Goal: Task Accomplishment & Management: Use online tool/utility

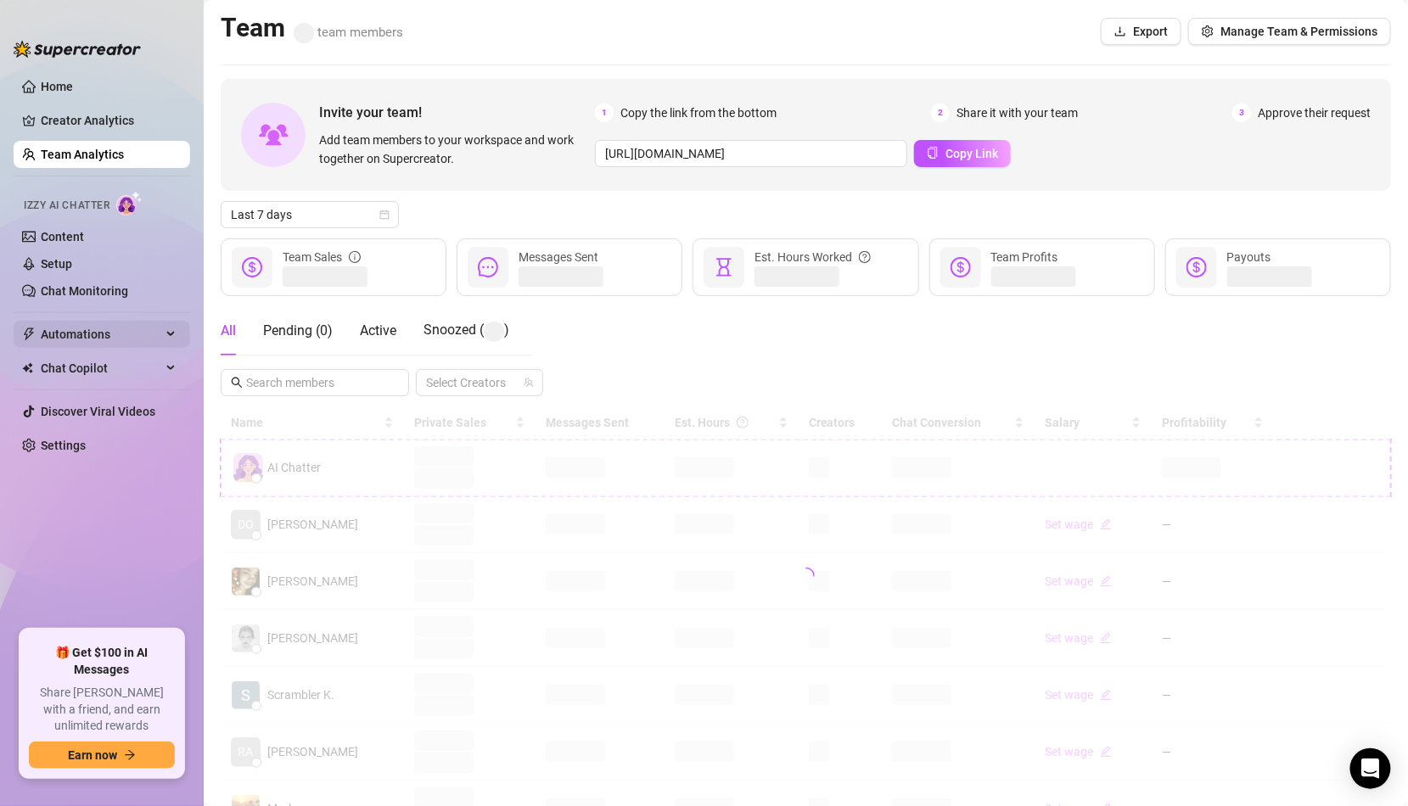
click at [90, 331] on span "Automations" at bounding box center [101, 334] width 121 height 27
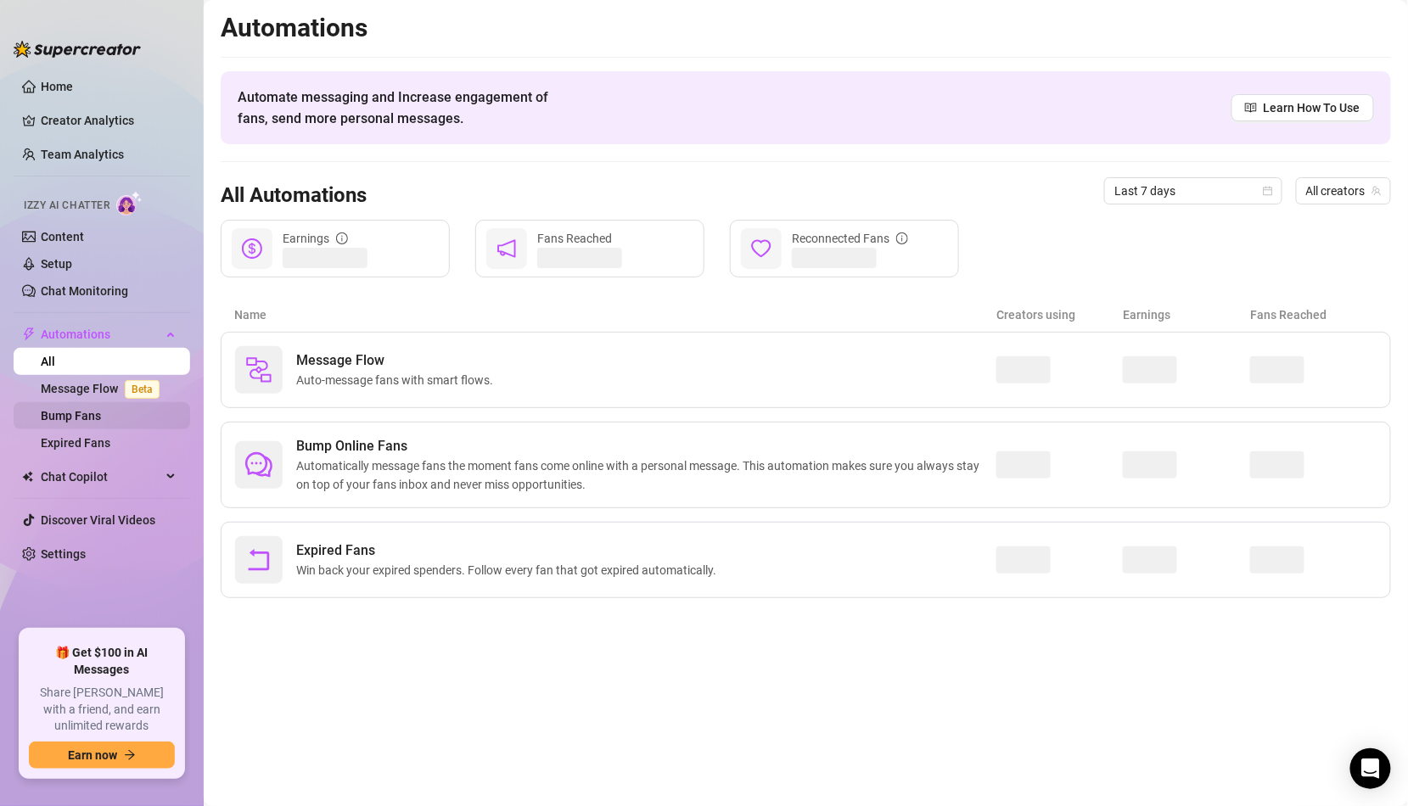
click at [101, 416] on link "Bump Fans" at bounding box center [71, 416] width 60 height 14
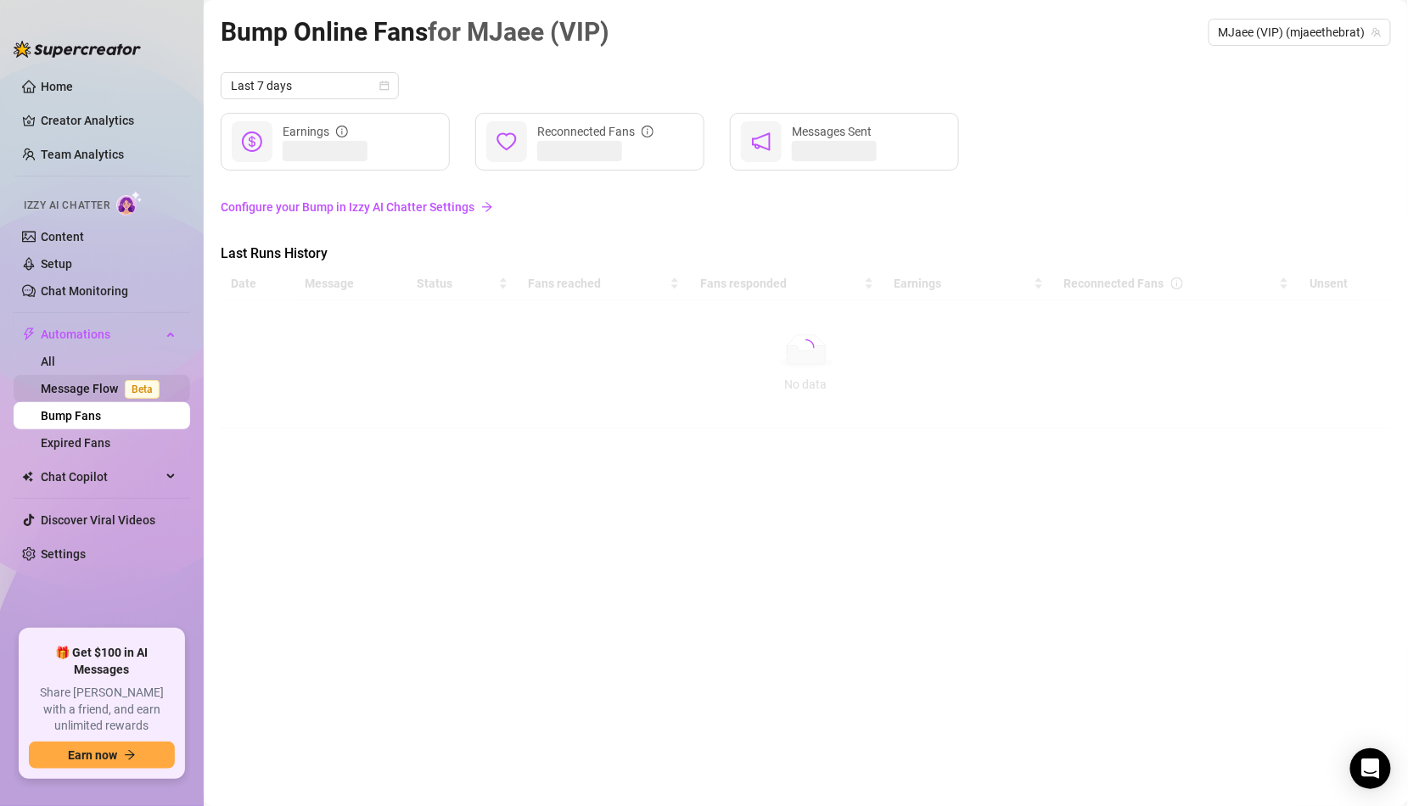
click at [116, 392] on link "Message Flow Beta" at bounding box center [104, 389] width 126 height 14
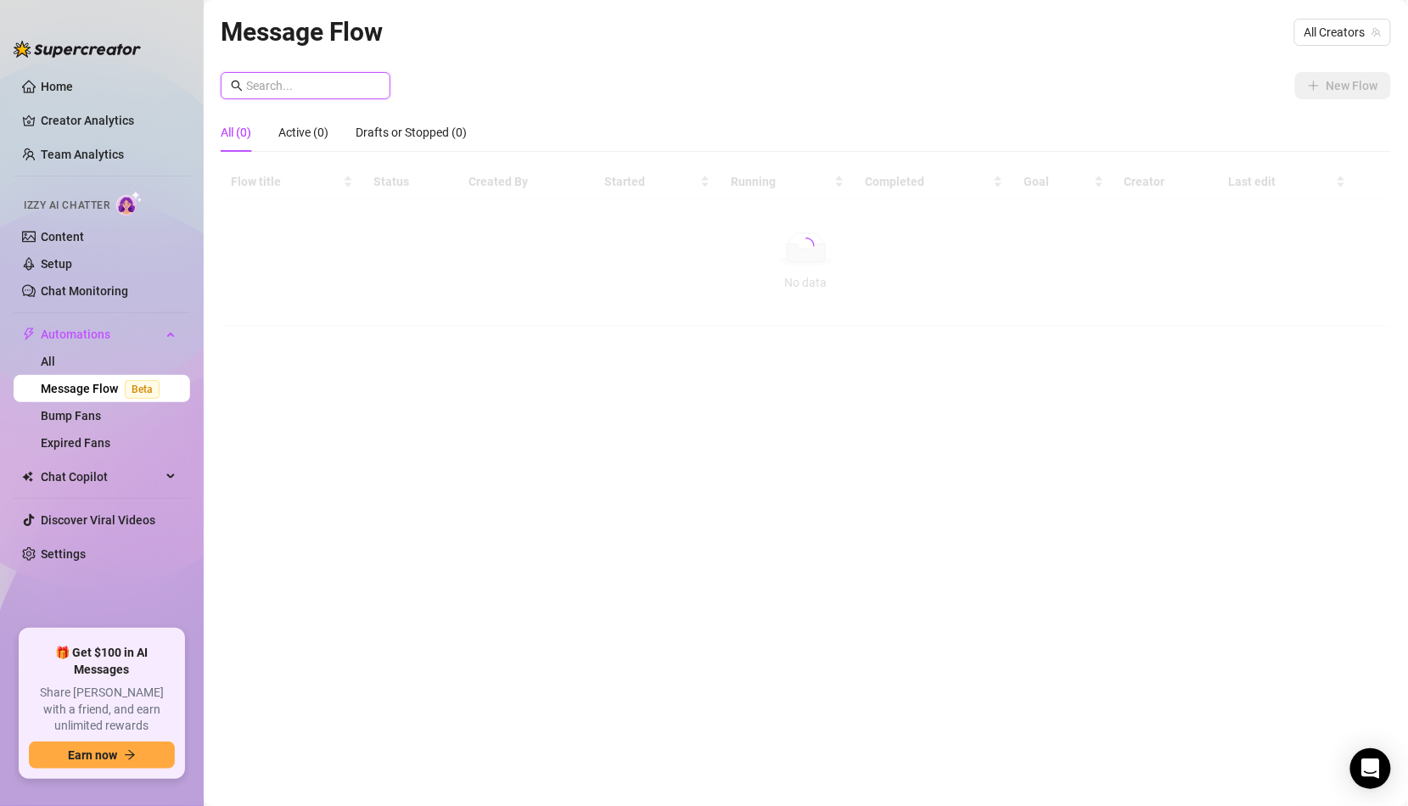
click at [372, 84] on input "text" at bounding box center [313, 85] width 134 height 19
click at [329, 77] on input "jaz" at bounding box center [313, 85] width 134 height 19
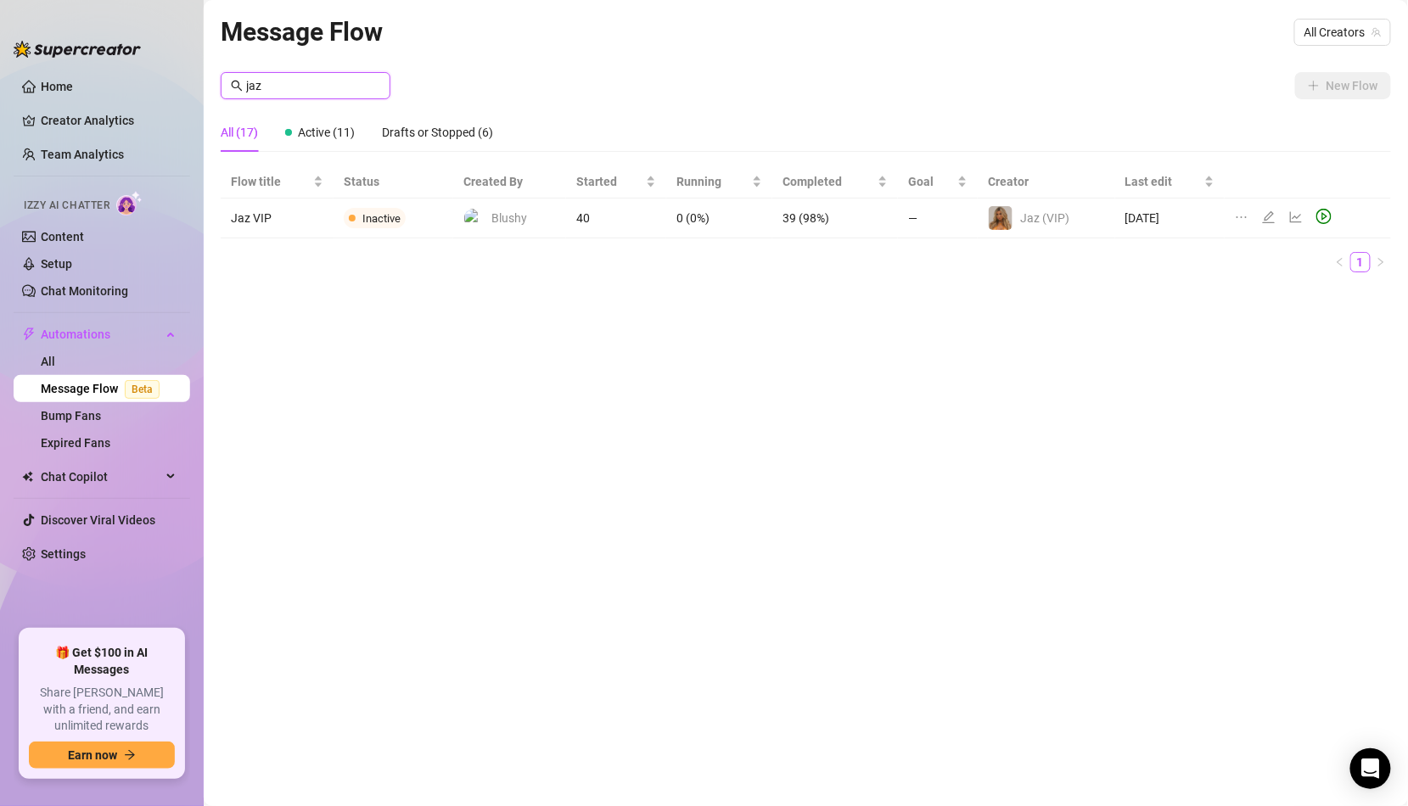
click at [343, 84] on input "jaz" at bounding box center [313, 85] width 134 height 19
type input "free"
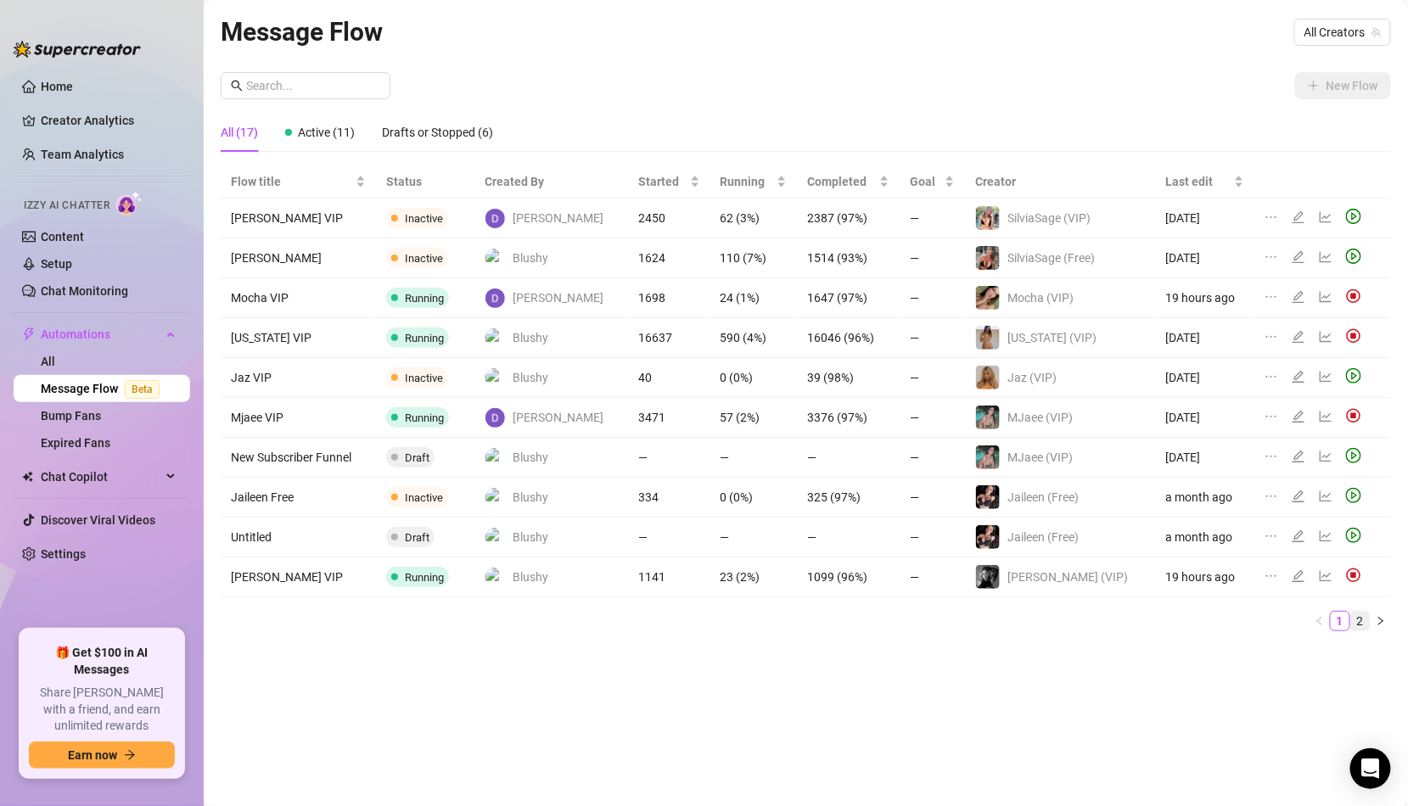
click at [1359, 616] on link "2" at bounding box center [1360, 621] width 19 height 19
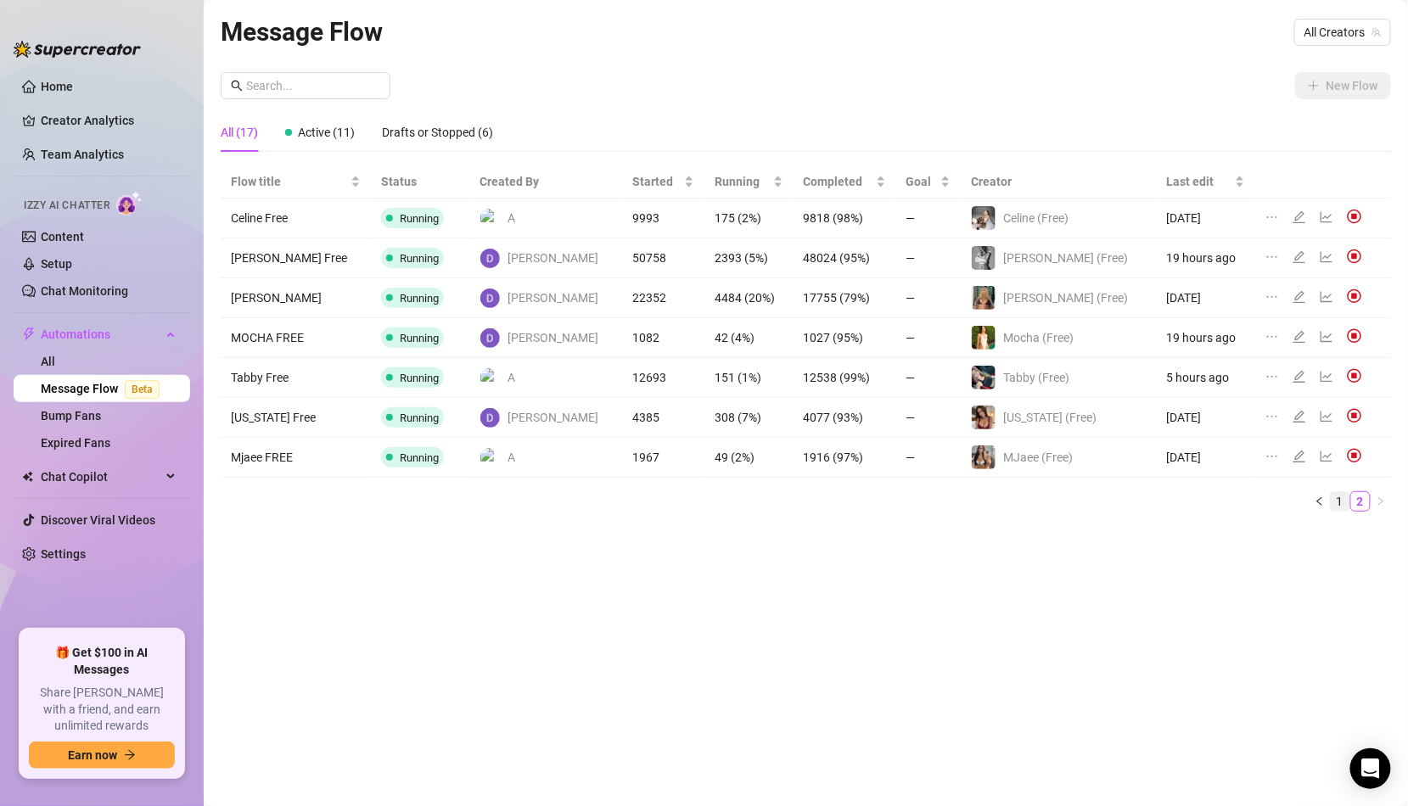
click at [1339, 494] on link "1" at bounding box center [1340, 501] width 19 height 19
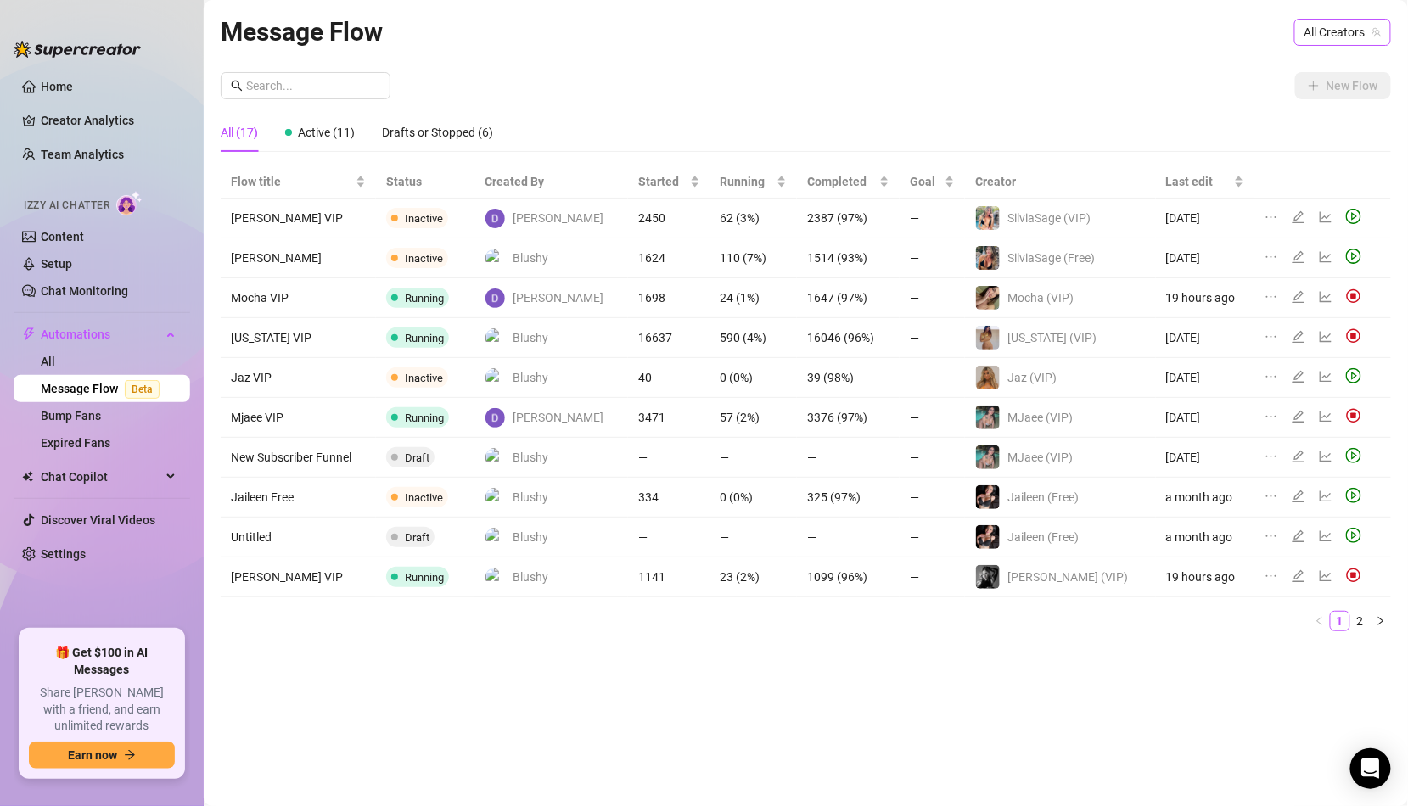
click at [1336, 34] on span "All Creators" at bounding box center [1342, 32] width 76 height 25
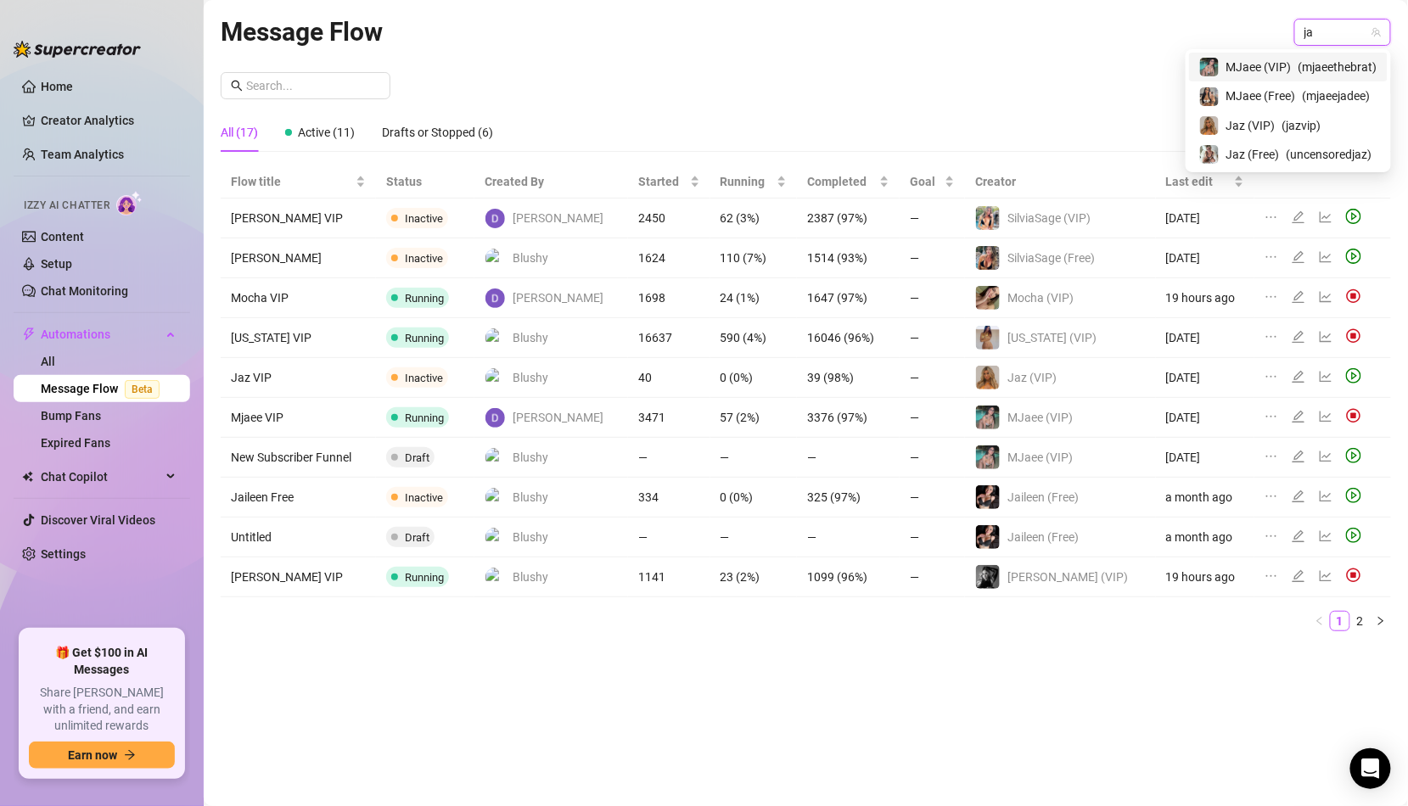
type input "jaz"
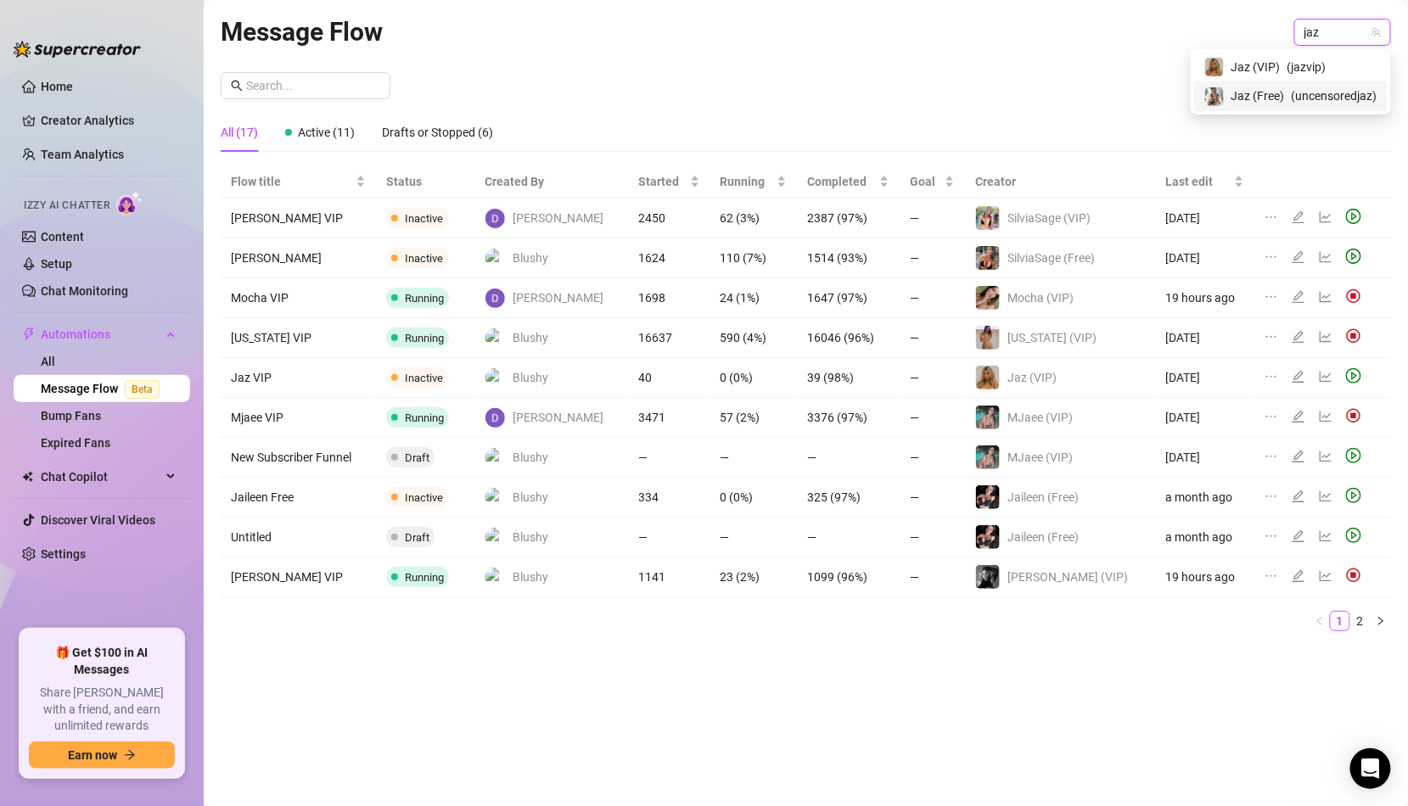
click at [1241, 87] on span "Jaz (Free)" at bounding box center [1257, 96] width 53 height 19
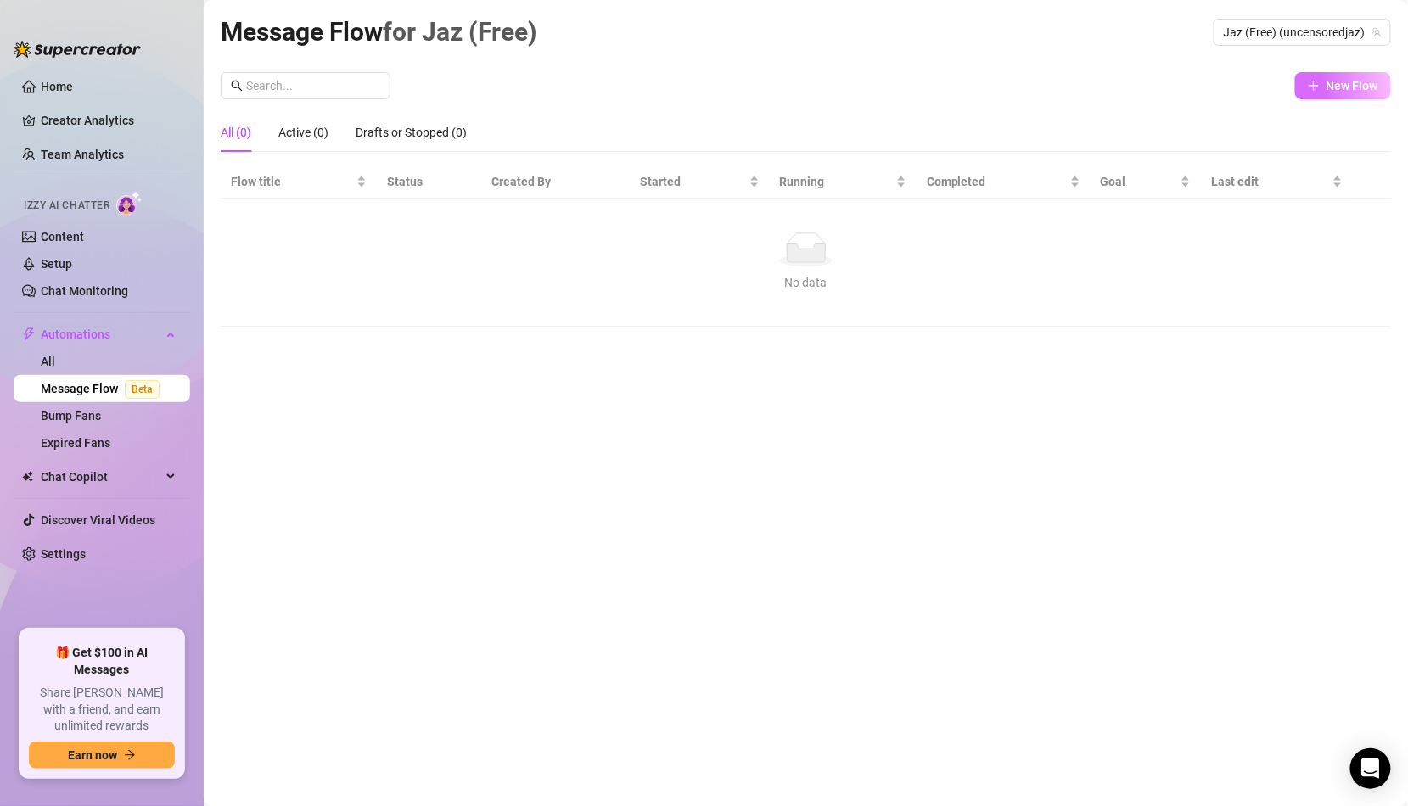
click at [1324, 87] on button "New Flow" at bounding box center [1343, 85] width 96 height 27
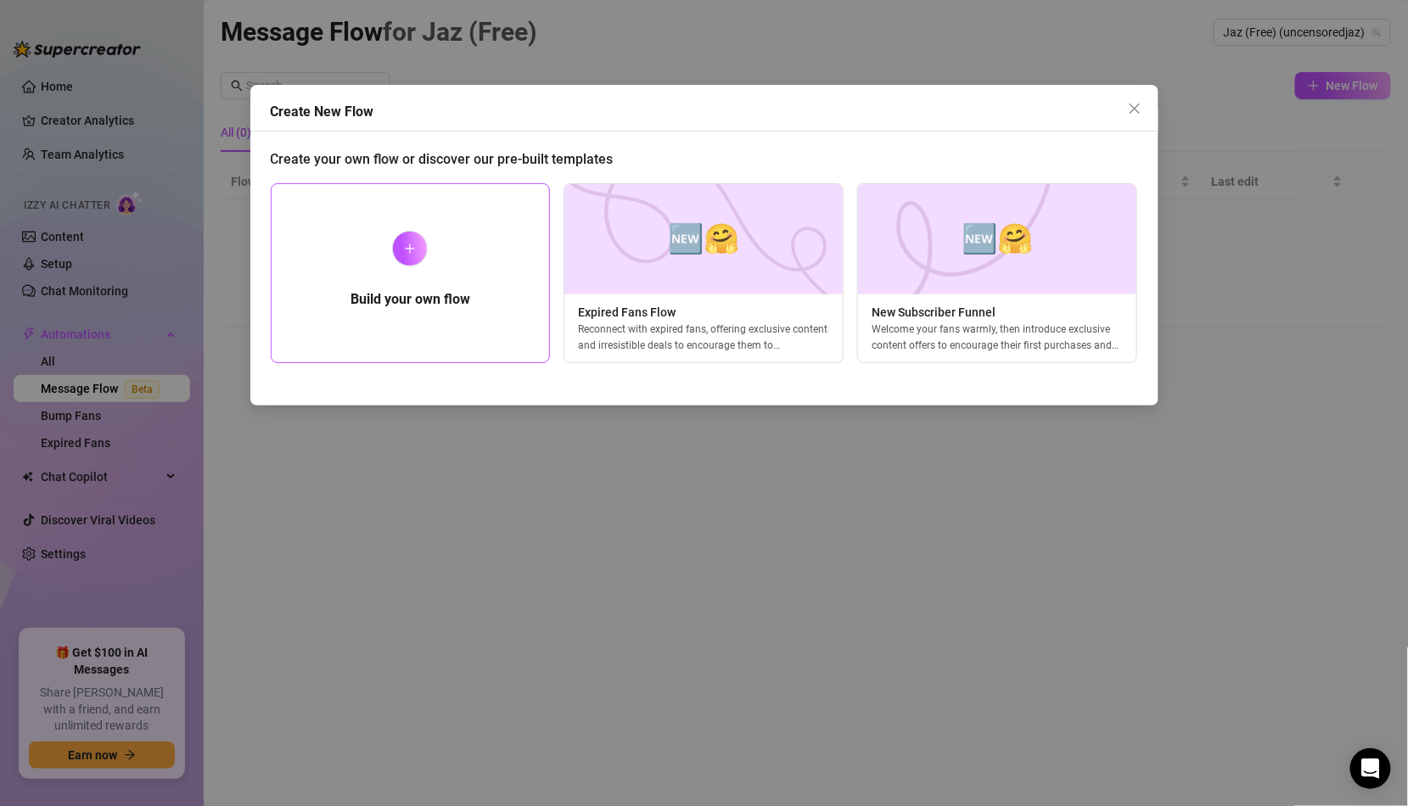
click at [406, 238] on div at bounding box center [410, 249] width 36 height 36
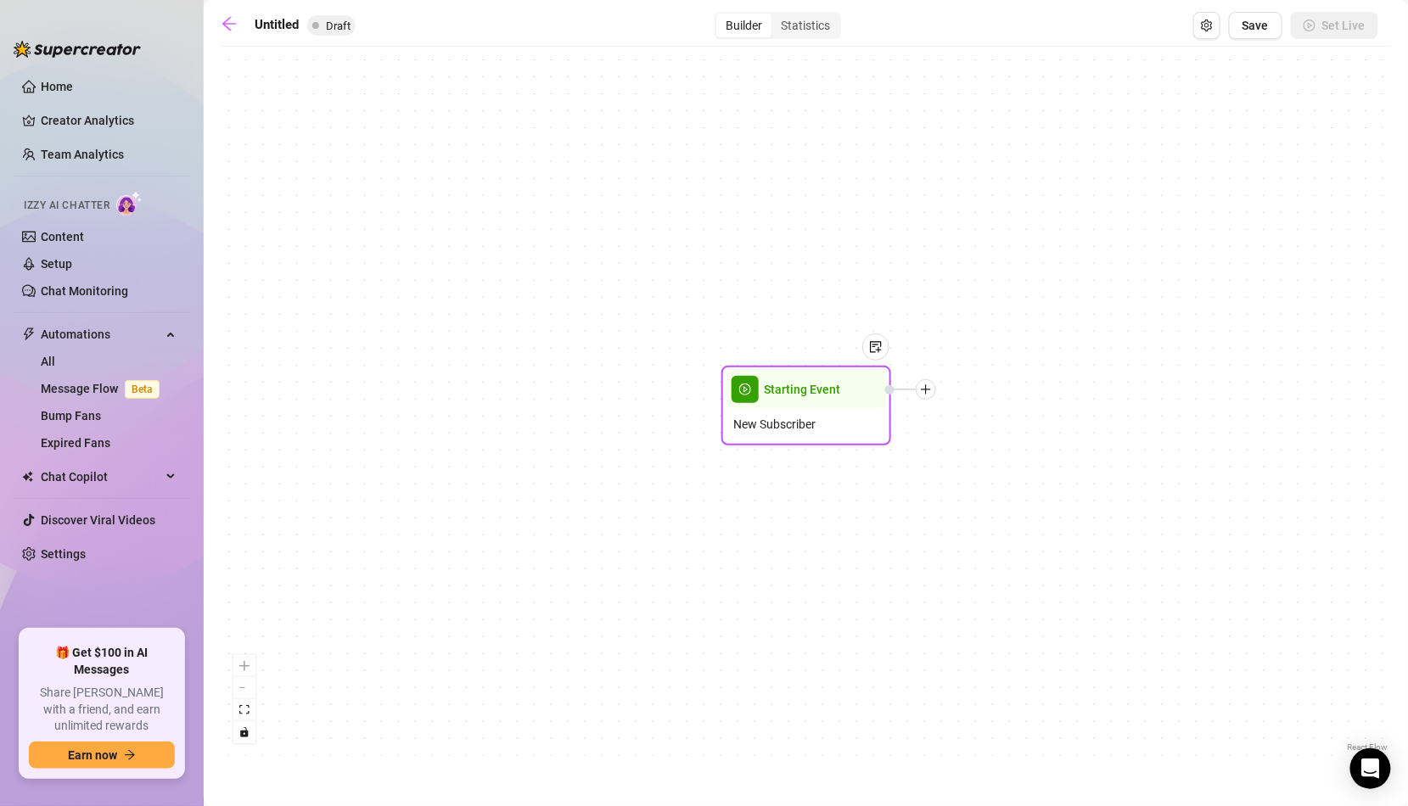
click at [931, 394] on icon "plus" at bounding box center [926, 390] width 12 height 12
click at [986, 400] on div "Time Delay" at bounding box center [1010, 391] width 124 height 29
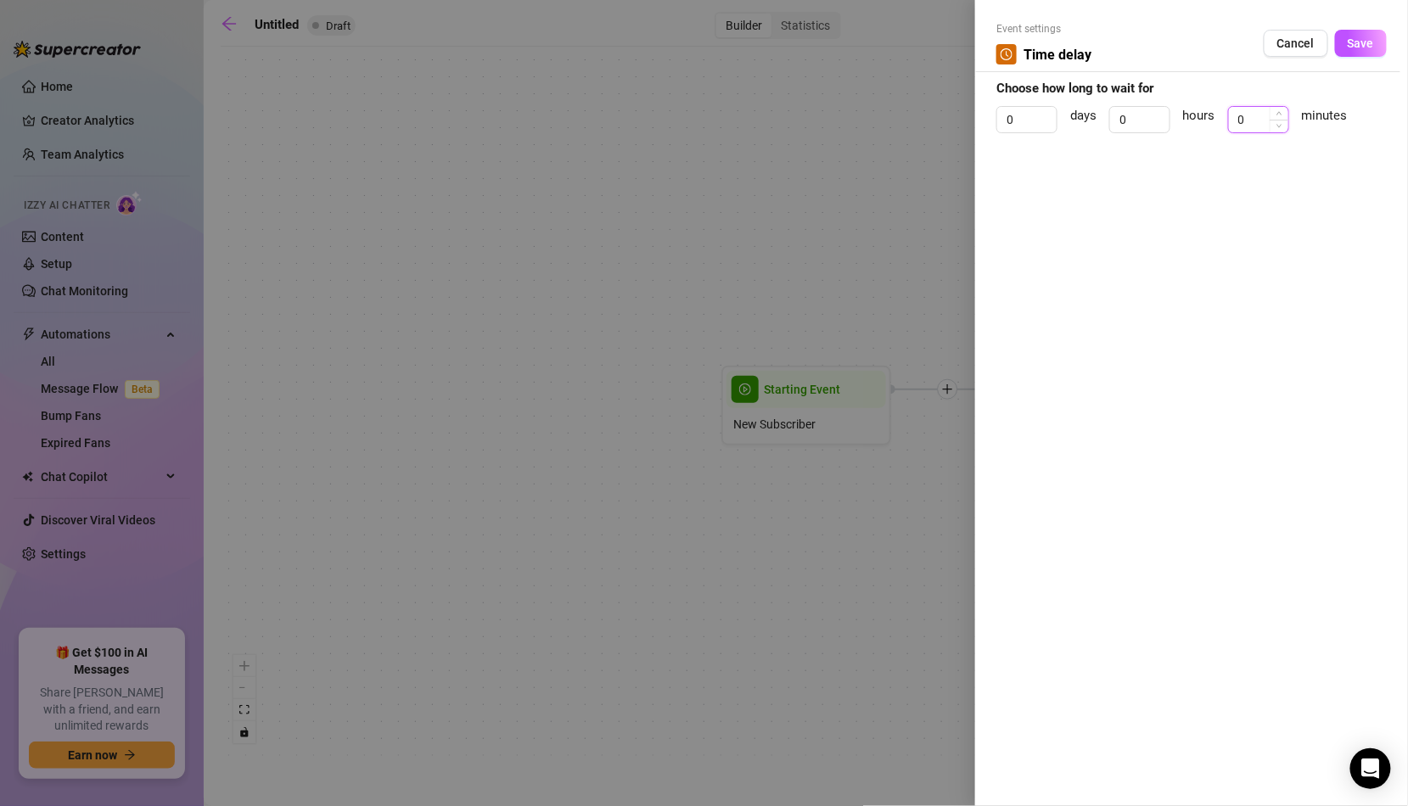
click at [1244, 115] on input "0" at bounding box center [1258, 119] width 59 height 25
click at [1237, 115] on input "0" at bounding box center [1258, 119] width 59 height 25
type input "2"
click at [1364, 38] on span "Save" at bounding box center [1361, 43] width 26 height 14
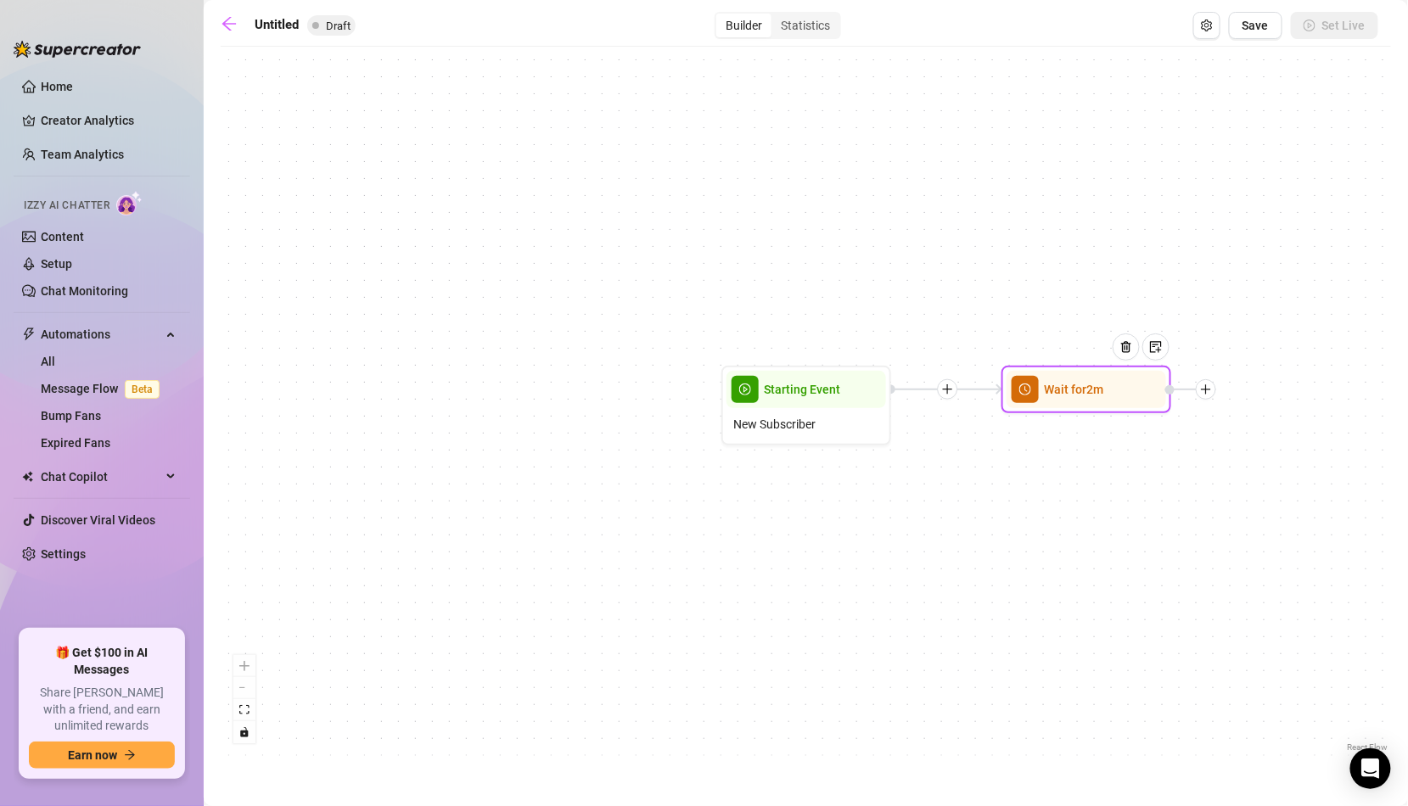
click at [1208, 386] on icon "plus" at bounding box center [1206, 390] width 12 height 12
click at [1265, 441] on div "Message" at bounding box center [1290, 448] width 124 height 29
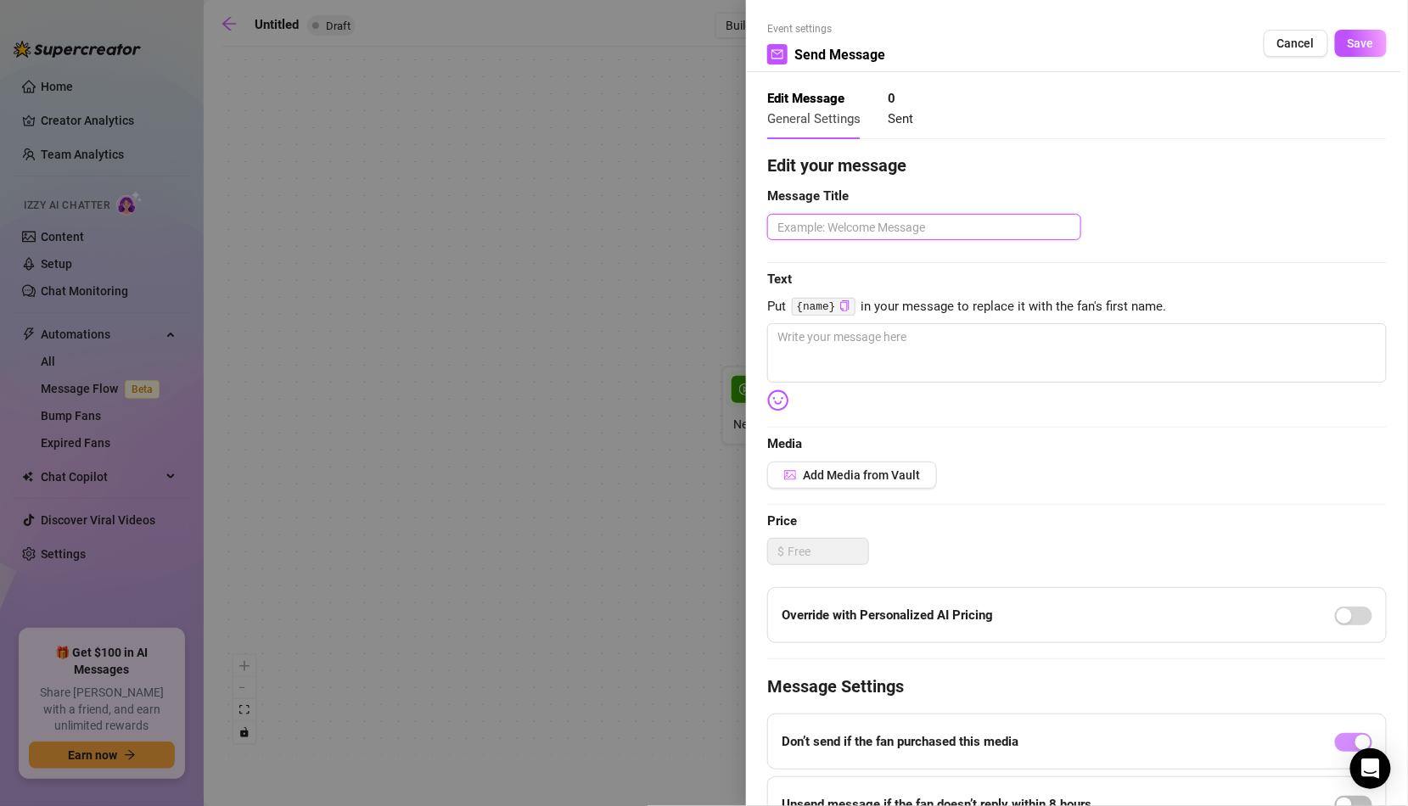
click at [991, 226] on textarea at bounding box center [924, 227] width 314 height 26
type textarea "W"
type textarea "W1"
click at [951, 356] on textarea at bounding box center [1076, 352] width 619 height 59
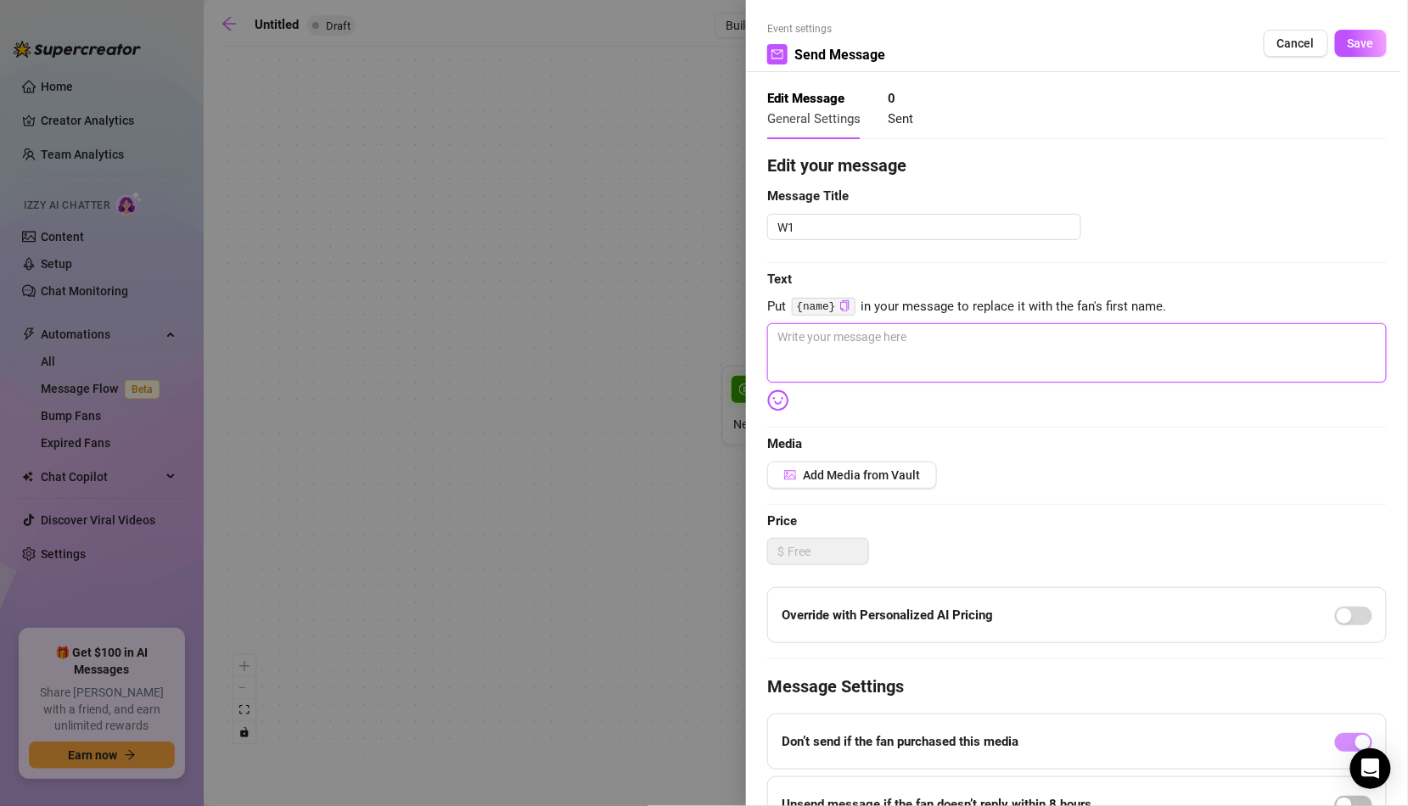
type textarea "H"
type textarea "He"
type textarea "Hey"
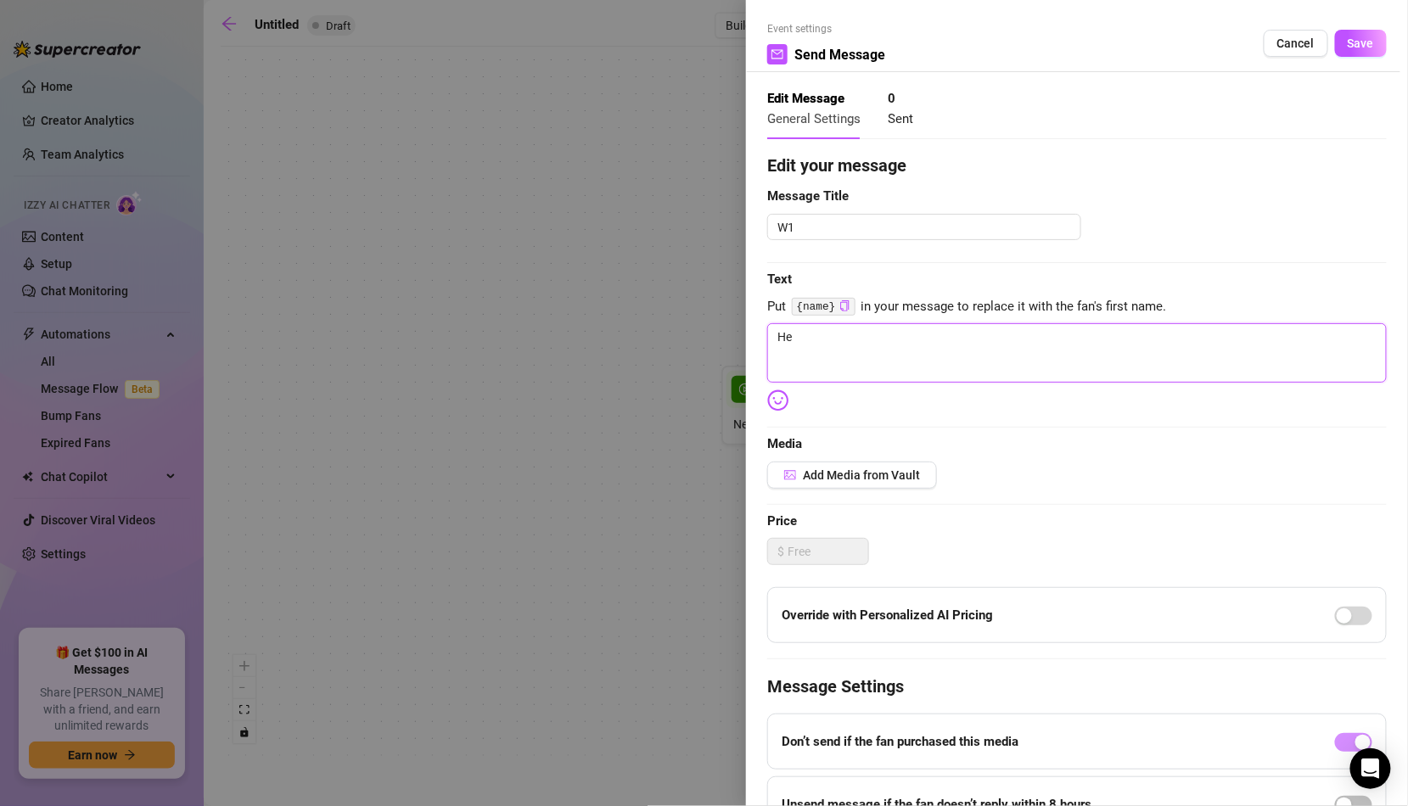
type textarea "Hey"
type textarea "Heyy"
type textarea "Heyyy"
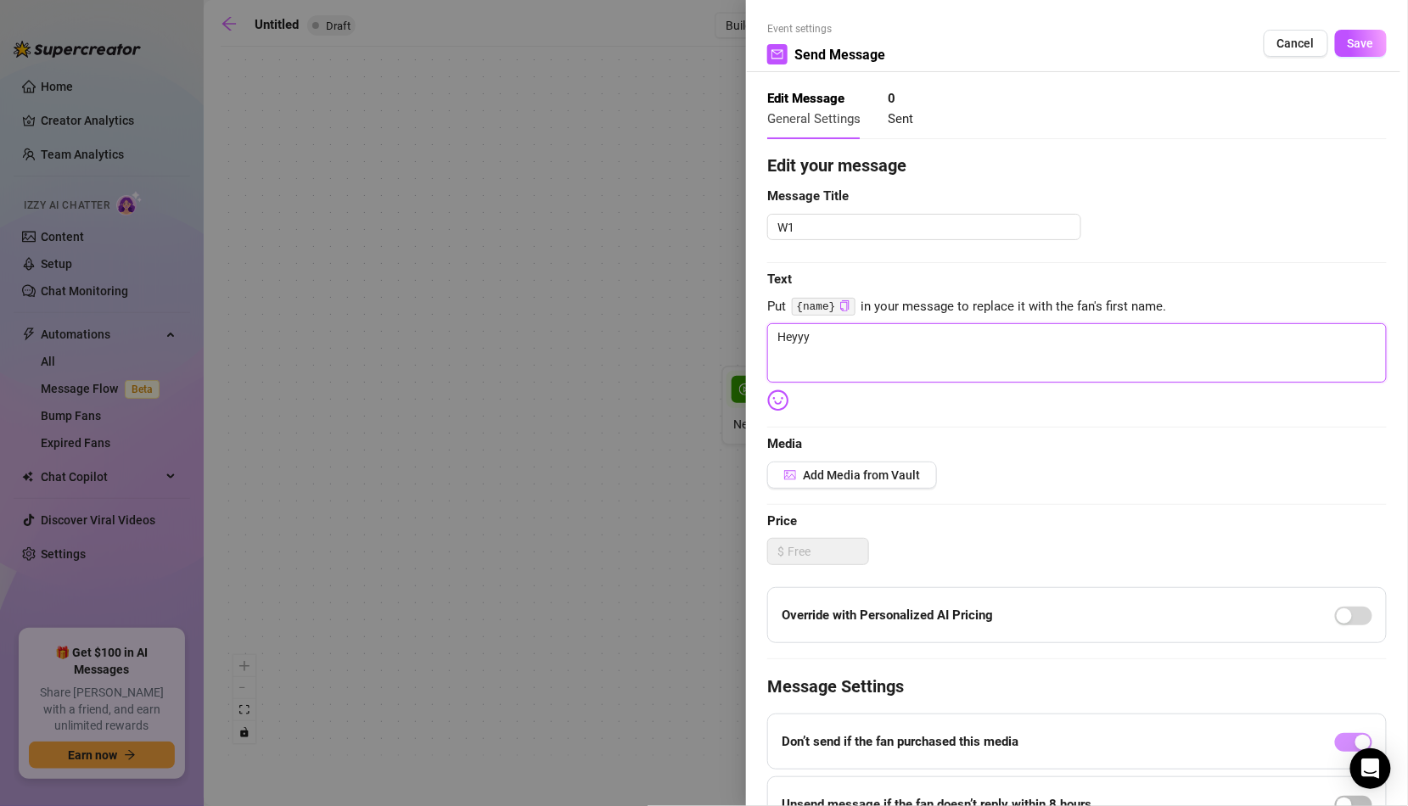
type textarea "Heyyy"
type textarea "H"
type textarea "Hi"
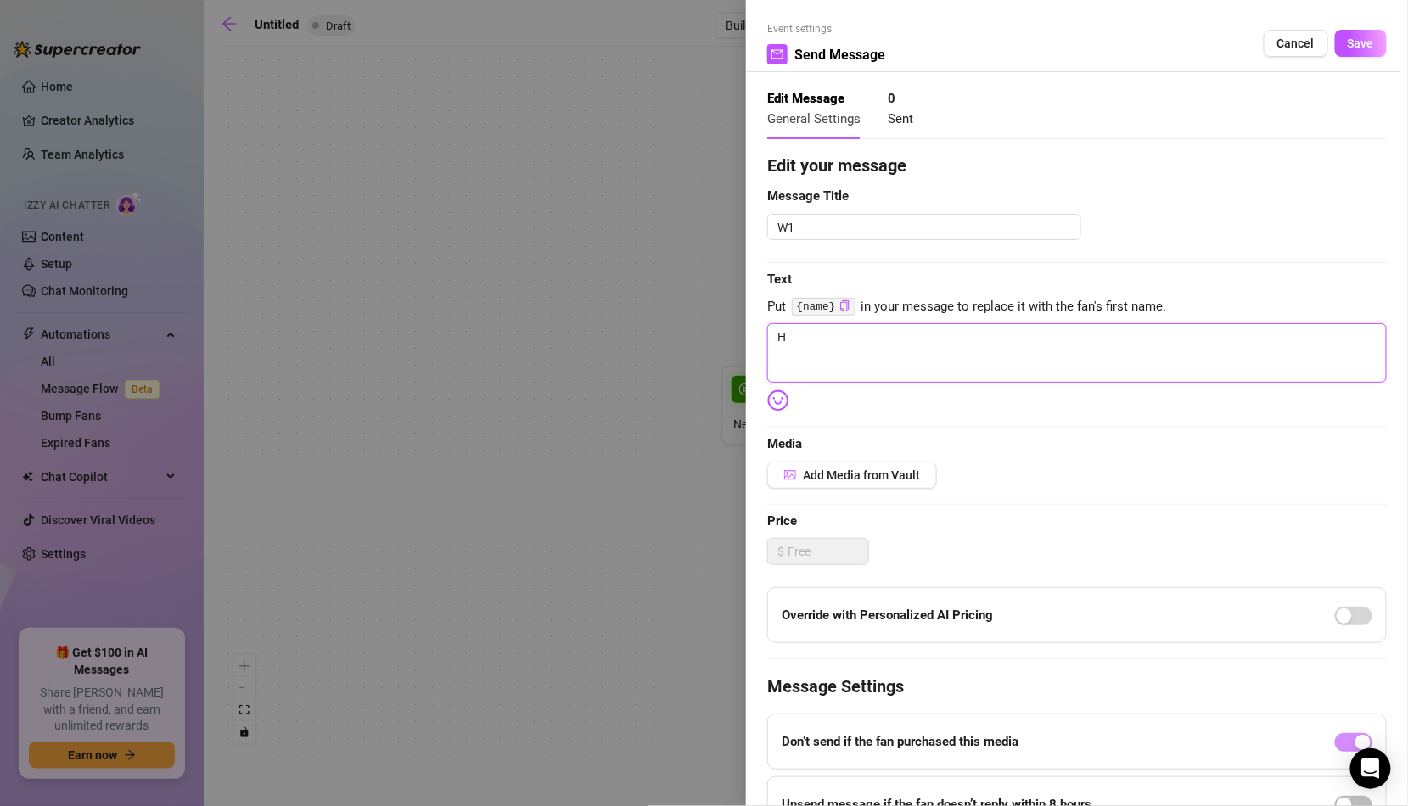
type textarea "Hi"
type textarea "Hii"
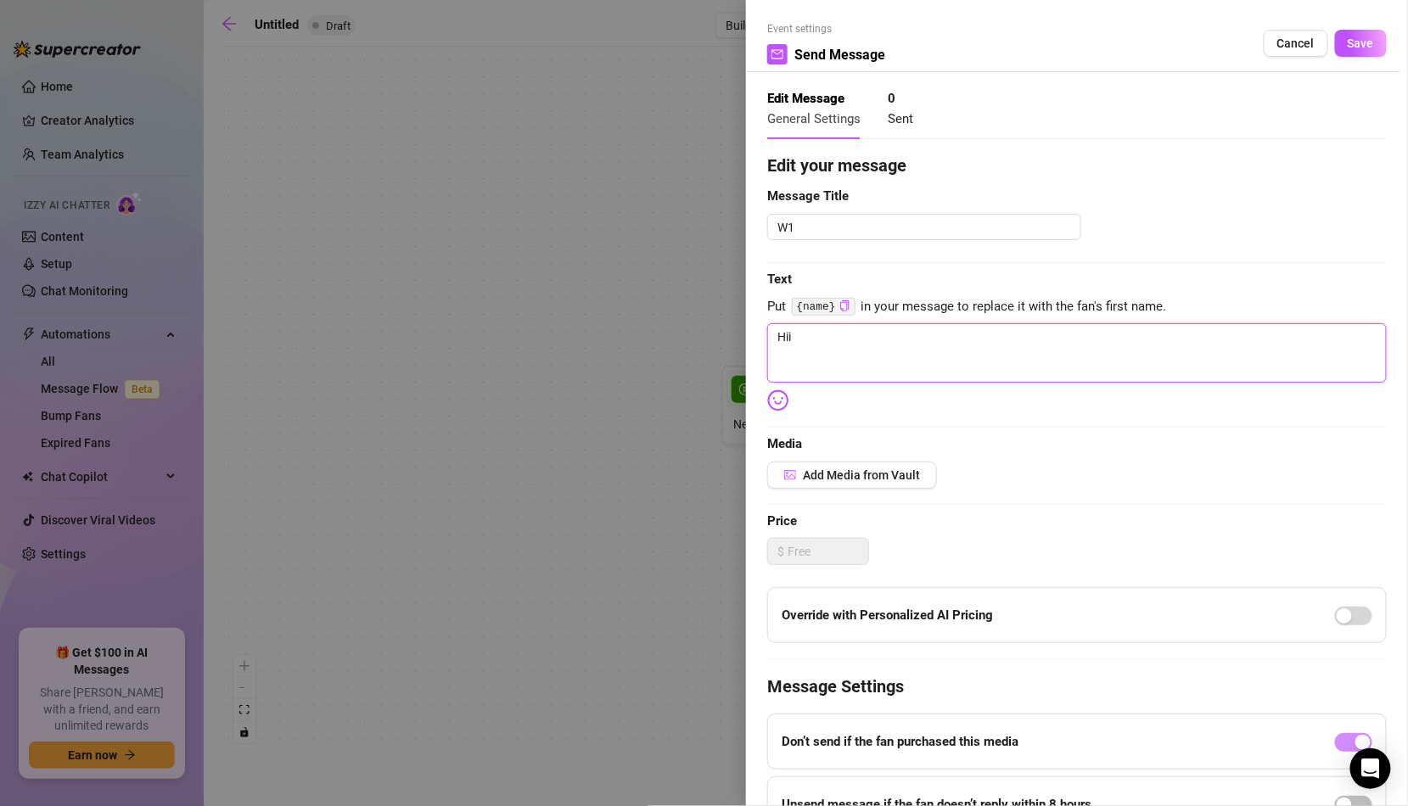
type textarea "Hii I"
type textarea "Hii I'"
type textarea "Hii I'm"
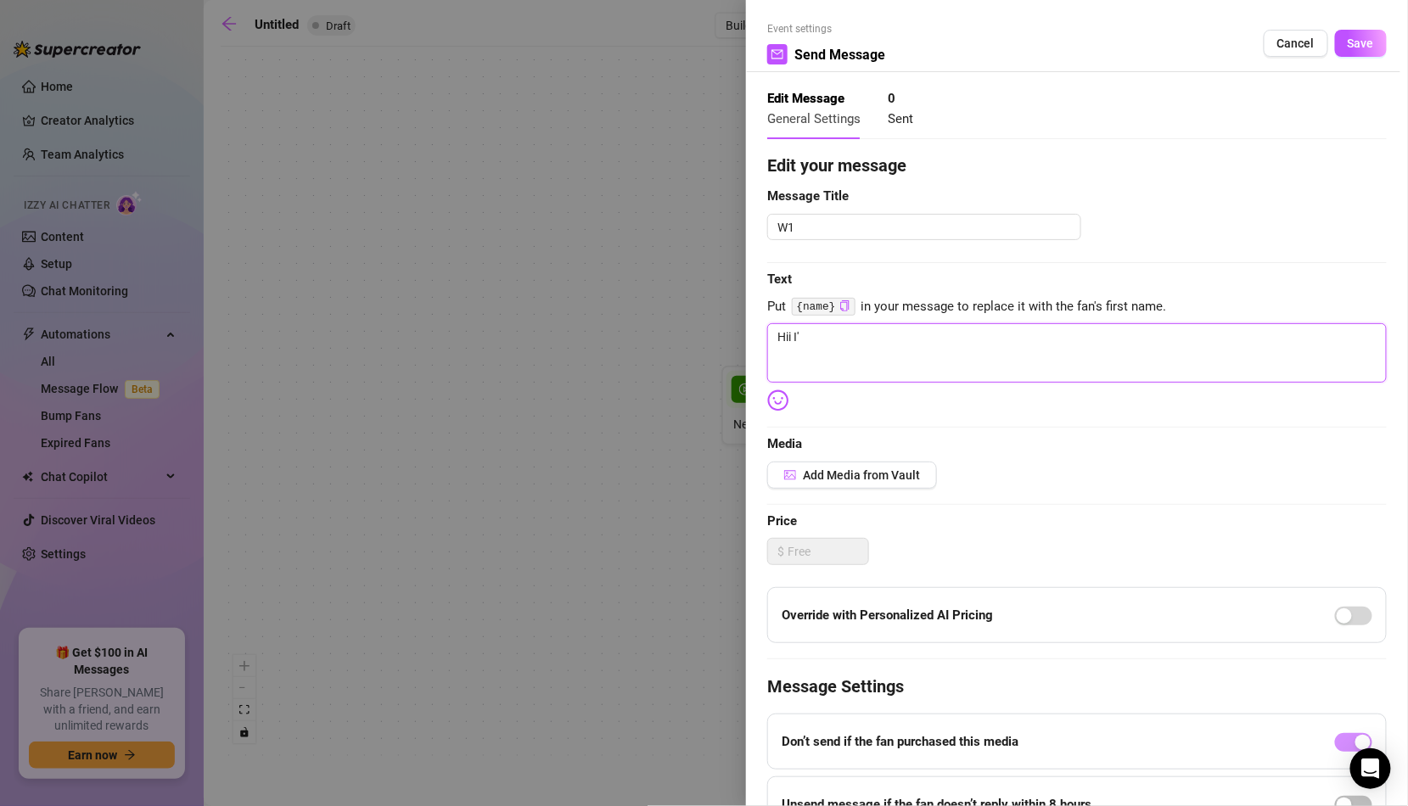
type textarea "Hii I'm"
type textarea "Hii I'm s"
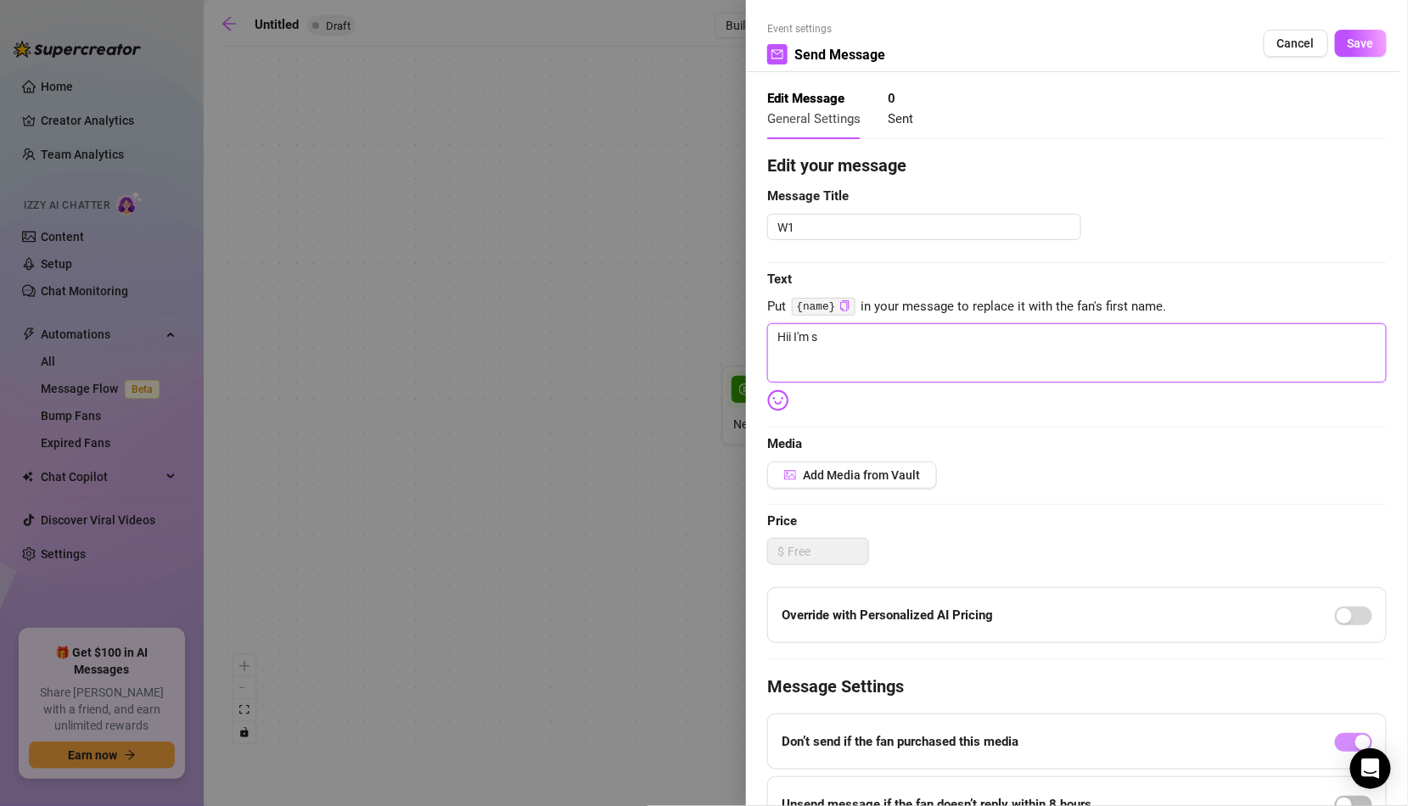
type textarea "Hii I'm so"
type textarea "Hii I'm so g"
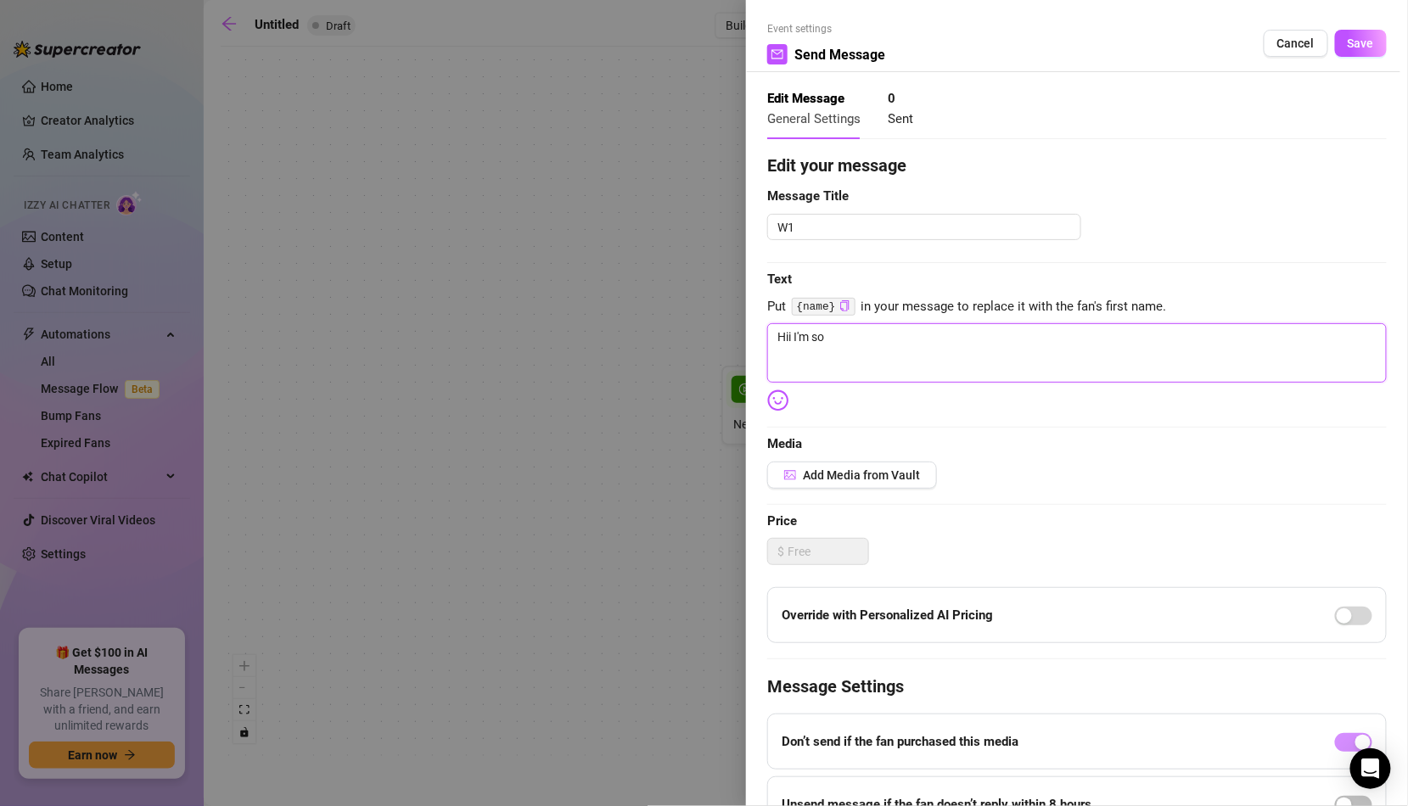
type textarea "Hii I'm so g"
type textarea "Hii I'm so gl"
type textarea "Hii I'm so gla"
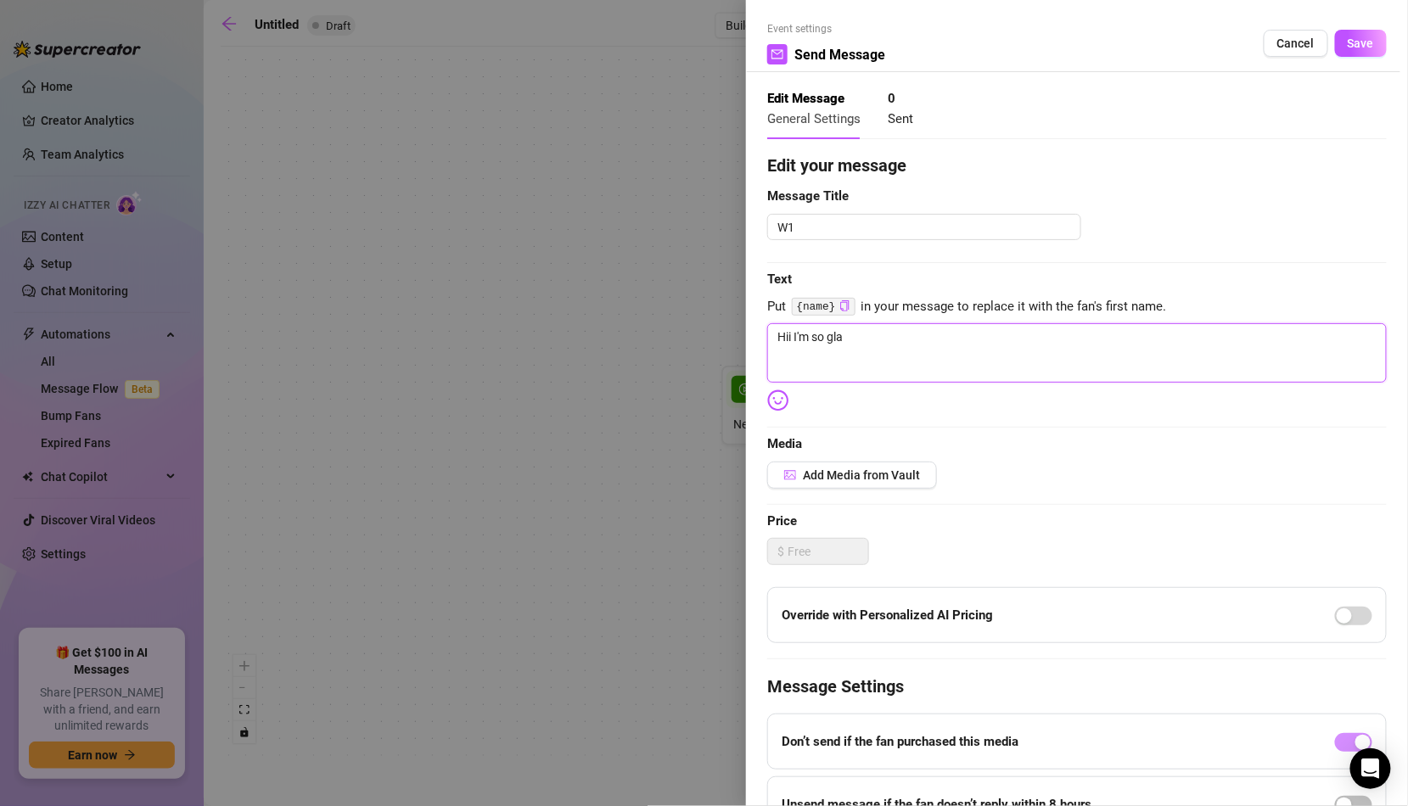
type textarea "Hii I'm so glad"
type textarea "Hii I'm so glad y"
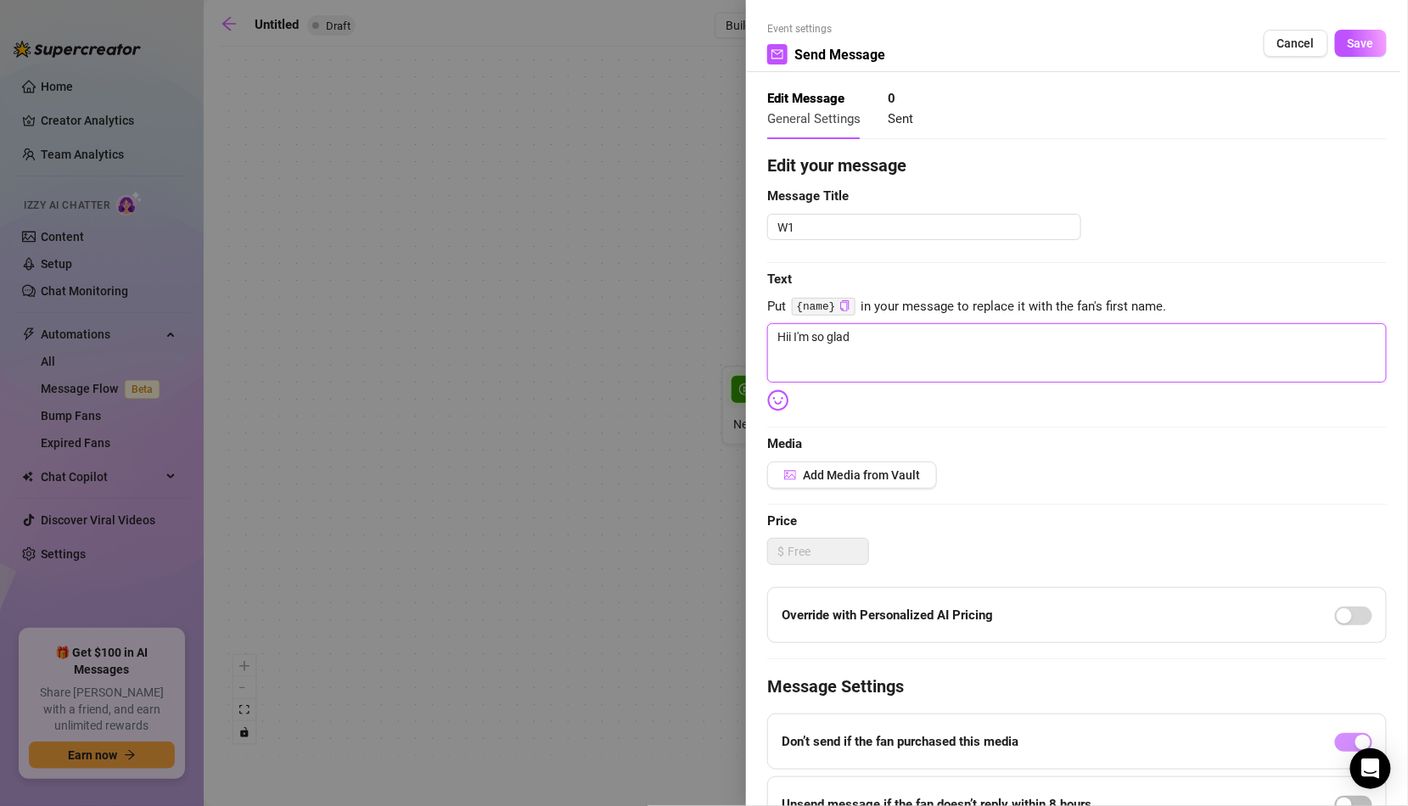
type textarea "Hii I'm so glad y"
type textarea "Hii I'm so glad yo"
type textarea "Hii I'm so glad you"
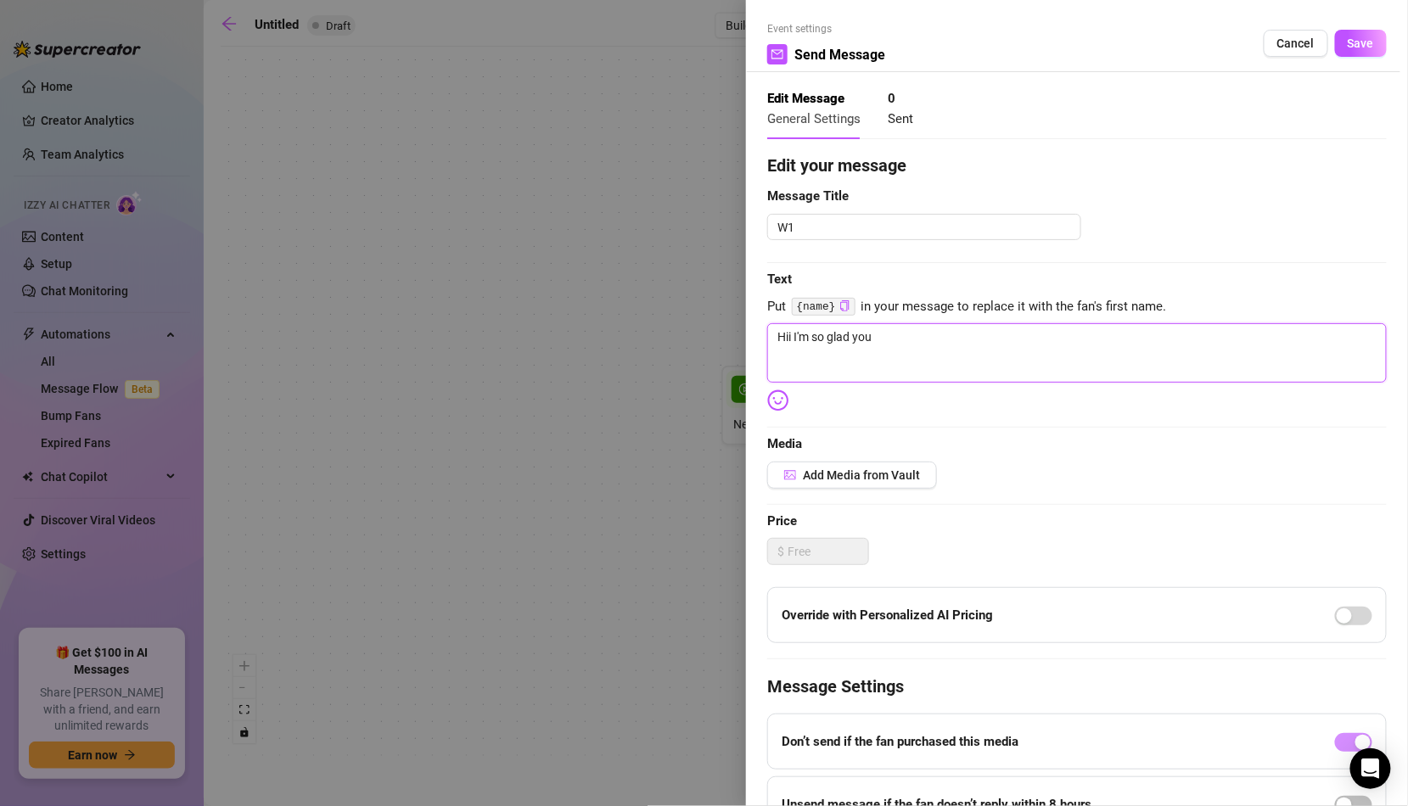
type textarea "Hii I'm so glad you'"
type textarea "Hii I'm so glad you'r"
type textarea "Hii I'm so glad you're"
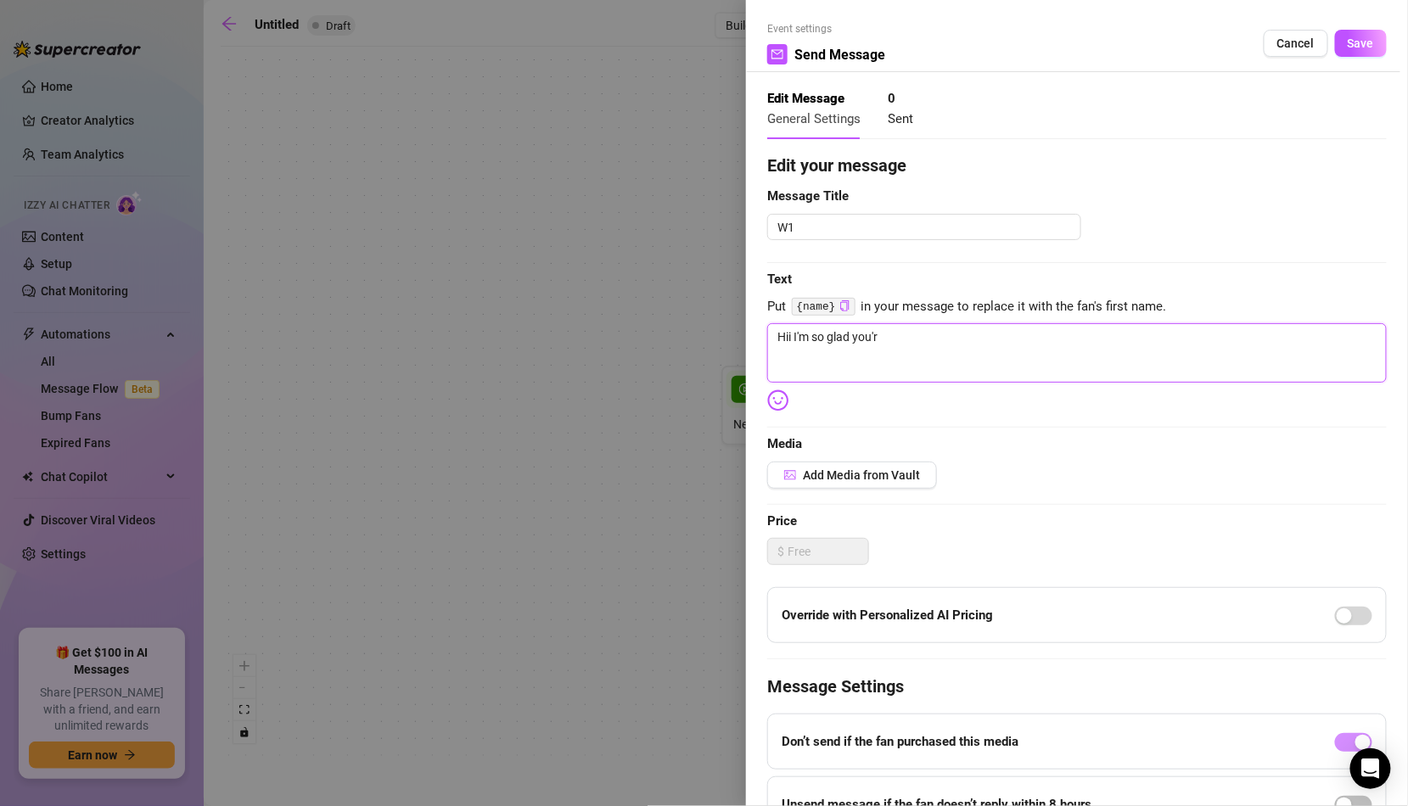
type textarea "Hii I'm so glad you're"
type textarea "Hii I'm so glad you're h"
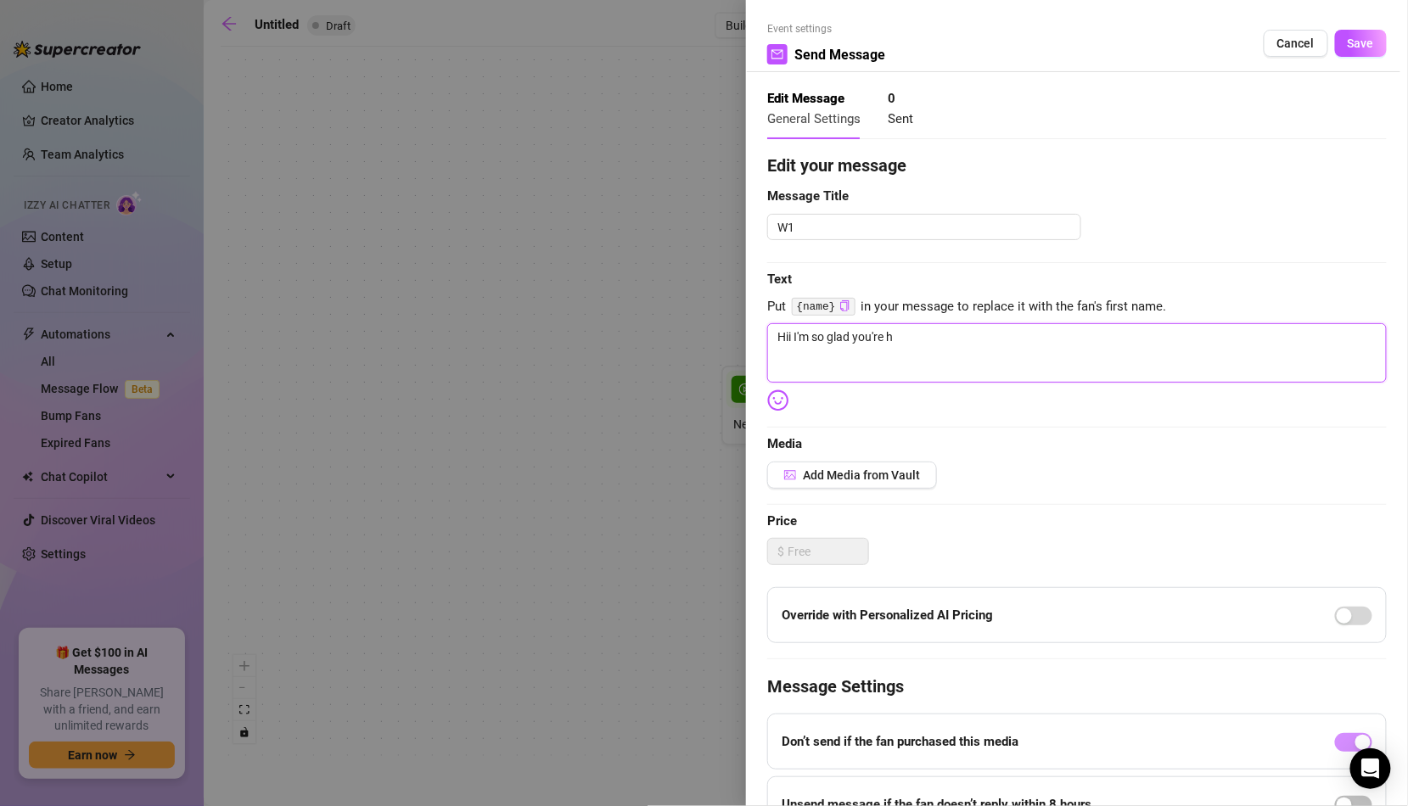
type textarea "Hii I'm so glad you're he"
type textarea "Hii I'm so glad you're her"
type textarea "Hii I'm so glad you're here"
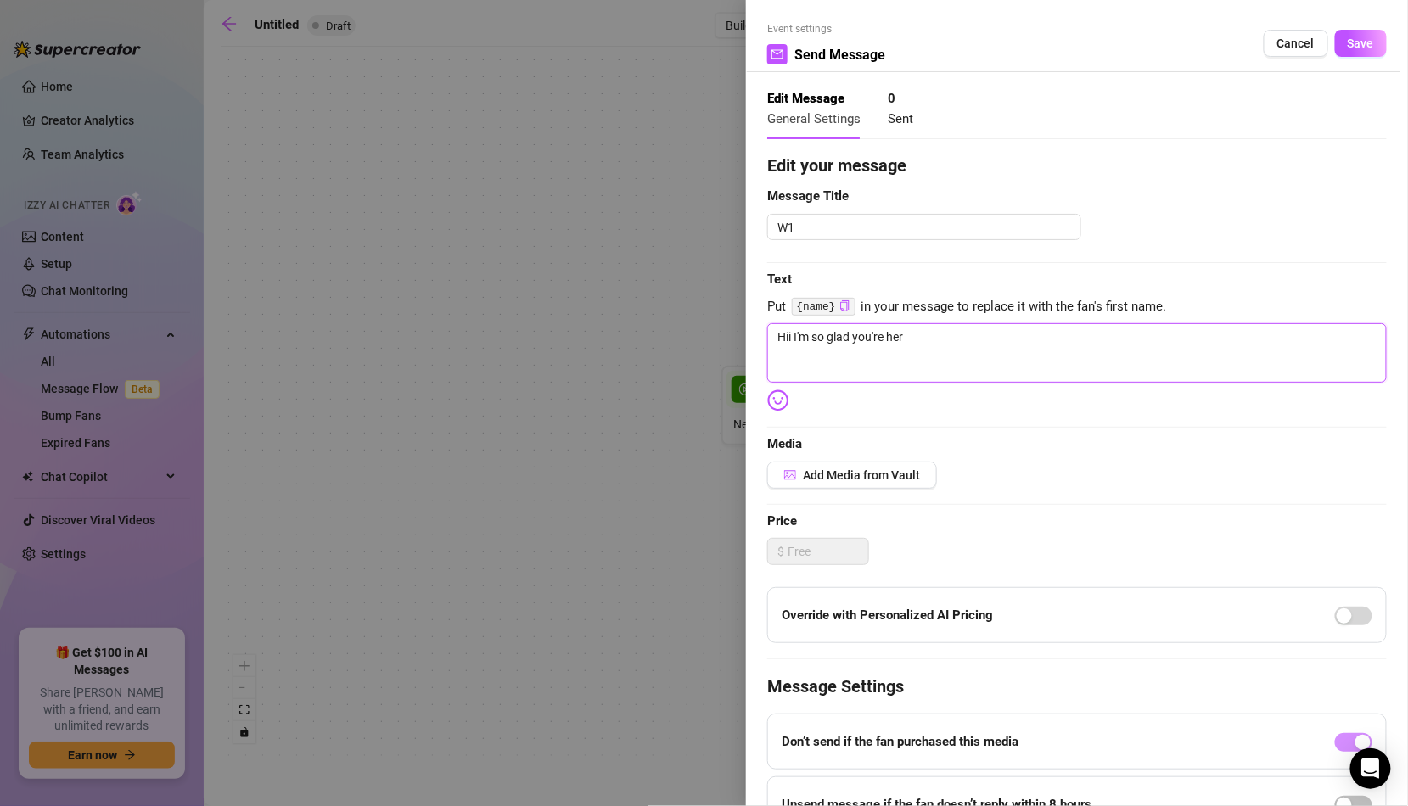
type textarea "Hii I'm so glad you're here"
type textarea "Hii I'm so glad you're here!"
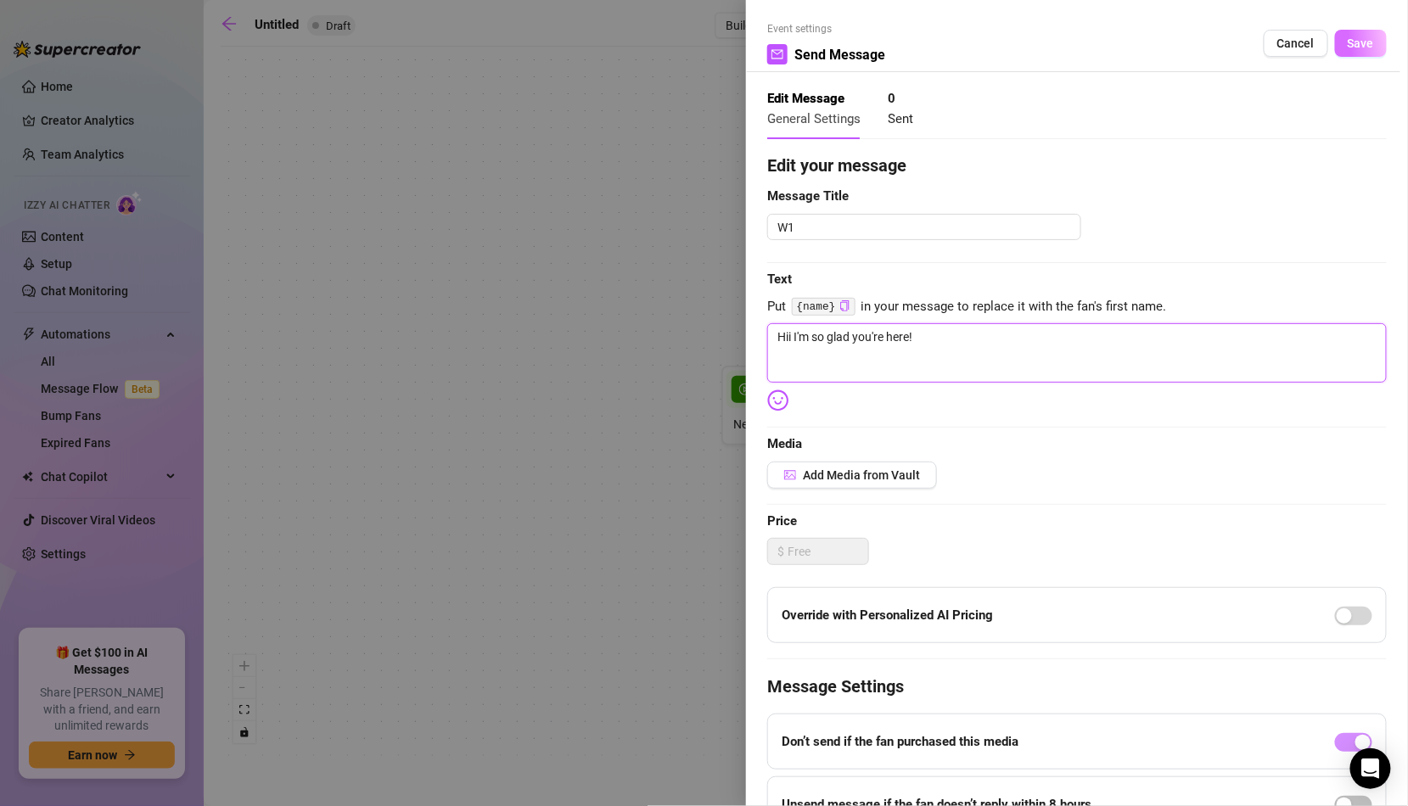
type textarea "Hii I'm so glad you're here!"
click at [1358, 47] on span "Save" at bounding box center [1361, 43] width 26 height 14
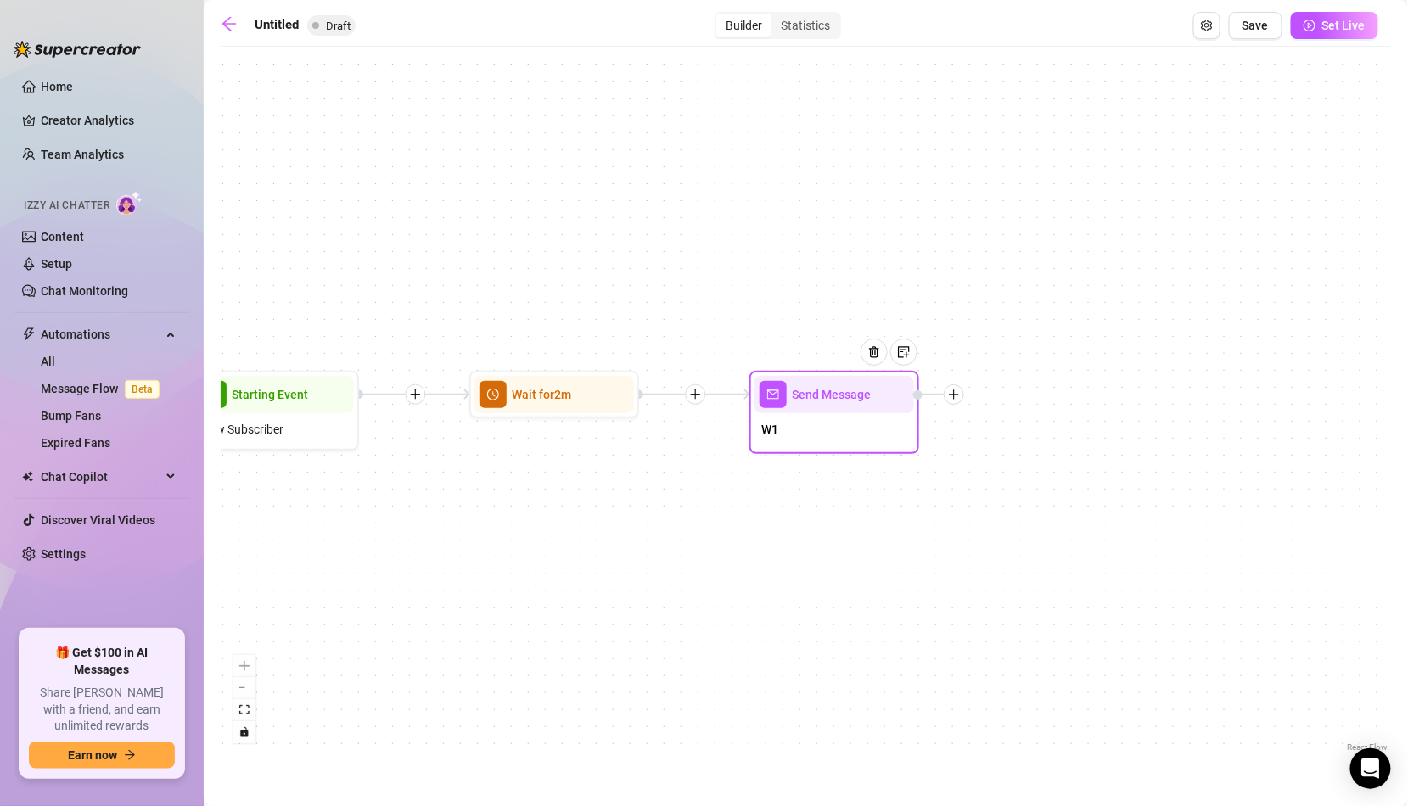
drag, startPoint x: 1127, startPoint y: 540, endPoint x: 521, endPoint y: 560, distance: 606.3
click at [521, 560] on div "Send Message W1 Wait for 2m Starting Event New Subscriber" at bounding box center [806, 405] width 1170 height 701
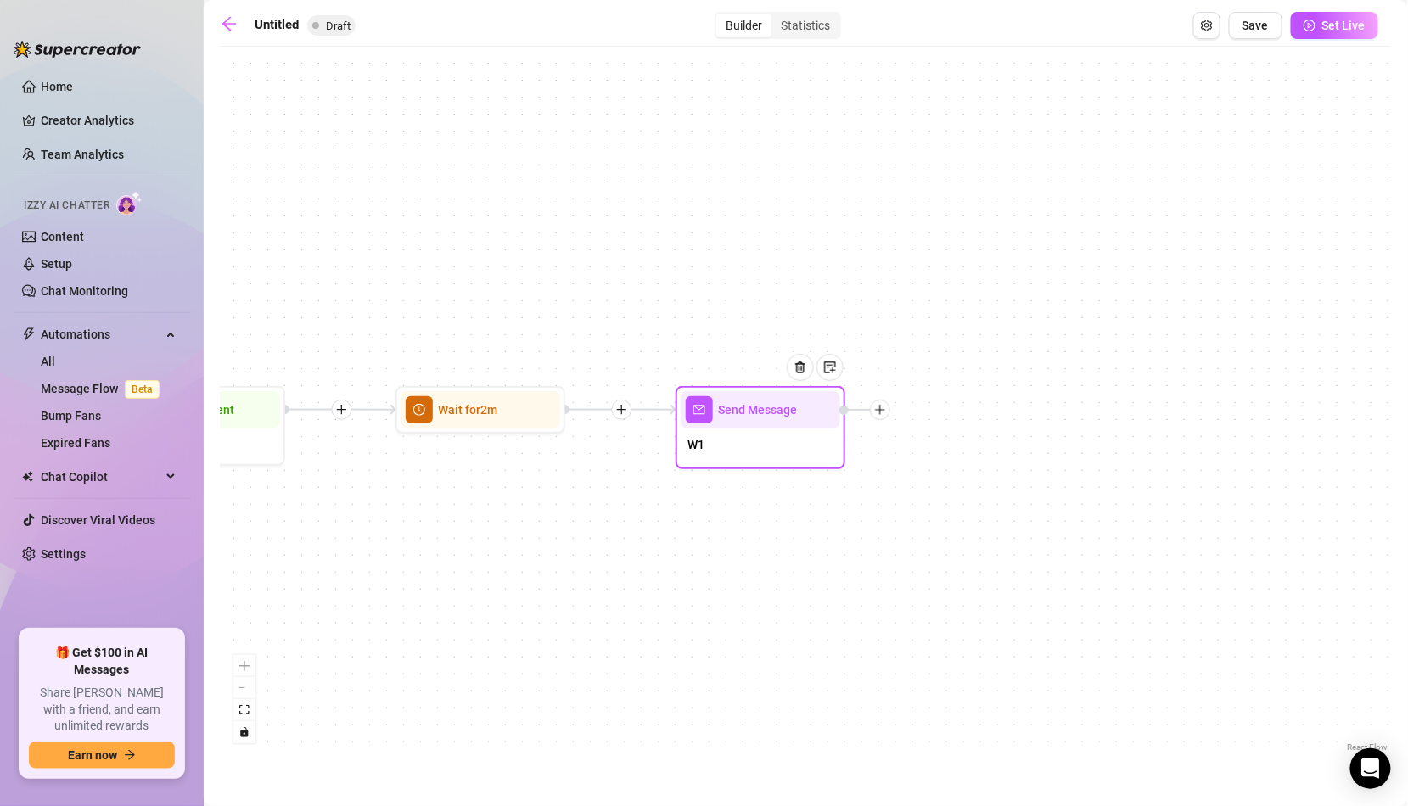
click at [886, 411] on icon "plus" at bounding box center [880, 410] width 12 height 12
click at [889, 411] on div at bounding box center [880, 410] width 20 height 20
click at [946, 412] on div "Time Delay" at bounding box center [964, 411] width 124 height 29
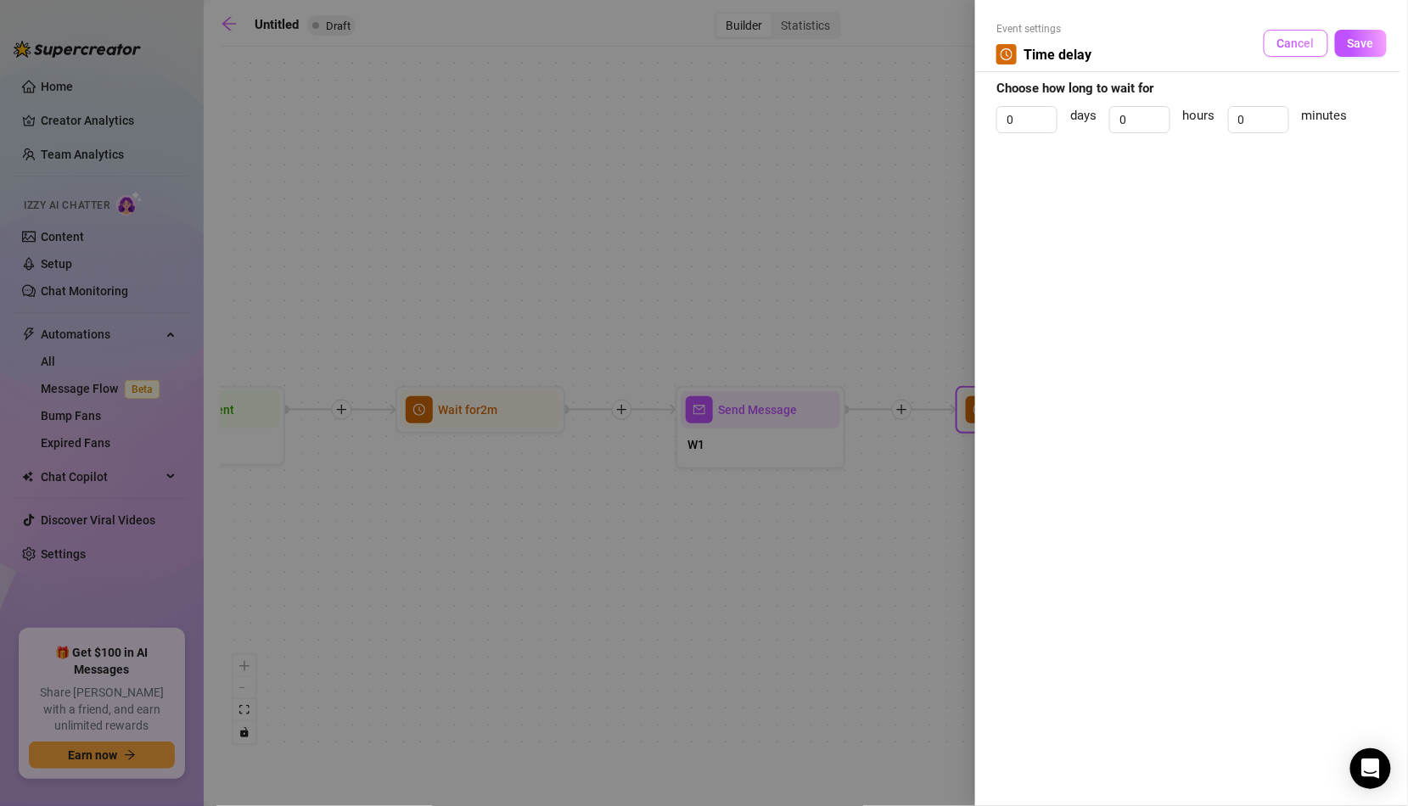
click at [1299, 48] on span "Cancel" at bounding box center [1295, 43] width 37 height 14
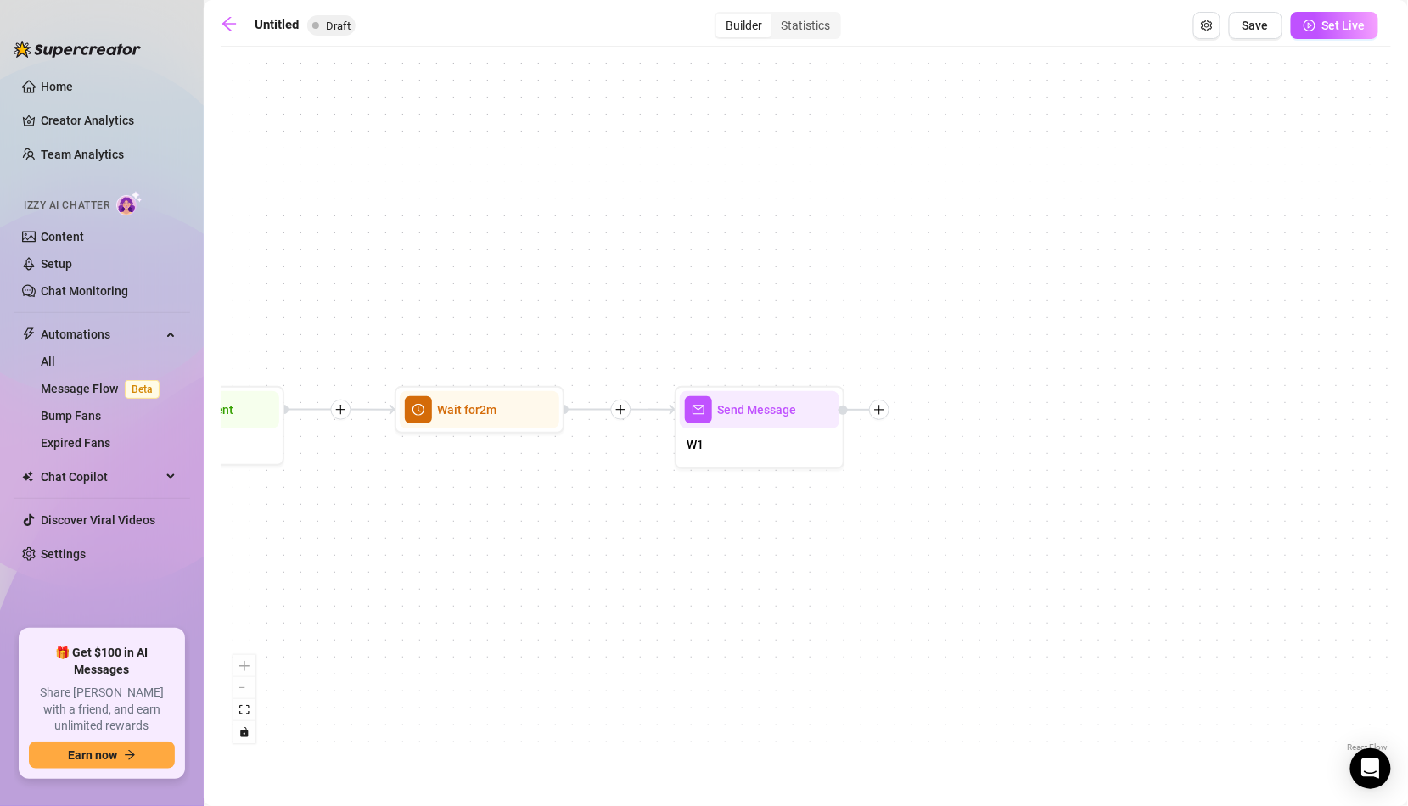
click at [891, 412] on div "Send Message W1 Wait for 2m Starting Event New Subscriber" at bounding box center [806, 405] width 1170 height 701
click at [786, 427] on div "Send Message" at bounding box center [760, 409] width 160 height 37
click at [799, 422] on div at bounding box center [806, 380] width 74 height 87
type textarea "Hii I'm so glad you're here!"
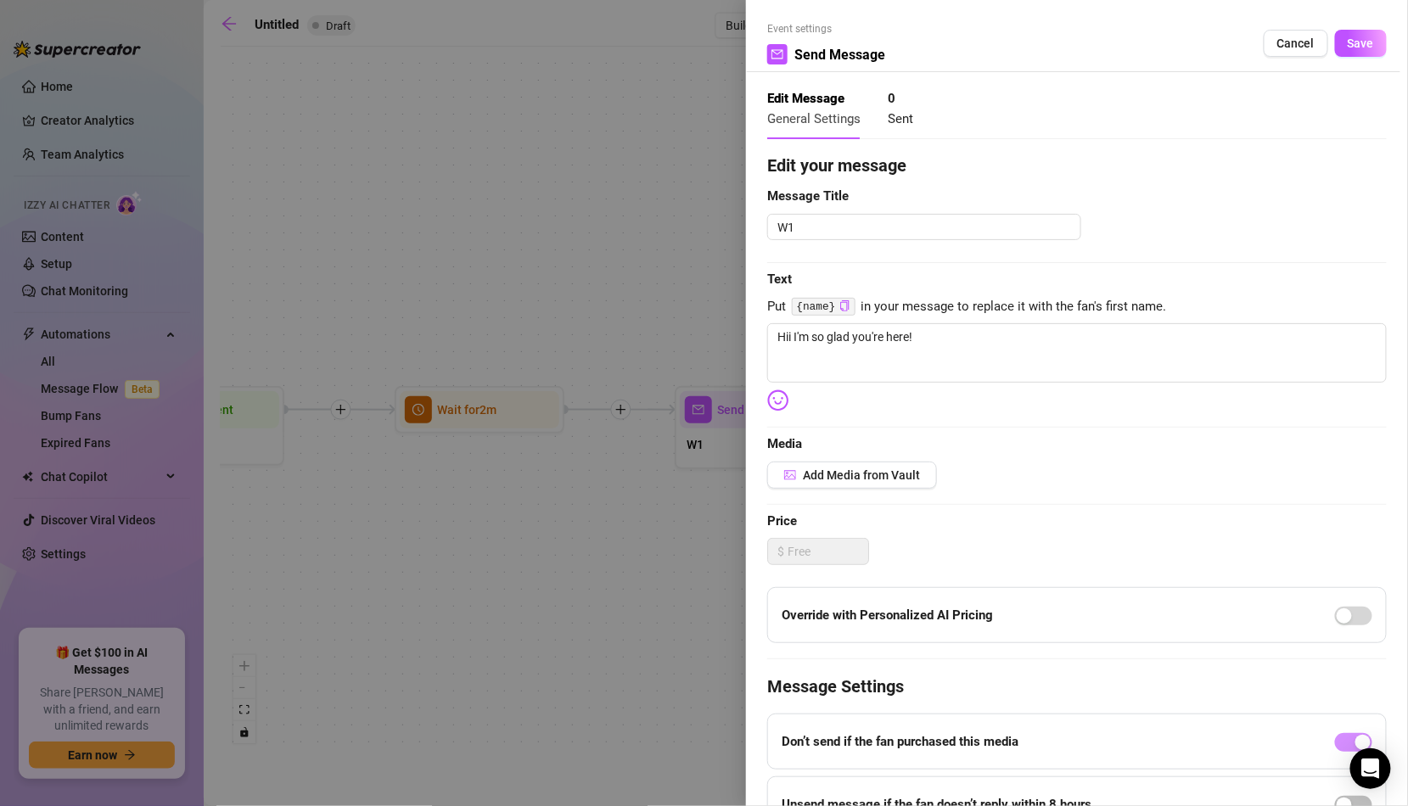
click at [799, 422] on div "Event settings Send Message Cancel Save Edit Message General Settings 0 Sent Ed…" at bounding box center [704, 403] width 1408 height 806
click at [670, 481] on div at bounding box center [704, 403] width 1408 height 806
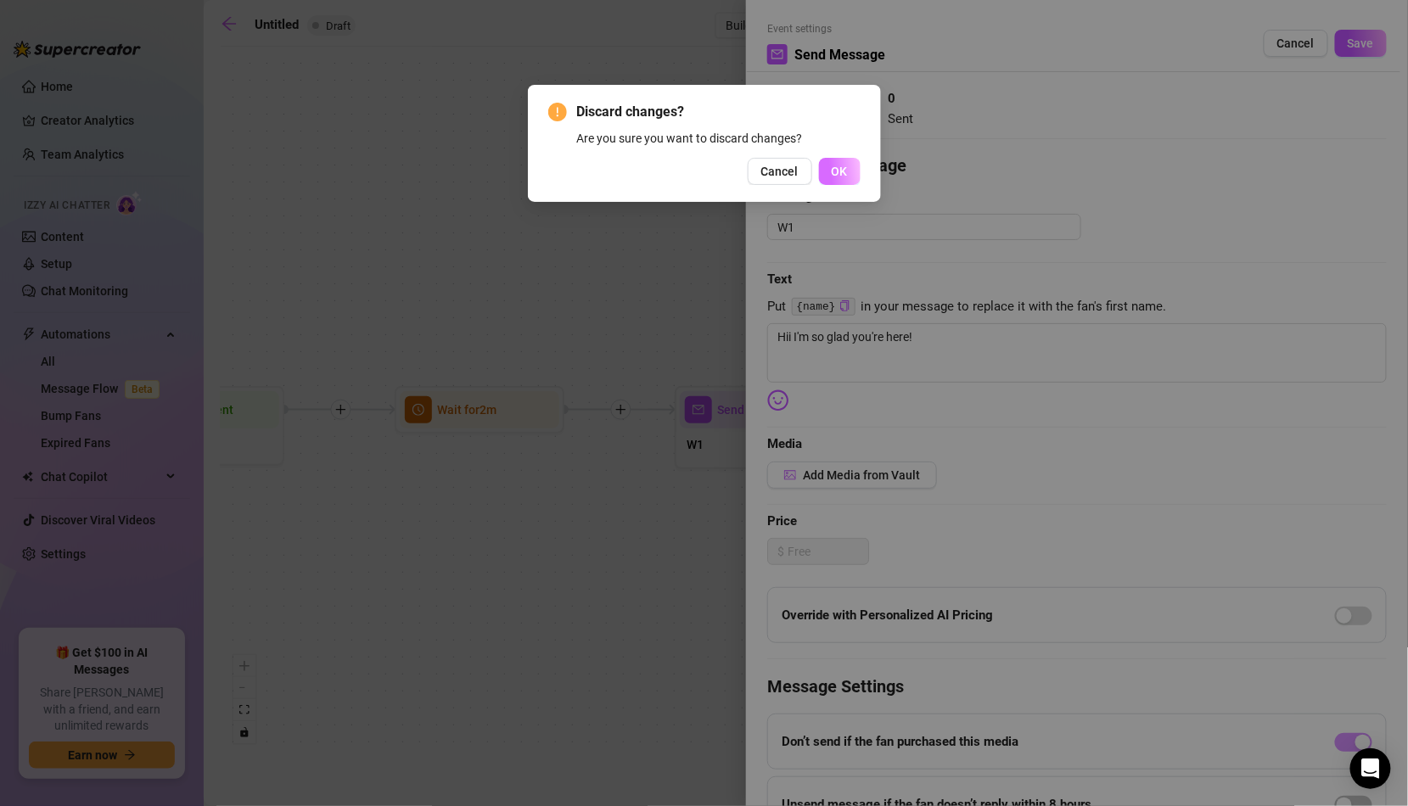
click at [838, 176] on span "OK" at bounding box center [840, 172] width 16 height 14
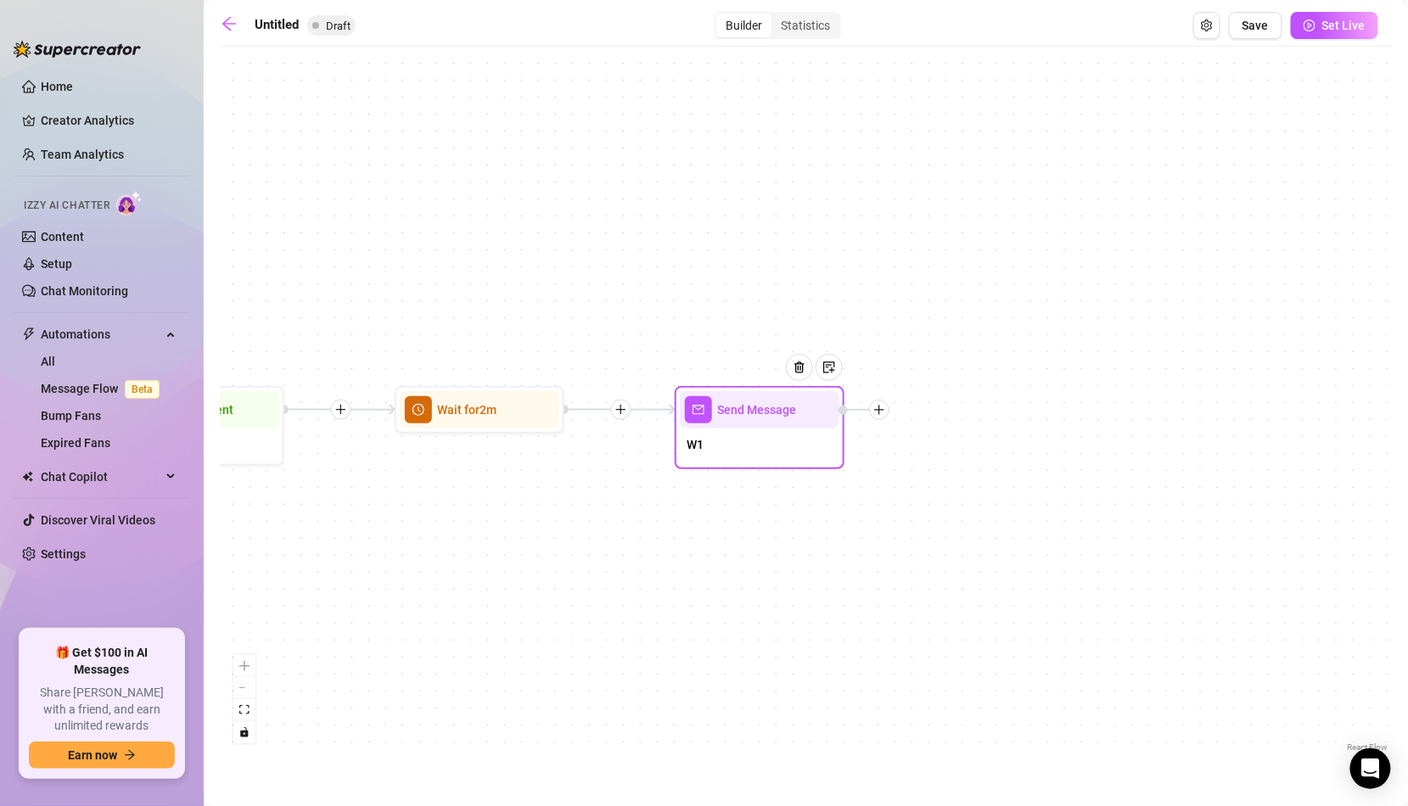
click at [880, 406] on icon "plus" at bounding box center [879, 410] width 12 height 12
click at [951, 470] on div "Message" at bounding box center [963, 469] width 124 height 29
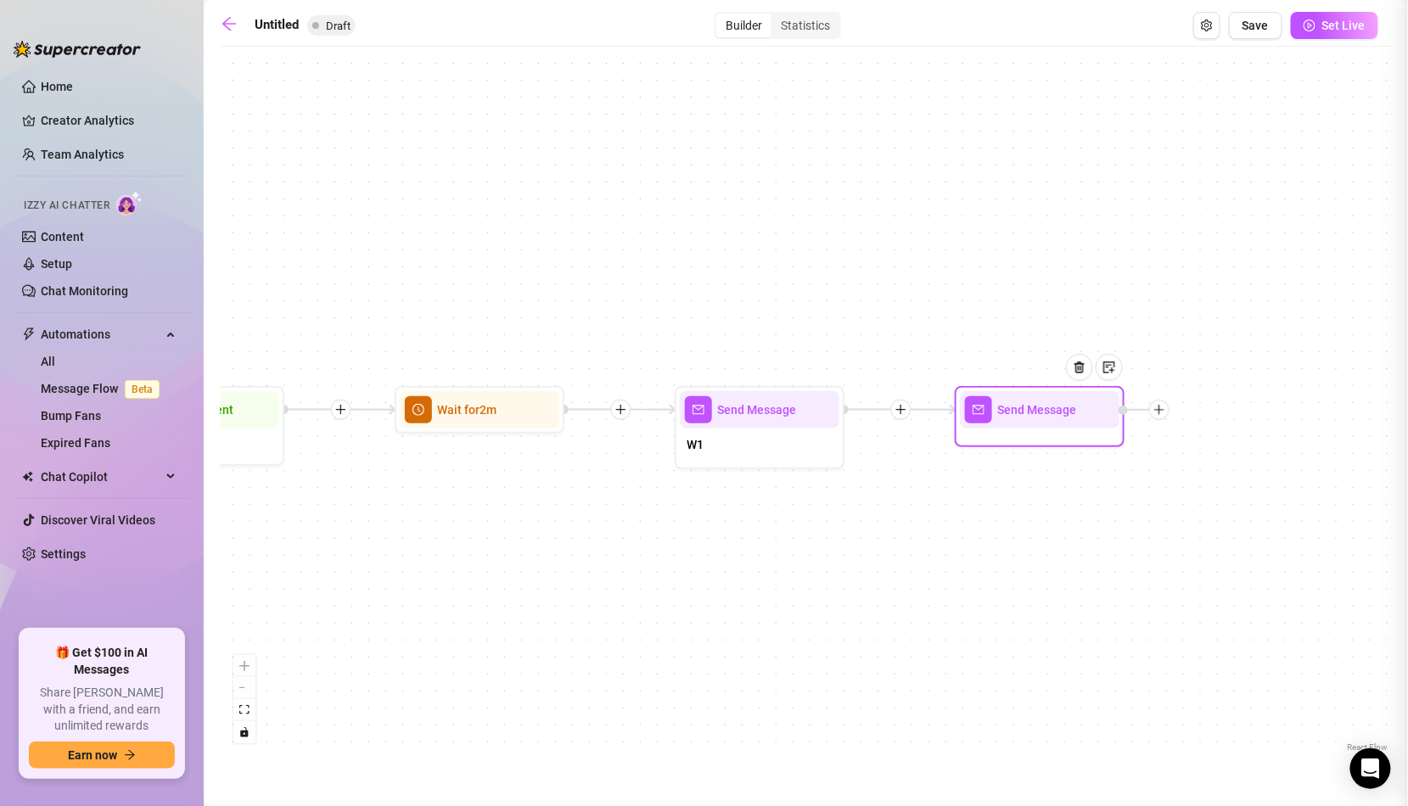
type textarea "Write your message here"
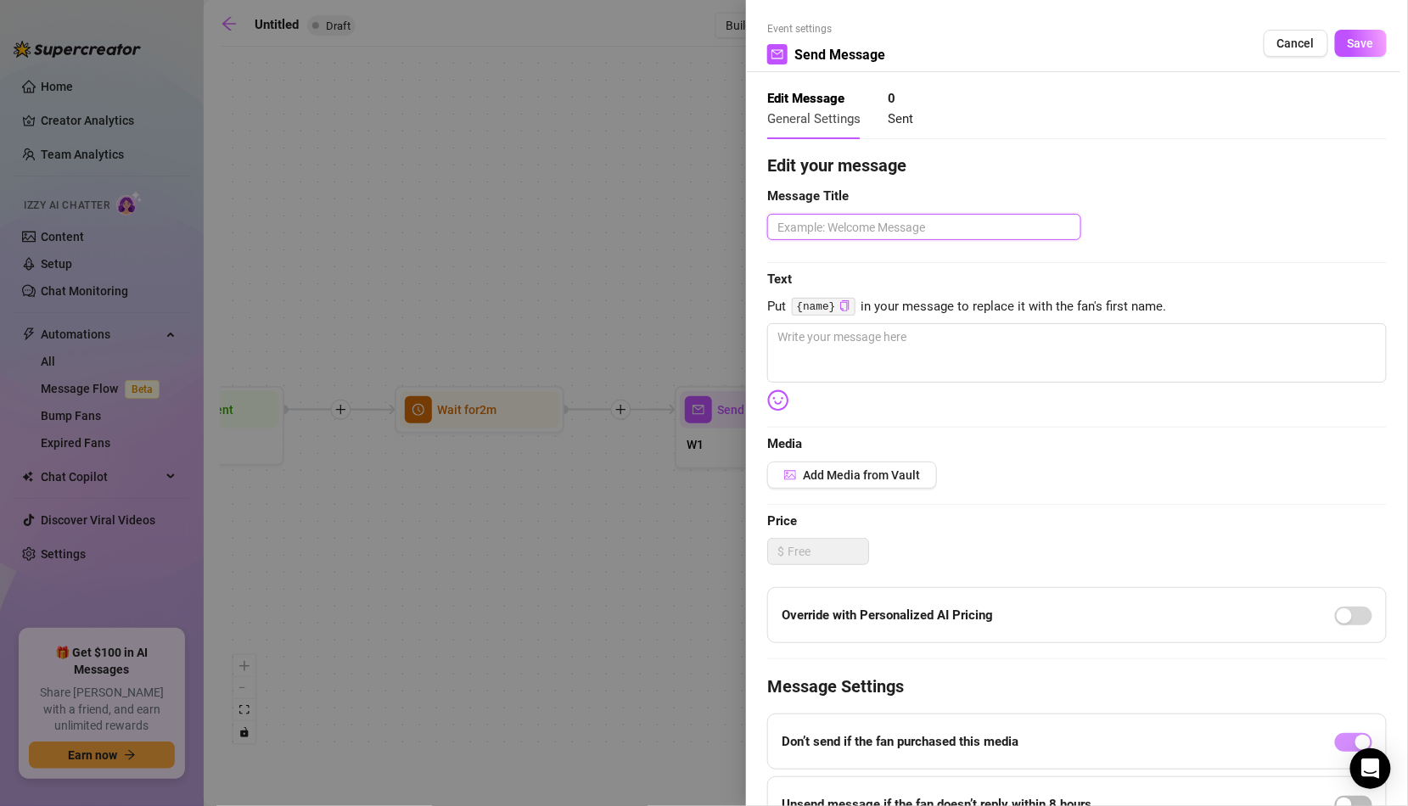
click at [996, 233] on textarea at bounding box center [924, 227] width 314 height 26
type textarea "2"
type textarea "23"
type textarea "W"
type textarea "W2"
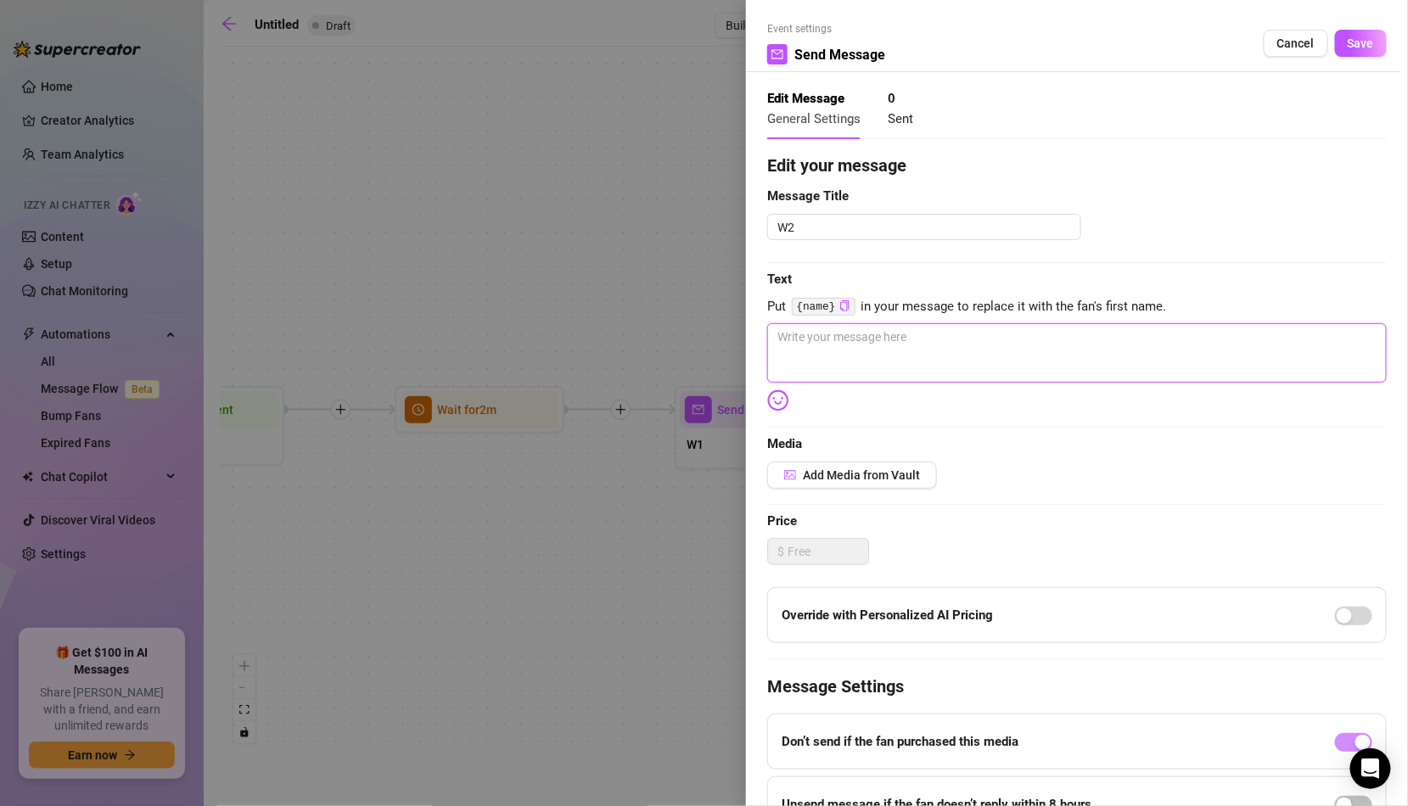
click at [939, 355] on textarea at bounding box center [1076, 352] width 619 height 59
type textarea "H"
type textarea "Ho"
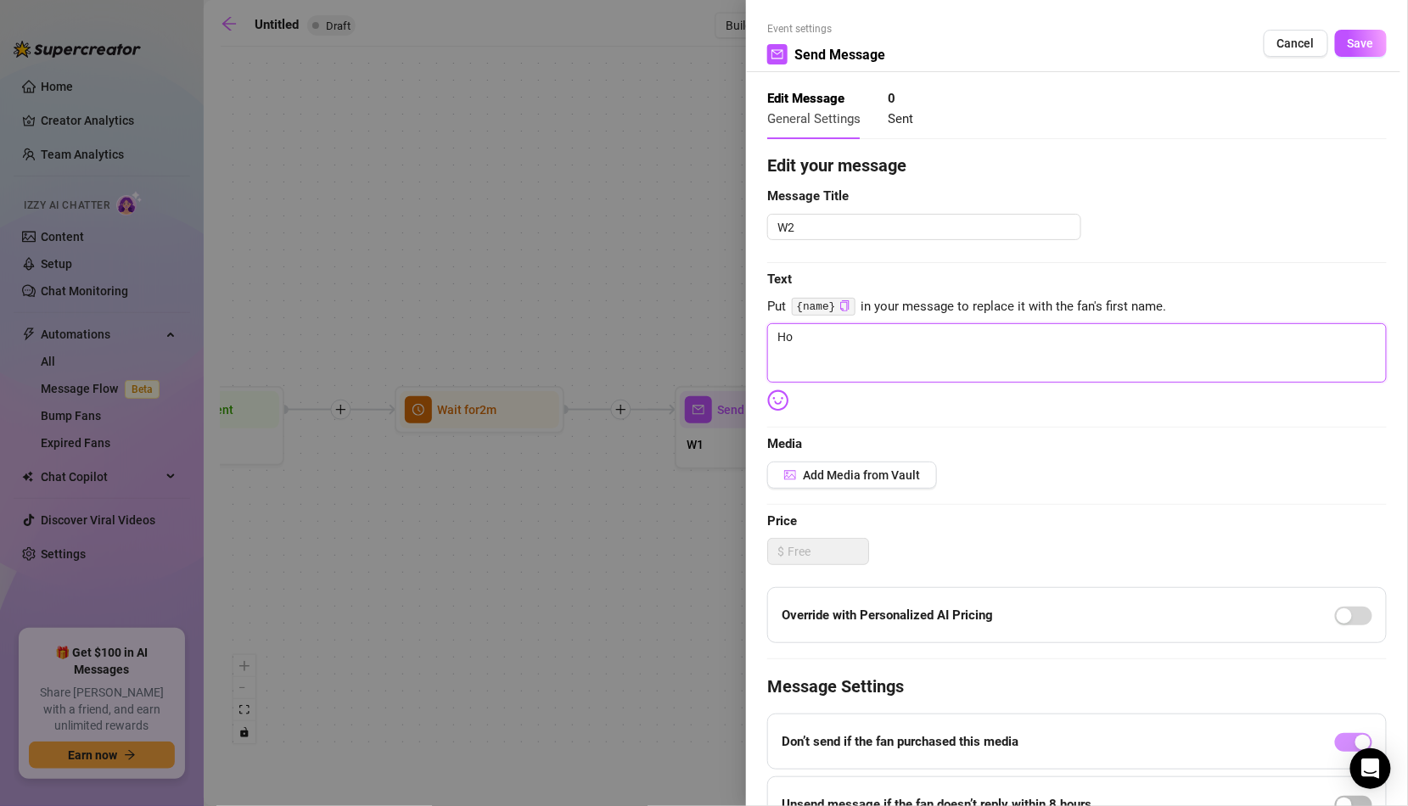
type textarea "How"
type textarea "How'"
type textarea "How'd"
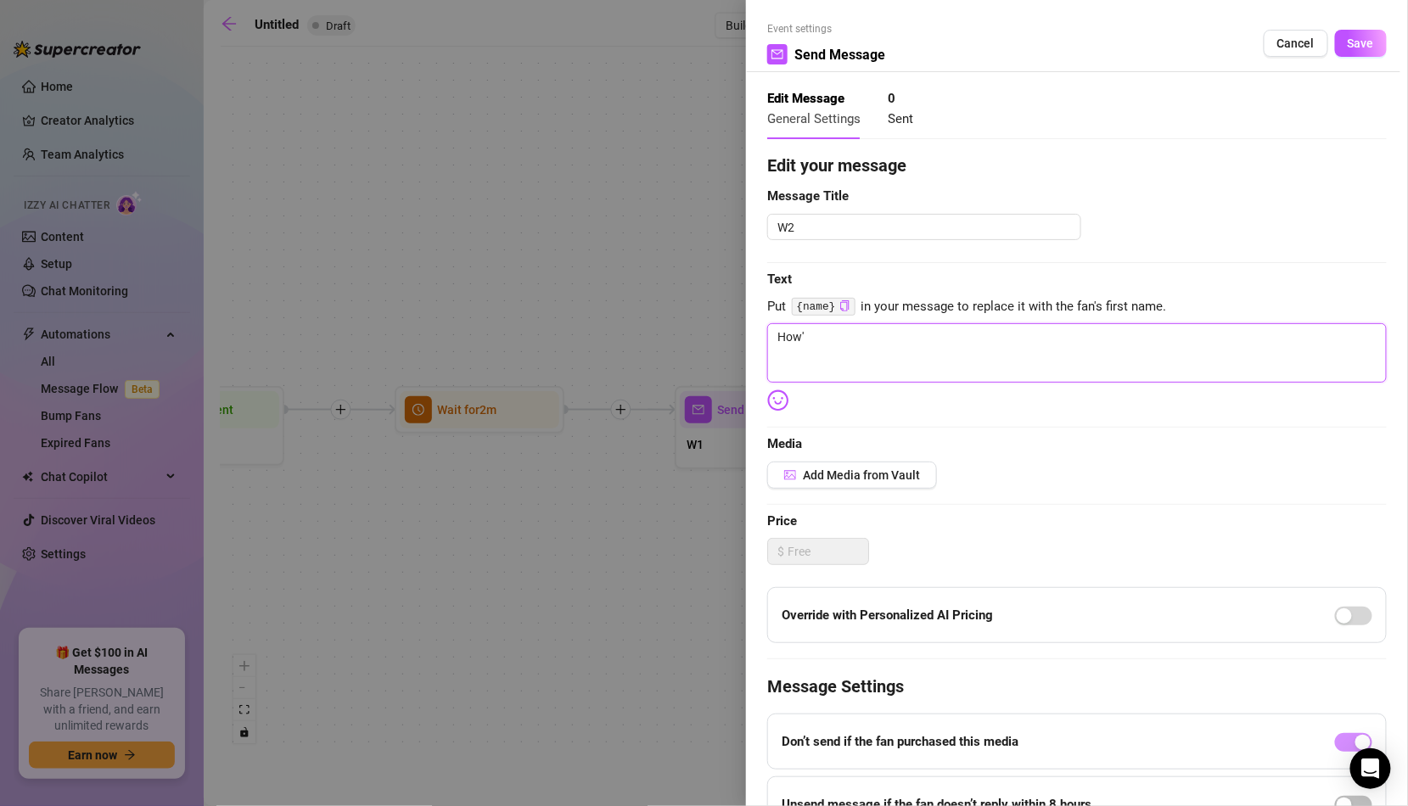
type textarea "How'd"
type textarea "How'd y"
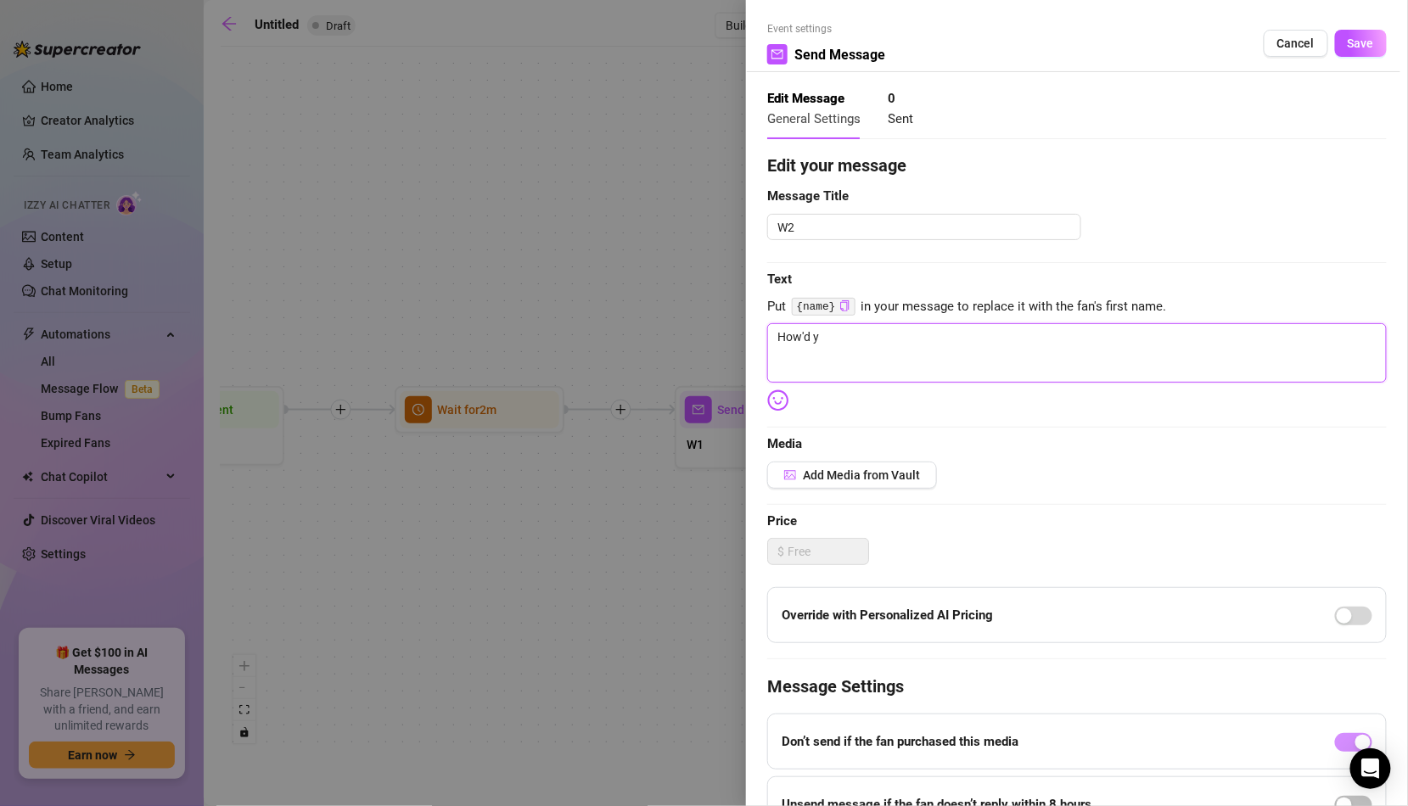
type textarea "How'd yo"
type textarea "How'd you"
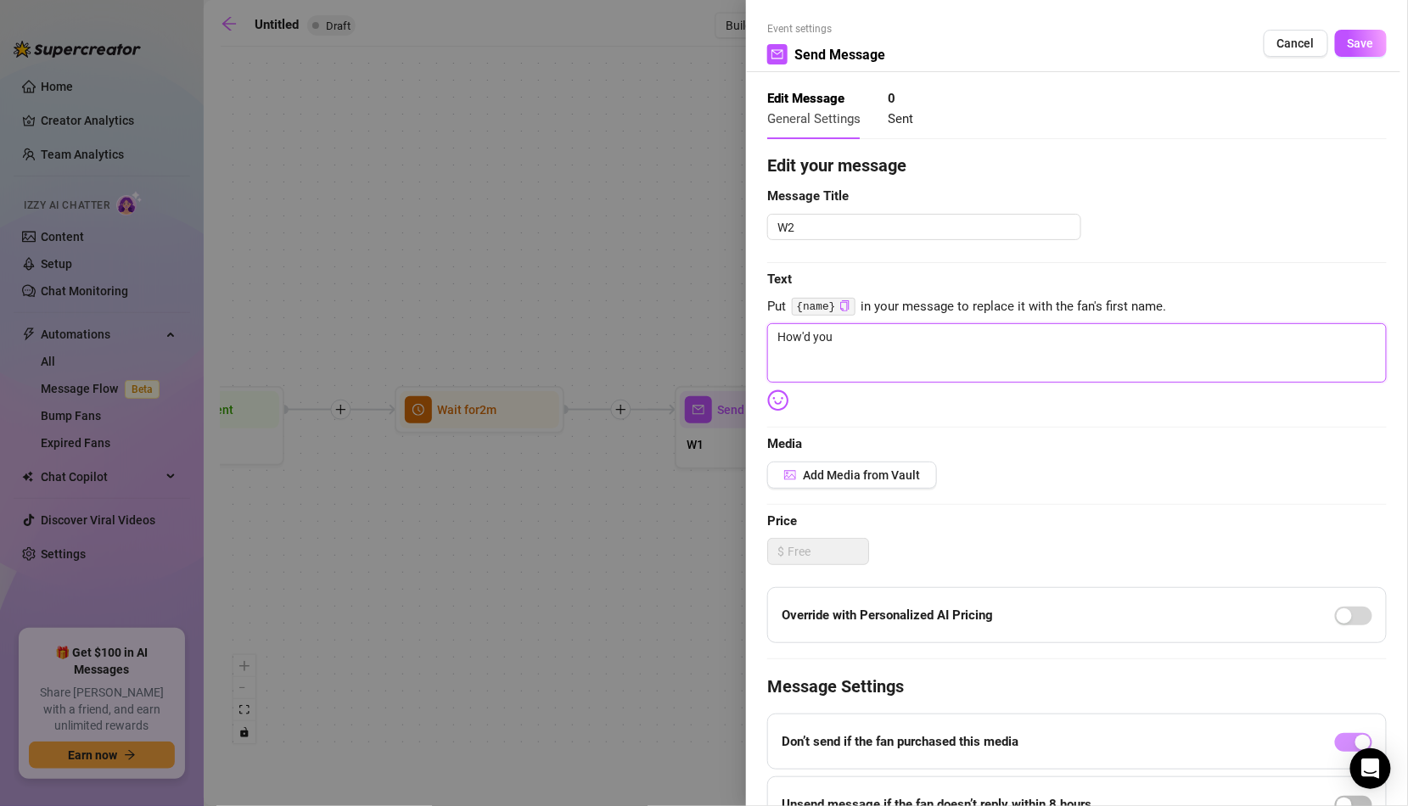
type textarea "How'd you"
type textarea "How'd you f"
type textarea "How'd you fi"
type textarea "How'd you fin"
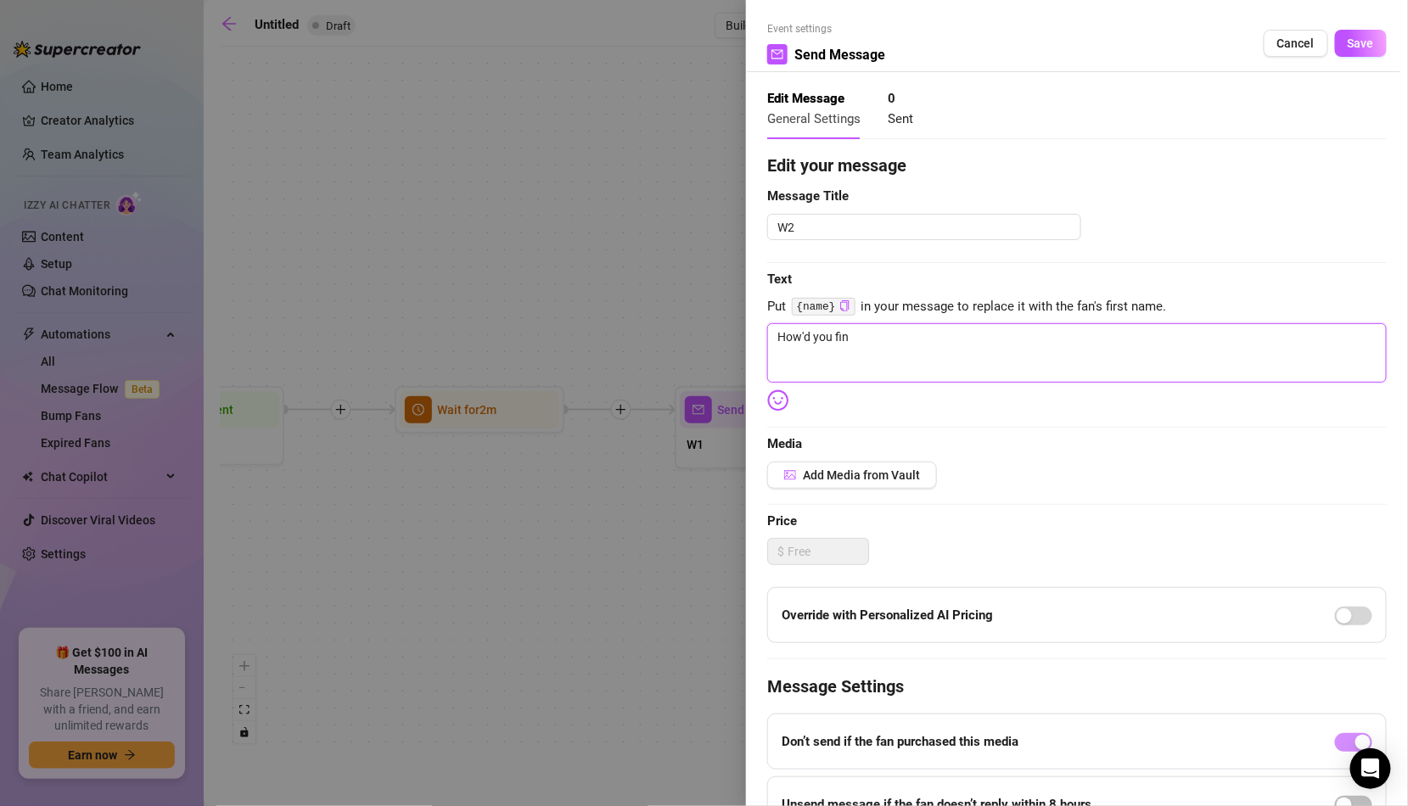
type textarea "How'd you find"
type textarea "How'd you find m"
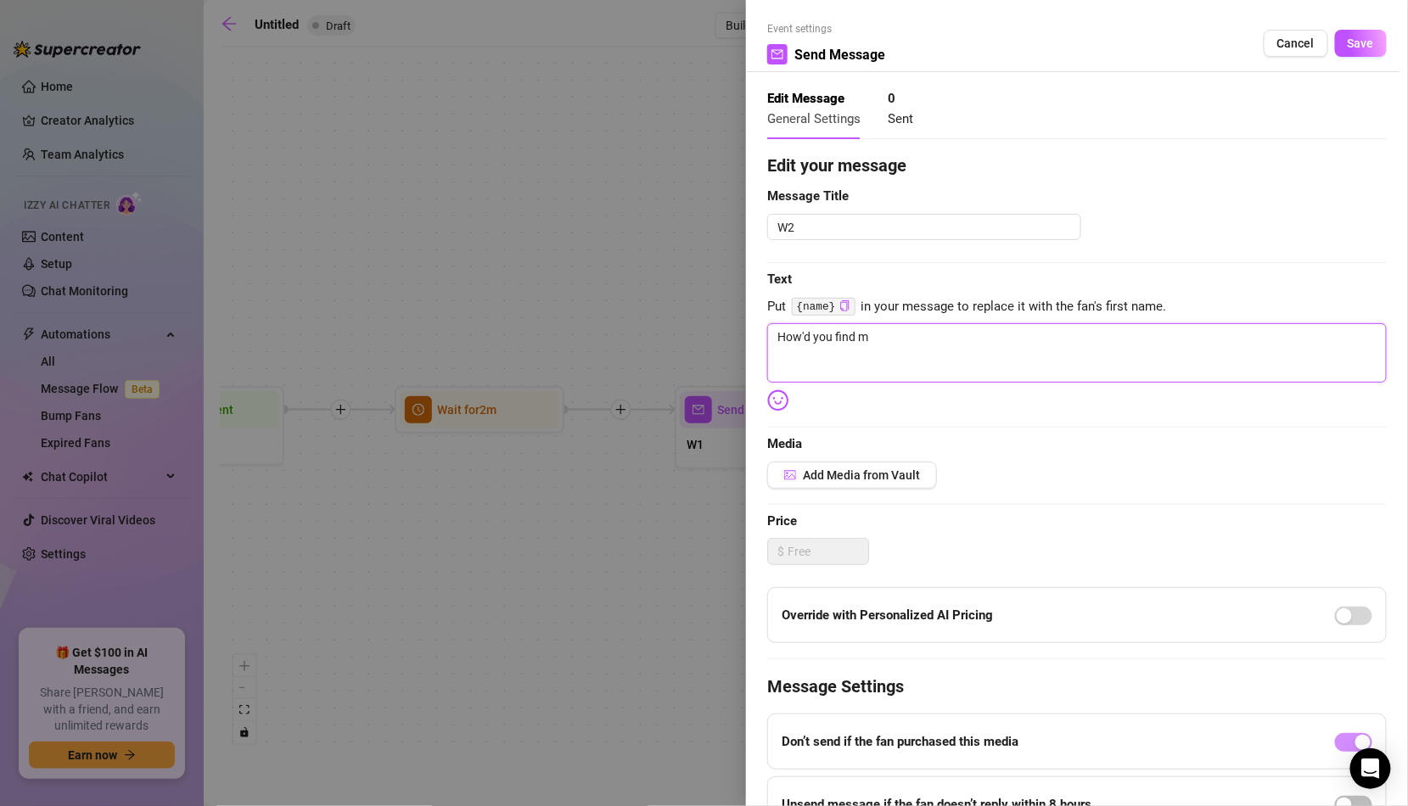
type textarea "How'd you find me"
type textarea "How'd you find me?"
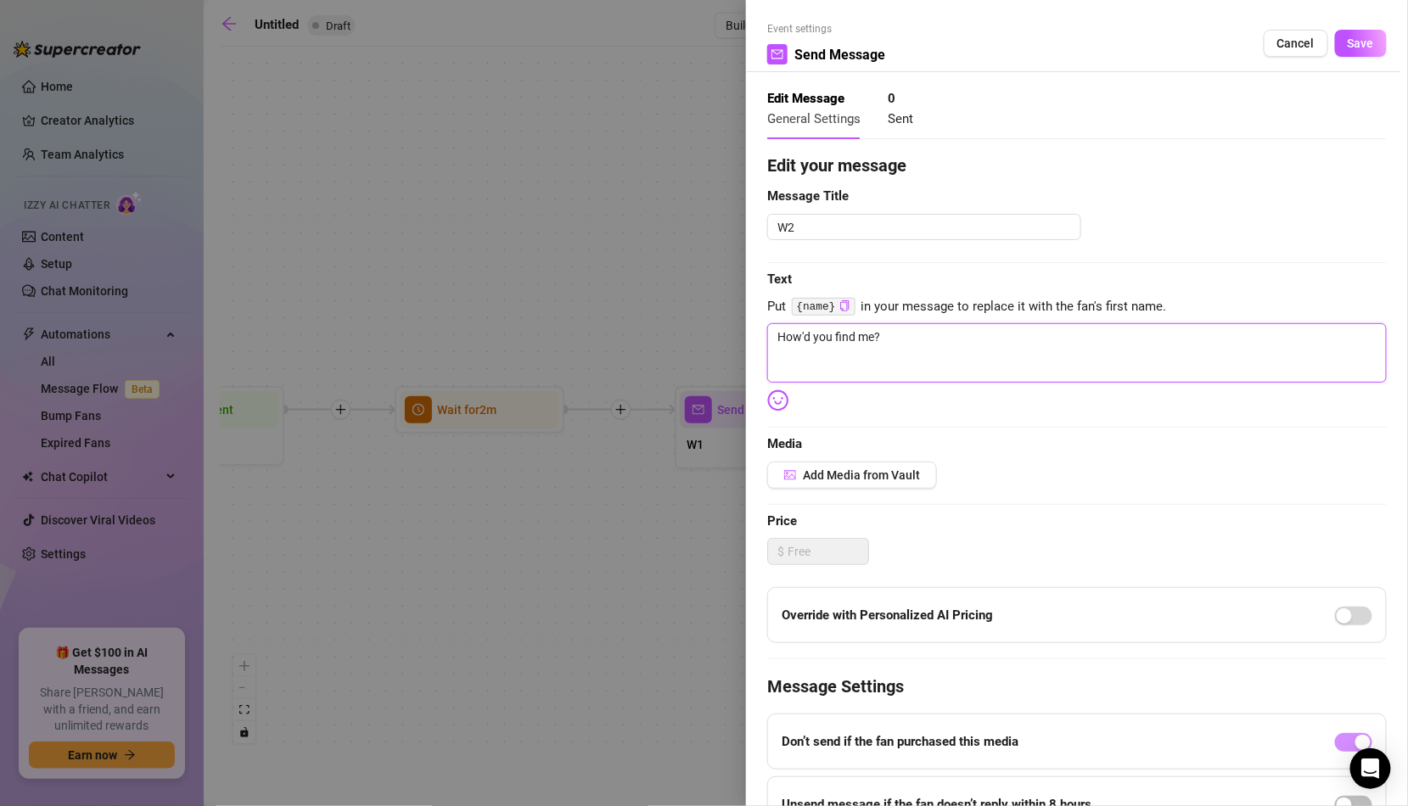
type textarea "How'd you find me? 😘"
click at [1359, 57] on div "Event settings Send Message Cancel Save" at bounding box center [1076, 46] width 619 height 51
click at [1352, 42] on span "Save" at bounding box center [1361, 43] width 26 height 14
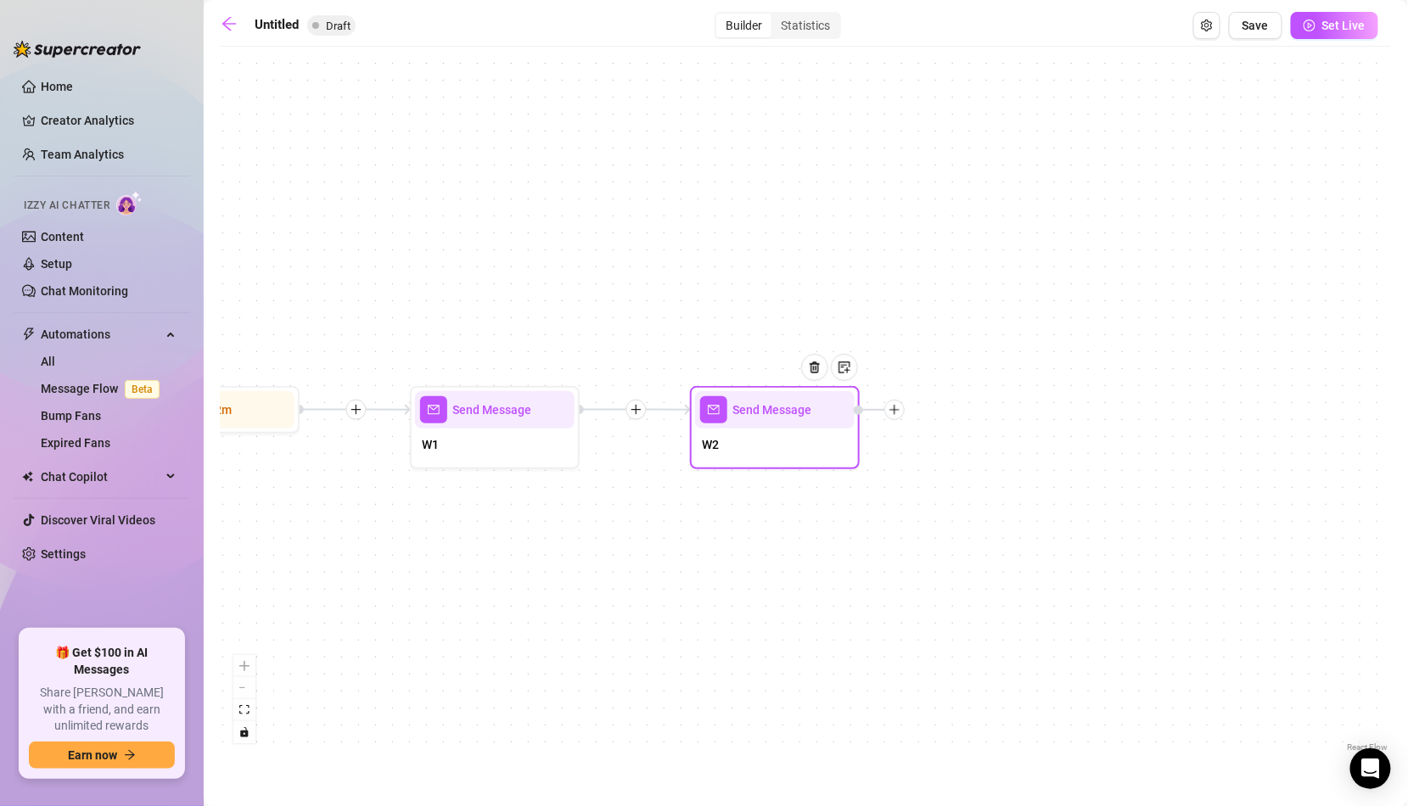
drag, startPoint x: 1298, startPoint y: 418, endPoint x: 912, endPoint y: 418, distance: 386.1
click at [912, 418] on div "Send Message W2 Send Message W1 Wait for 2m Starting Event New Subscriber" at bounding box center [806, 405] width 1170 height 701
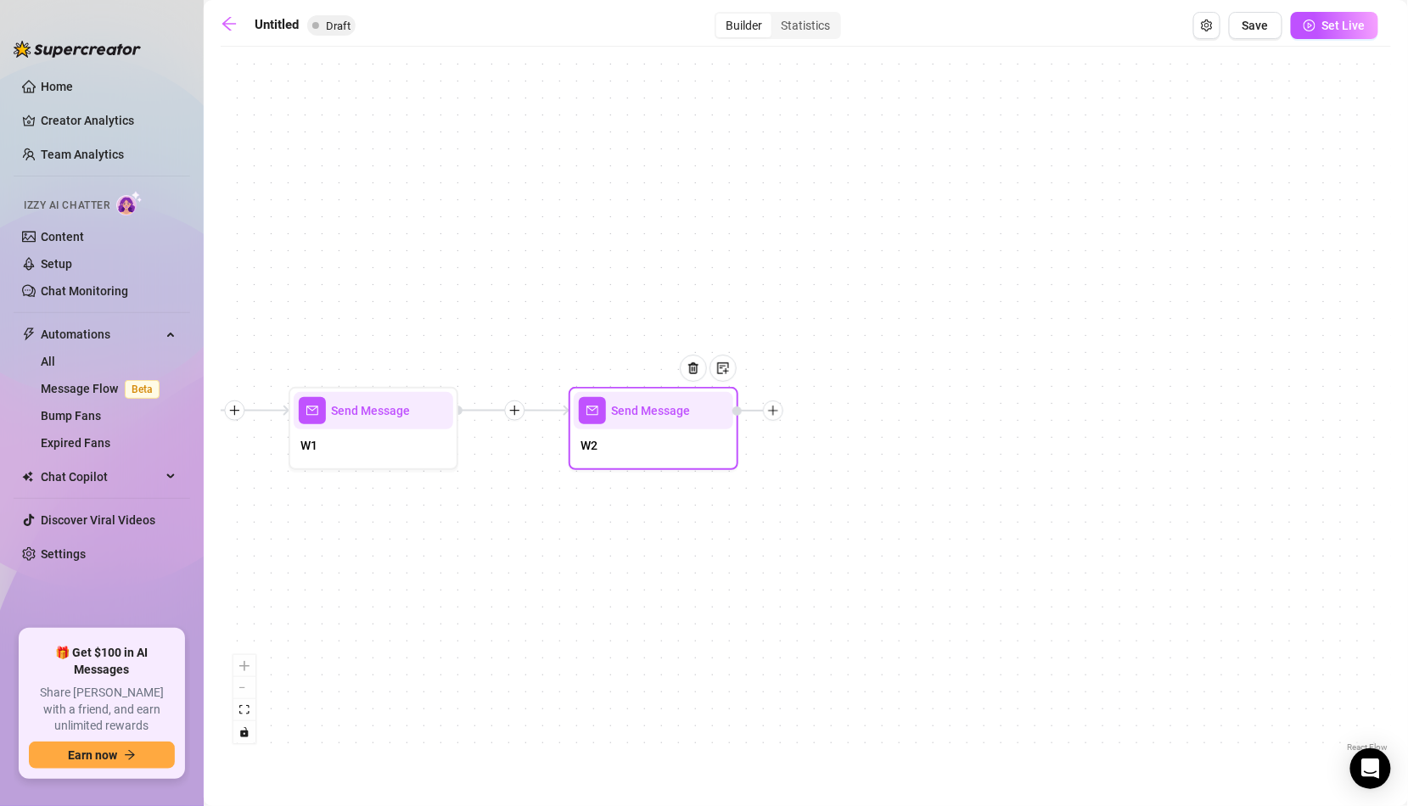
click at [777, 418] on div at bounding box center [773, 411] width 20 height 20
click at [851, 420] on div "Time Delay" at bounding box center [857, 412] width 124 height 29
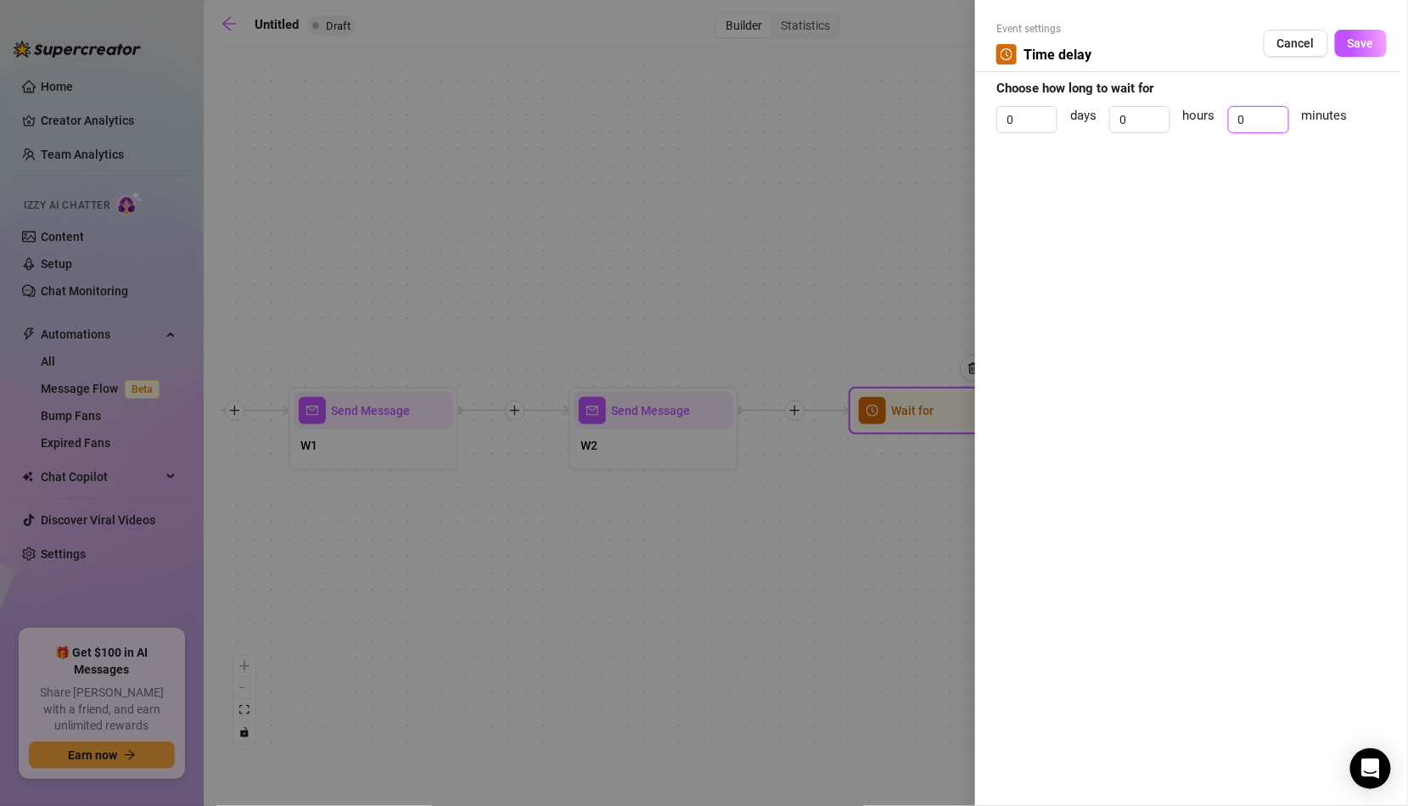
drag, startPoint x: 1262, startPoint y: 115, endPoint x: 1221, endPoint y: 115, distance: 40.7
click at [1221, 115] on div "0 days 0 hours 0 minutes" at bounding box center [1191, 127] width 390 height 42
type input "20"
click at [1354, 46] on span "Save" at bounding box center [1361, 43] width 26 height 14
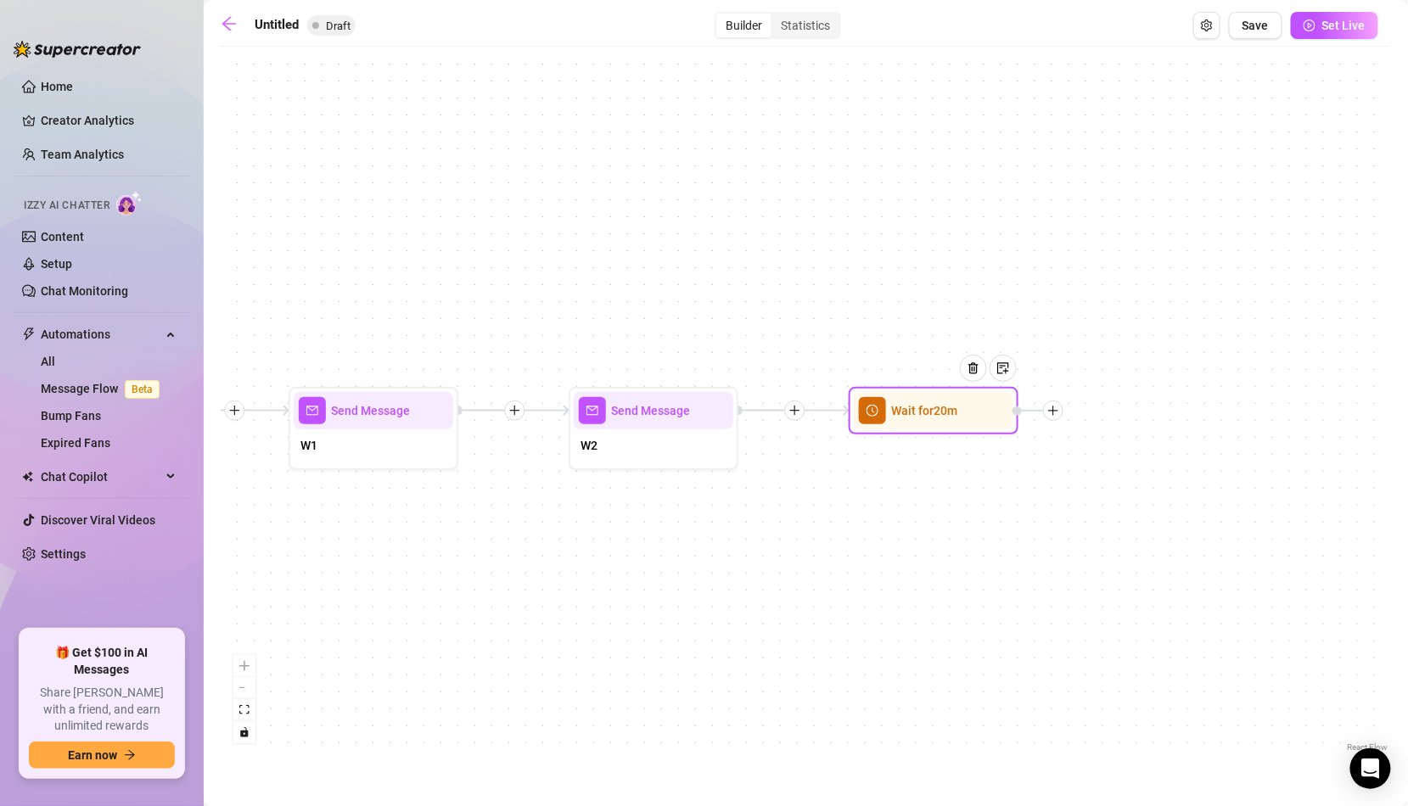
click at [1052, 406] on icon "plus" at bounding box center [1053, 411] width 12 height 12
click at [1141, 414] on div "Time Delay" at bounding box center [1137, 412] width 124 height 29
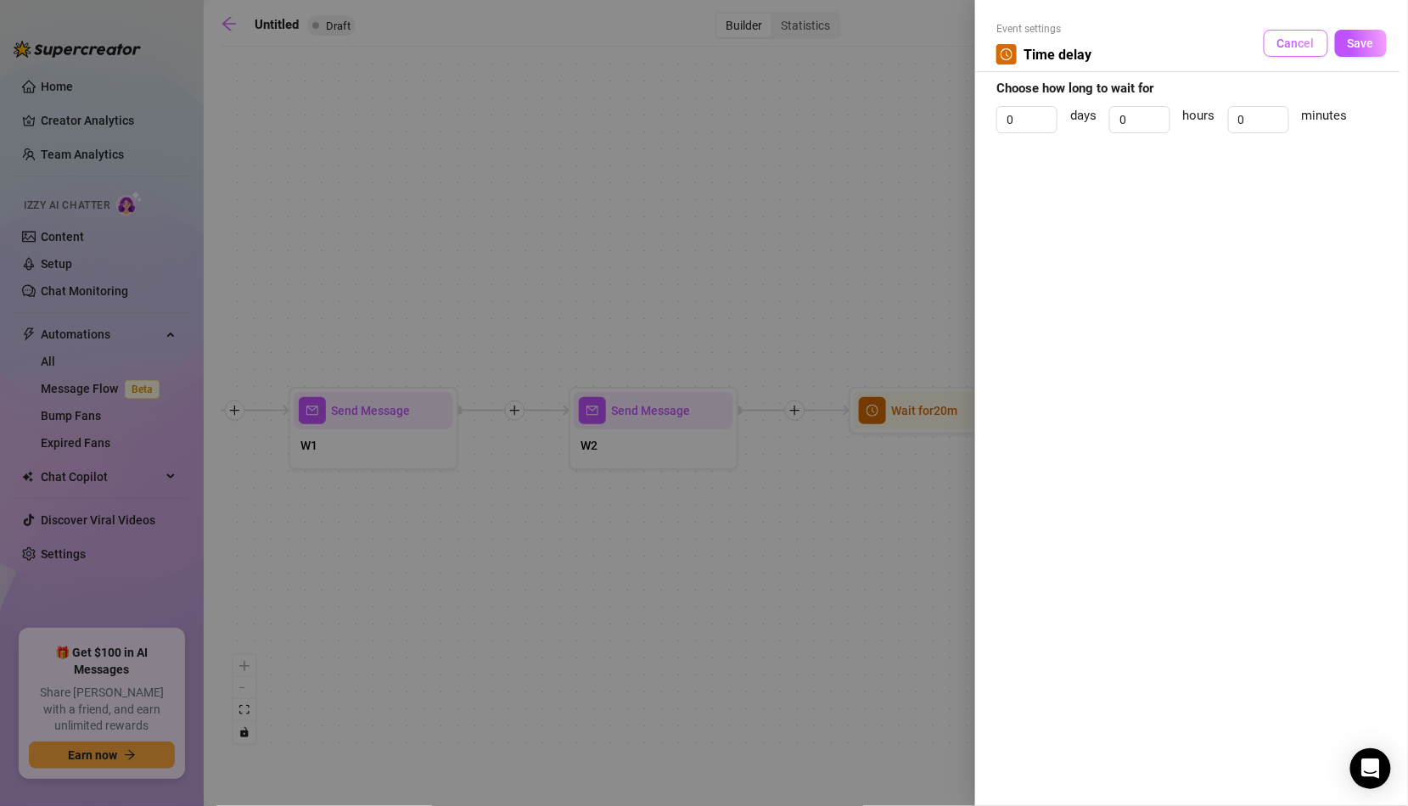
click at [1309, 31] on button "Cancel" at bounding box center [1296, 43] width 64 height 27
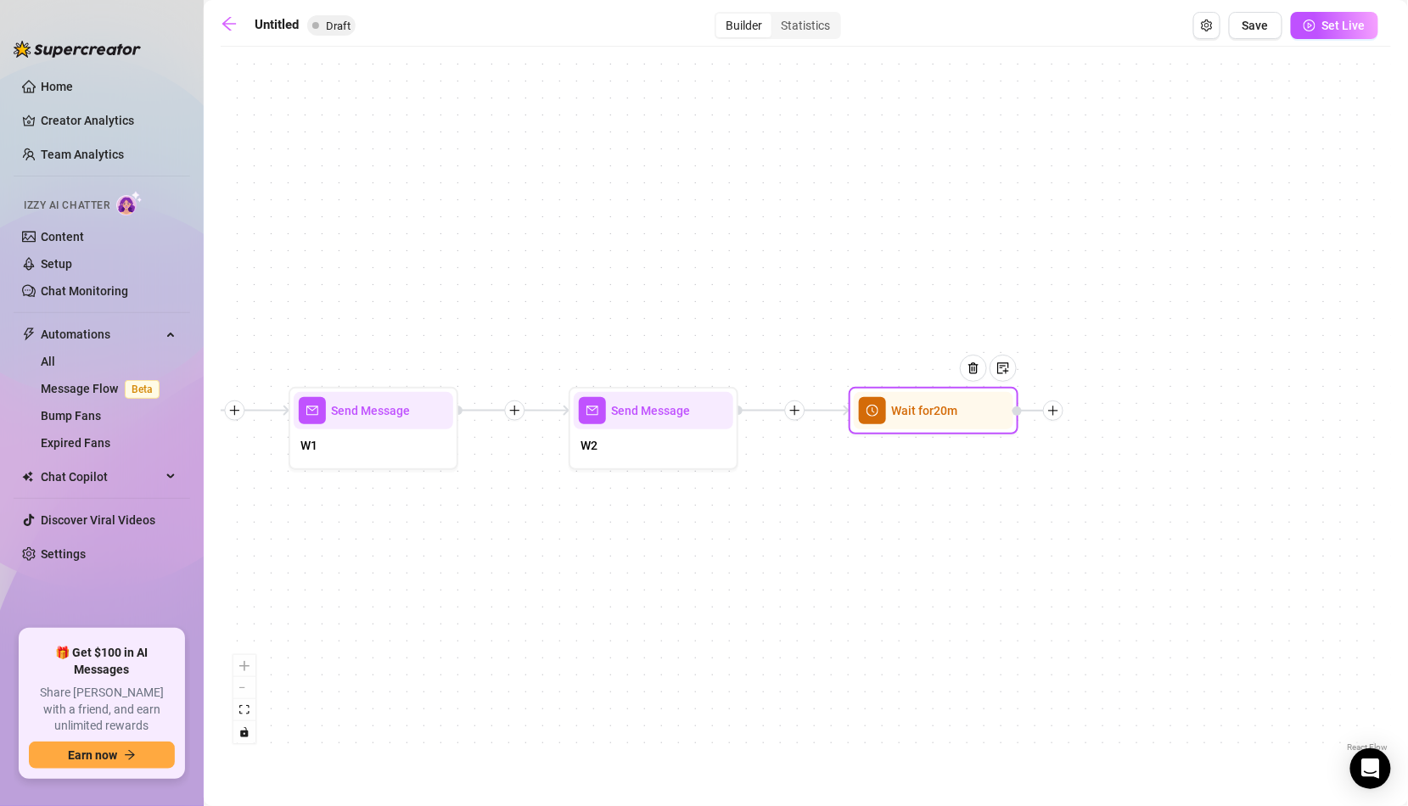
click at [1057, 418] on div at bounding box center [1053, 411] width 20 height 20
click at [1058, 408] on icon "plus" at bounding box center [1053, 411] width 12 height 12
click at [1112, 469] on div "Message" at bounding box center [1137, 470] width 124 height 29
type textarea "Write your message here"
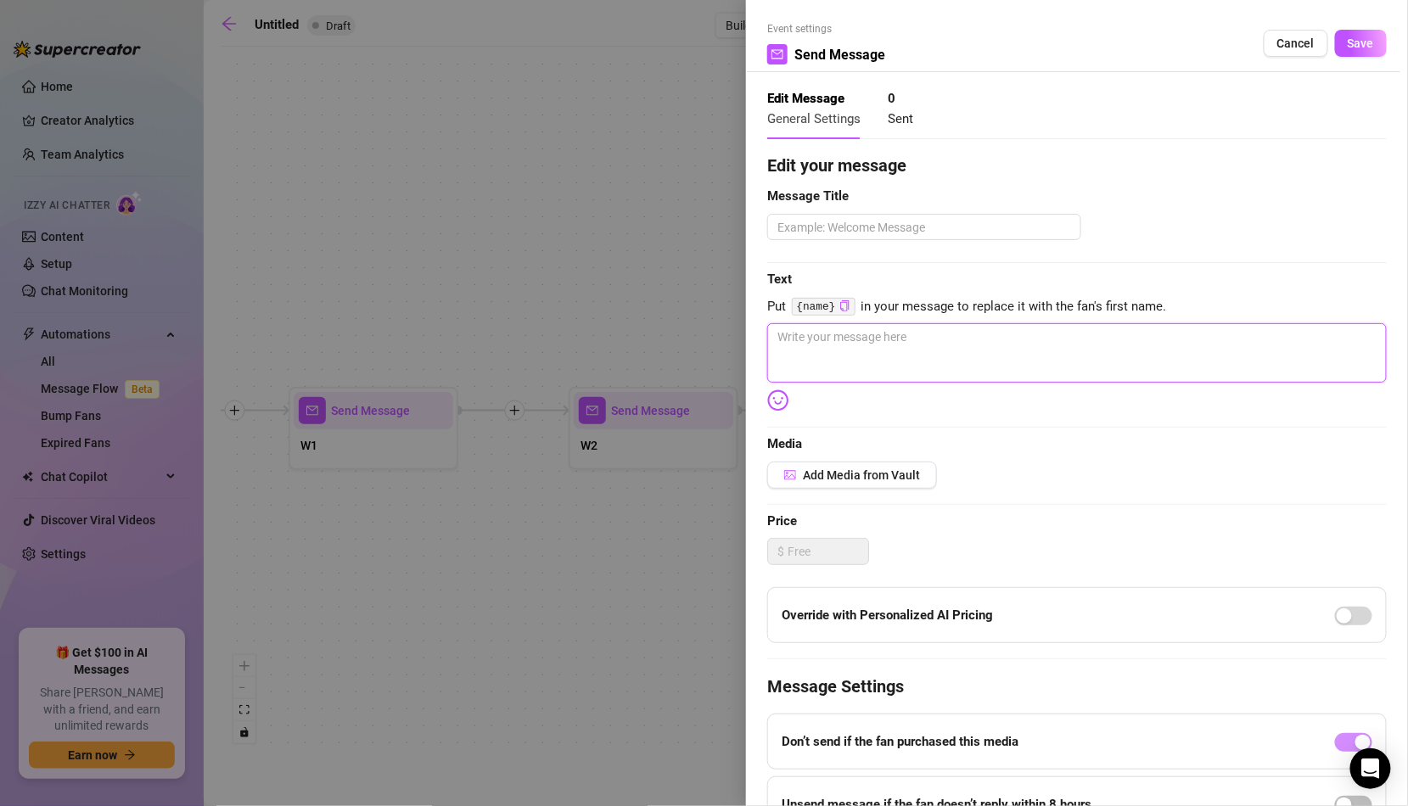
click at [1068, 334] on textarea at bounding box center [1076, 352] width 619 height 59
paste textarea "Don't leave me hanging! I don't bite... unless you're into that, lol"
type textarea "Don't leave me hanging! I don't bite... unless you're into that, lol"
click at [1089, 336] on textarea "Don't leave me hanging! I don't bite... unless you're into that, lol" at bounding box center [1076, 352] width 619 height 59
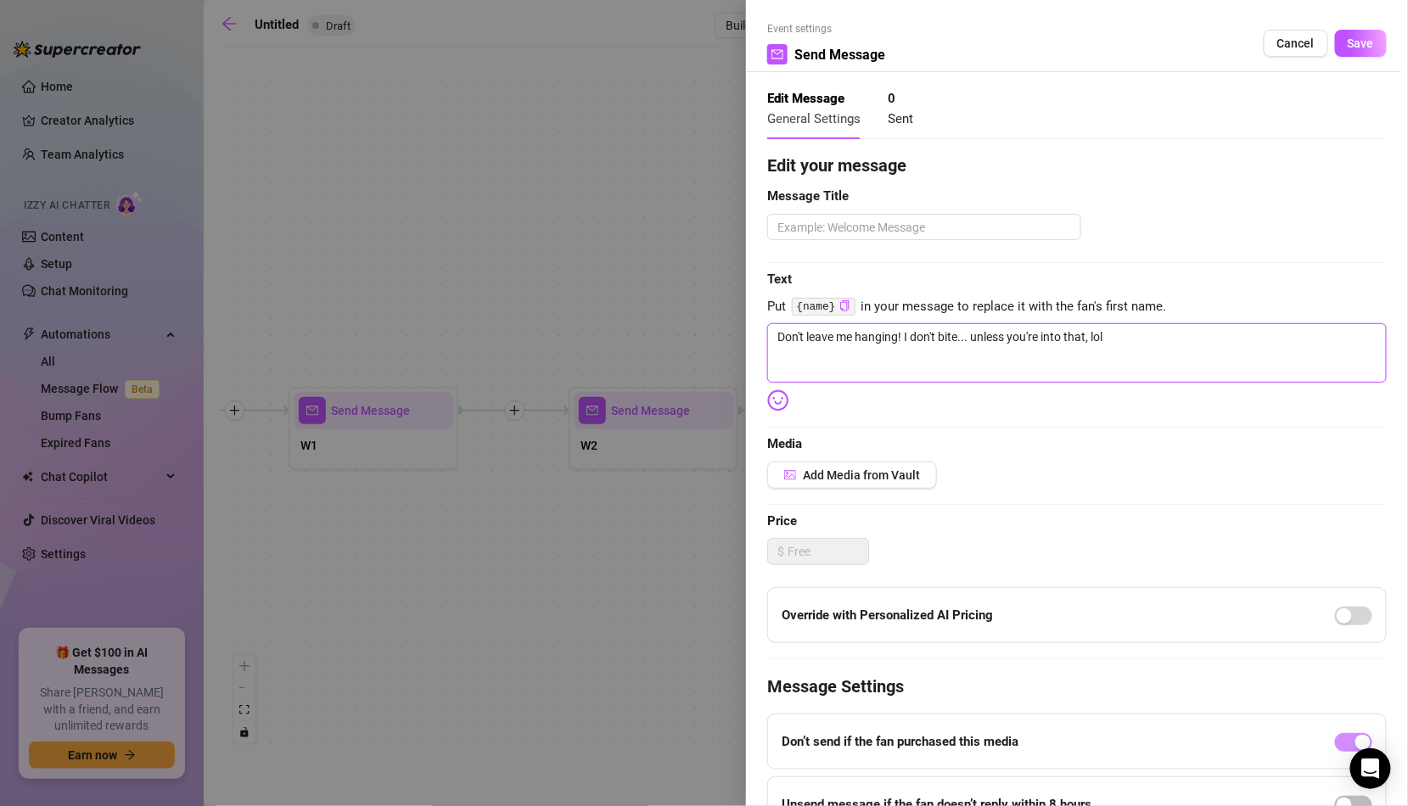
drag, startPoint x: 1089, startPoint y: 336, endPoint x: 1155, endPoint y: 335, distance: 66.2
click at [1156, 336] on textarea "Don't leave me hanging! I don't bite... unless you're into that, lol" at bounding box center [1076, 352] width 619 height 59
type textarea "Don't leave me hanging! I don't bite... unless you're into that,"
type textarea "Don't leave me hanging! I don't bite... unless you're into that"
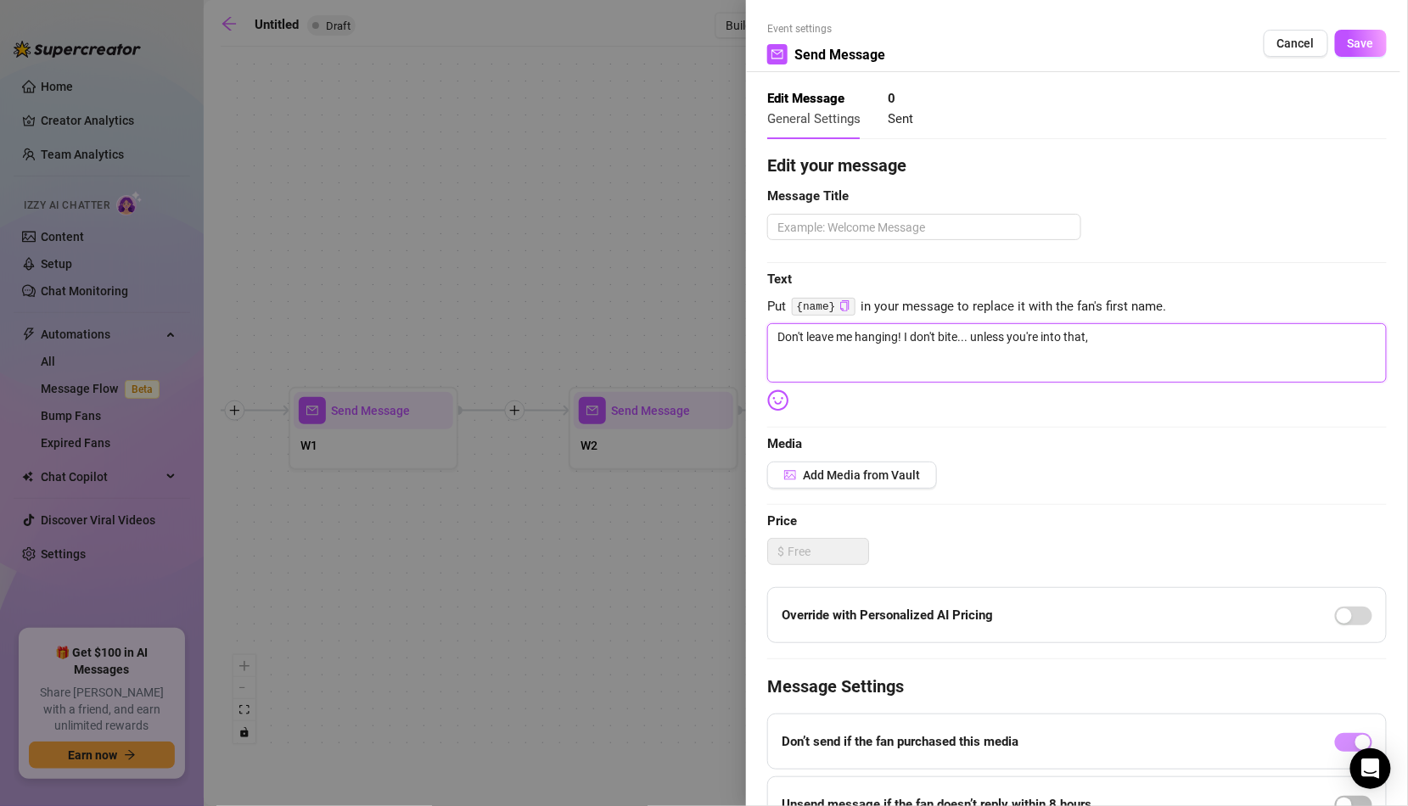
type textarea "Don't leave me hanging! I don't bite... unless you're into that"
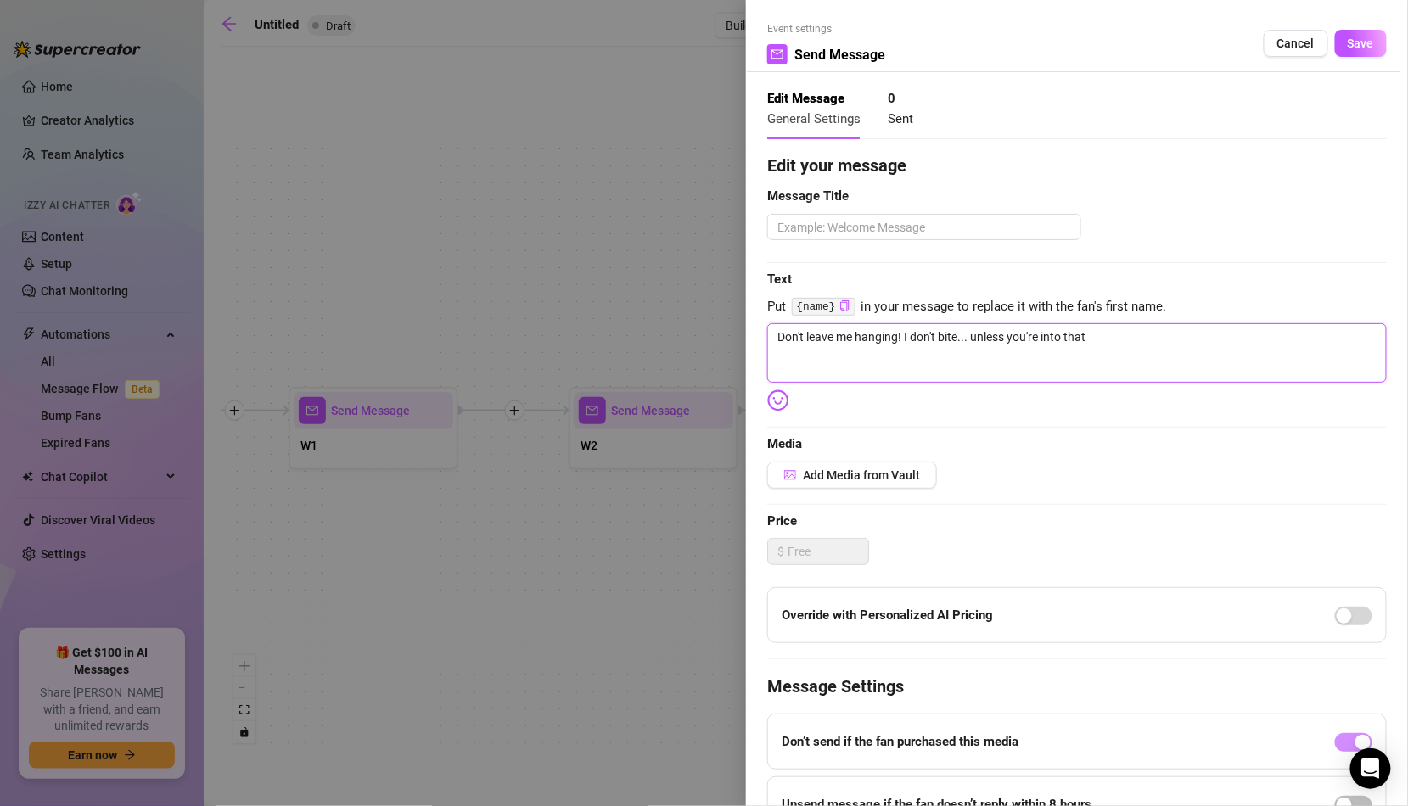
type textarea "Don't leave me hanging! I don't bite... unless you're into that"
type textarea "Don't leave me hanging! I don't bite... unless you're into that 🤭"
click at [1001, 229] on textarea at bounding box center [924, 227] width 314 height 26
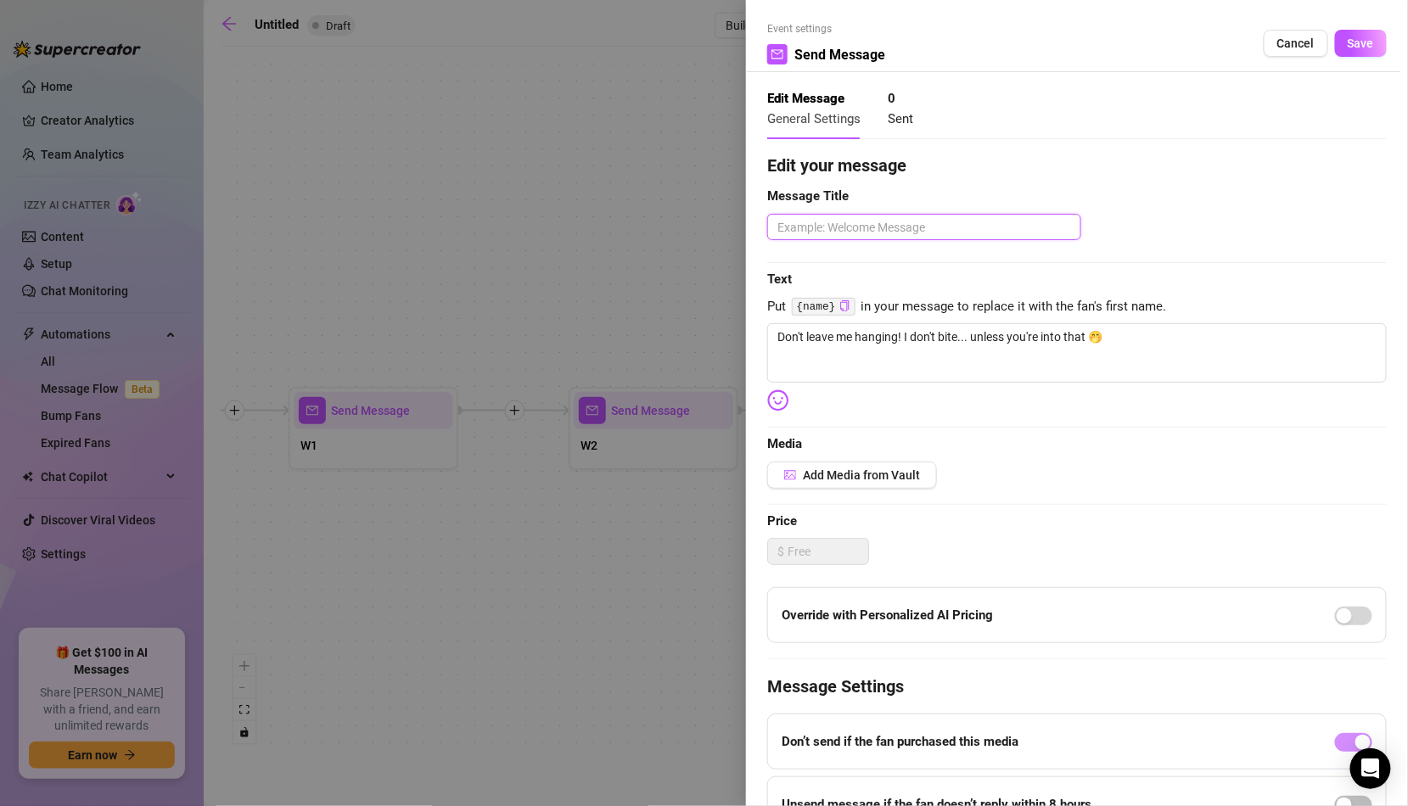
type textarea "F"
type textarea "F1"
click at [1343, 46] on button "Save" at bounding box center [1361, 43] width 52 height 27
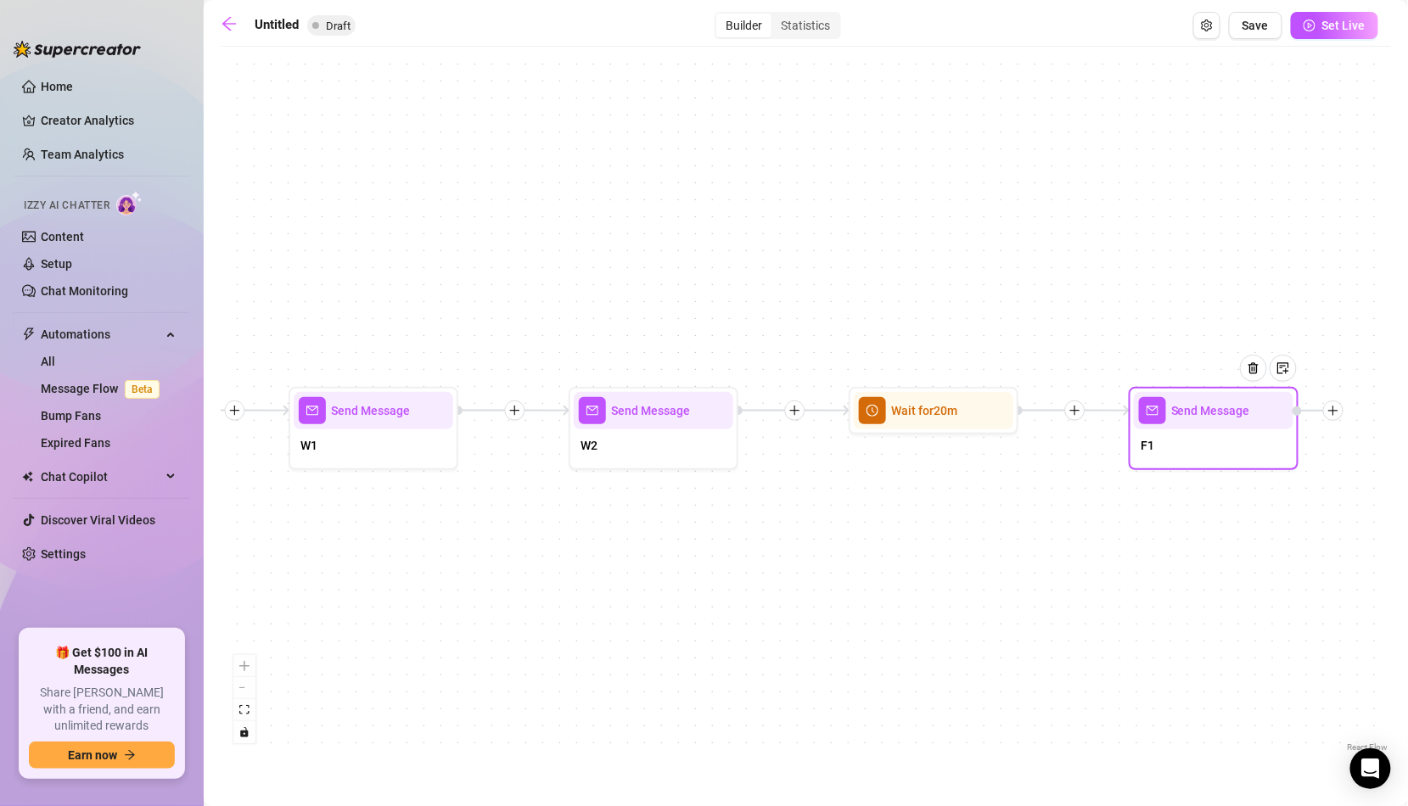
click at [1198, 443] on div "F1" at bounding box center [1214, 447] width 160 height 36
type textarea "Don't leave me hanging! I don't bite... unless you're into that 🤭"
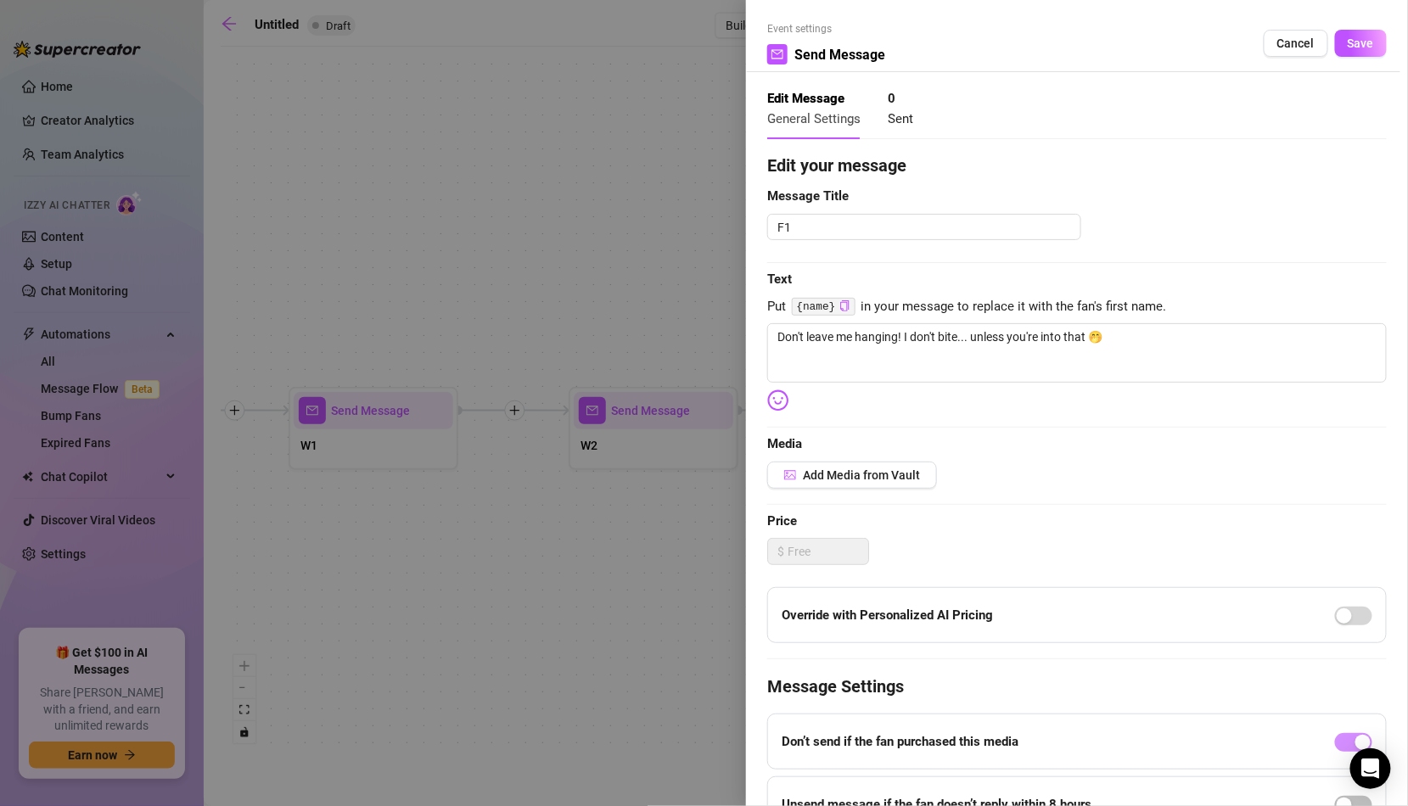
click at [670, 519] on div at bounding box center [704, 403] width 1408 height 806
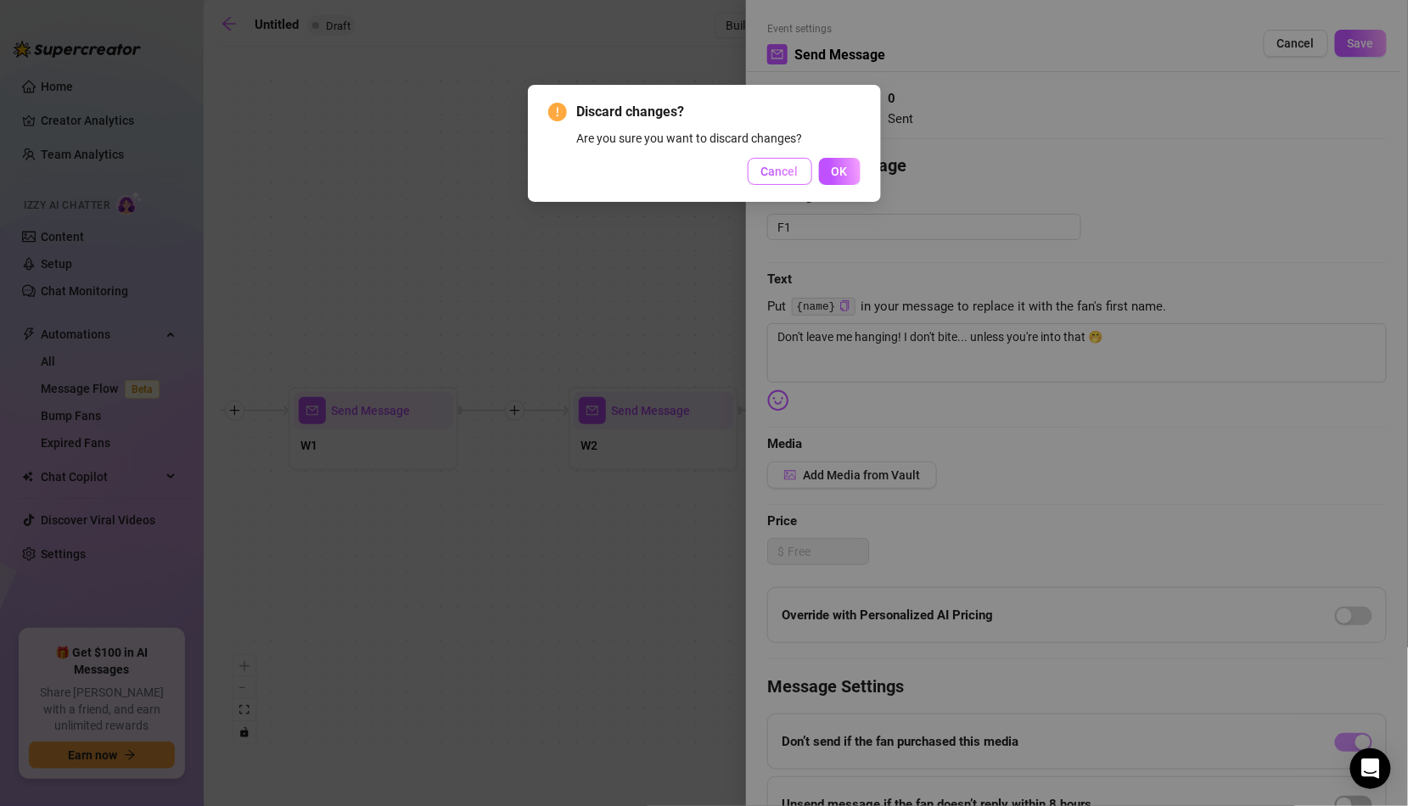
click at [784, 168] on span "Cancel" at bounding box center [779, 172] width 37 height 14
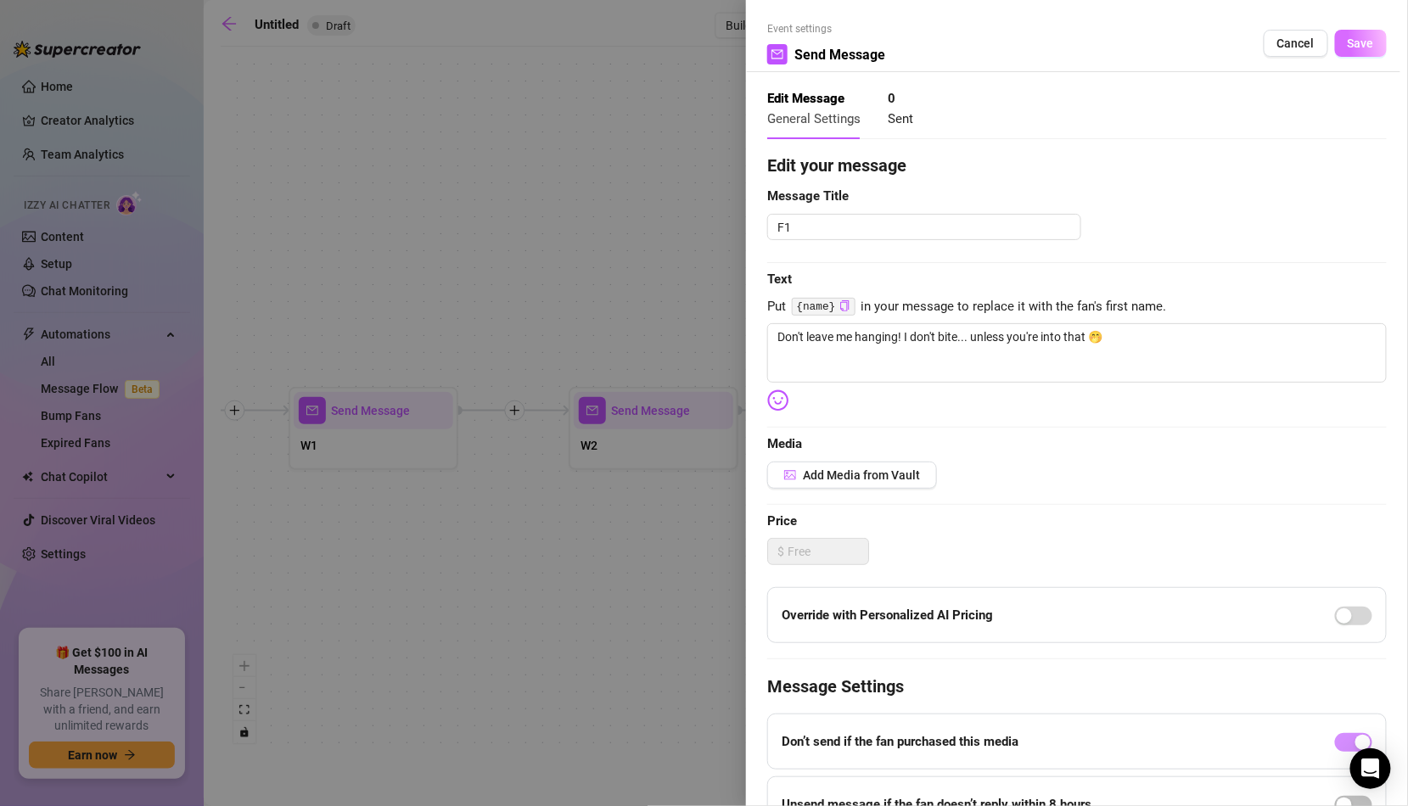
click at [1356, 53] on button "Save" at bounding box center [1361, 43] width 52 height 27
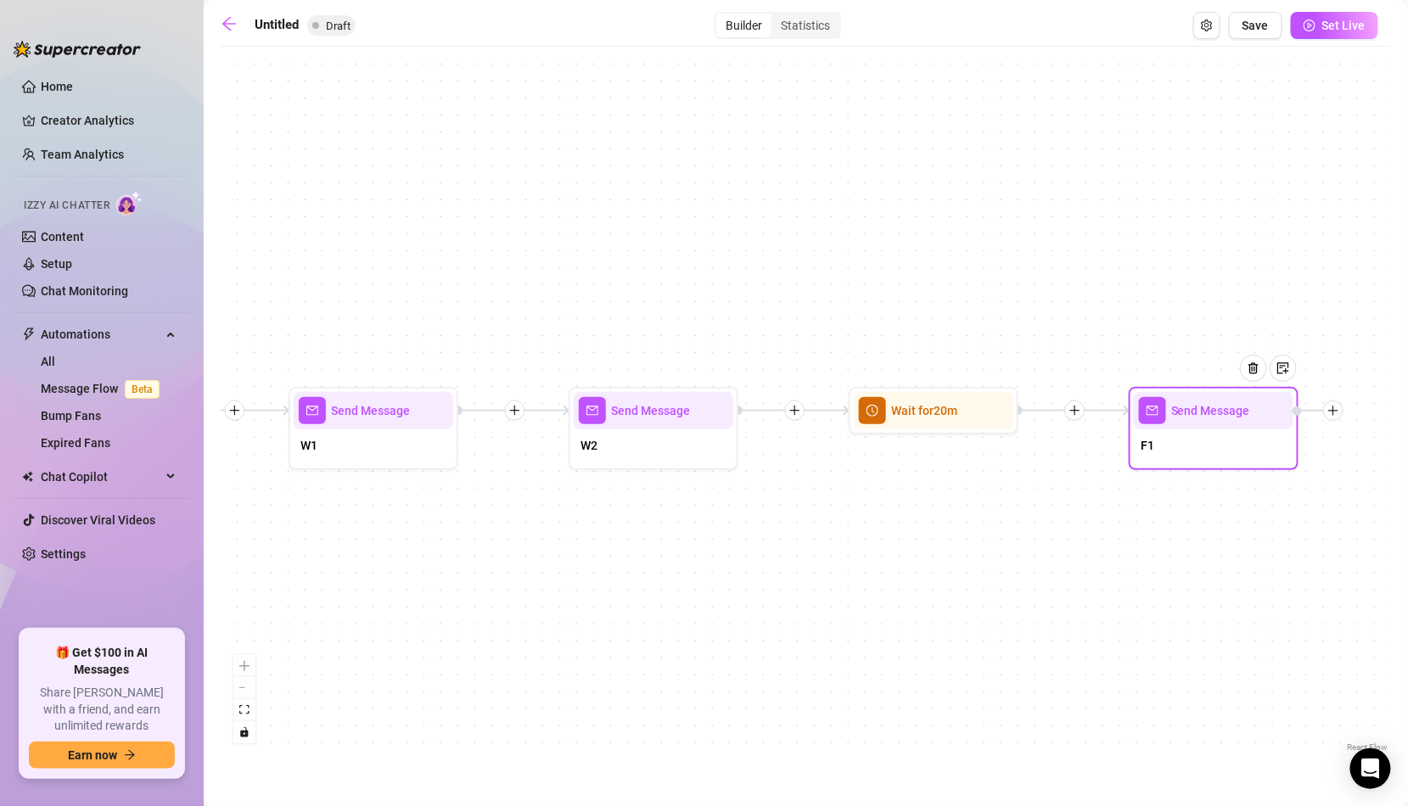
click at [1180, 450] on div "F1" at bounding box center [1214, 447] width 160 height 36
type textarea "Don't leave me hanging! I don't bite... unless you're into that 🤭"
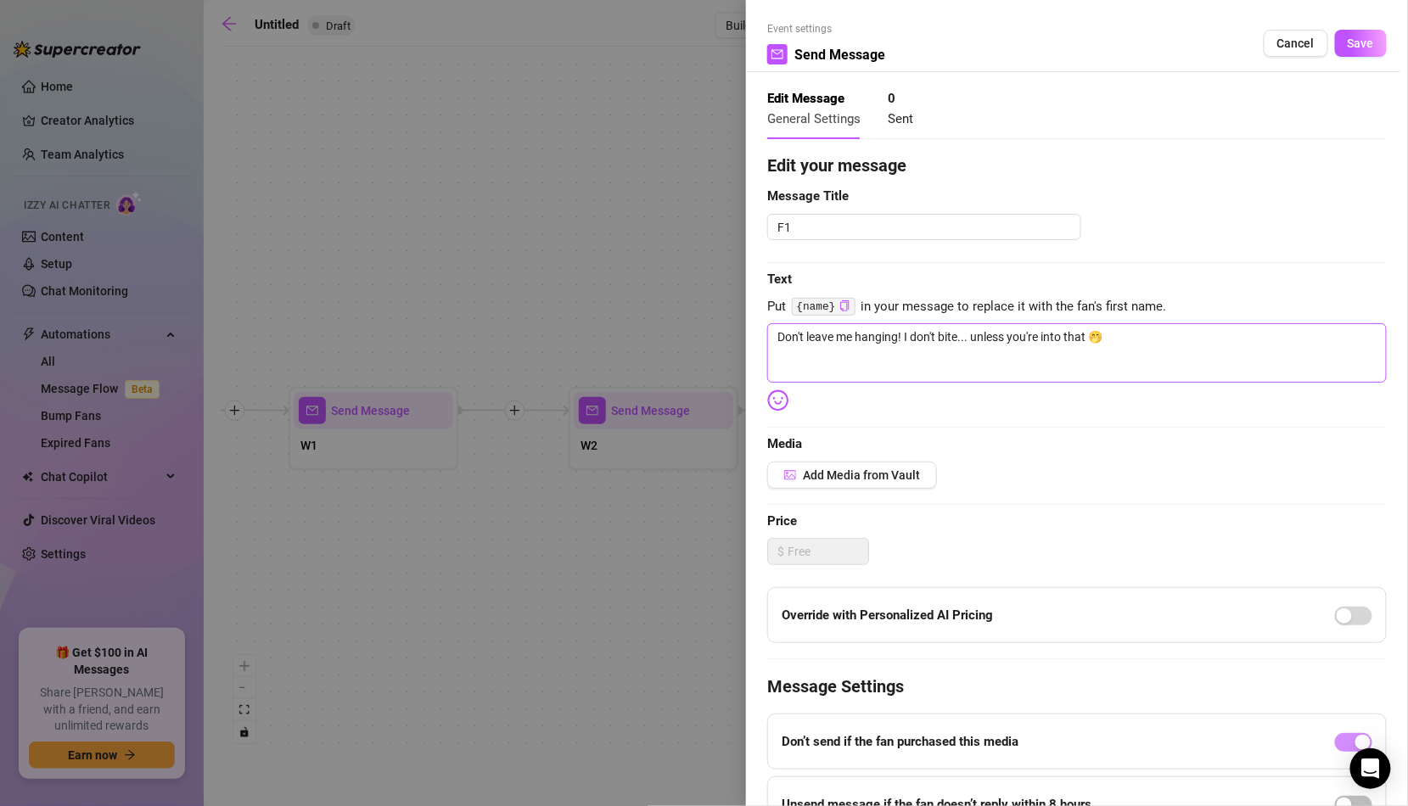
scroll to position [149, 0]
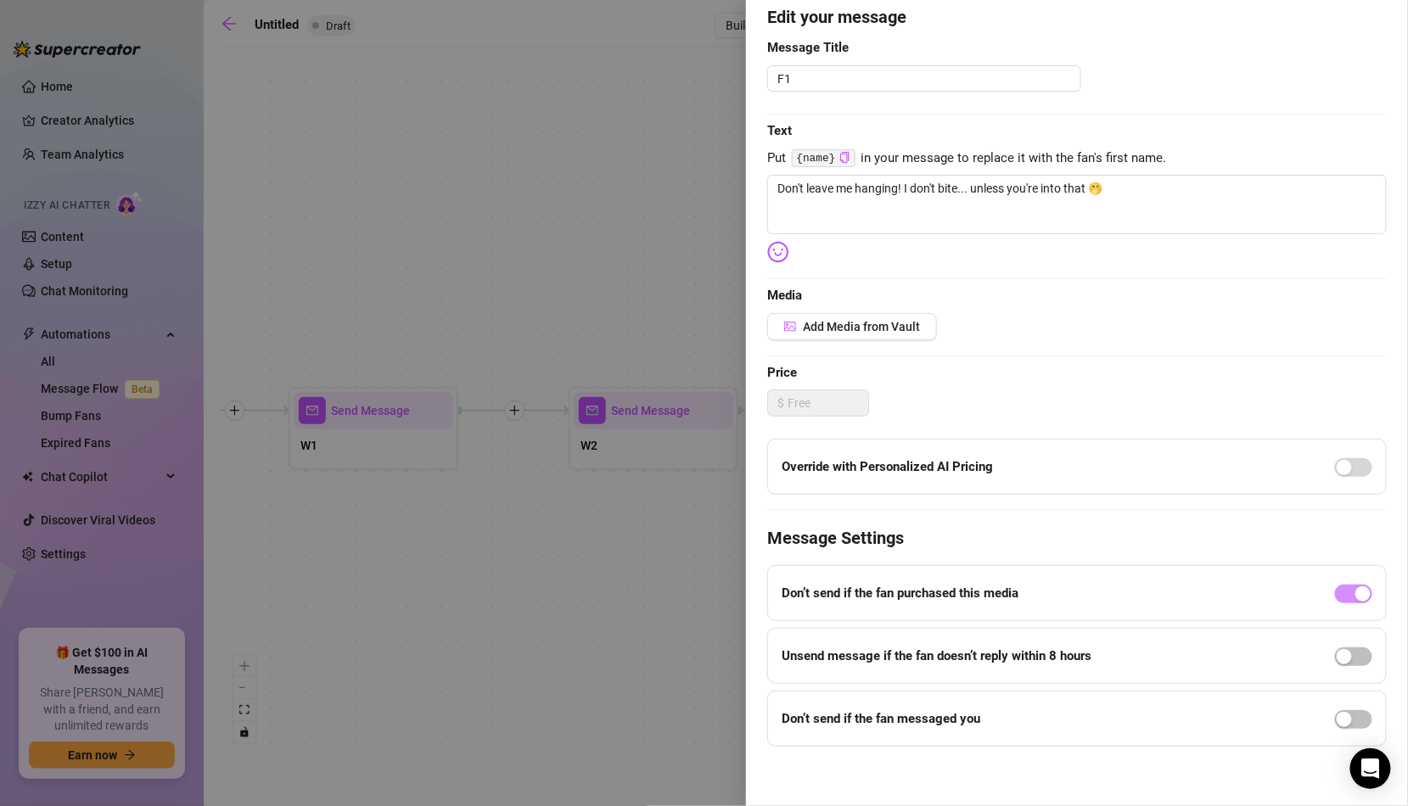
click at [706, 496] on div at bounding box center [704, 403] width 1408 height 806
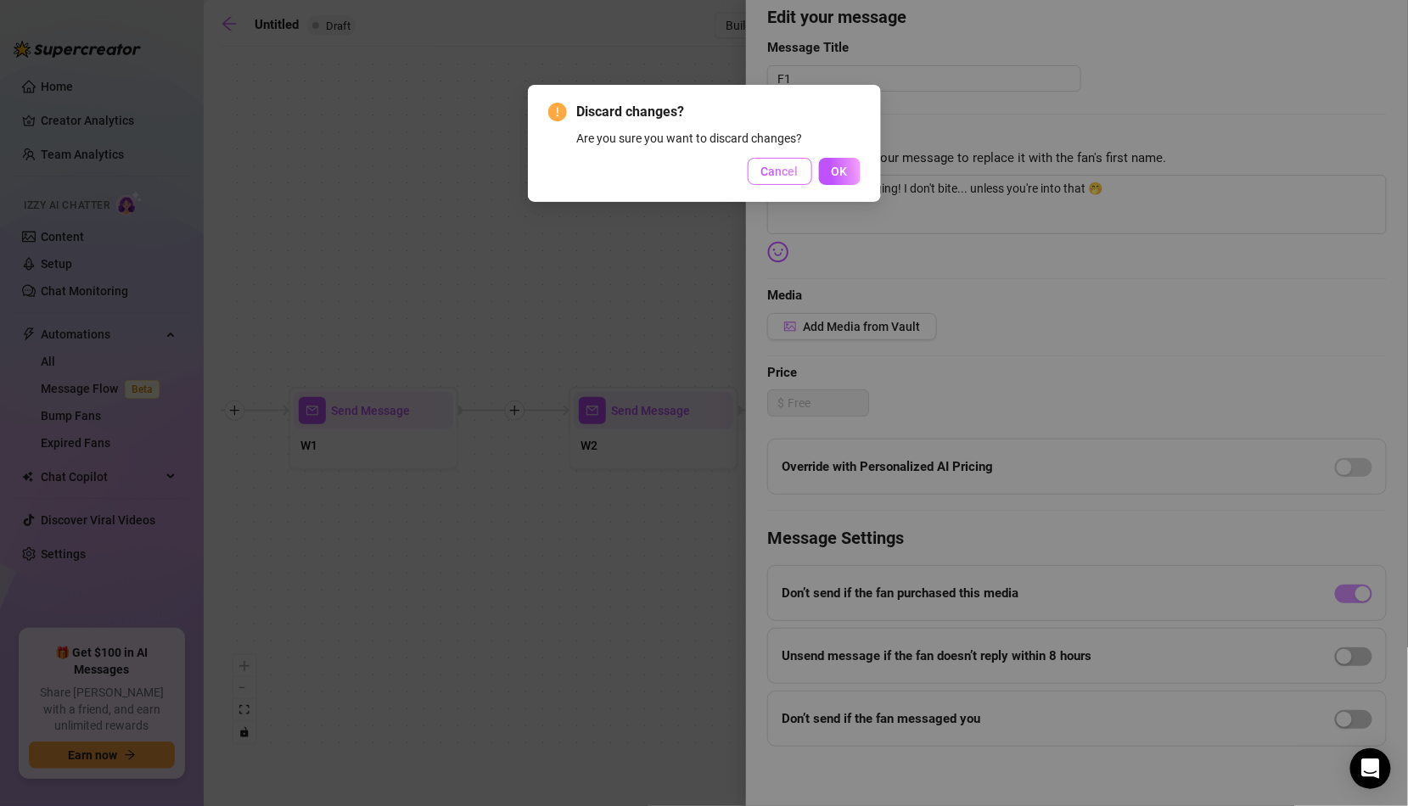
click at [776, 184] on button "Cancel" at bounding box center [780, 171] width 64 height 27
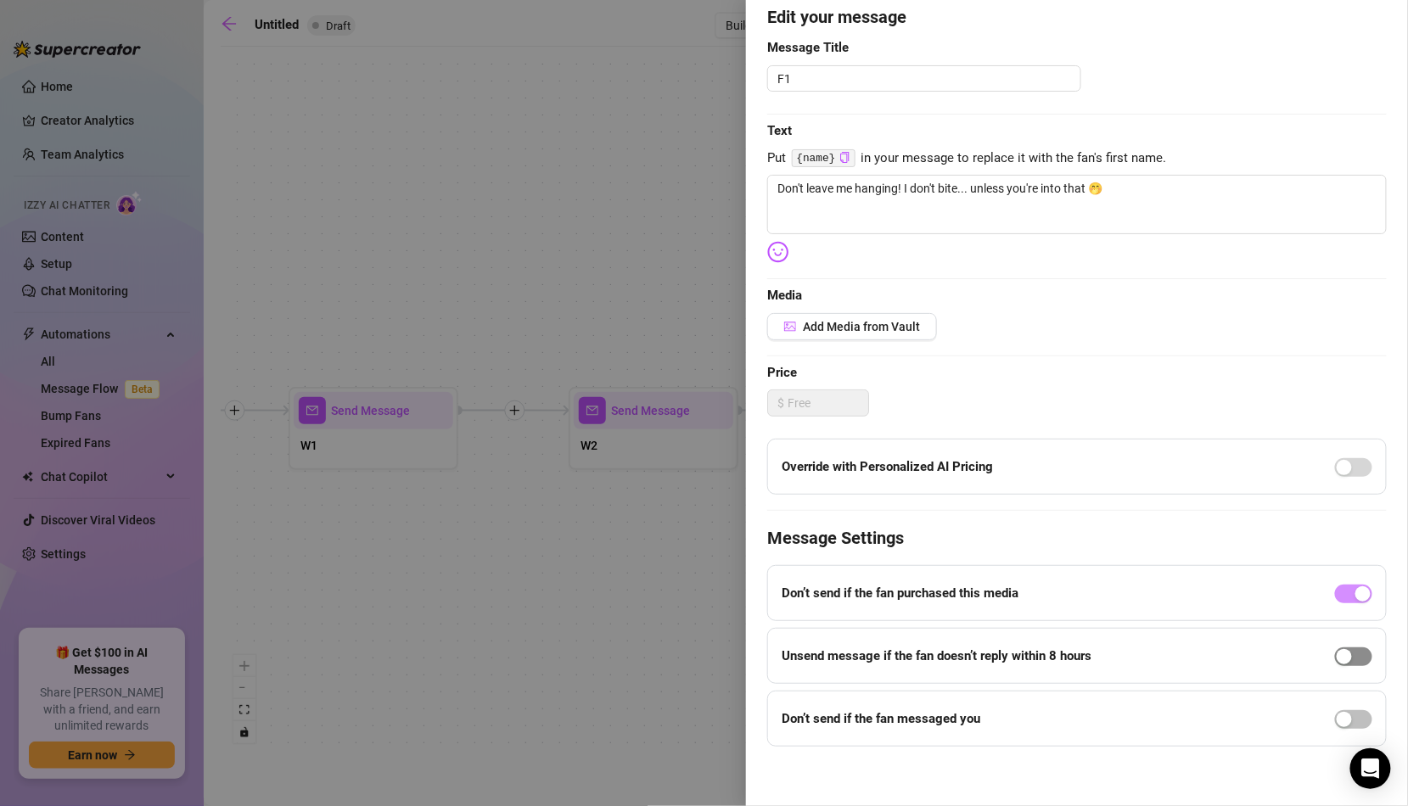
click at [1359, 656] on span "button" at bounding box center [1353, 656] width 37 height 19
click at [1356, 710] on span "button" at bounding box center [1353, 719] width 37 height 19
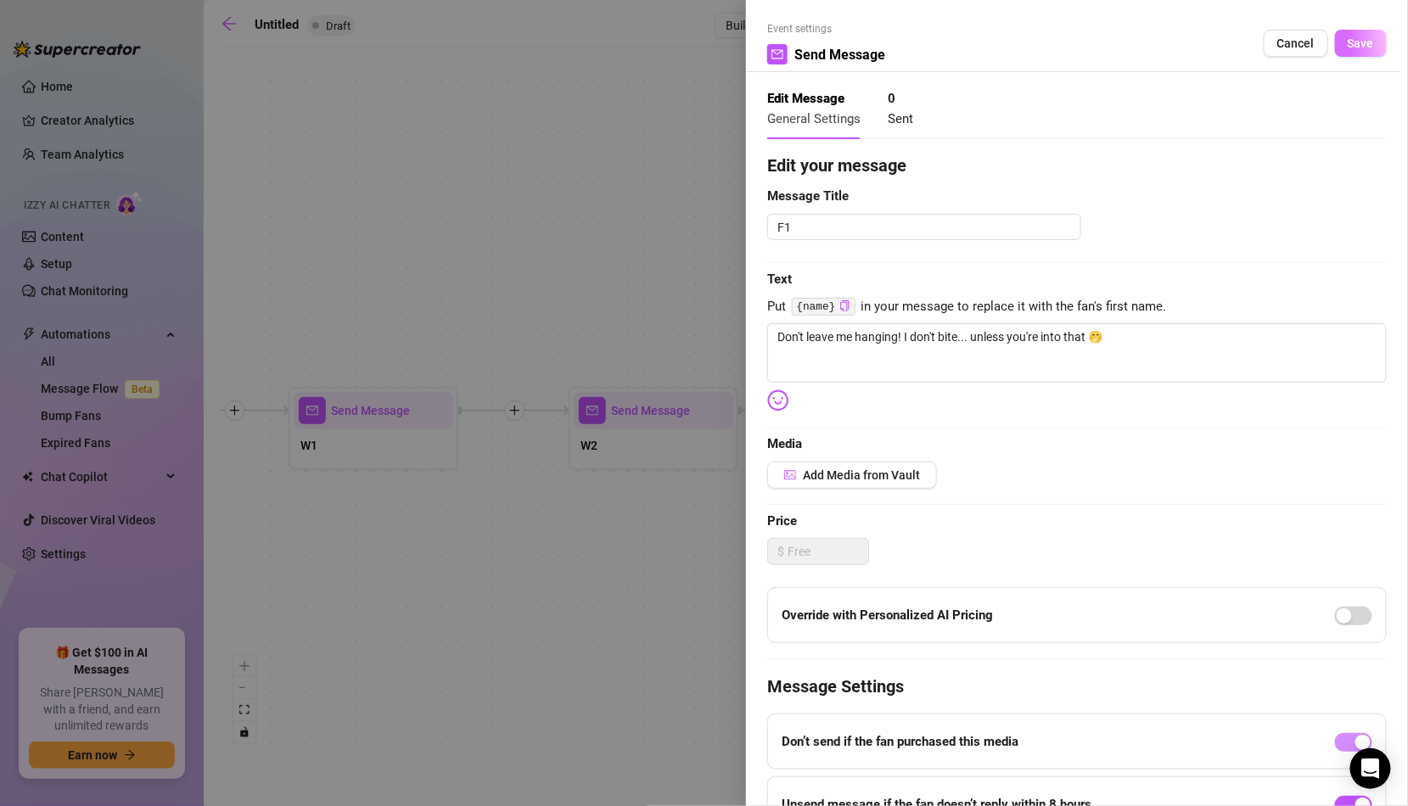
click at [1354, 41] on span "Save" at bounding box center [1361, 43] width 26 height 14
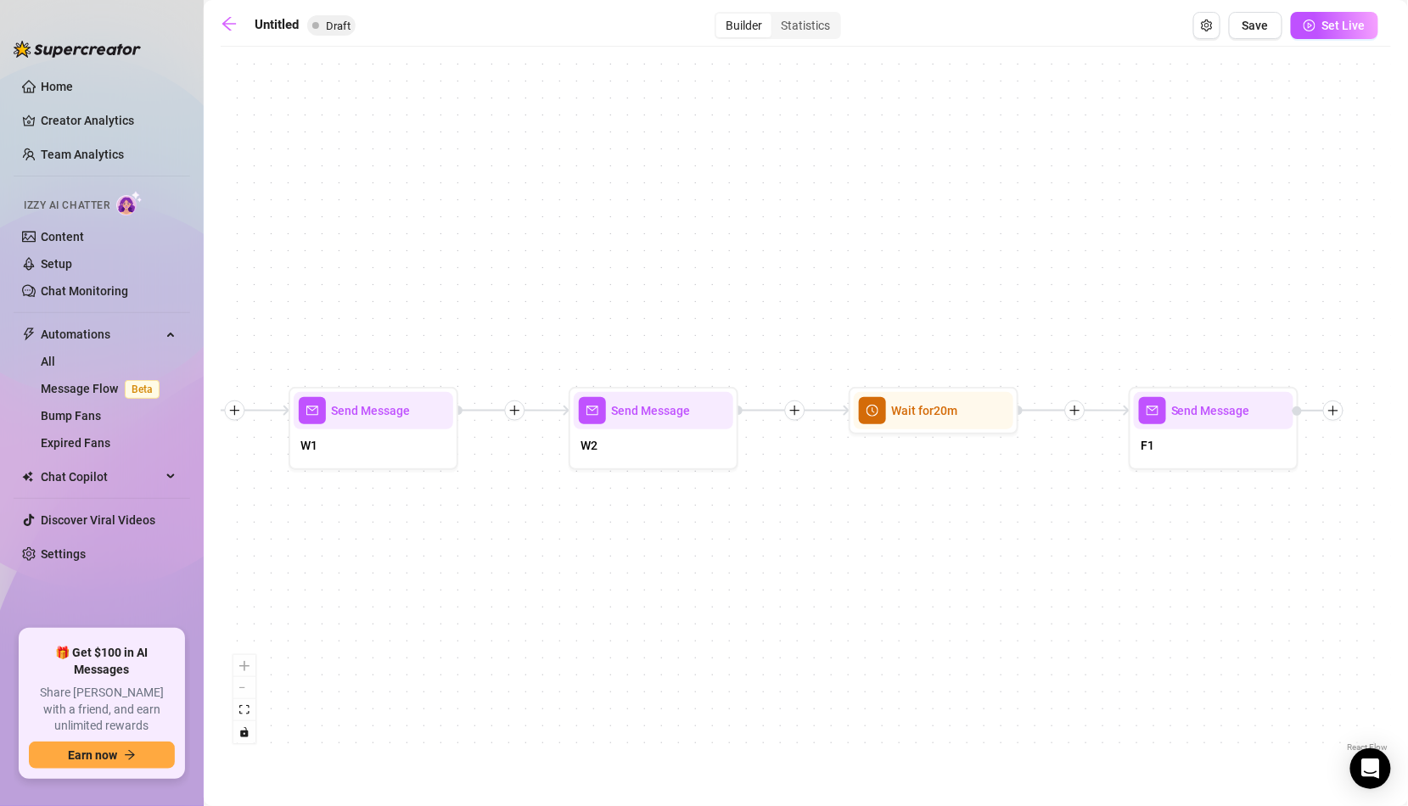
click at [656, 418] on span "Send Message" at bounding box center [650, 410] width 79 height 19
type textarea "How'd you find me? 😘"
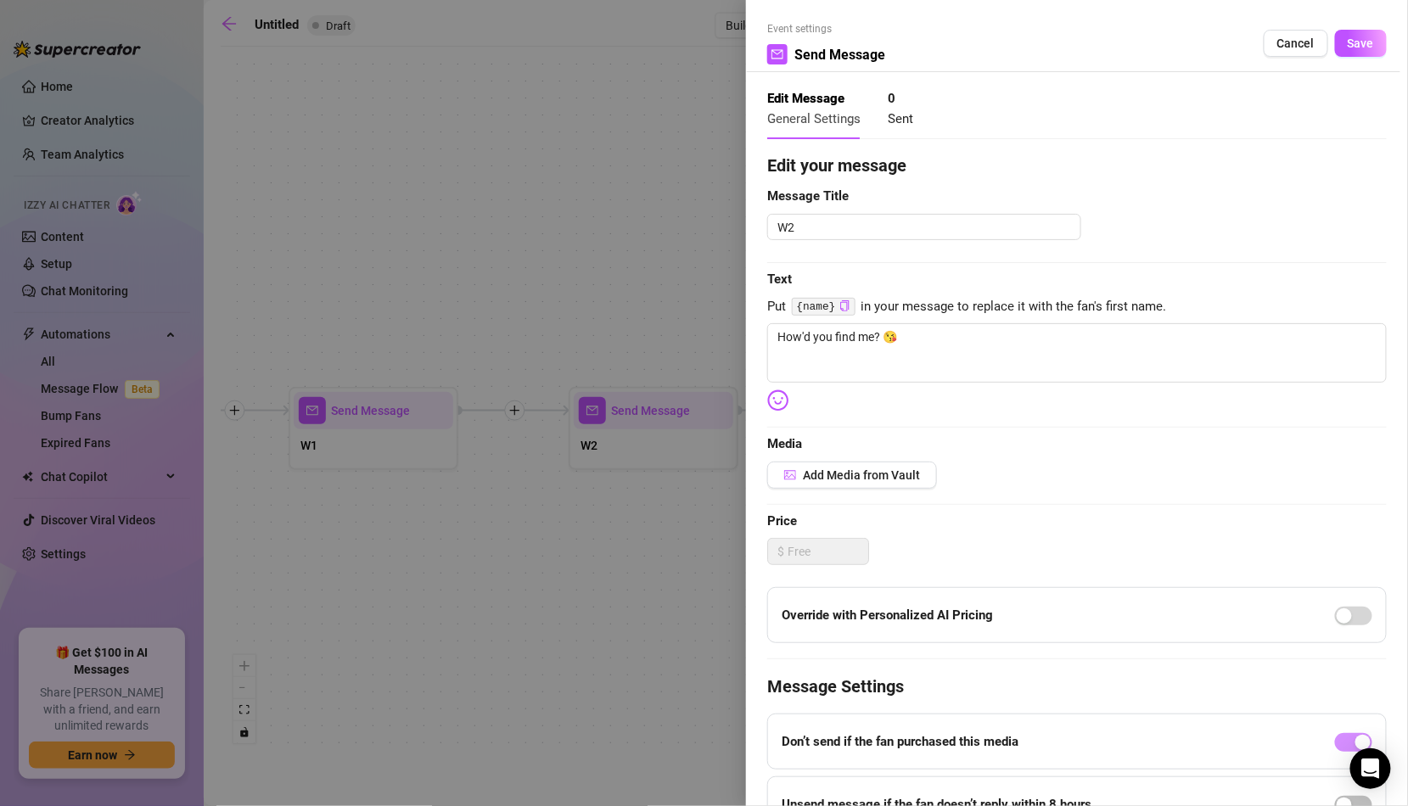
scroll to position [149, 0]
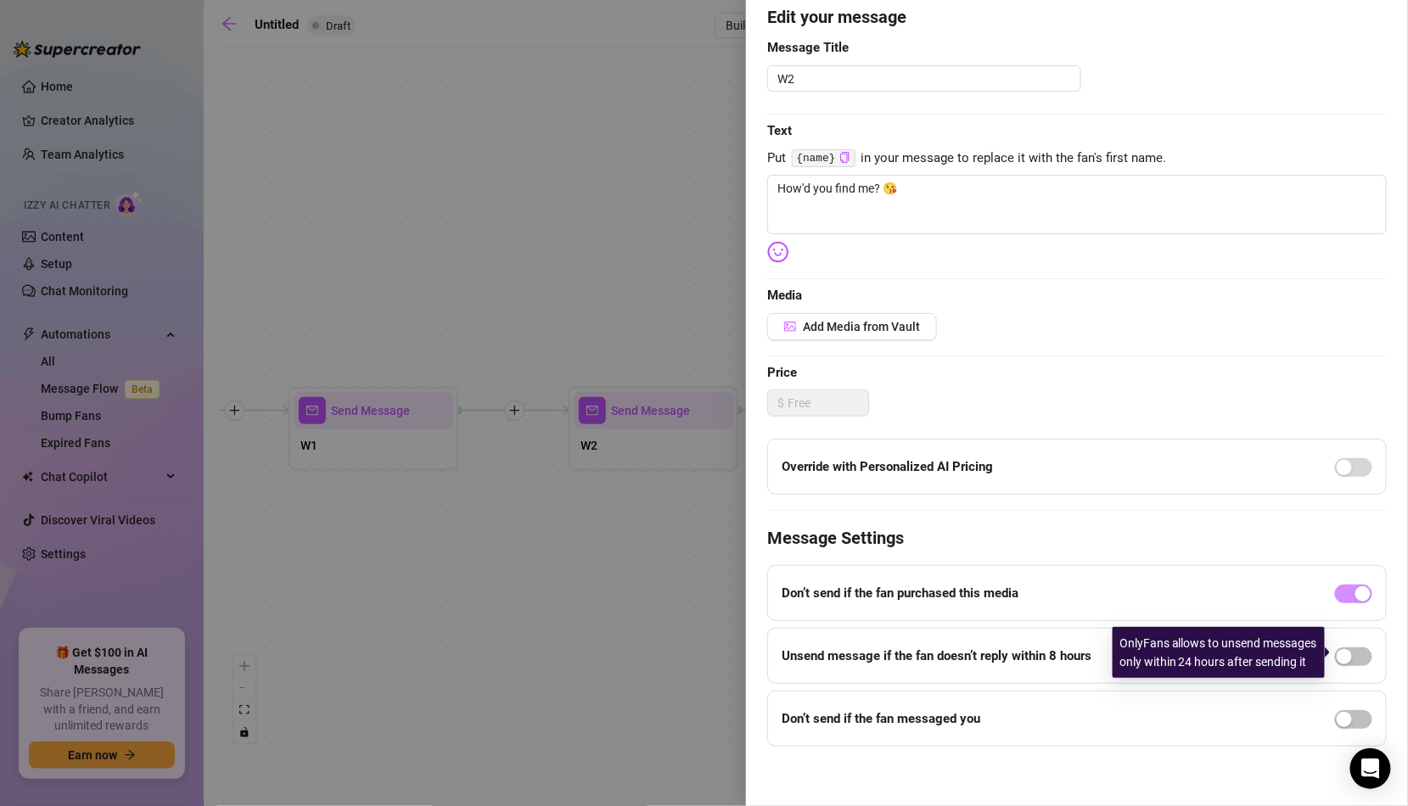
click at [1356, 642] on div at bounding box center [1353, 655] width 37 height 27
click at [1353, 649] on button "button" at bounding box center [1353, 656] width 37 height 19
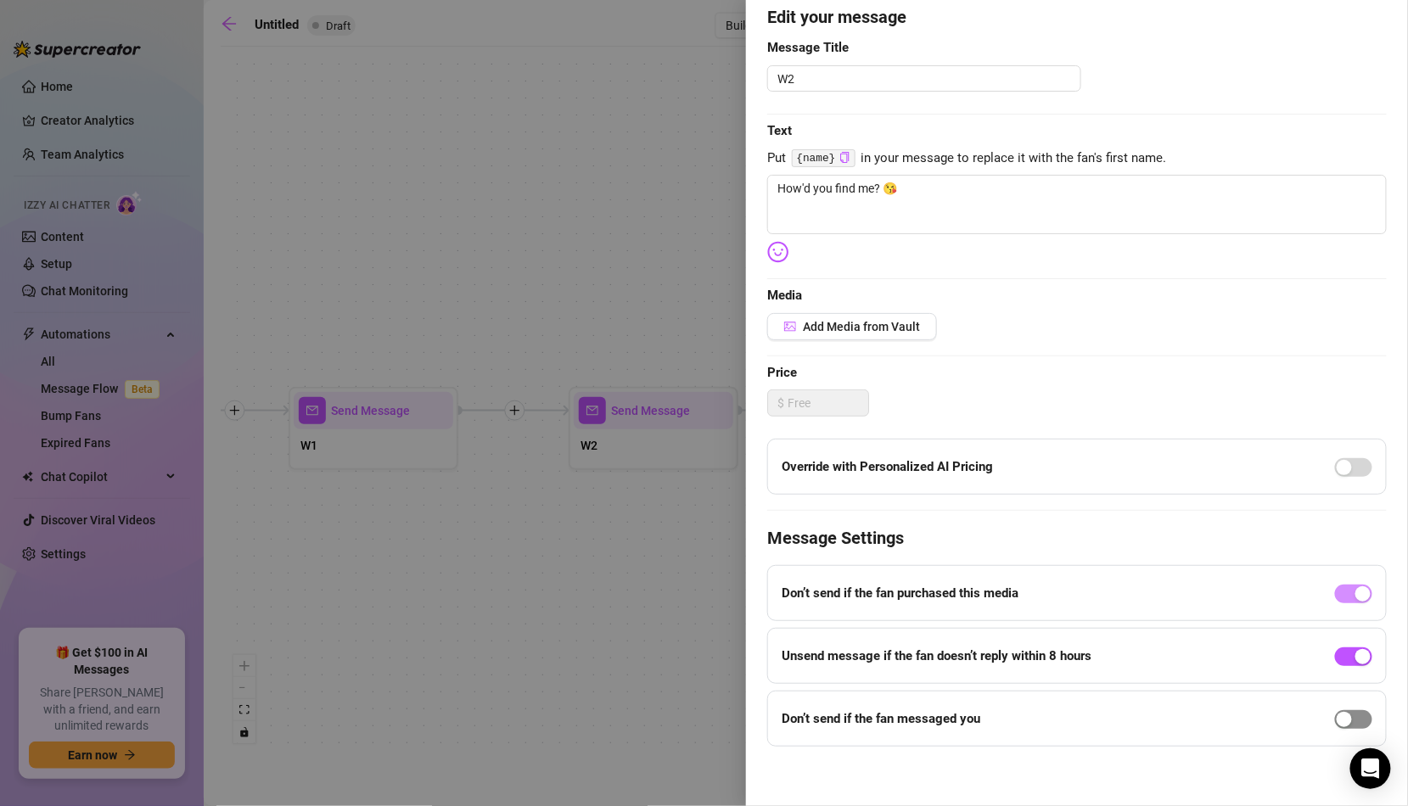
click at [1358, 721] on span "button" at bounding box center [1353, 719] width 37 height 19
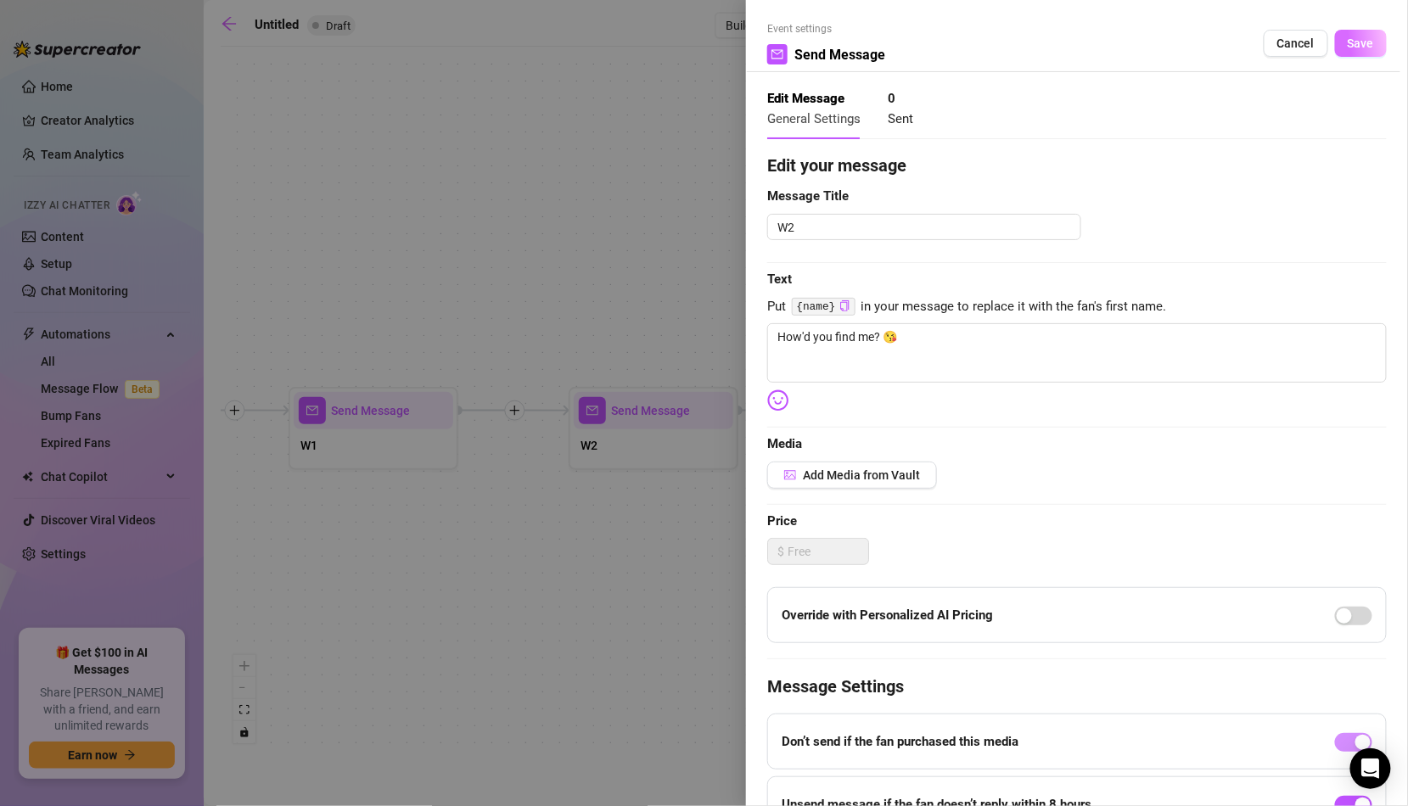
click at [1367, 49] on span "Save" at bounding box center [1361, 43] width 26 height 14
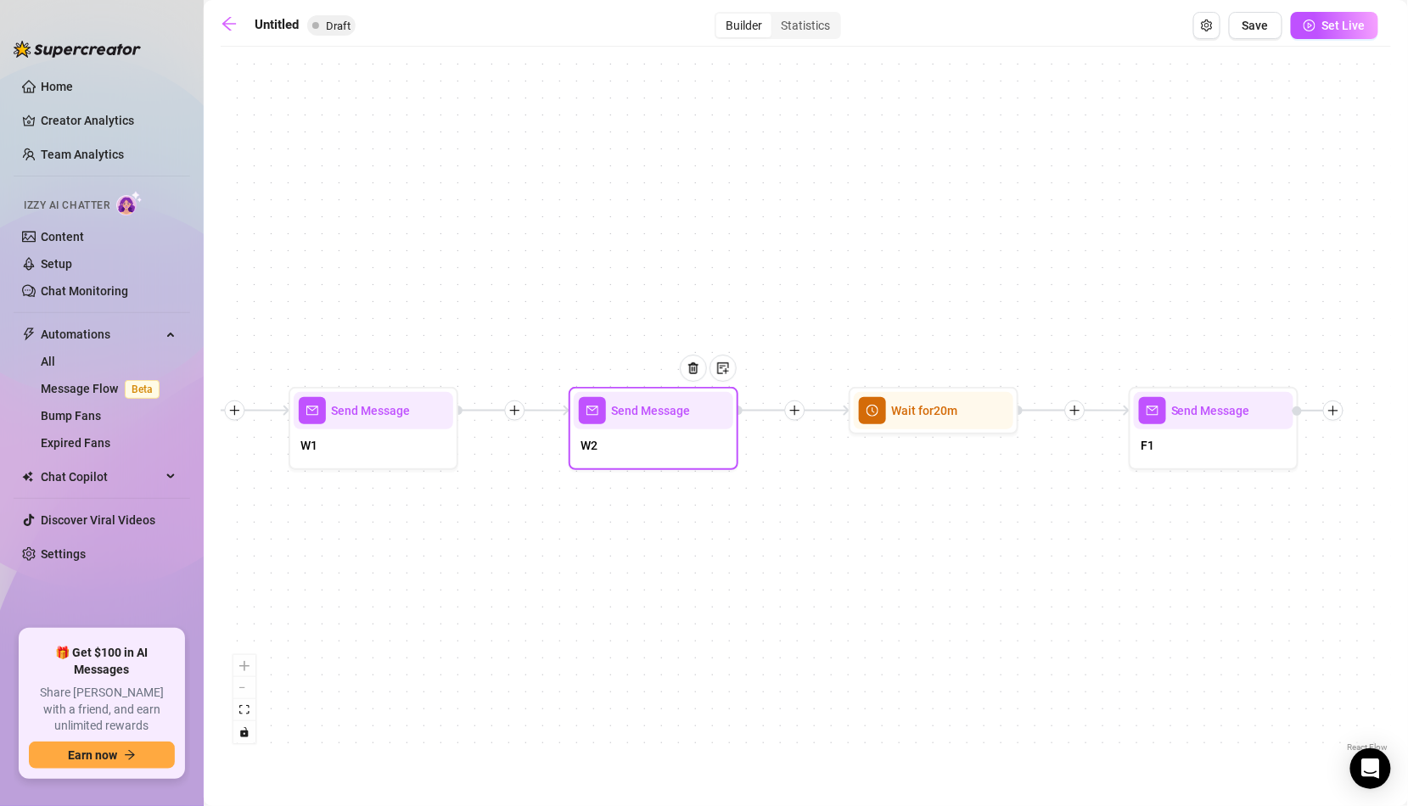
click at [703, 403] on div at bounding box center [700, 381] width 74 height 87
type textarea "How'd you find me? 😘"
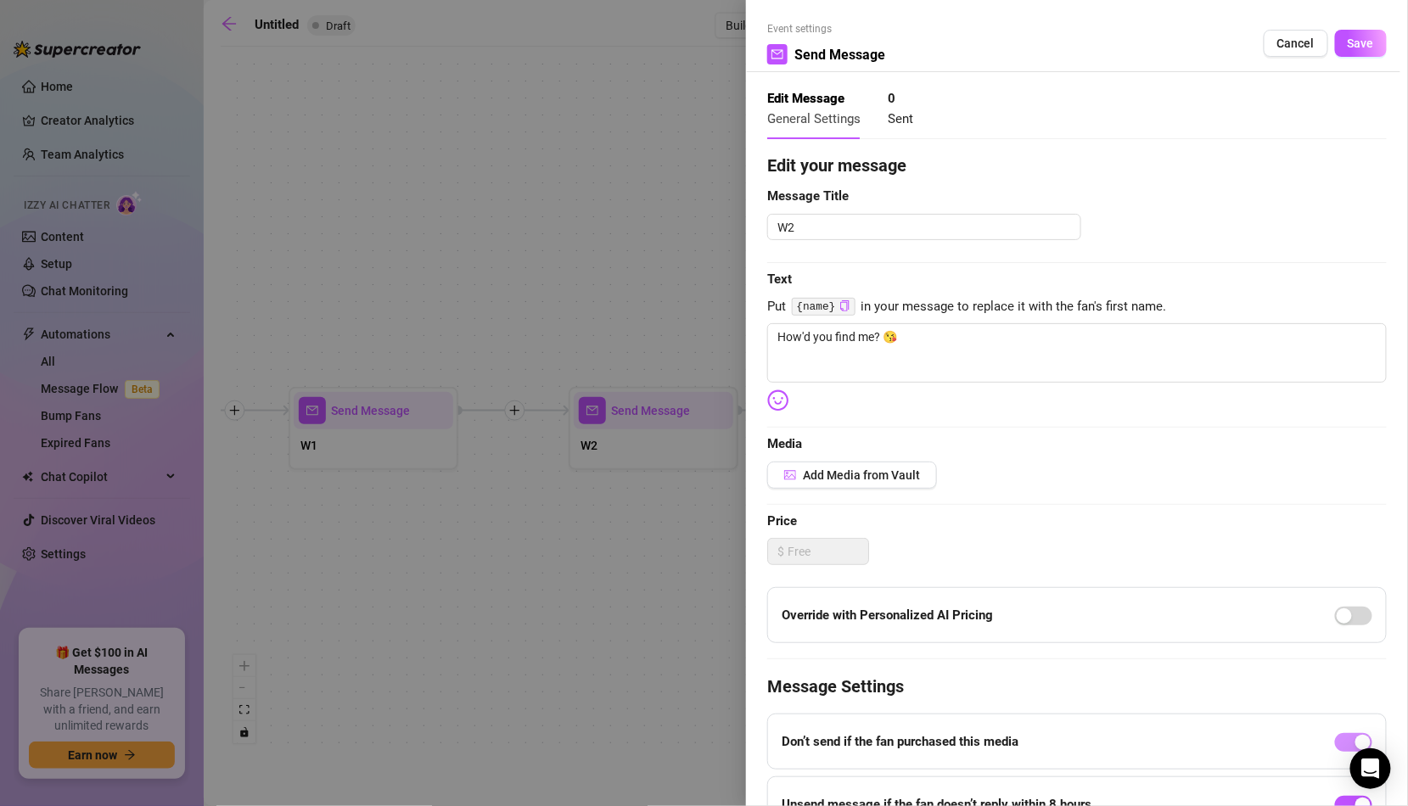
click at [667, 470] on div at bounding box center [704, 403] width 1408 height 806
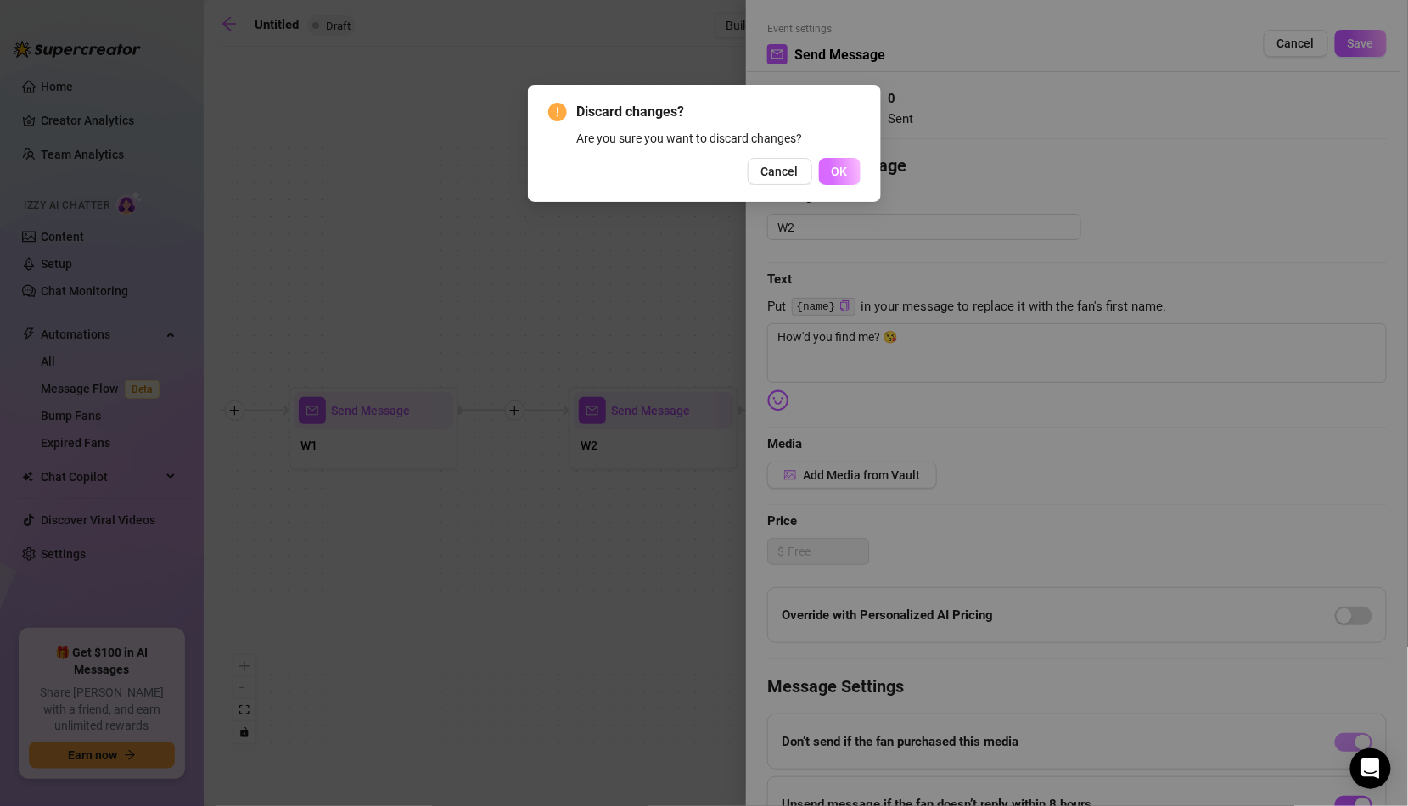
click at [840, 165] on span "OK" at bounding box center [840, 172] width 16 height 14
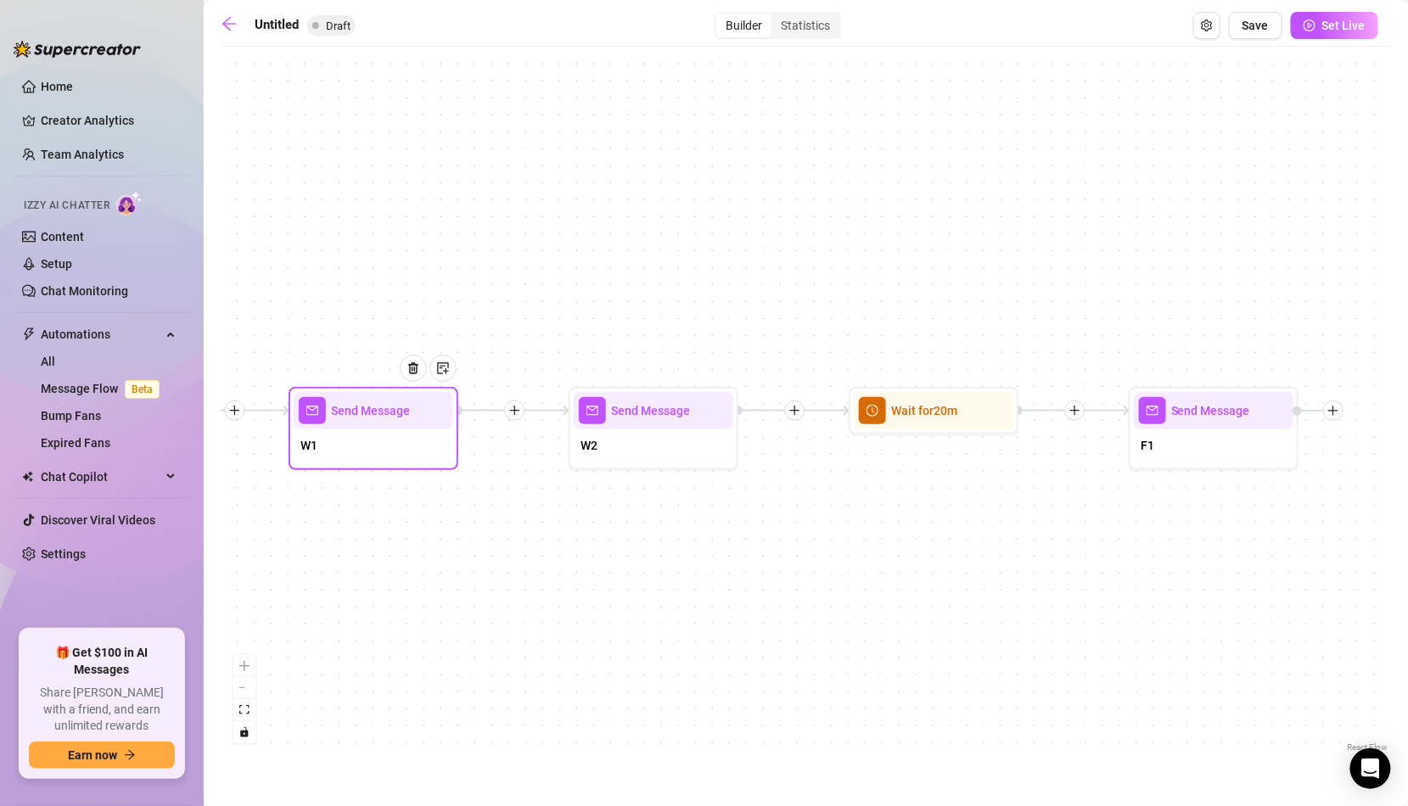
click at [424, 450] on div "W1" at bounding box center [374, 447] width 160 height 36
type textarea "Hii I'm so glad you're here!"
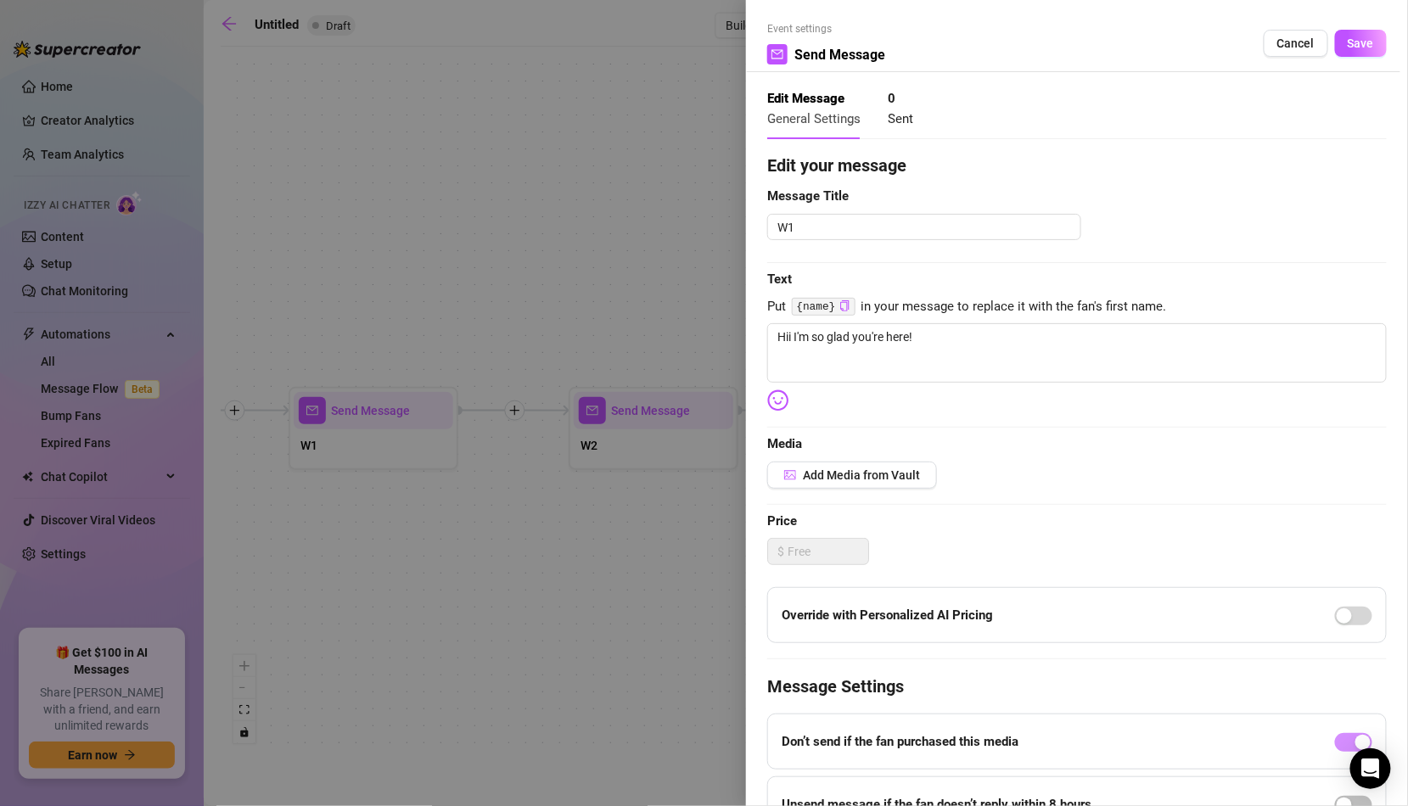
scroll to position [149, 0]
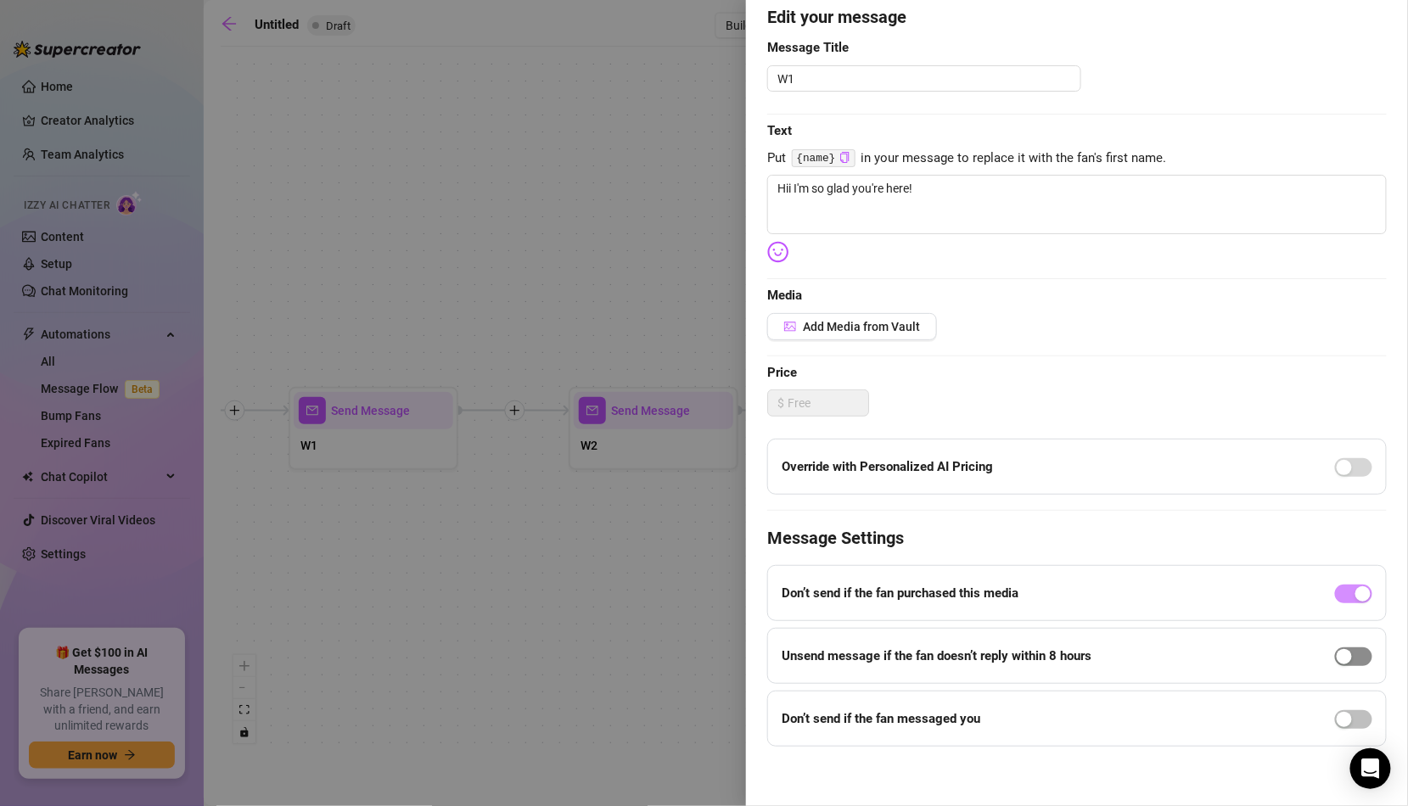
click at [1363, 654] on span "button" at bounding box center [1353, 656] width 37 height 19
click at [1361, 716] on span "button" at bounding box center [1353, 719] width 37 height 19
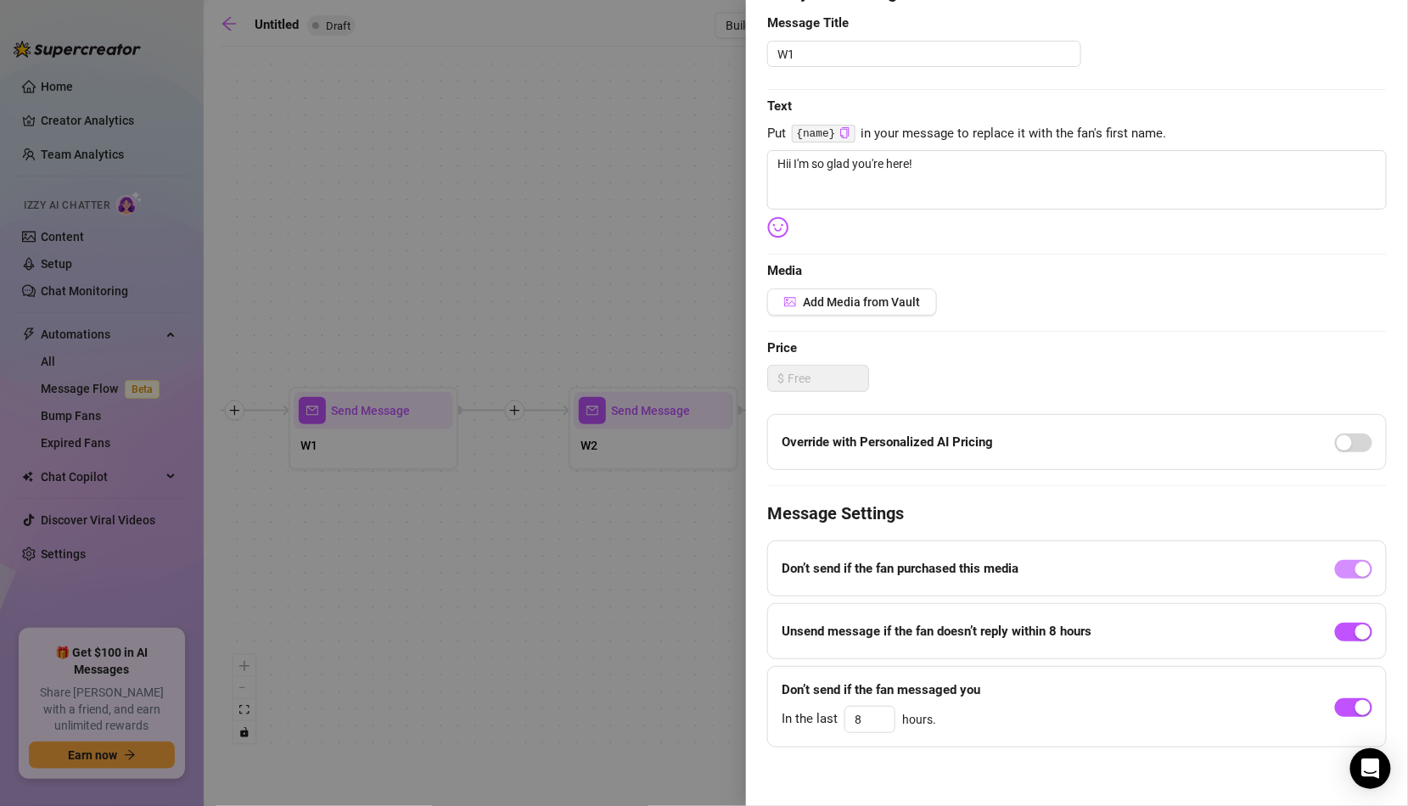
scroll to position [0, 0]
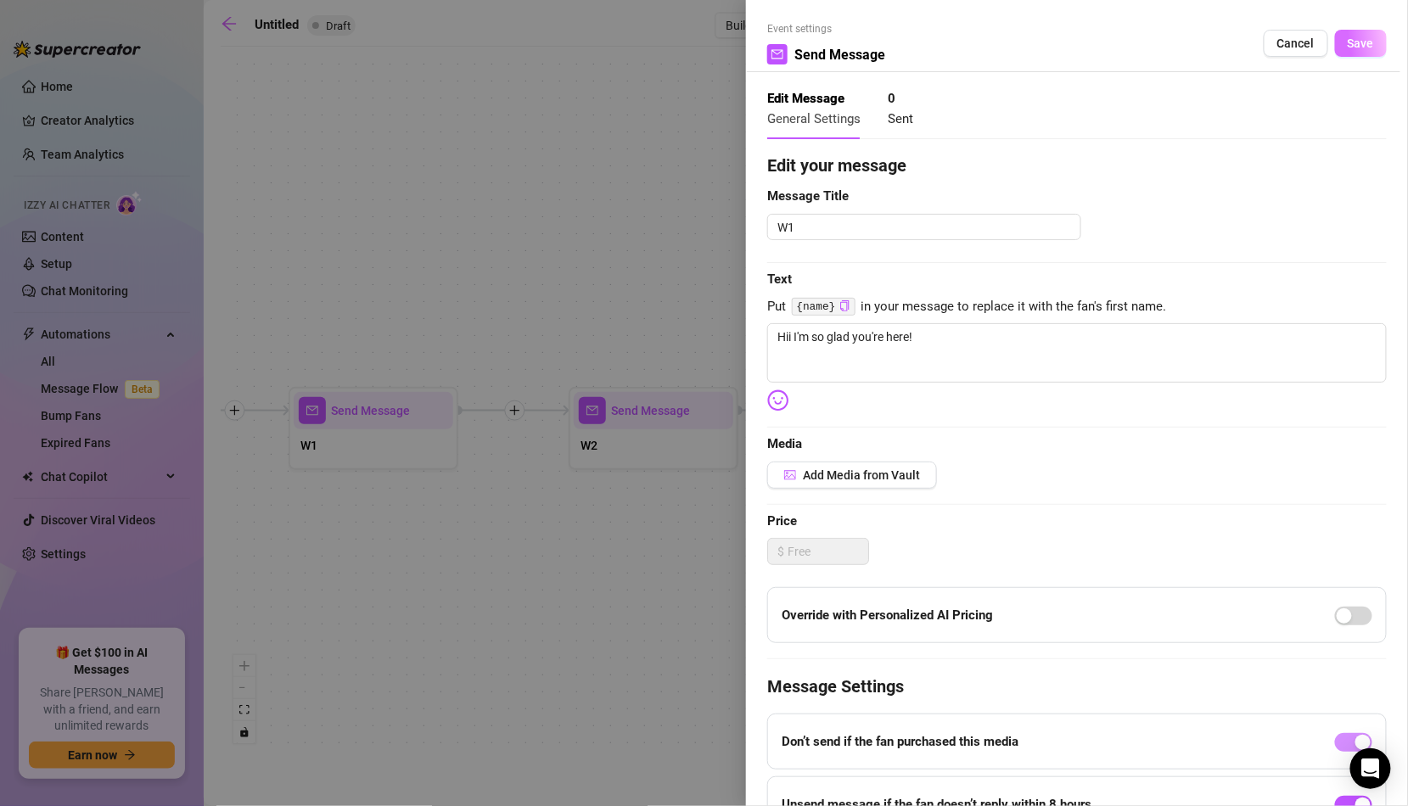
click at [1365, 42] on span "Save" at bounding box center [1361, 43] width 26 height 14
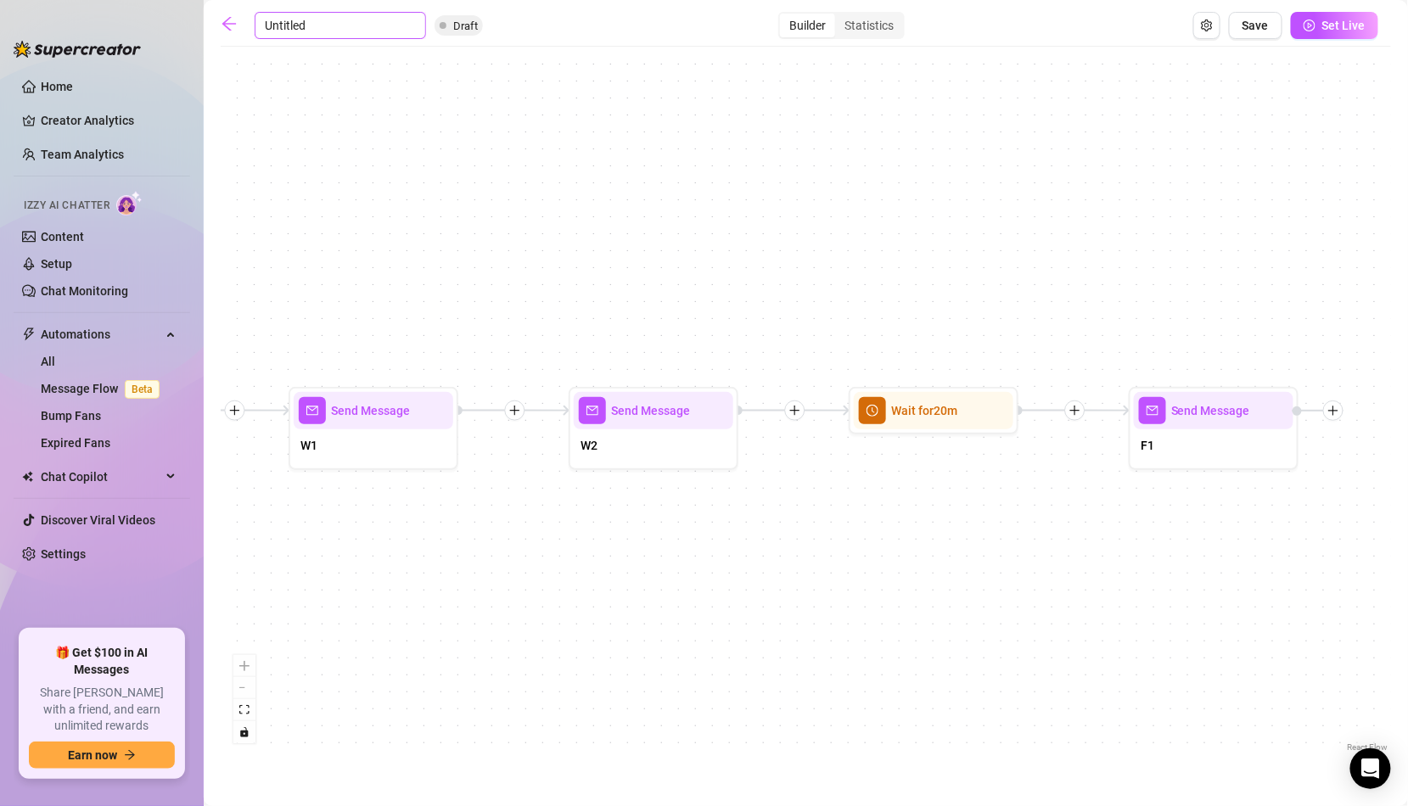
click at [294, 25] on input "Untitled" at bounding box center [340, 25] width 171 height 27
type input "Jaz FRE"
click at [294, 23] on input "Jaz FRE" at bounding box center [340, 25] width 171 height 27
click at [317, 24] on input "Jaz FRE" at bounding box center [340, 25] width 171 height 27
type input "Jaz FREE"
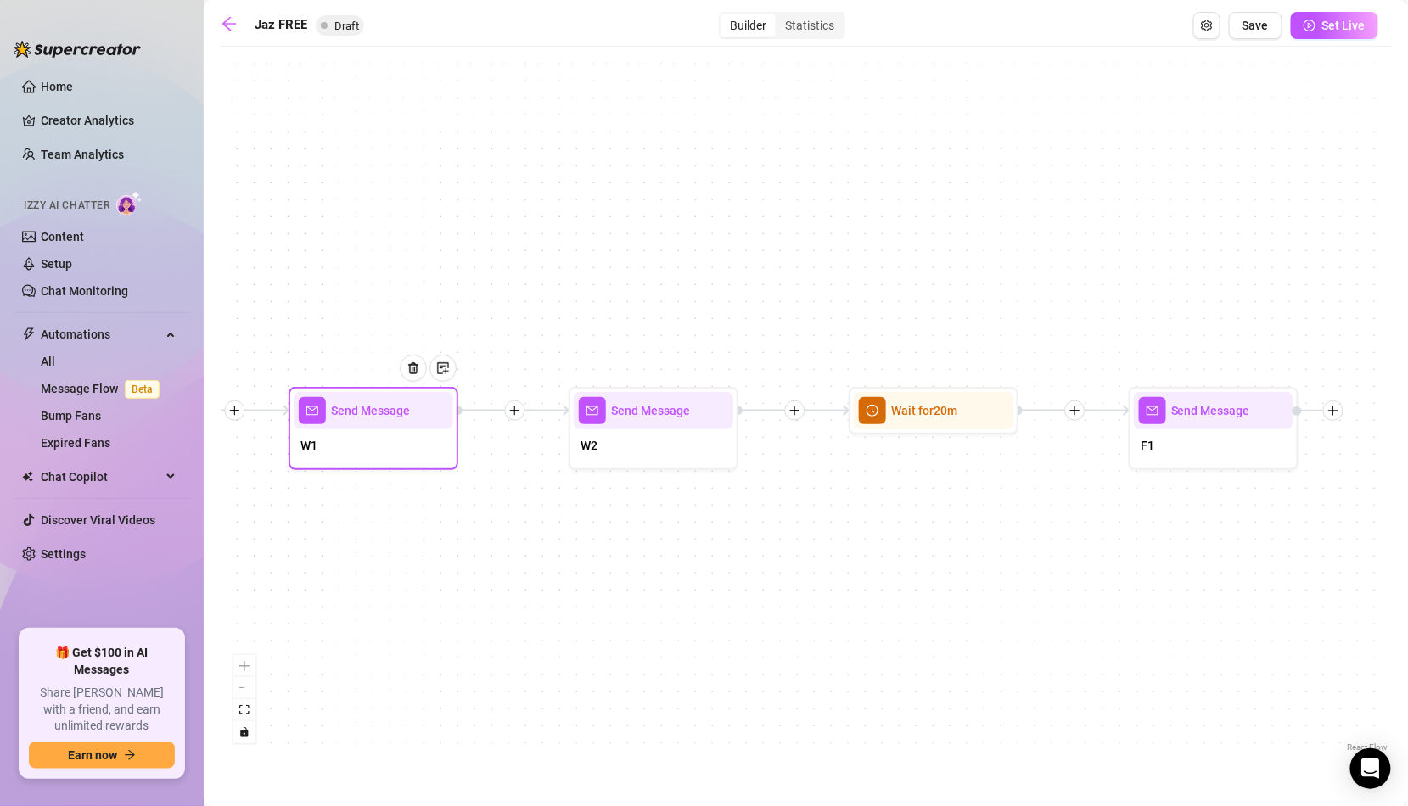
click at [407, 451] on div "W1" at bounding box center [374, 447] width 160 height 36
click at [384, 464] on div "Send Message W1" at bounding box center [374, 428] width 170 height 83
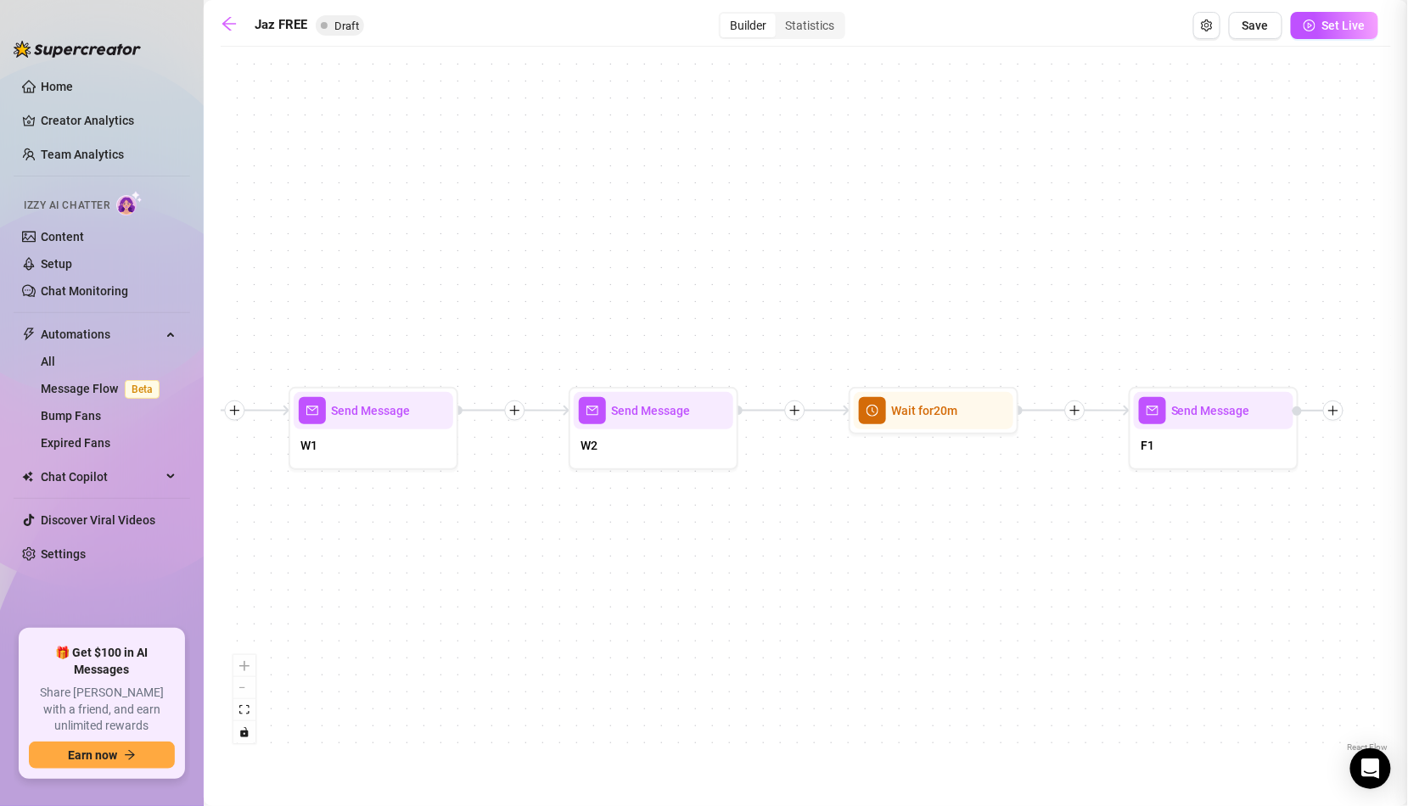
type textarea "Hii I'm so glad you're here!"
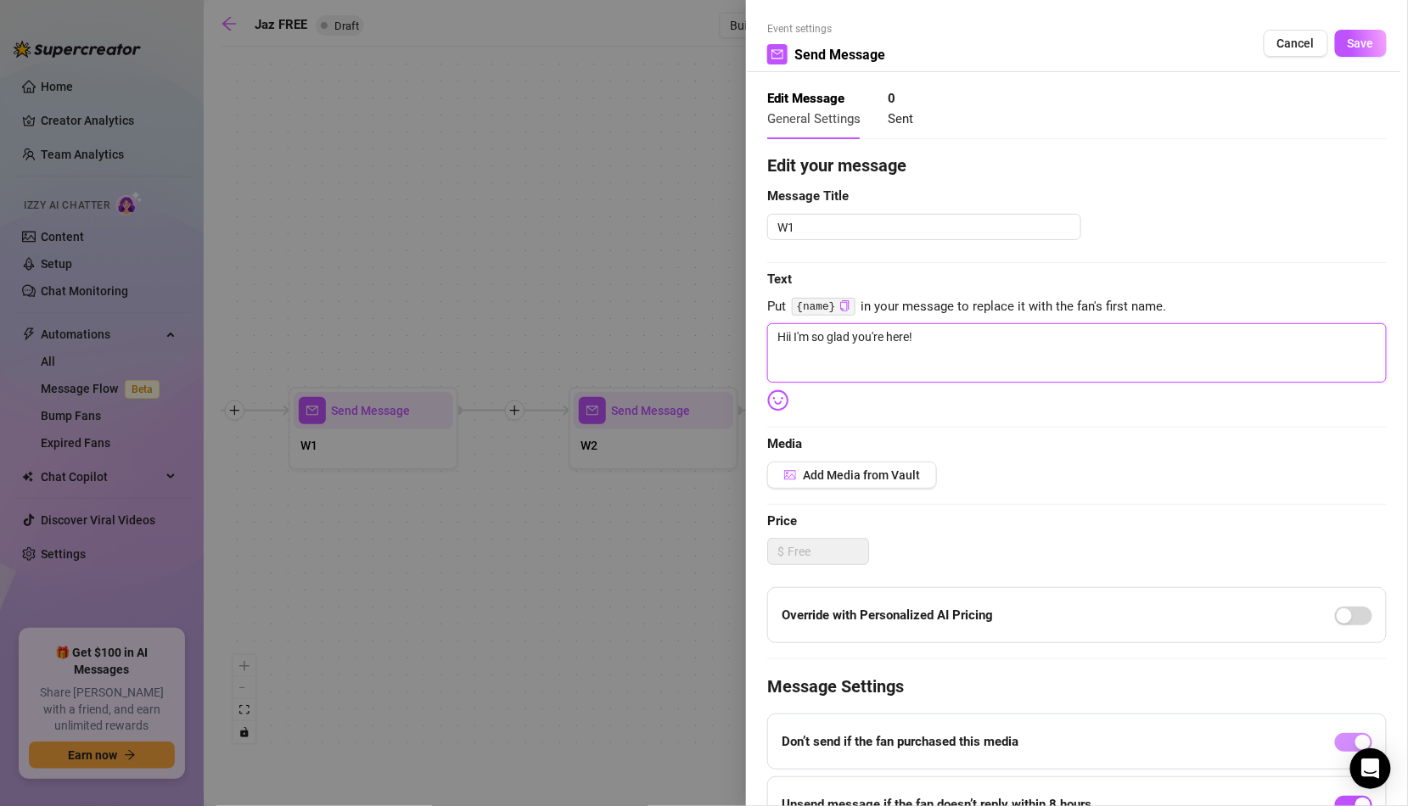
click at [989, 341] on textarea "Hii I'm so glad you're here!" at bounding box center [1076, 352] width 619 height 59
type textarea "Hii I'm so glad you're here! 😘"
click at [1354, 41] on span "Save" at bounding box center [1361, 43] width 26 height 14
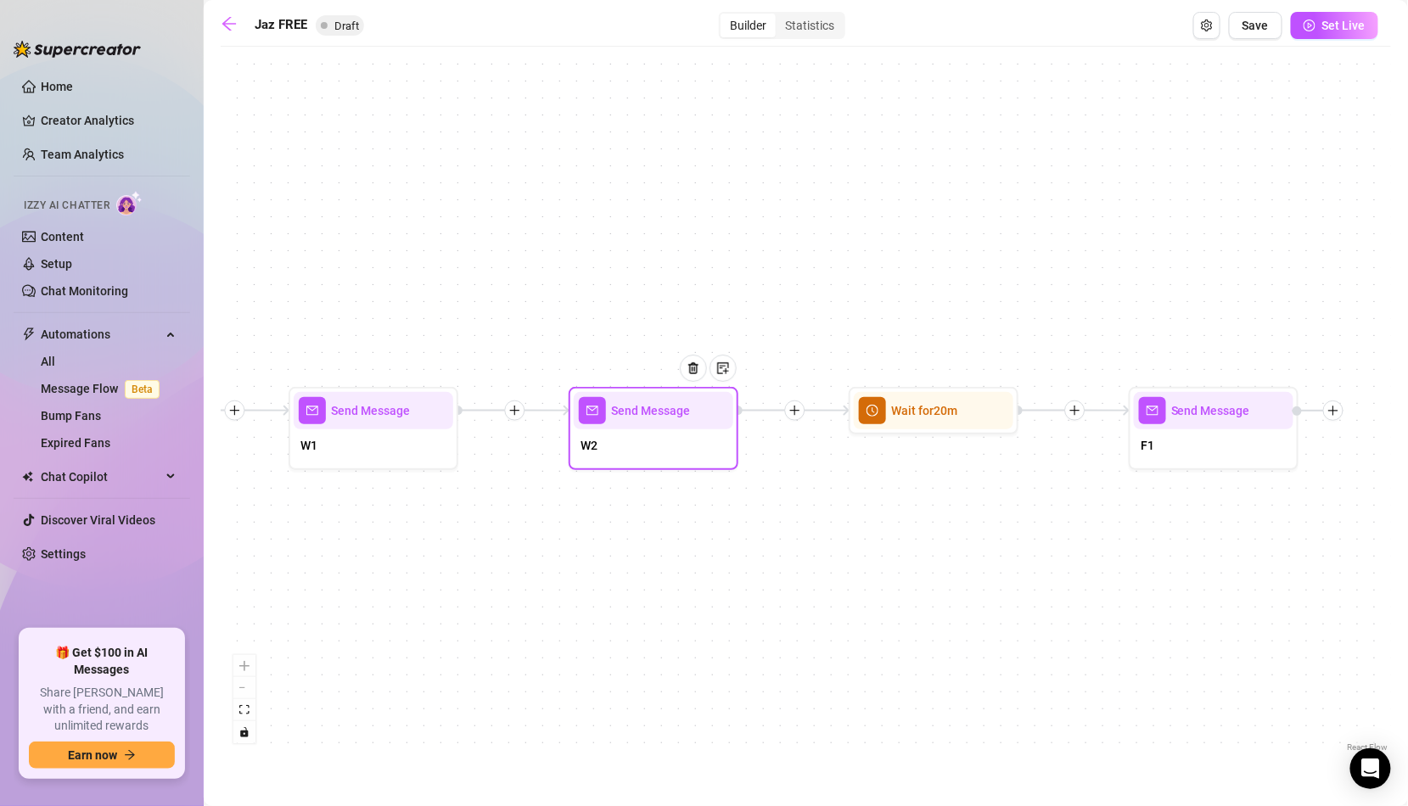
click at [689, 447] on div "W2" at bounding box center [654, 447] width 160 height 36
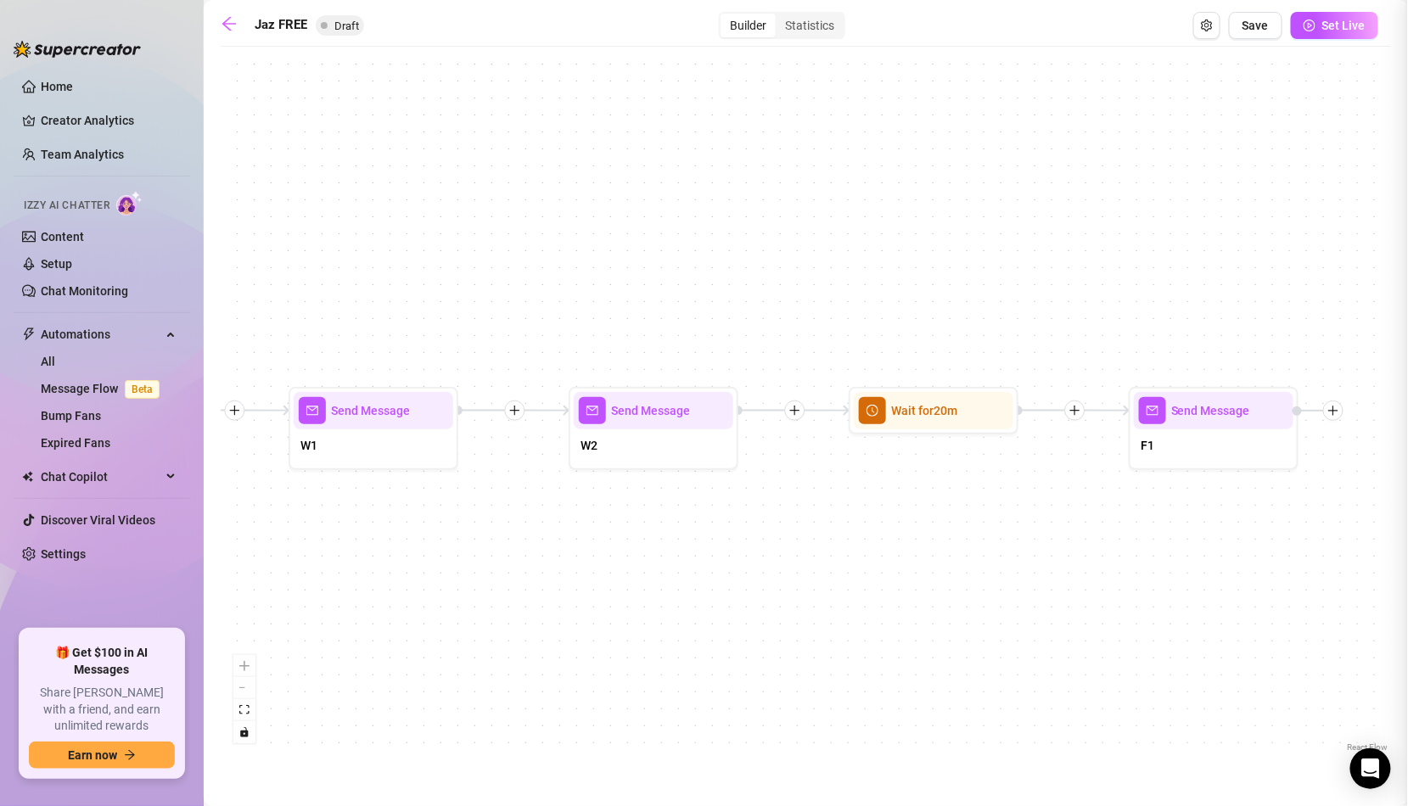
type textarea "How'd you find me? 😘"
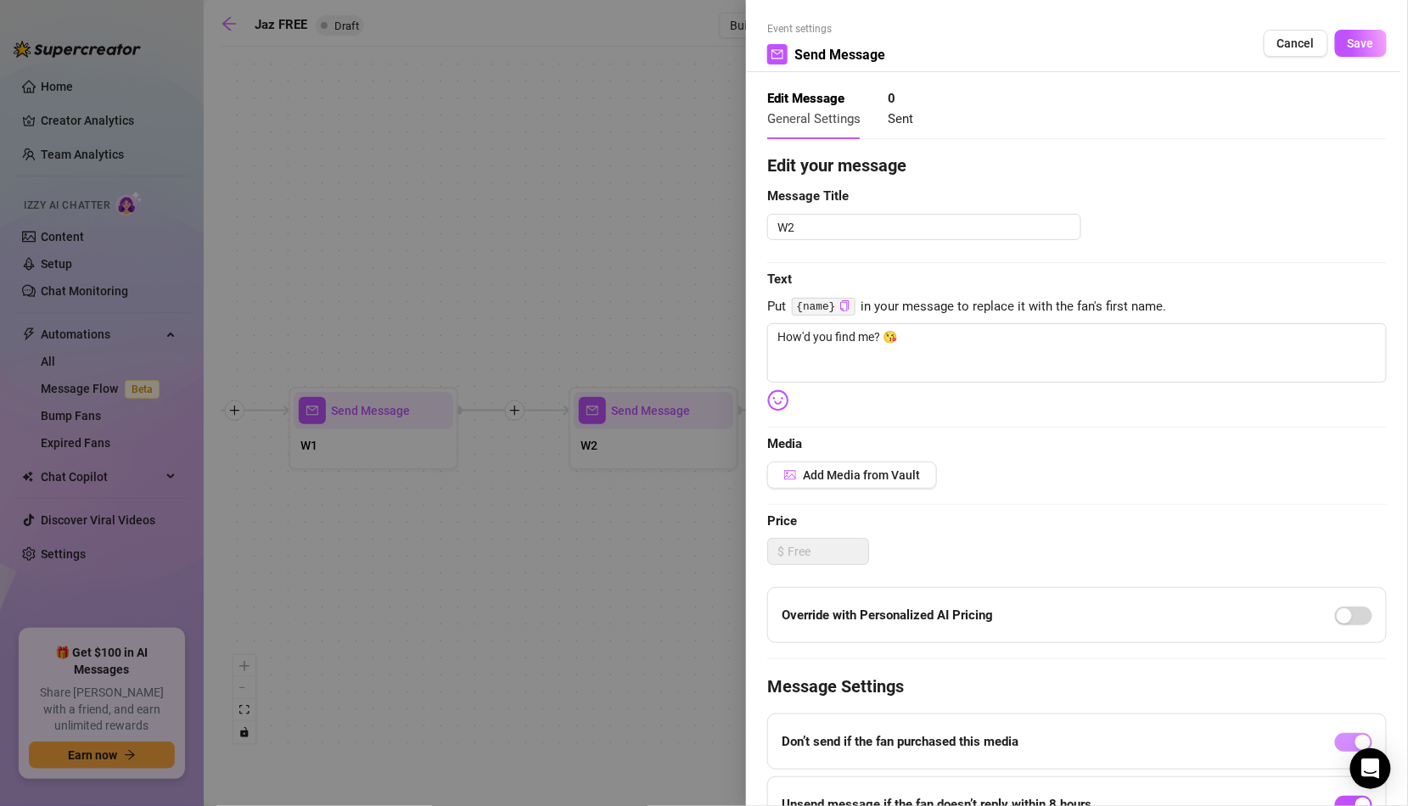
click at [501, 400] on div at bounding box center [704, 403] width 1408 height 806
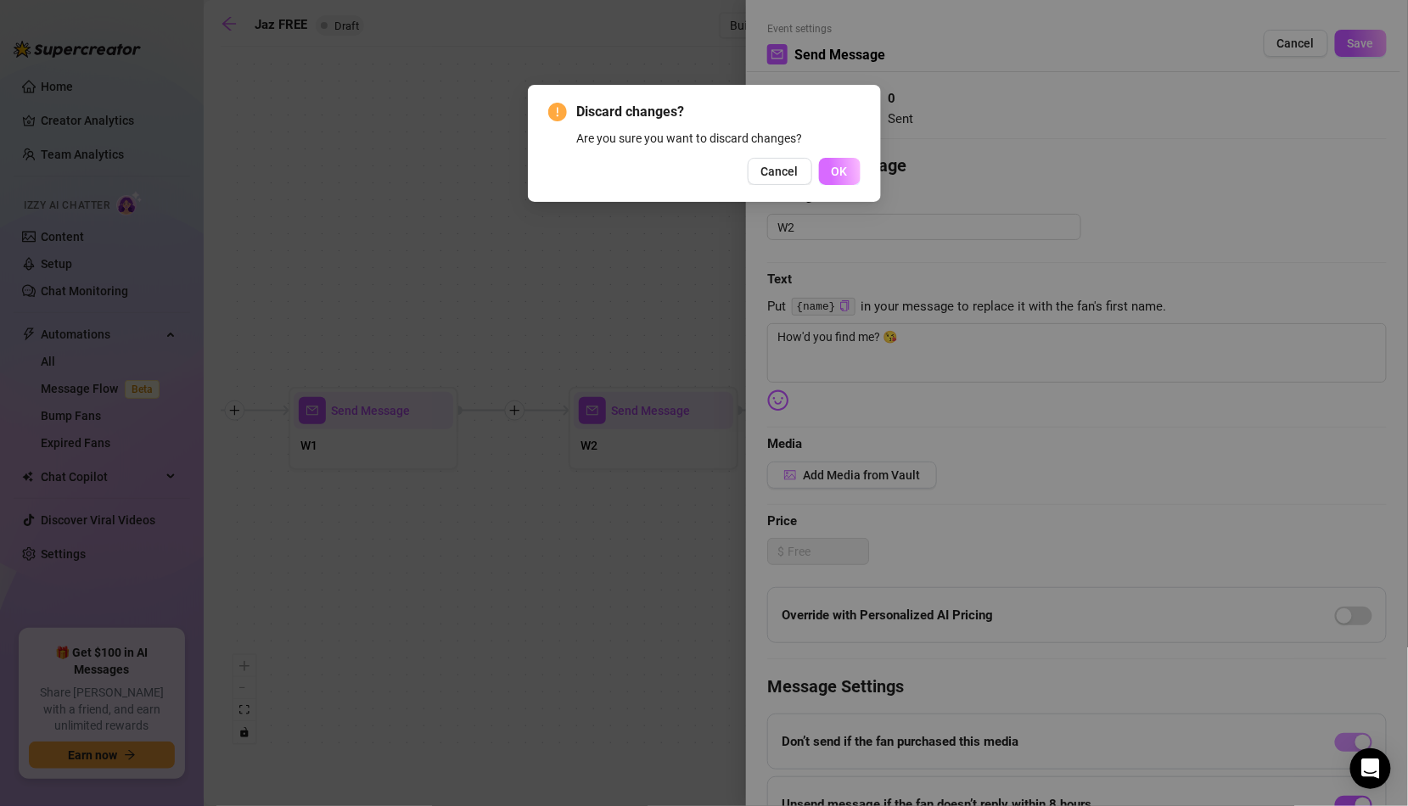
click at [845, 164] on button "OK" at bounding box center [840, 171] width 42 height 27
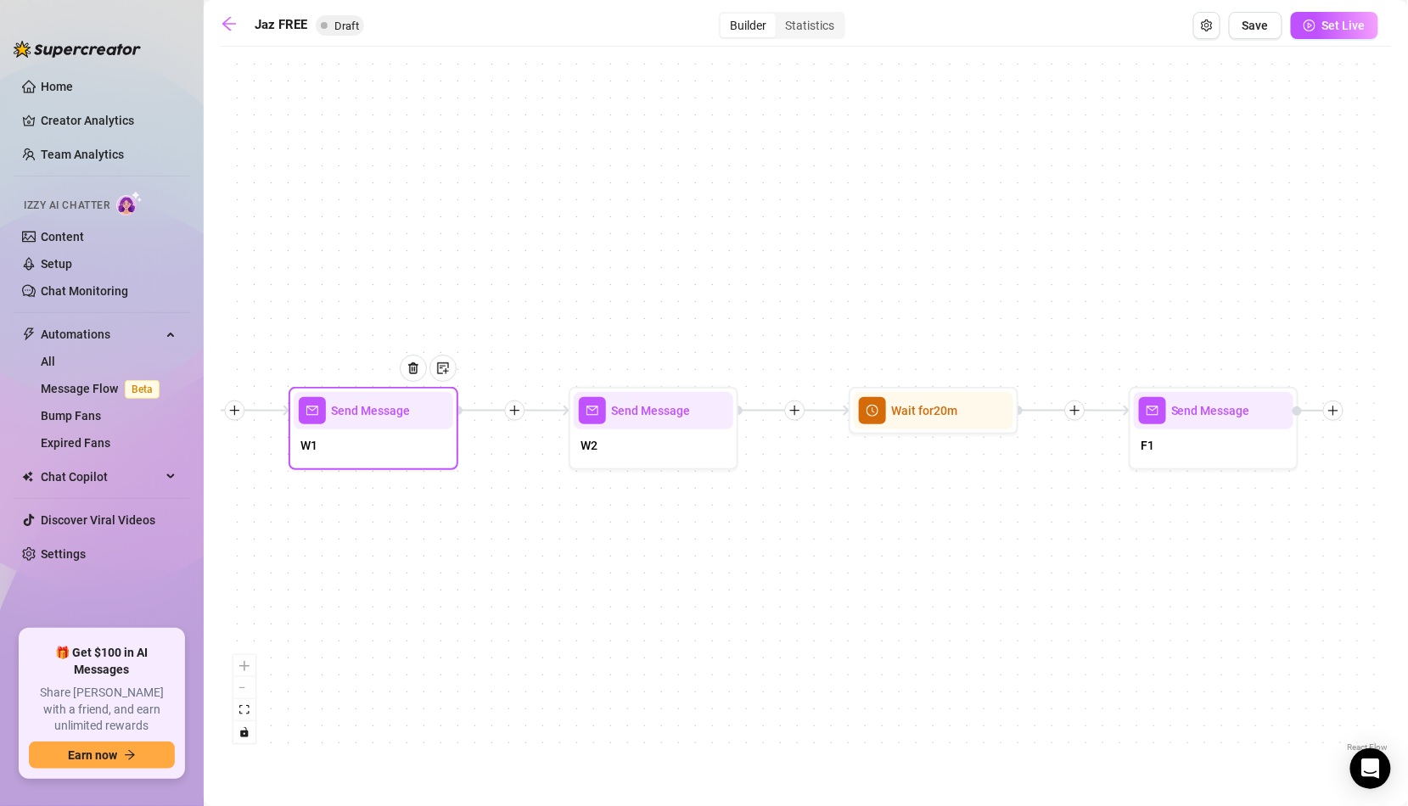
click at [419, 441] on div "W1" at bounding box center [374, 447] width 160 height 36
type textarea "Hii I'm so glad you're here! 😘"
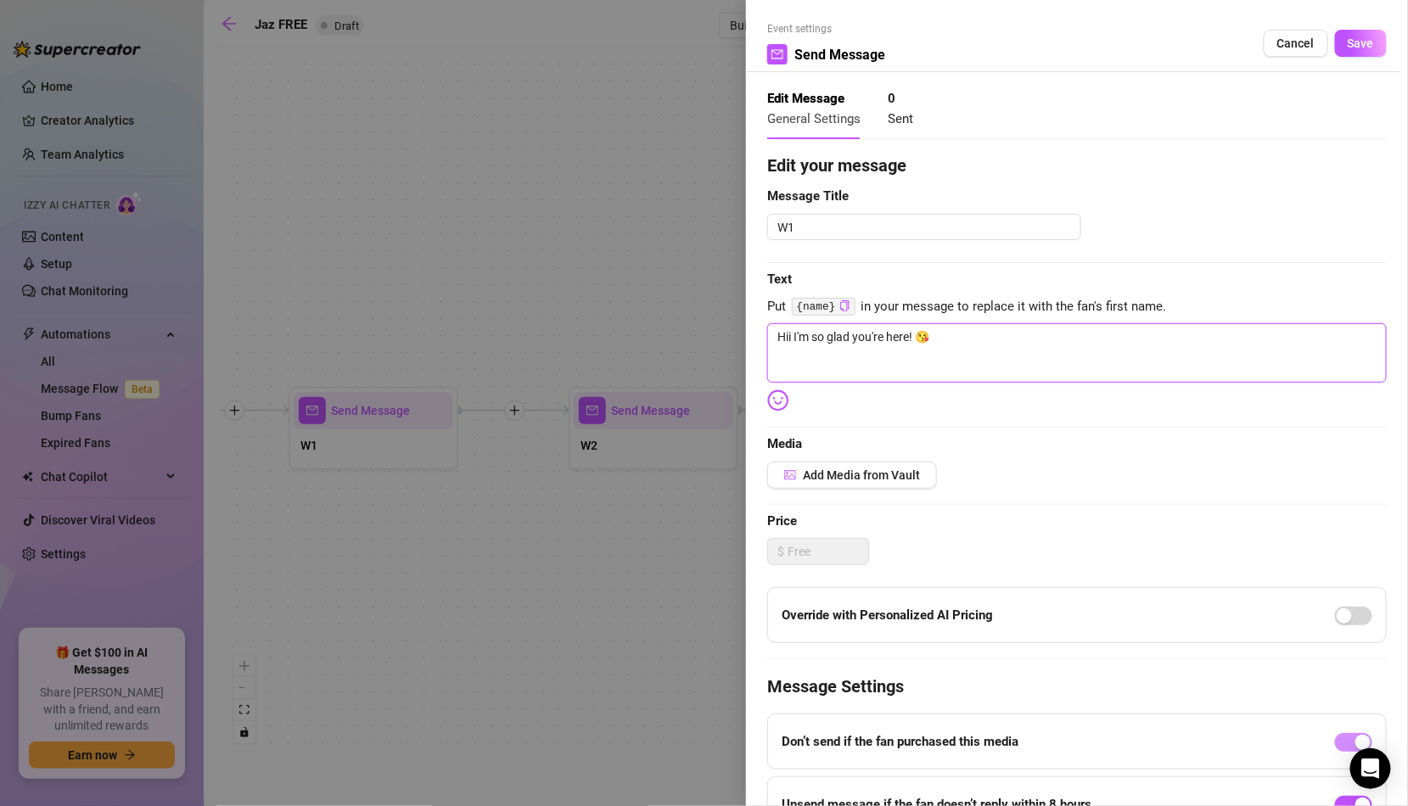
click at [955, 333] on textarea "Hii I'm so glad you're here! 😘" at bounding box center [1076, 352] width 619 height 59
type textarea "Hii I'm so glad you're here!"
click at [1363, 36] on span "Save" at bounding box center [1361, 43] width 26 height 14
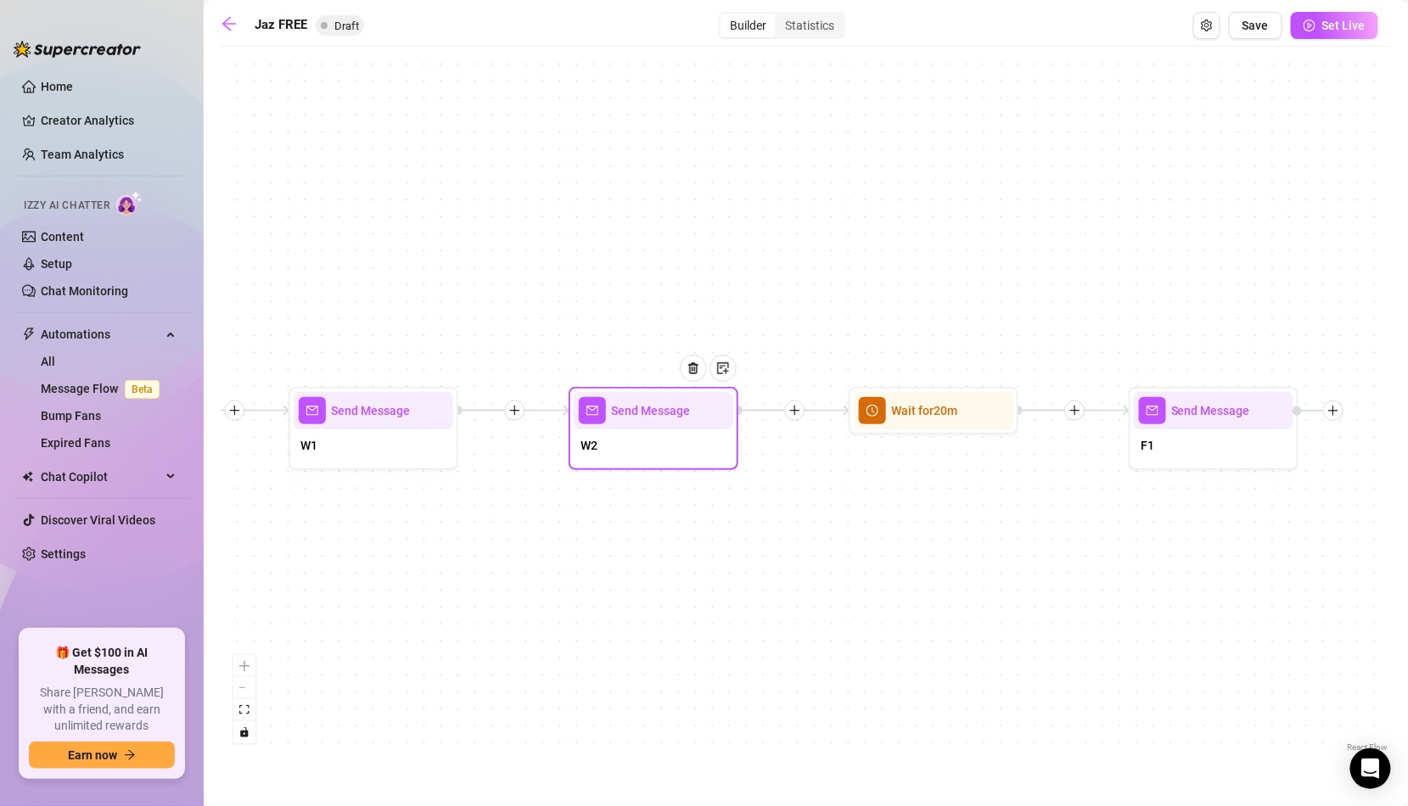
click at [715, 450] on div "W2" at bounding box center [654, 447] width 160 height 36
type textarea "How'd you find me? 😘"
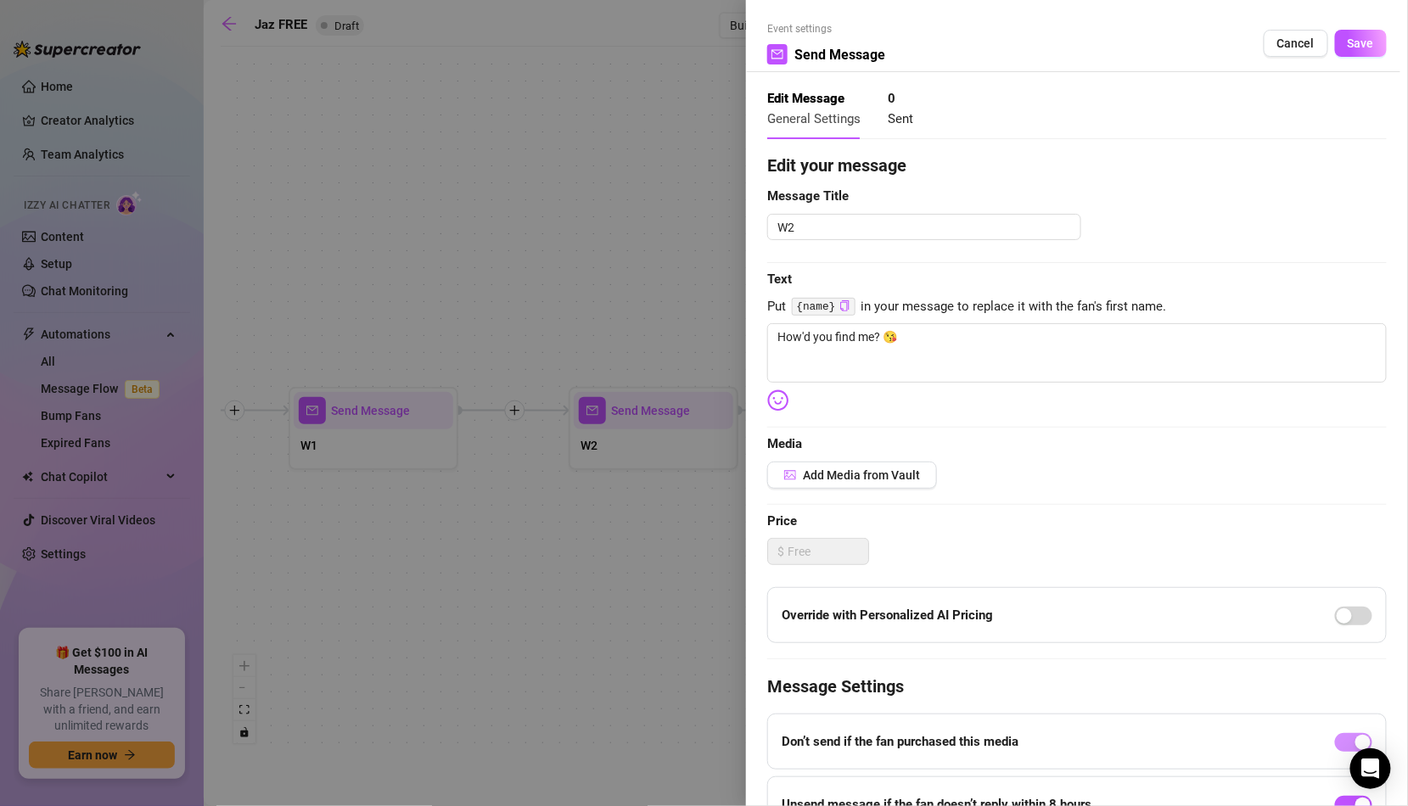
click at [606, 467] on div at bounding box center [704, 403] width 1408 height 806
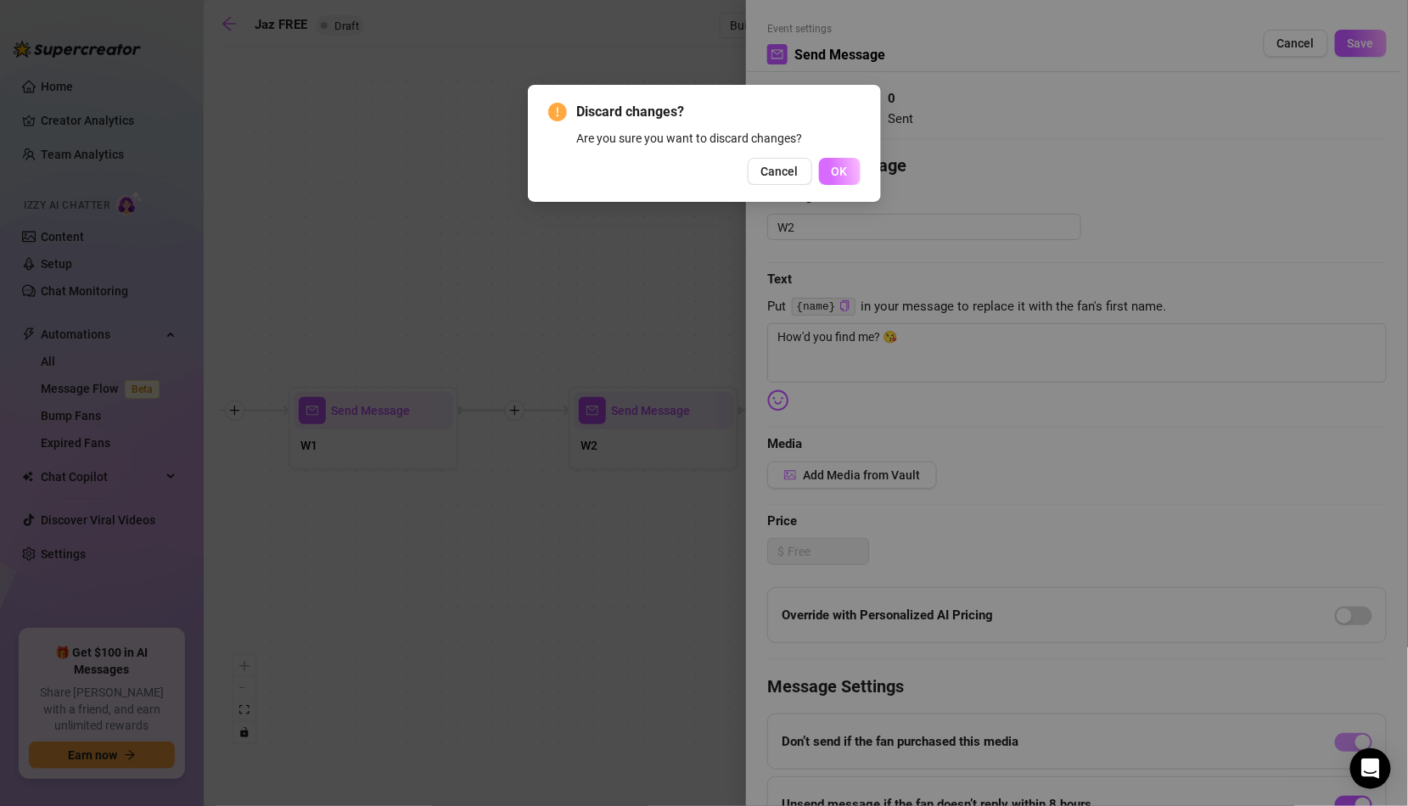
click at [844, 177] on span "OK" at bounding box center [840, 172] width 16 height 14
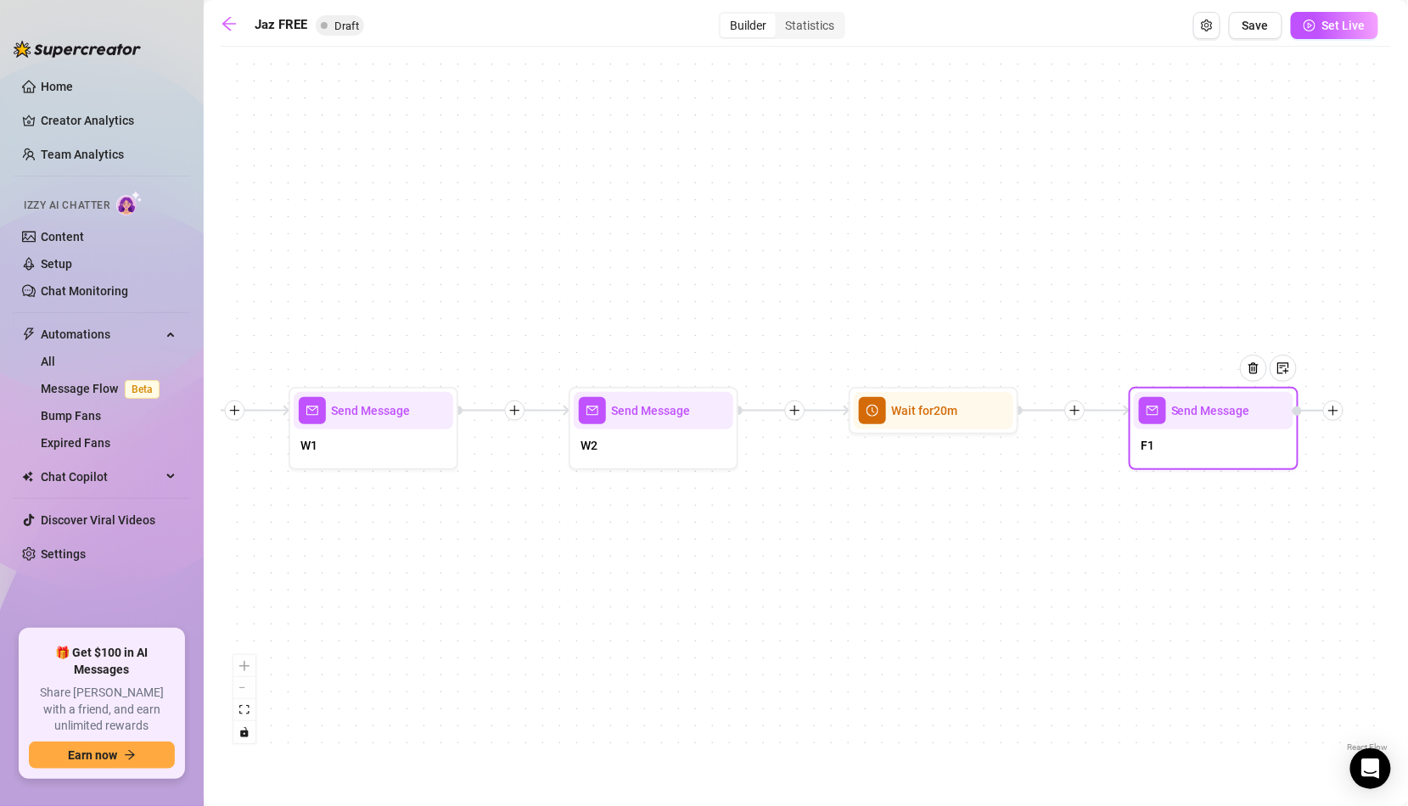
click at [1158, 446] on div "F1" at bounding box center [1214, 447] width 160 height 36
type textarea "Don't leave me hanging! I don't bite... unless you're into that 🤭"
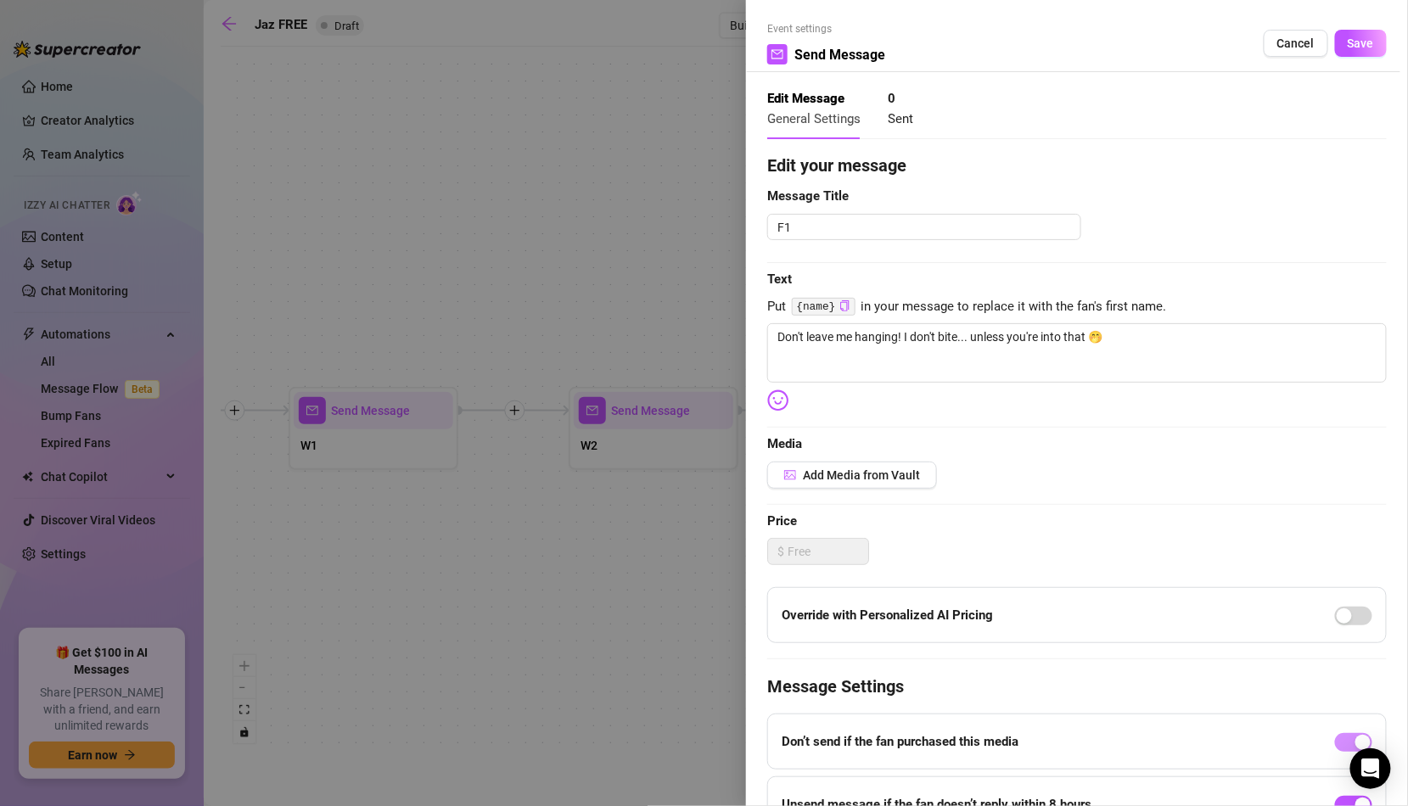
click at [699, 497] on div at bounding box center [704, 403] width 1408 height 806
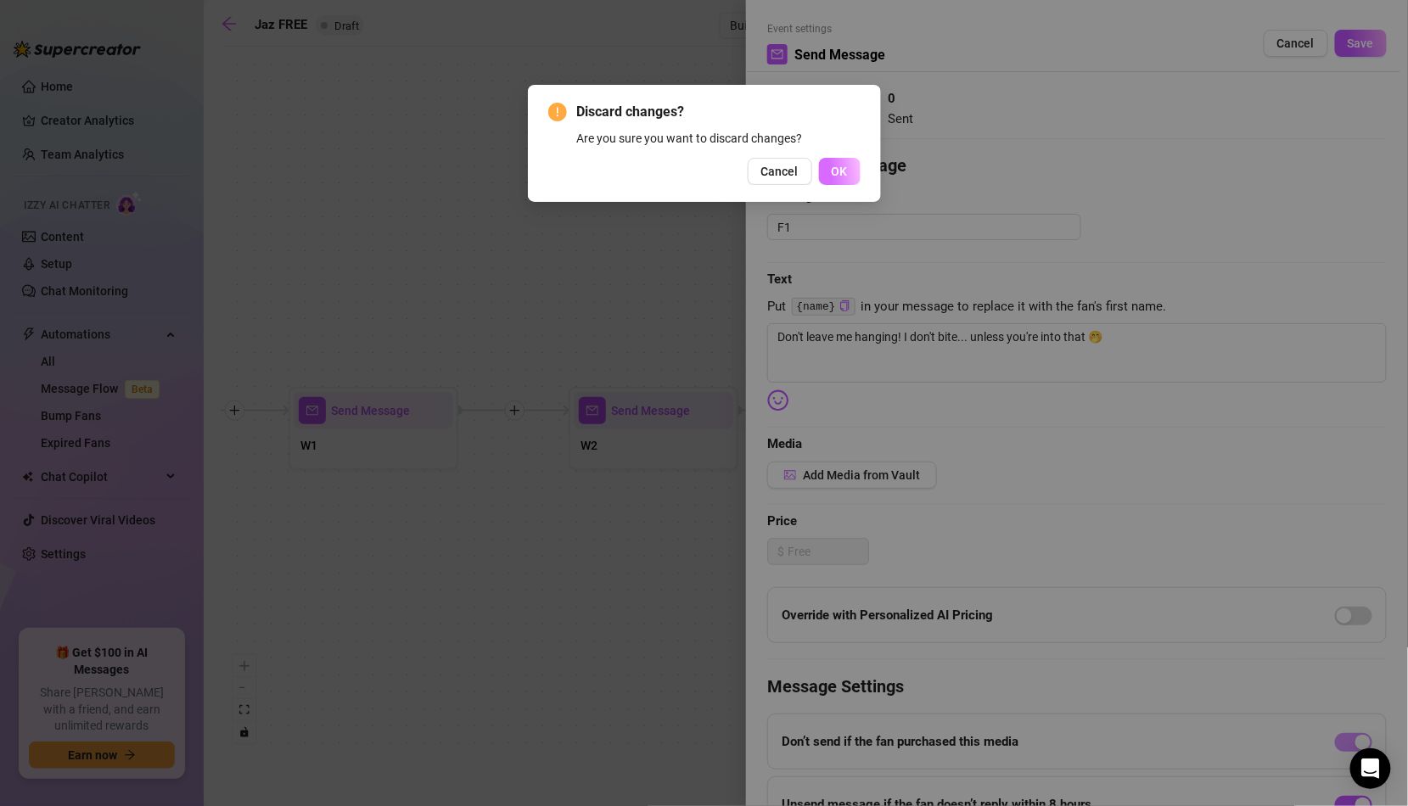
click at [837, 165] on span "OK" at bounding box center [840, 172] width 16 height 14
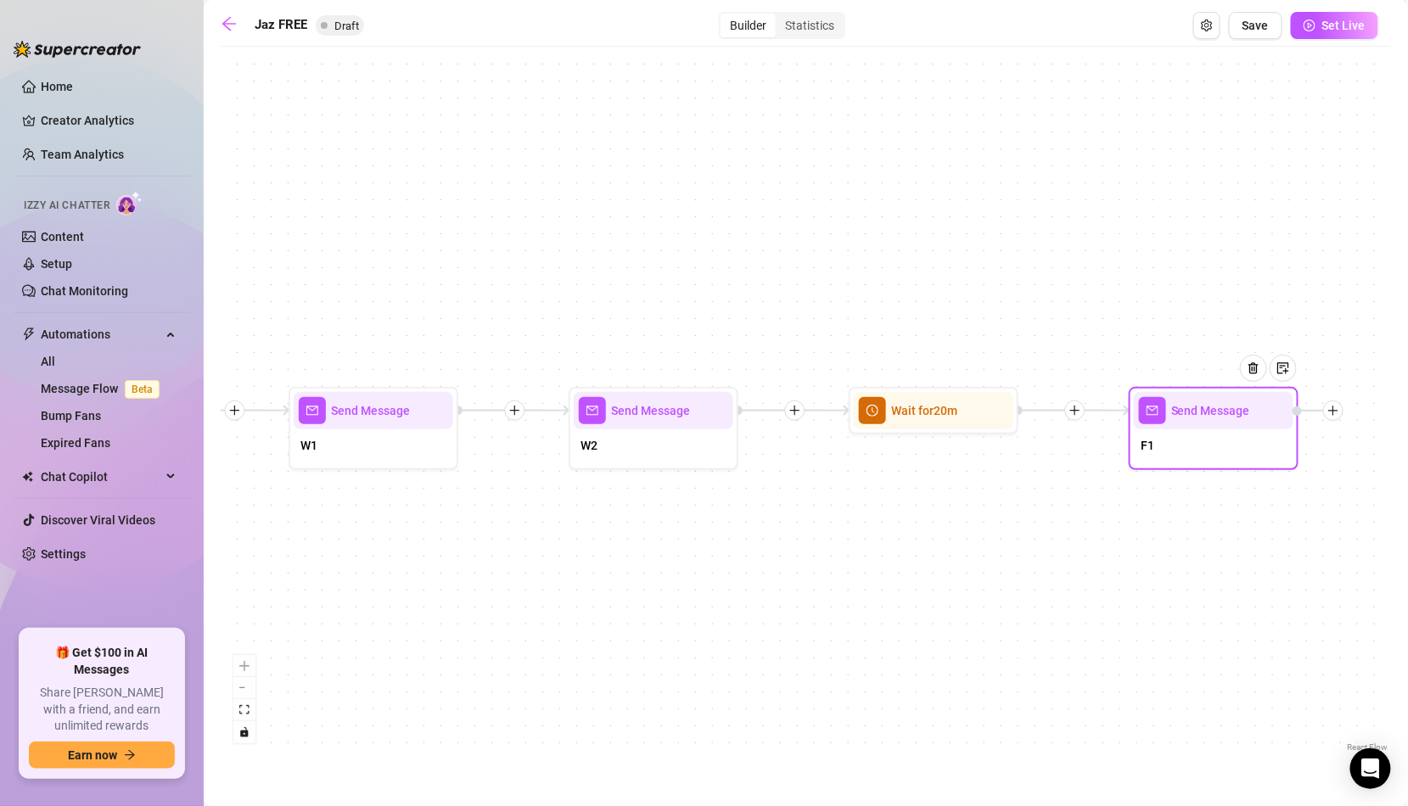
click at [1180, 462] on div "F1" at bounding box center [1214, 447] width 160 height 36
type textarea "Don't leave me hanging! I don't bite... unless you're into that 🤭"
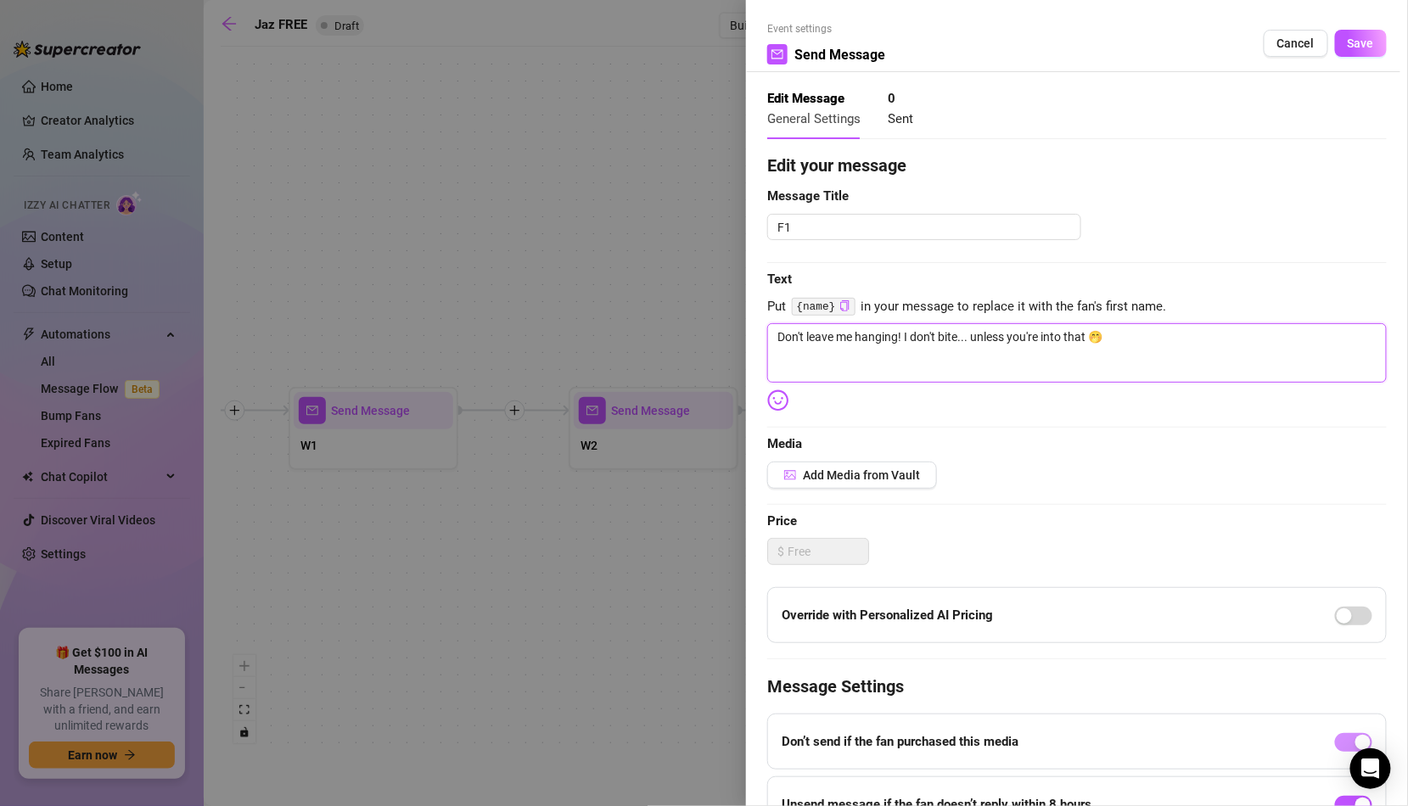
click at [1130, 336] on textarea "Don't leave me hanging! I don't bite... unless you're into that 🤭" at bounding box center [1076, 352] width 619 height 59
type textarea "Don't leave me hanging! I don't bite... unless you're into that"
type textarea "Don't leave me hanging! I don't bite... unless you're into that 🤪"
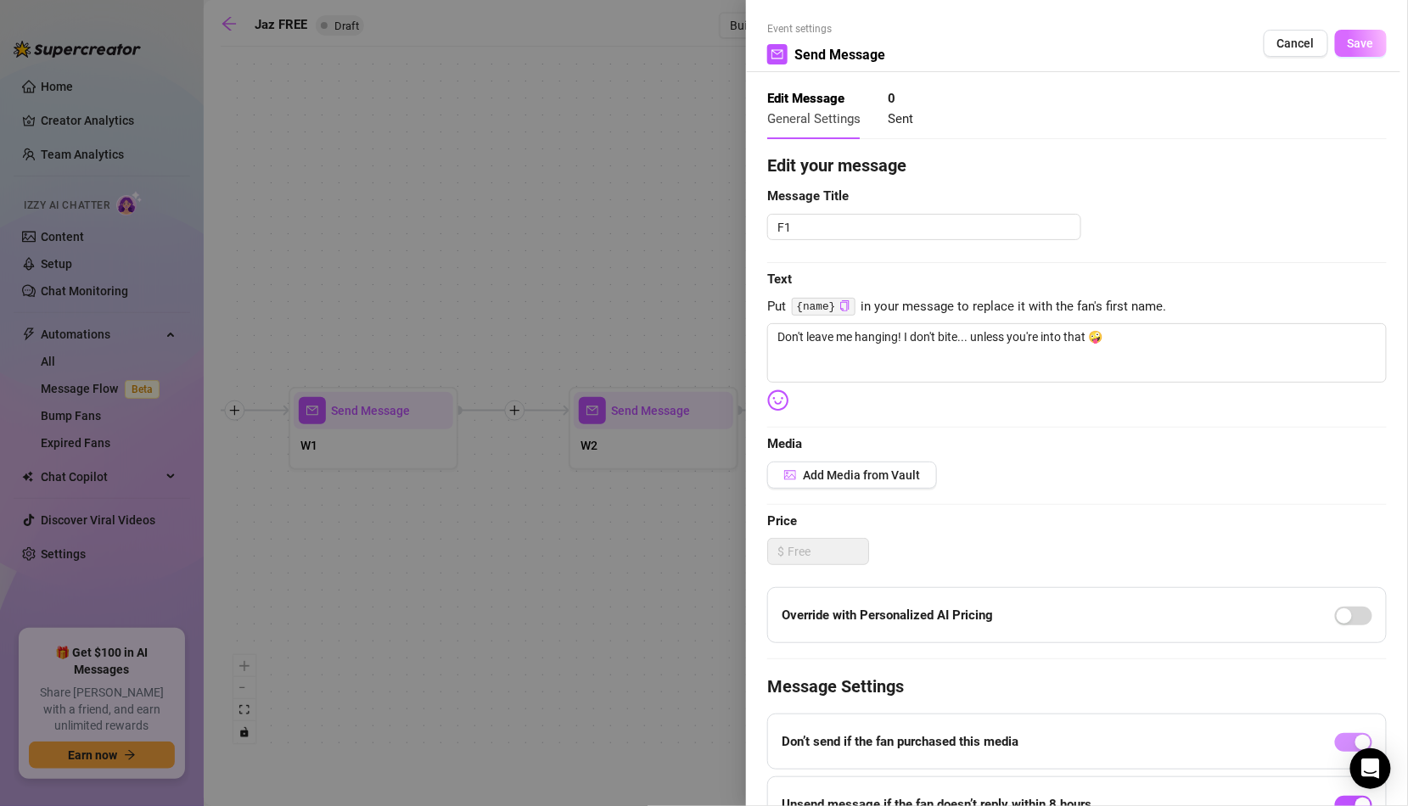
click at [1366, 48] on span "Save" at bounding box center [1361, 43] width 26 height 14
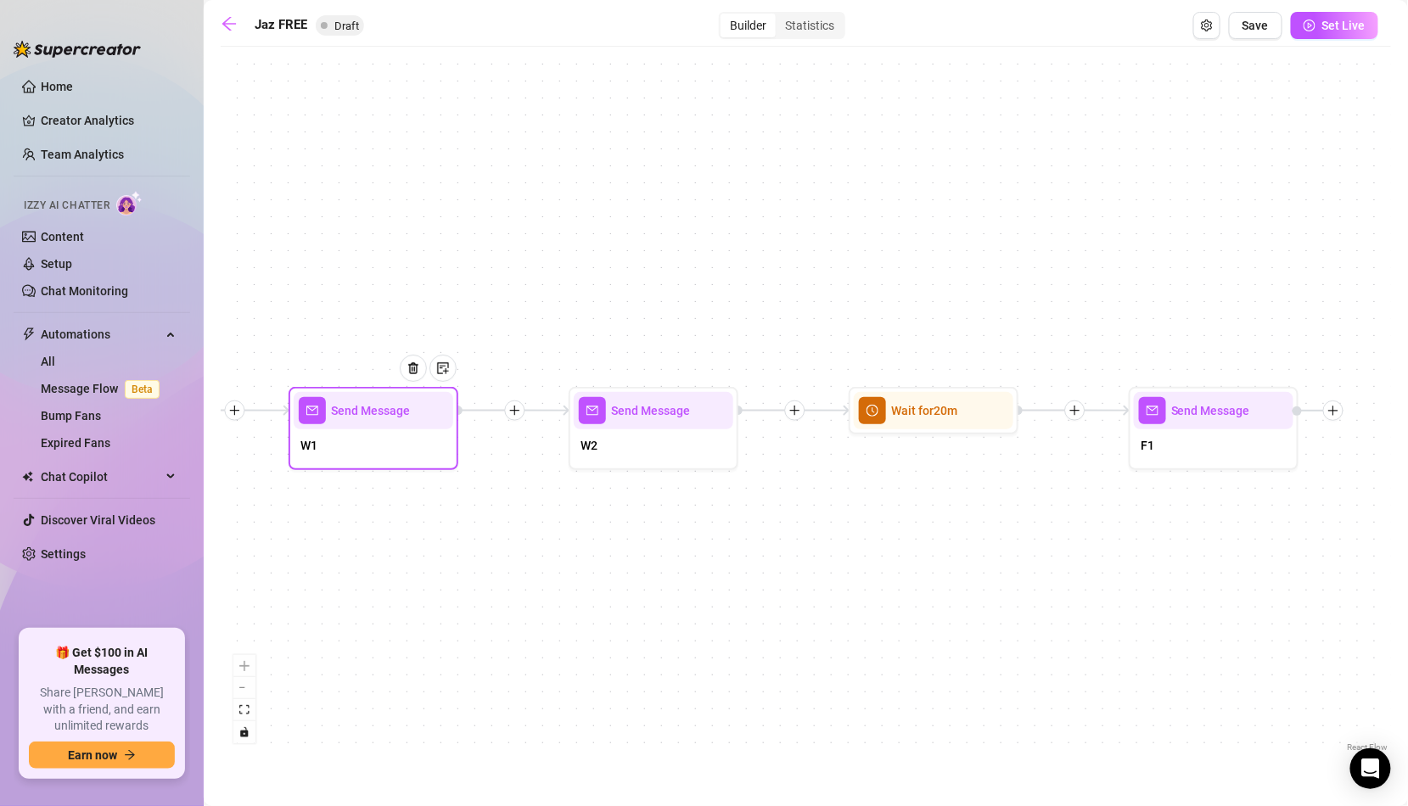
click at [405, 440] on div "W1" at bounding box center [374, 447] width 160 height 36
click at [462, 436] on div "Send Message F1 Wait for 20m Send Message W2 Send Message W1 Wait for 2m Starti…" at bounding box center [806, 405] width 1170 height 701
click at [342, 434] on div "W1" at bounding box center [374, 447] width 160 height 36
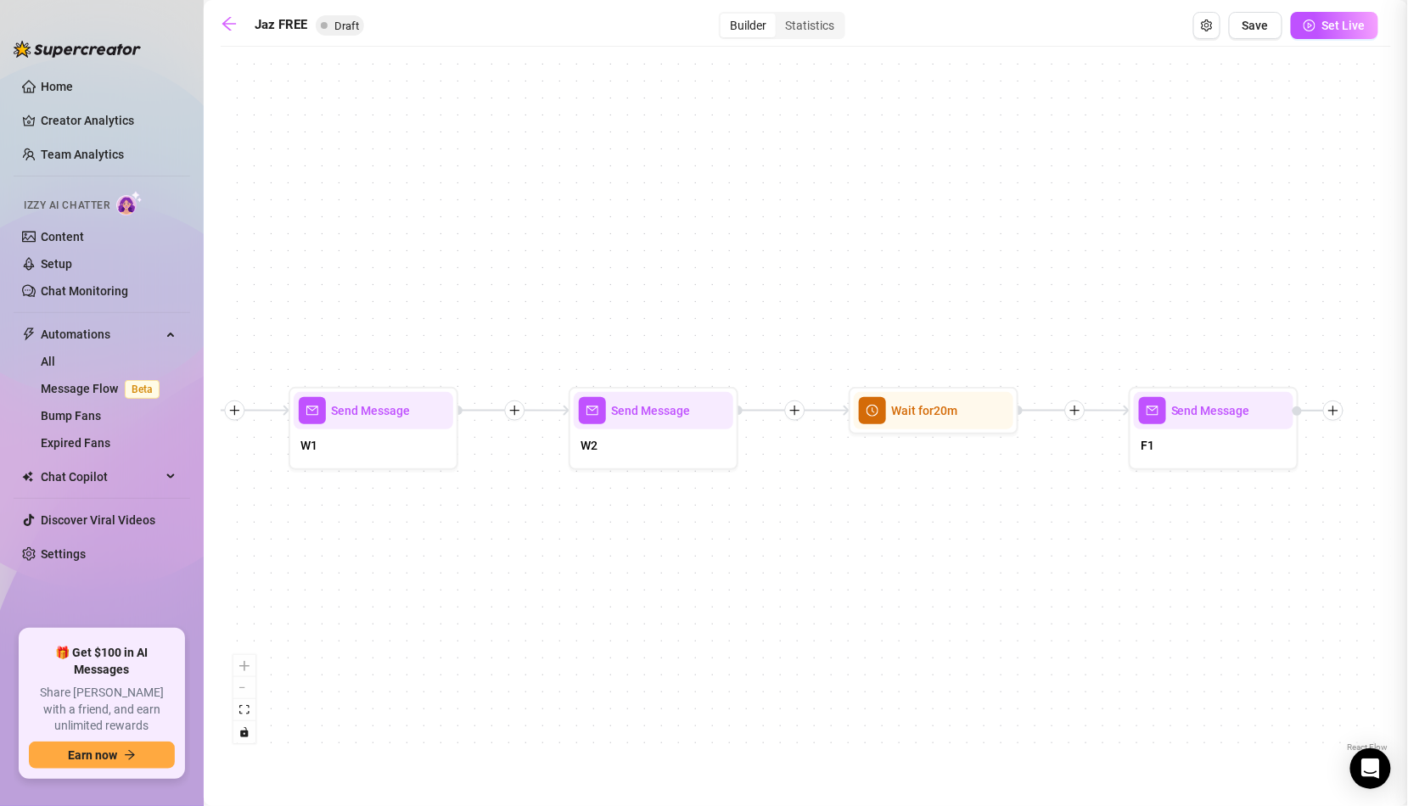
type textarea "Hii I'm so glad you're here!"
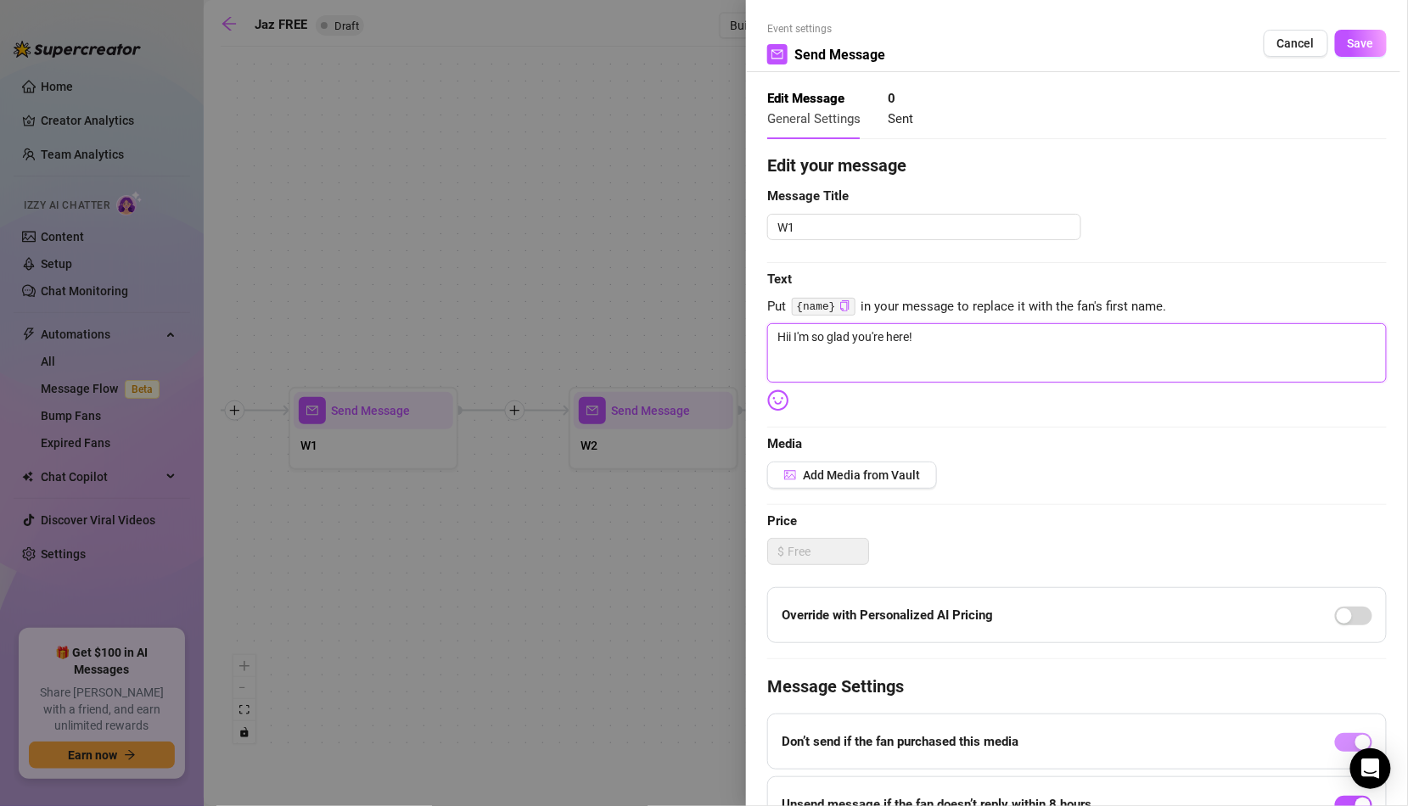
click at [929, 335] on textarea "Hii I'm so glad you're here!" at bounding box center [1076, 352] width 619 height 59
paste textarea "Look who showed up 😋"
type textarea "Look who showed up 😋"
click at [1354, 42] on span "Save" at bounding box center [1361, 43] width 26 height 14
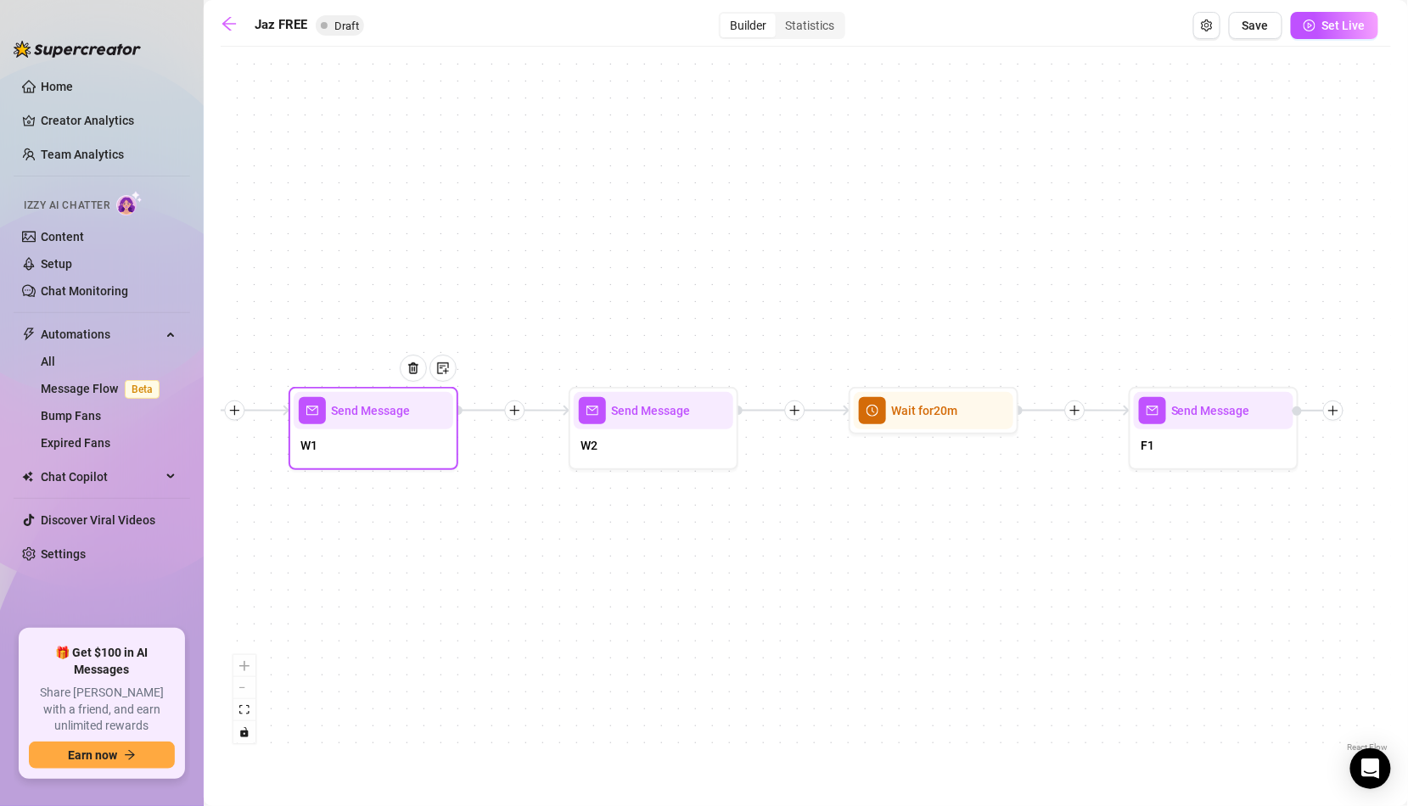
click at [407, 451] on div "W1" at bounding box center [374, 447] width 160 height 36
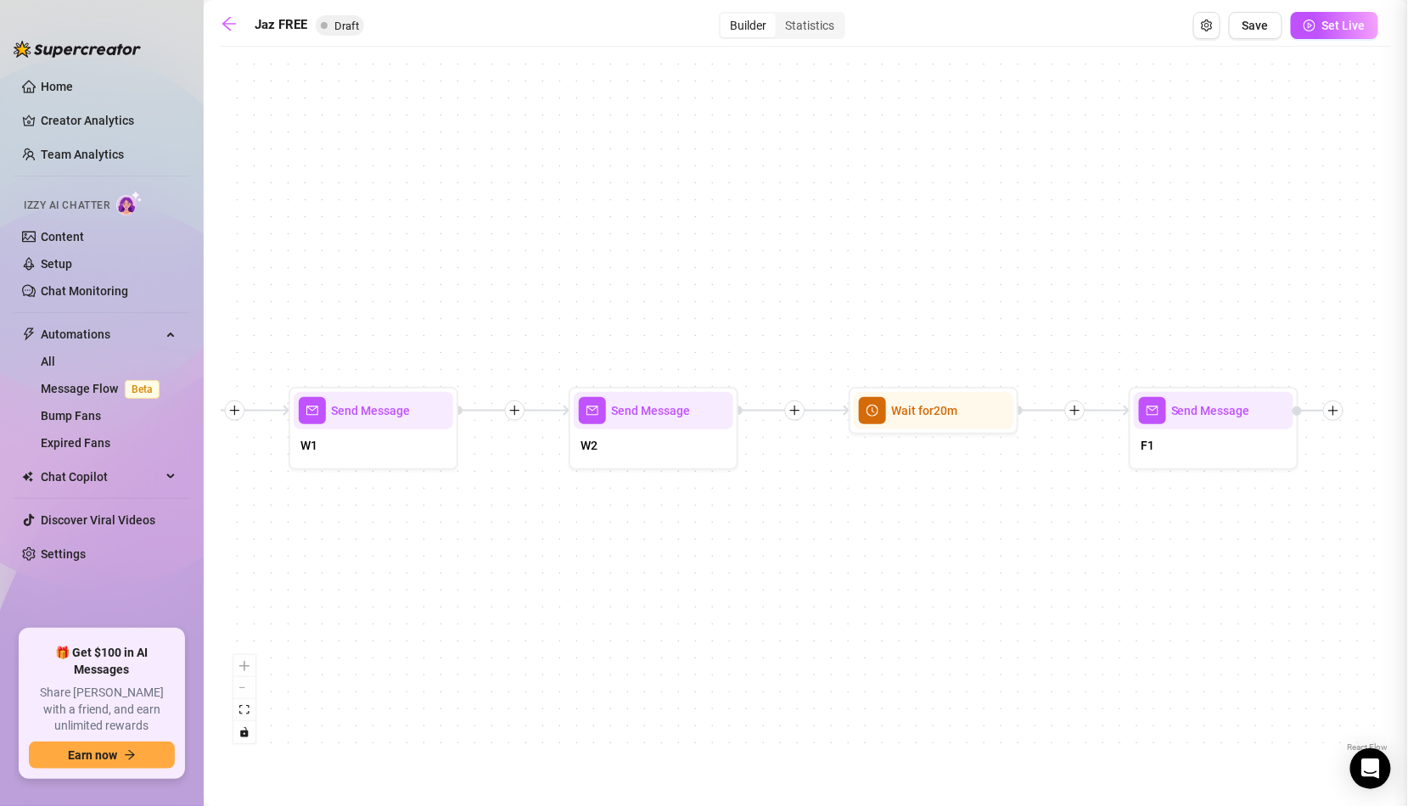
type textarea "Look who showed up 😋"
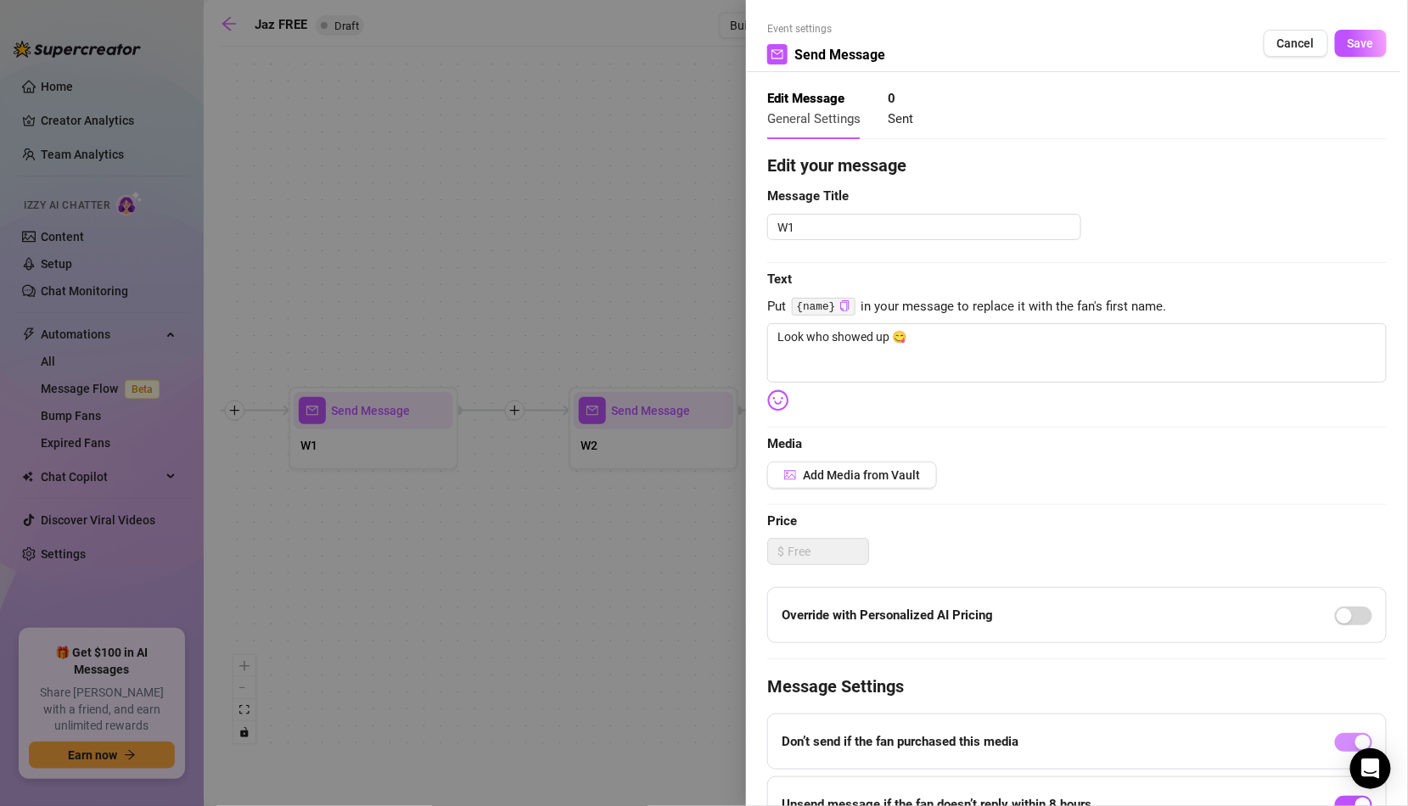
click at [499, 469] on div at bounding box center [704, 403] width 1408 height 806
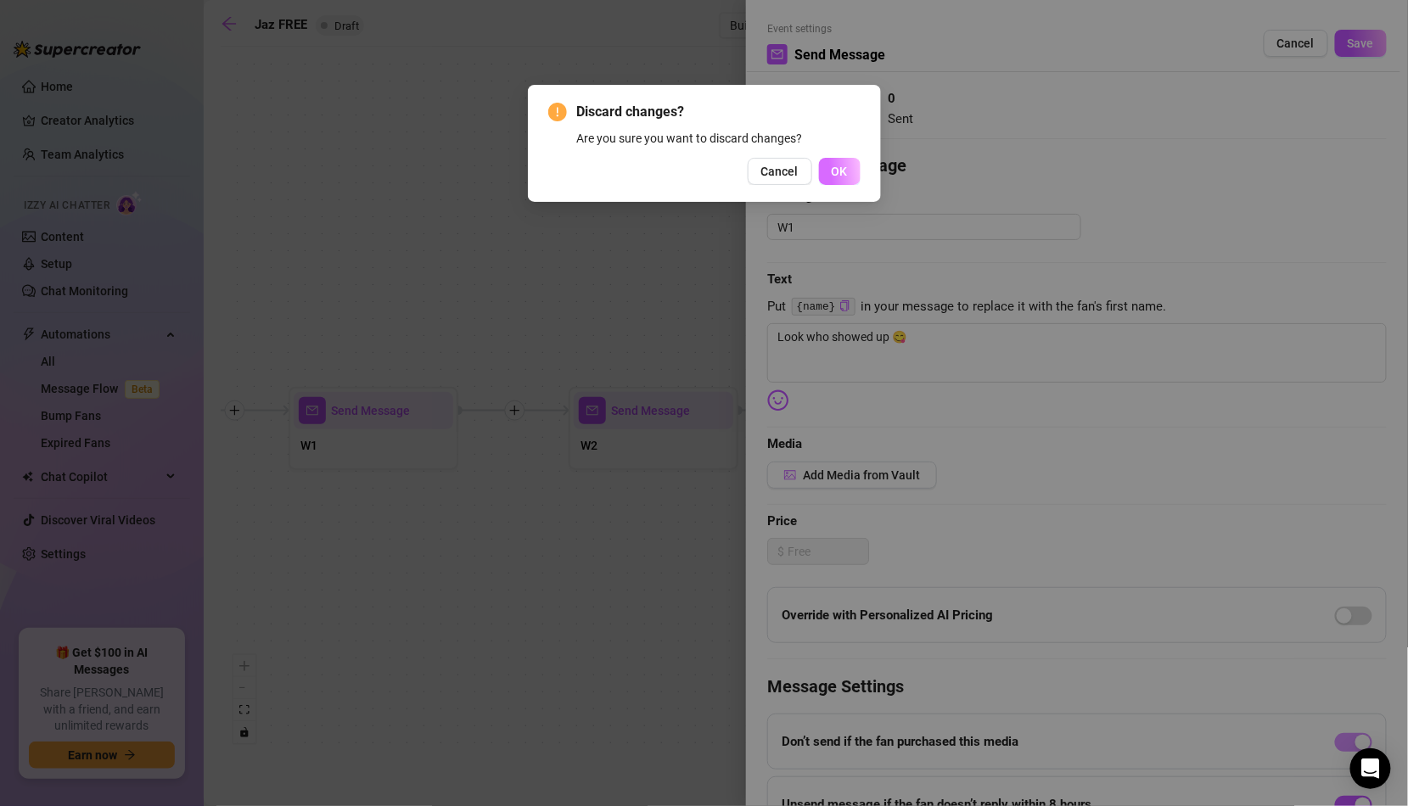
click at [834, 167] on span "OK" at bounding box center [840, 172] width 16 height 14
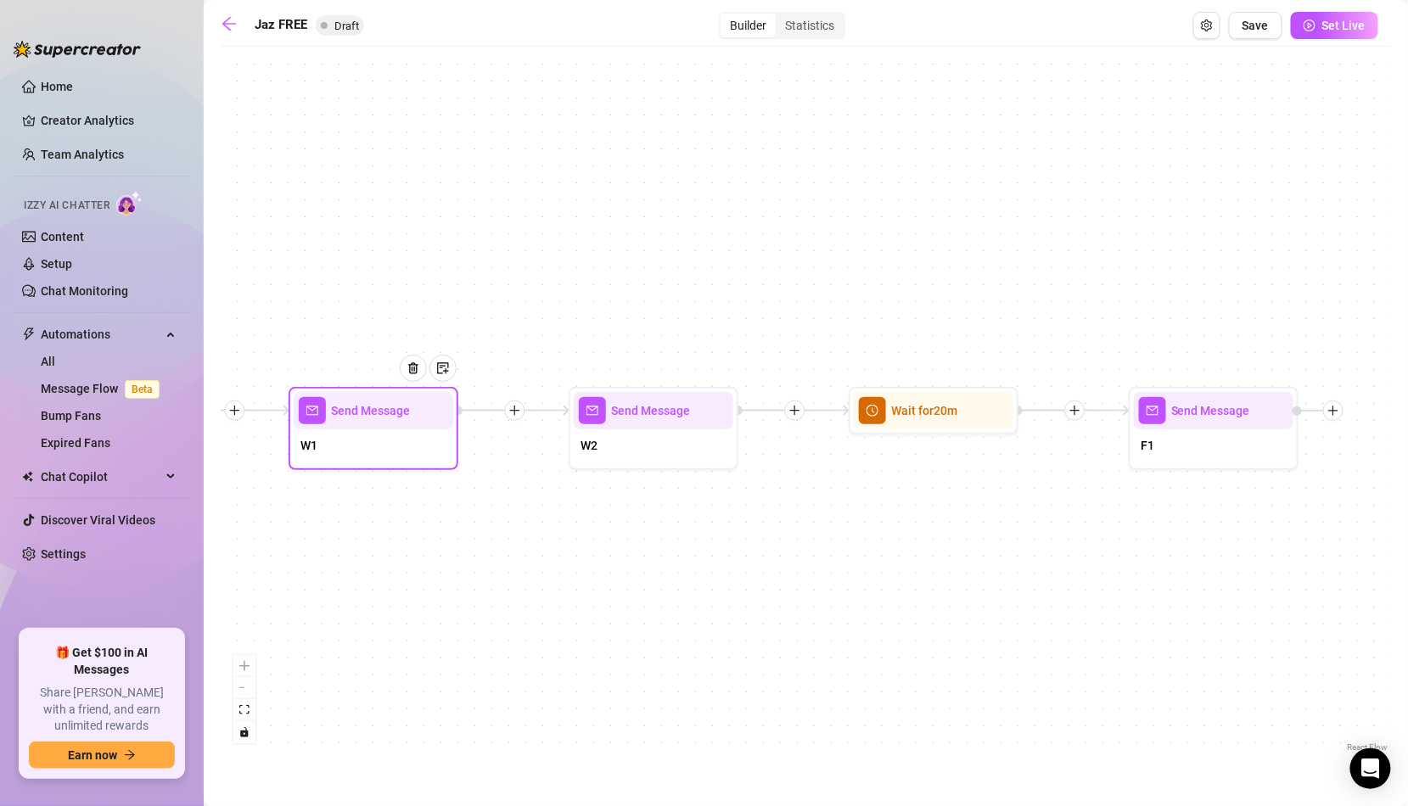
click at [429, 440] on div "W1" at bounding box center [374, 447] width 160 height 36
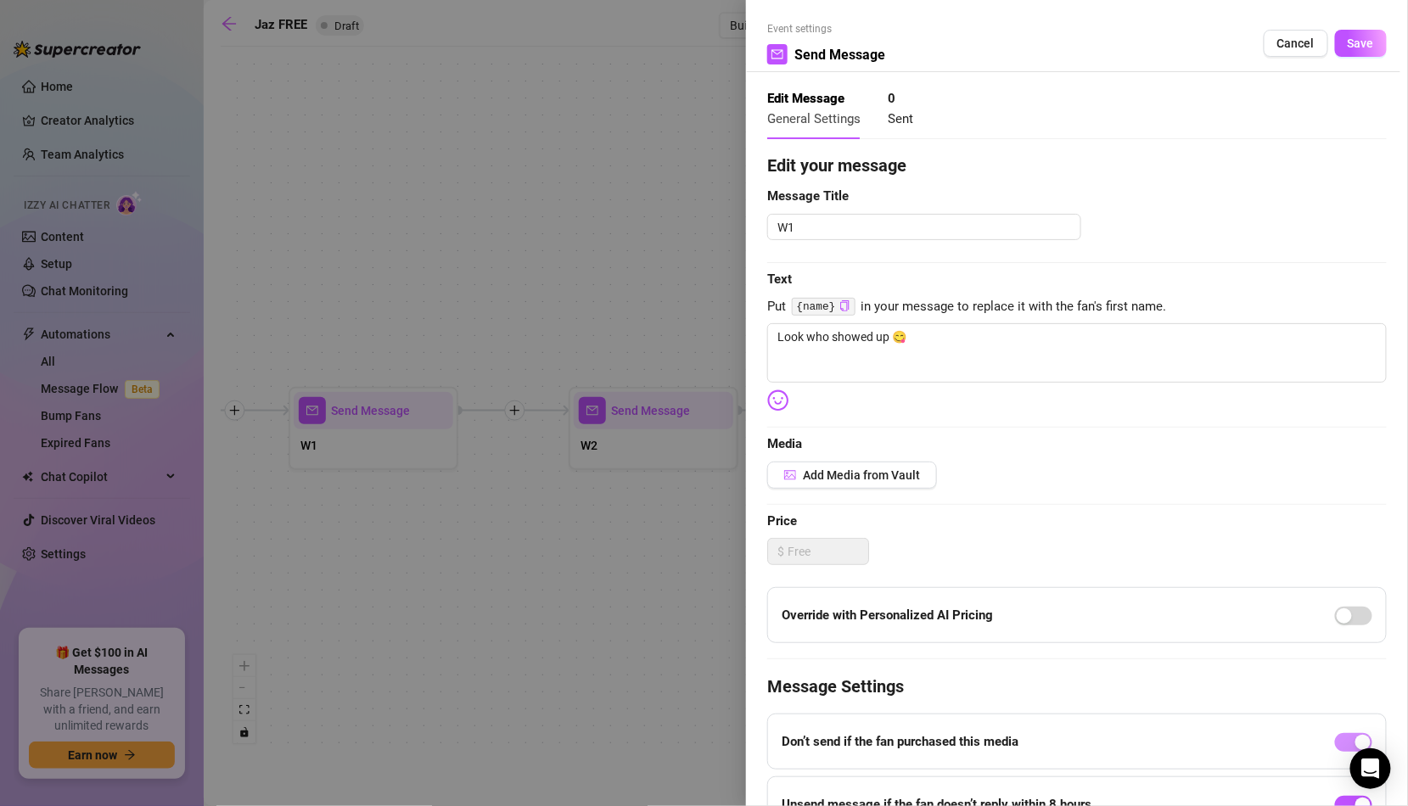
type textarea "Look who showed up 😋"
click at [923, 339] on textarea "Look who showed up 😋" at bounding box center [1076, 352] width 619 height 59
type textarea "Look who showed up 😋"
type textarea "Look who showed up 😋 I"
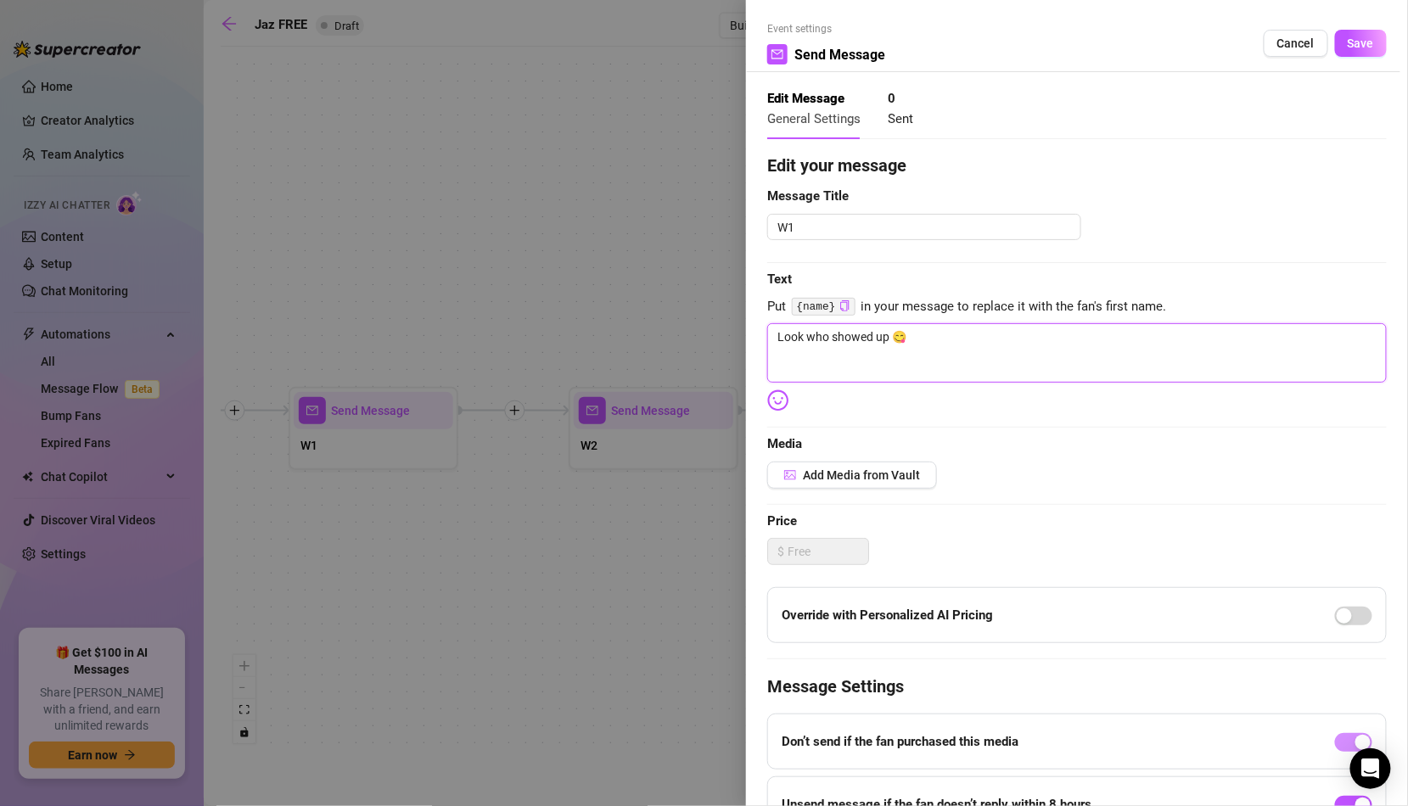
type textarea "Look who showed up 😋 I"
type textarea "Look who showed up 😋 I'"
type textarea "Look who showed up 😋 I'm"
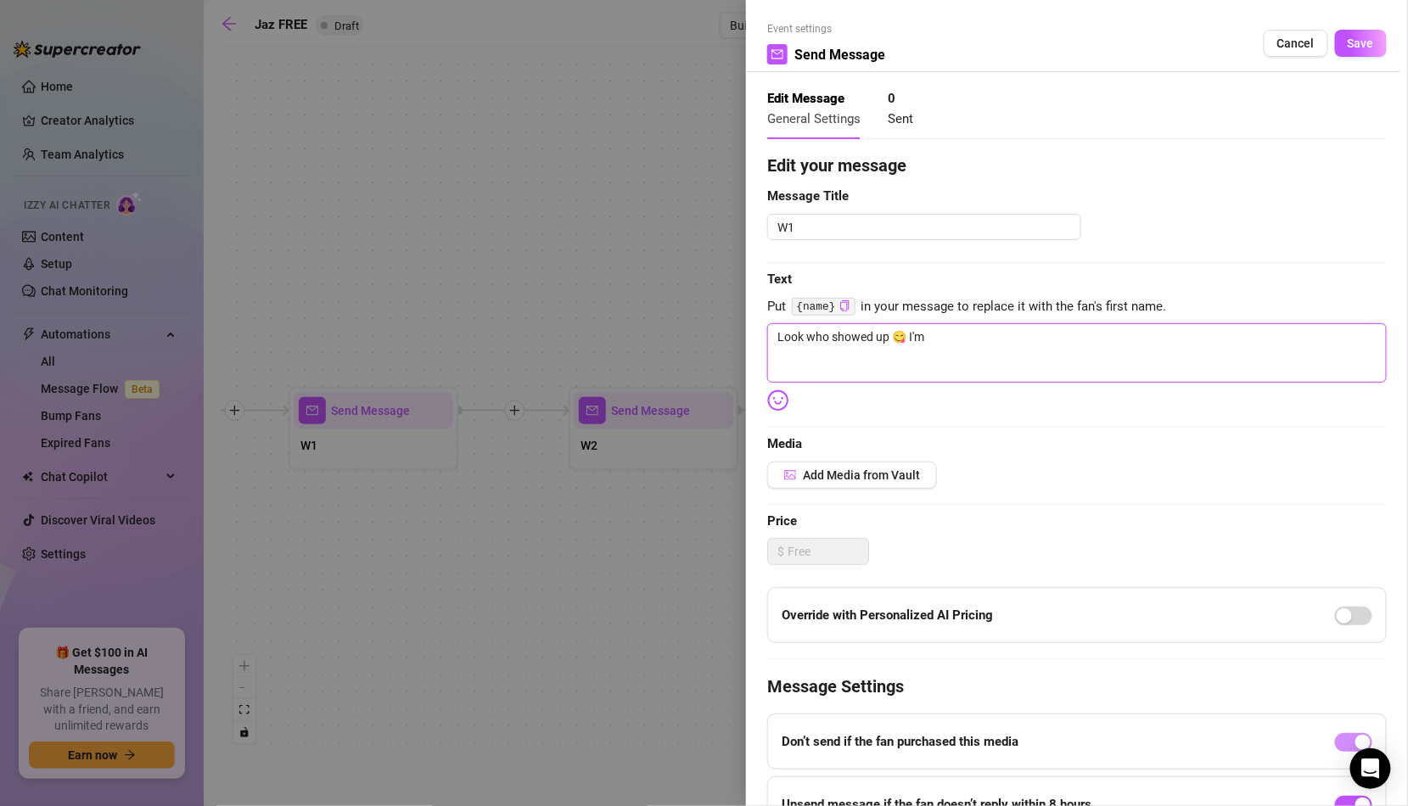
type textarea "Look who showed up 😋 I'm"
type textarea "Look who showed up 😋 I'm s"
type textarea "Look who showed up 😋 I'm so"
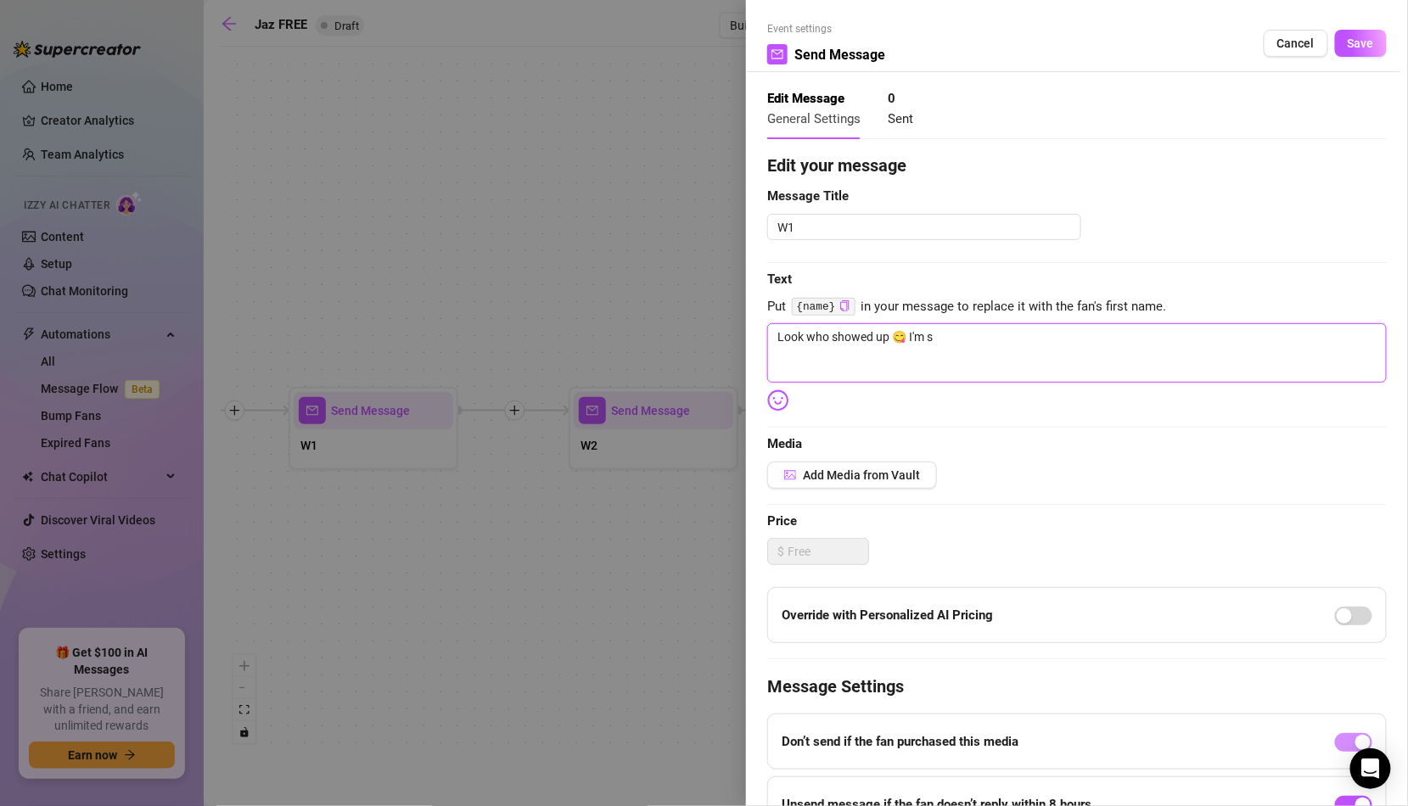
type textarea "Look who showed up 😋 I'm so"
type textarea "Look who showed up 😋 I'm so g"
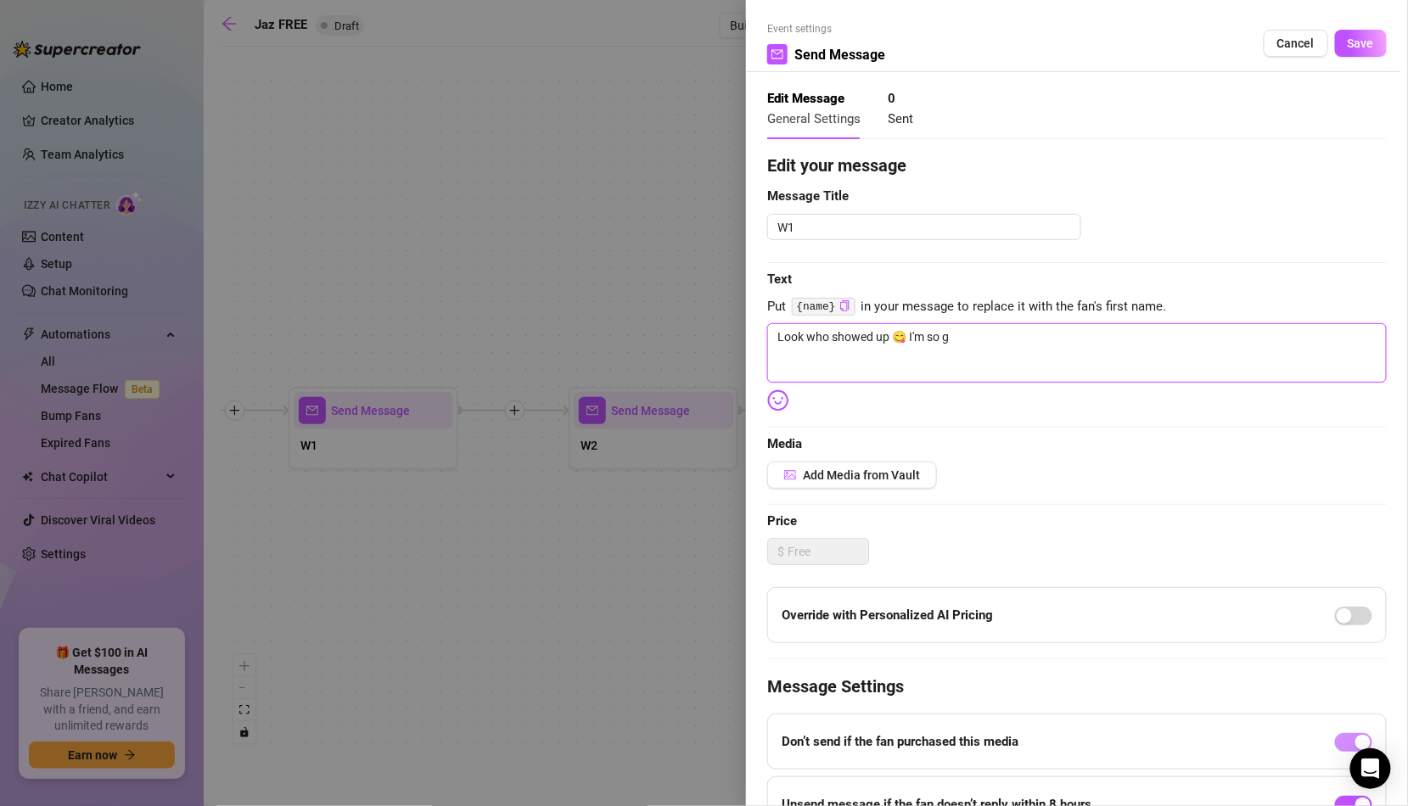
type textarea "Look who showed up 😋 I'm so gl"
type textarea "Look who showed up 😋 I'm so gla"
type textarea "Look who showed up 😋 I'm so glad"
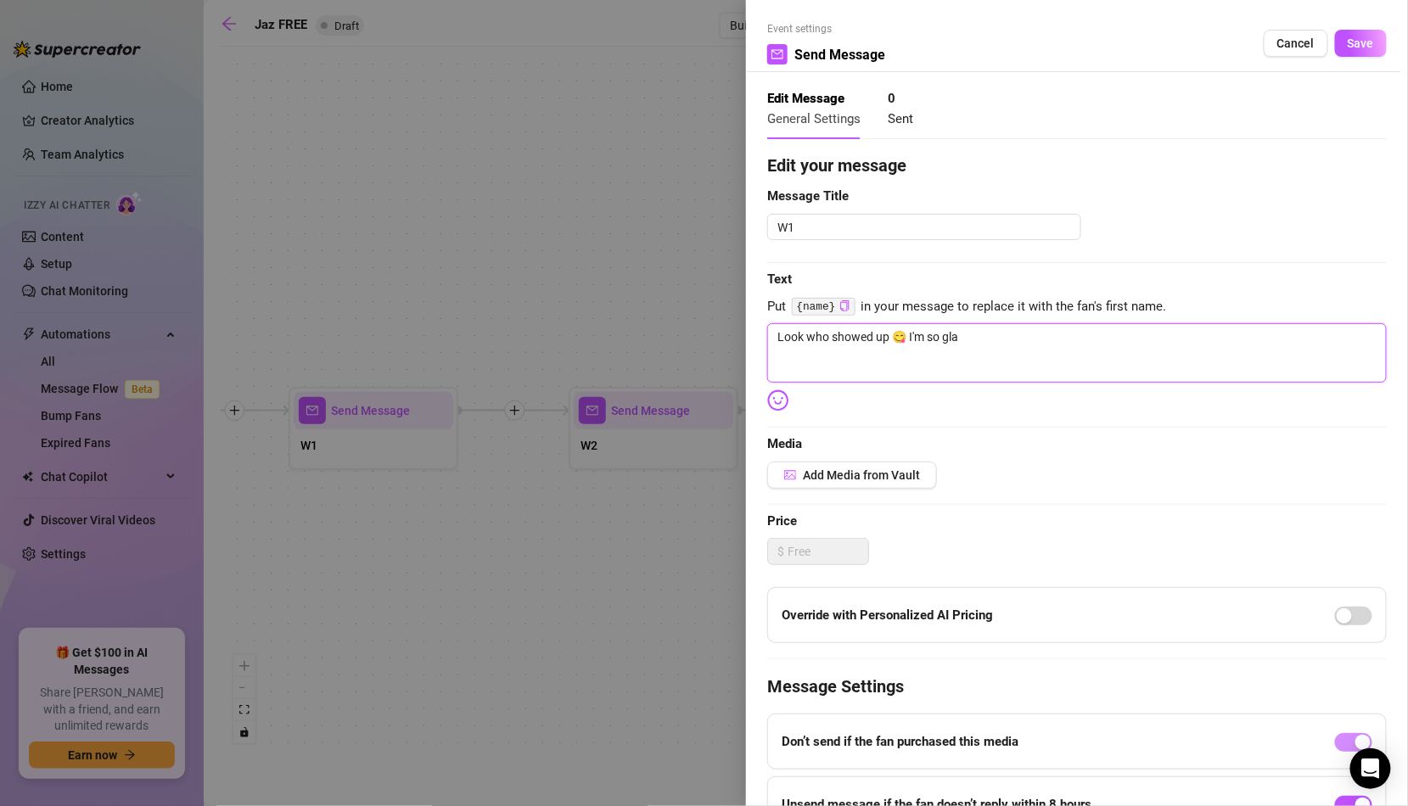
type textarea "Look who showed up 😋 I'm so glad"
click at [1362, 45] on span "Save" at bounding box center [1361, 43] width 26 height 14
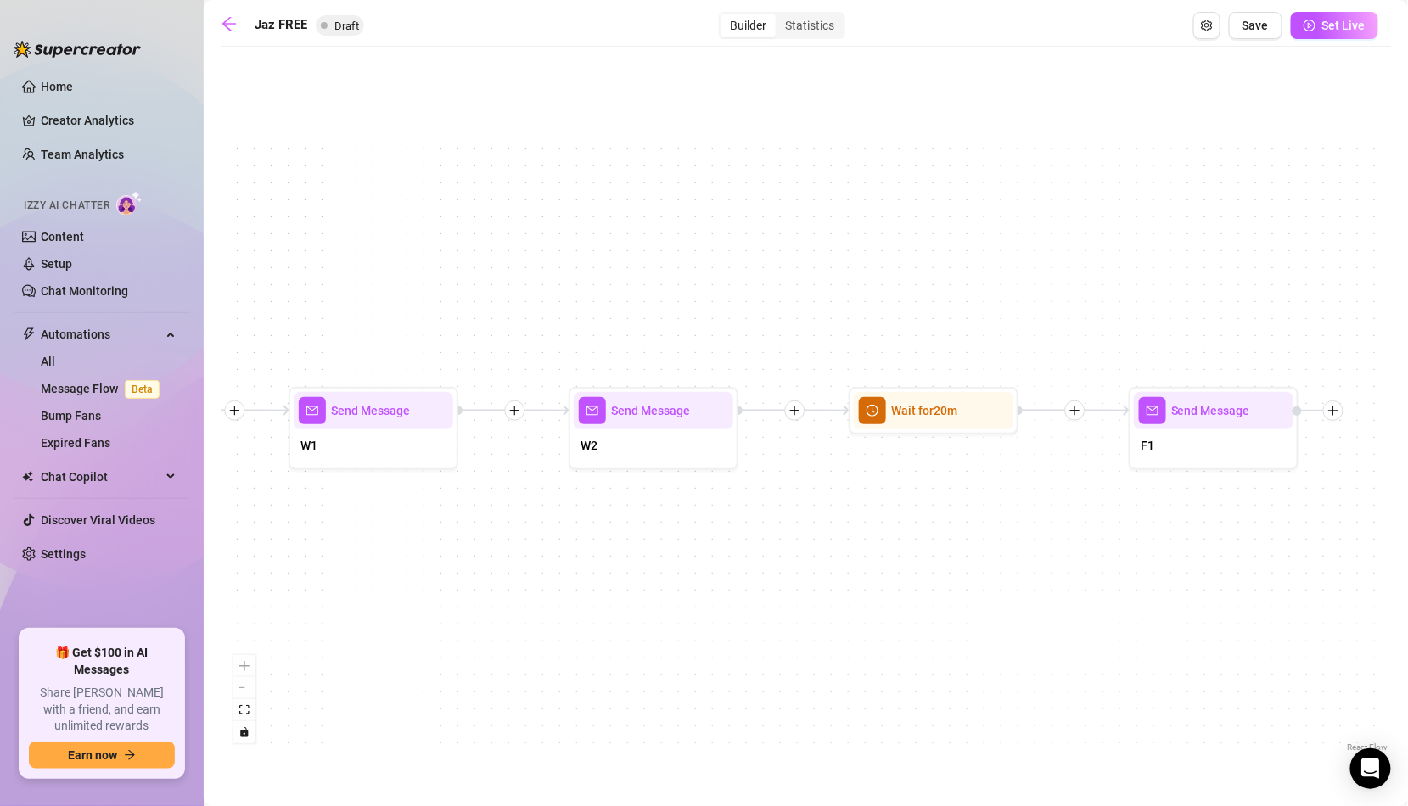
click at [719, 429] on div "W2" at bounding box center [654, 447] width 160 height 36
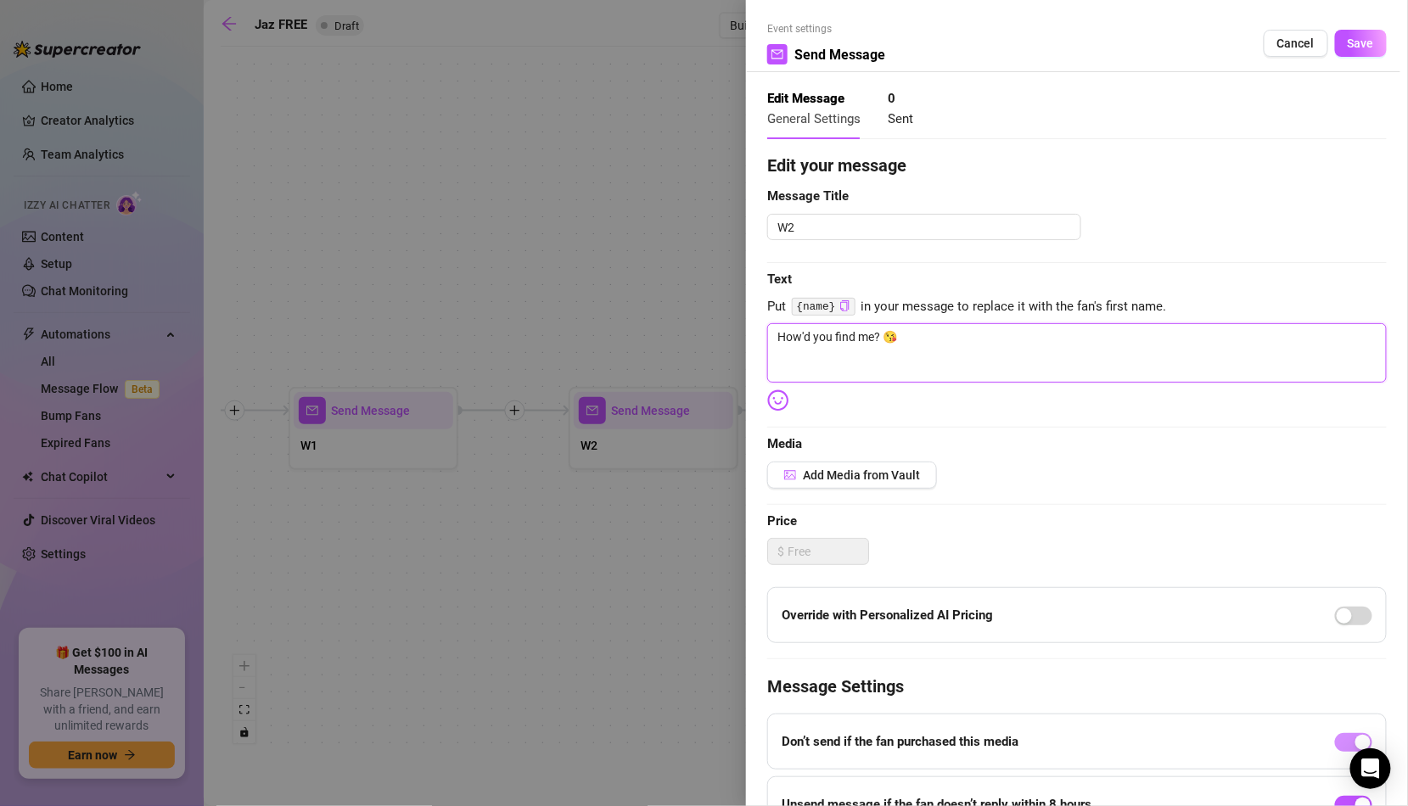
click at [933, 346] on textarea "How'd you find me? 😘" at bounding box center [1076, 352] width 619 height 59
paste textarea "are you here to be sweet… or to get me in trouble? 😇😈"
drag, startPoint x: 943, startPoint y: 339, endPoint x: 771, endPoint y: 334, distance: 172.4
click at [770, 334] on textarea "are you here to be sweet… or to get me in trouble? 😇😈" at bounding box center [1076, 352] width 619 height 59
click at [1354, 40] on span "Save" at bounding box center [1361, 43] width 26 height 14
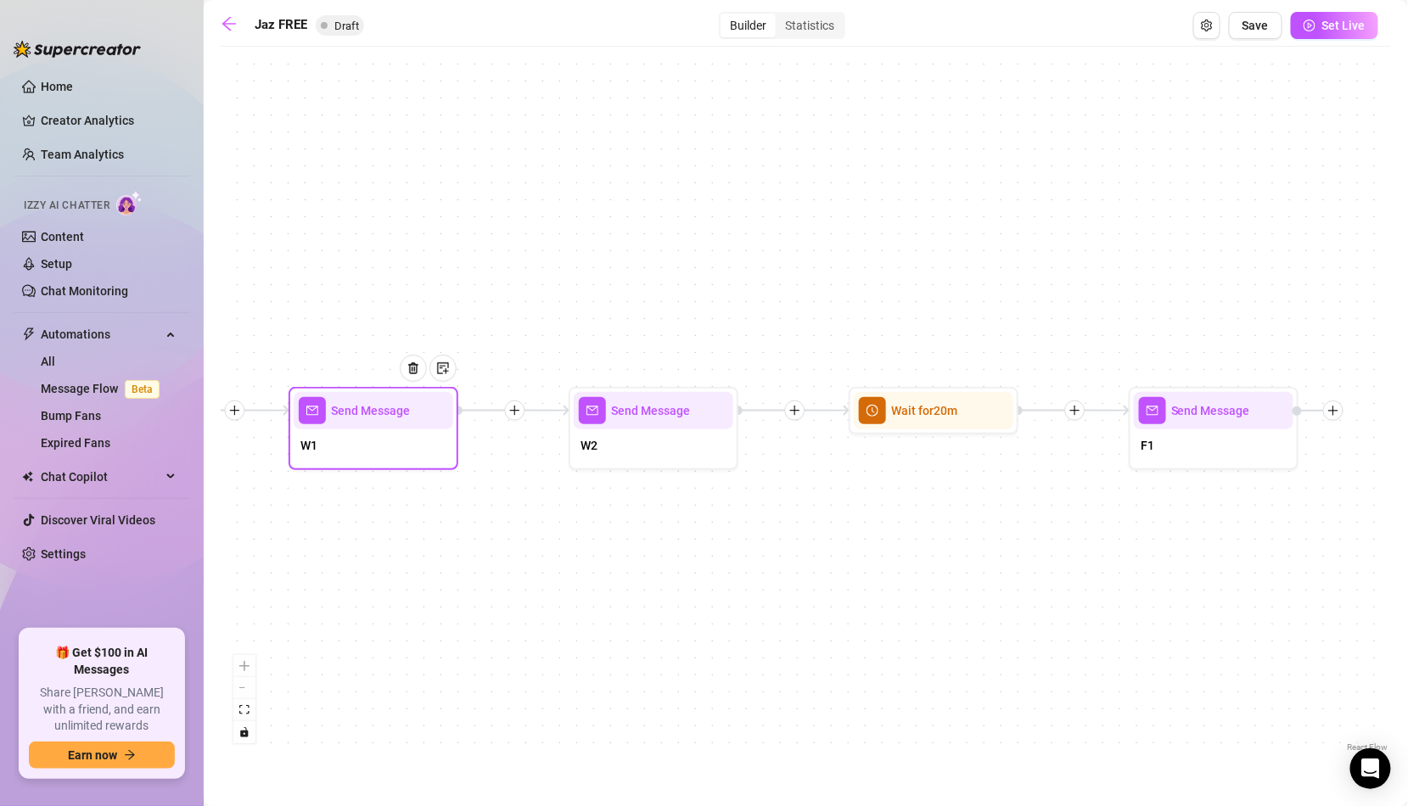
click at [396, 453] on div "W1" at bounding box center [374, 447] width 160 height 36
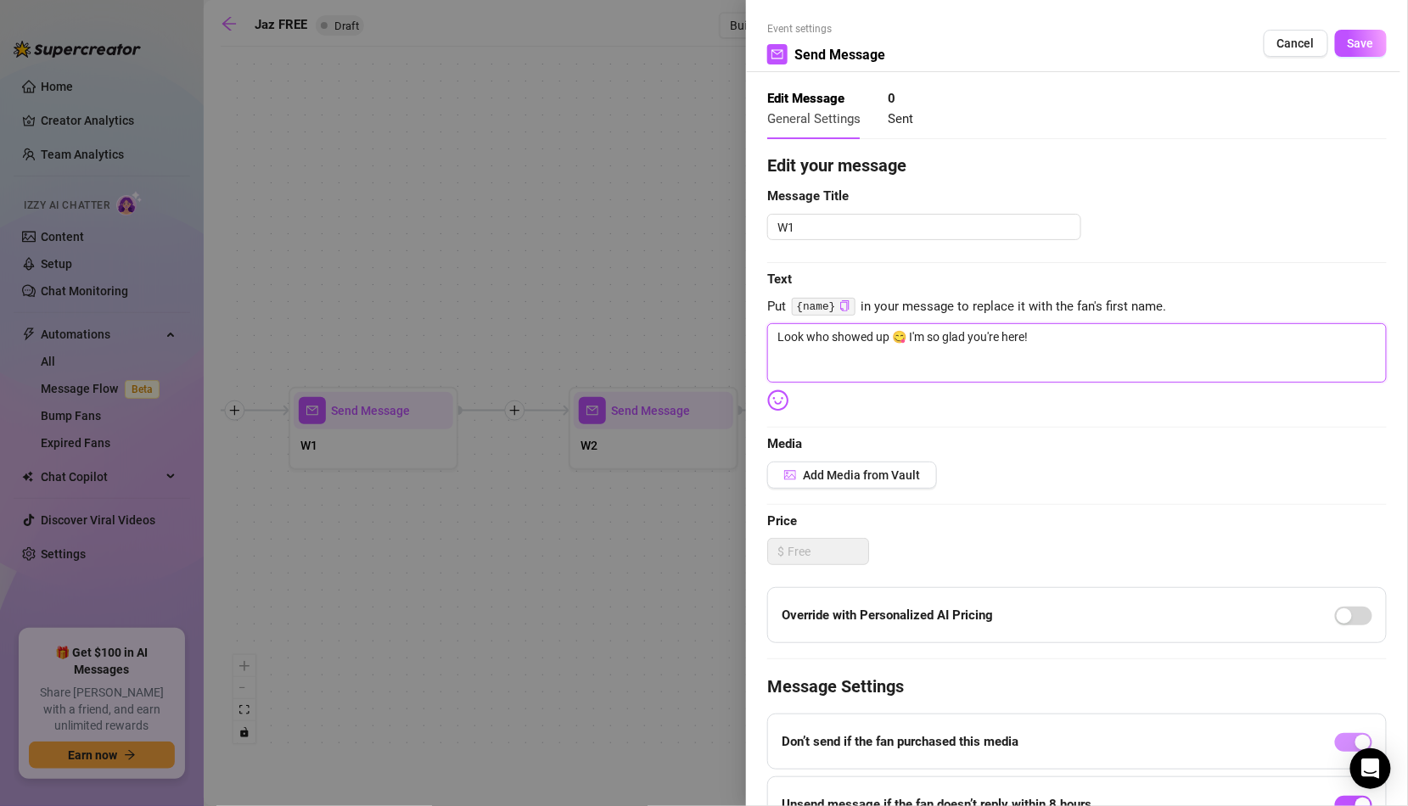
click at [897, 336] on textarea "Look who showed up 😋 I'm so glad you're here!" at bounding box center [1076, 352] width 619 height 59
drag, startPoint x: 906, startPoint y: 338, endPoint x: 1074, endPoint y: 331, distance: 167.3
click at [1074, 331] on textarea "Look who showed up 😋 I'm so glad you're here!" at bounding box center [1076, 352] width 619 height 59
click at [1074, 336] on textarea "Look who showed up 😋 I'm so glad you're here!" at bounding box center [1076, 352] width 619 height 59
drag, startPoint x: 902, startPoint y: 342, endPoint x: 1084, endPoint y: 348, distance: 181.7
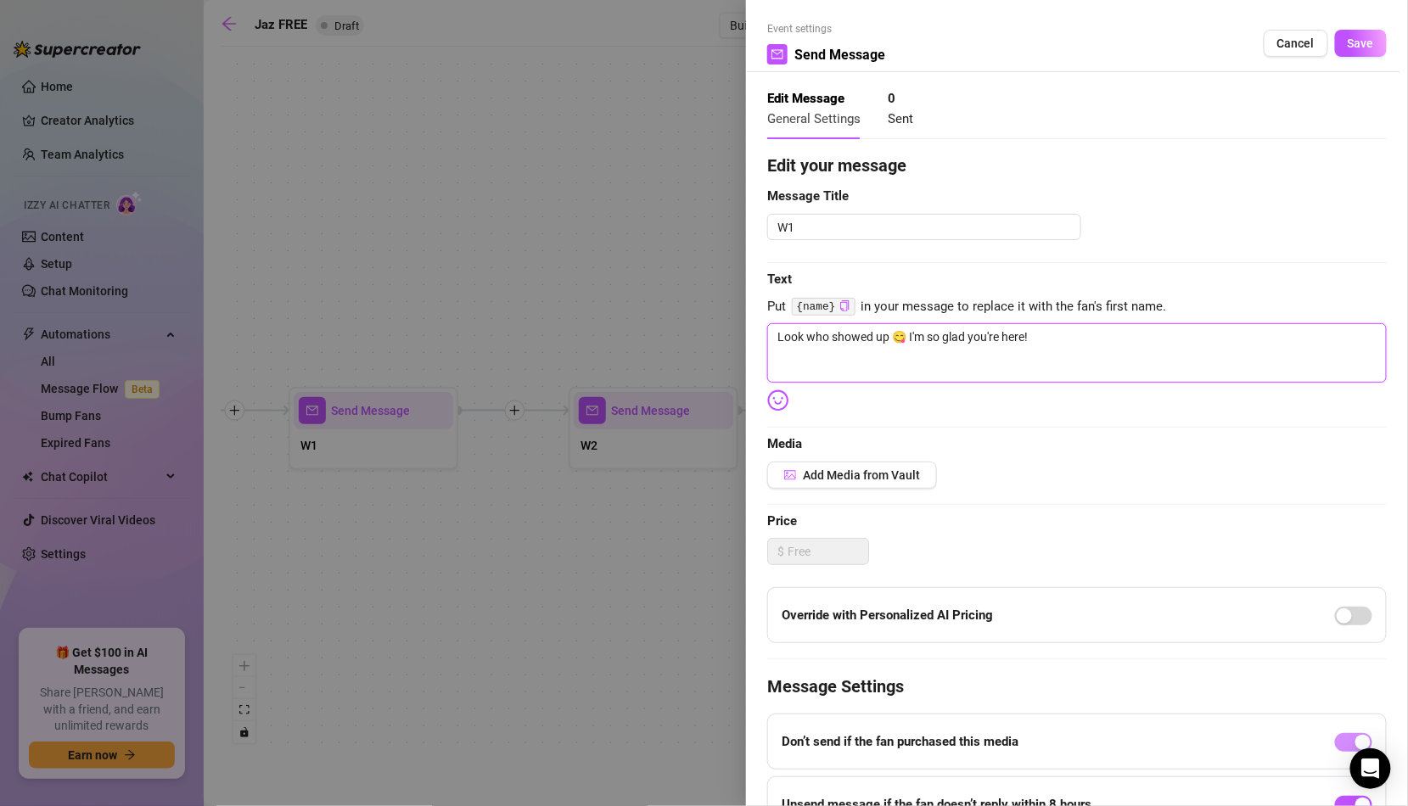
click at [1084, 349] on textarea "Look who showed up 😋 I'm so glad you're here!" at bounding box center [1076, 352] width 619 height 59
click at [1358, 45] on span "Save" at bounding box center [1361, 43] width 26 height 14
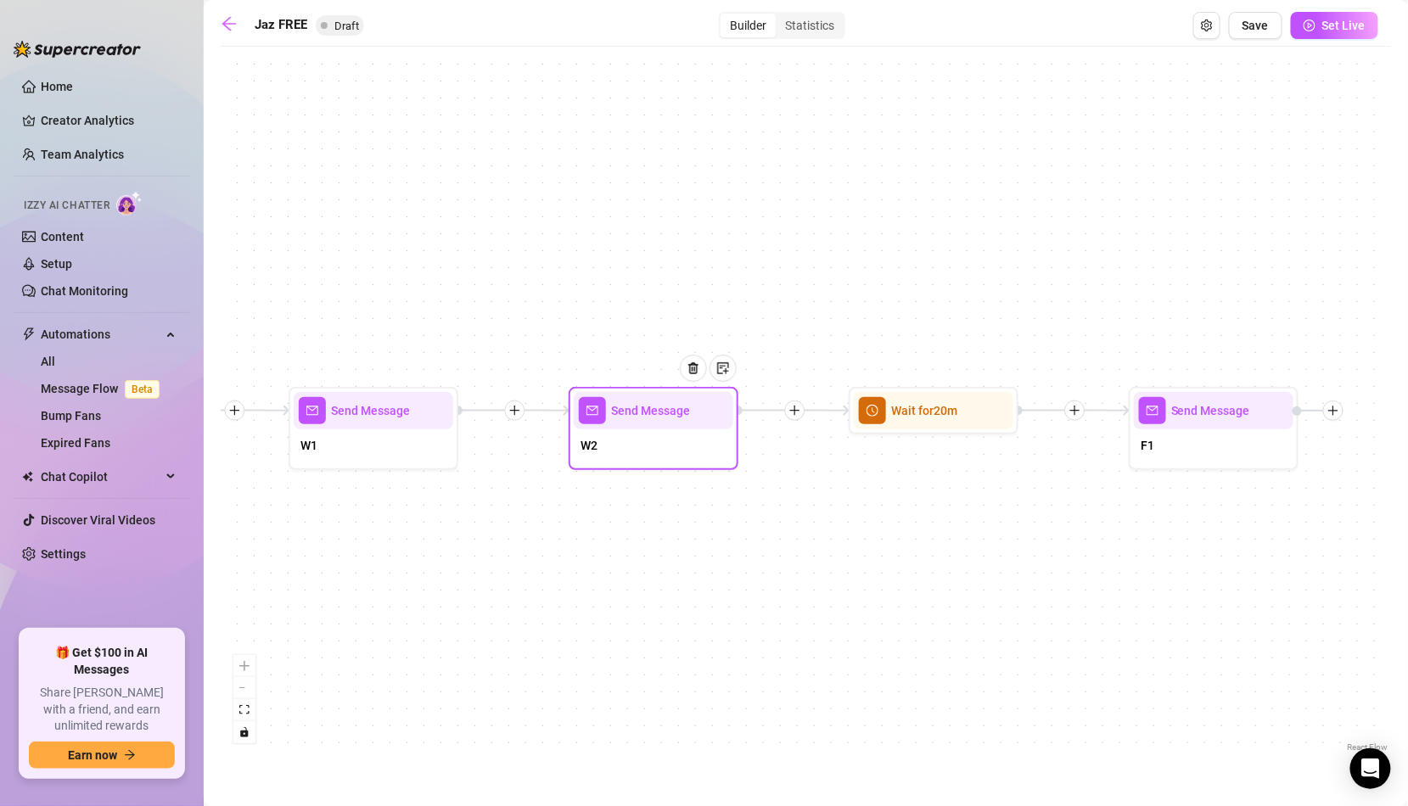
click at [687, 420] on div at bounding box center [700, 381] width 74 height 87
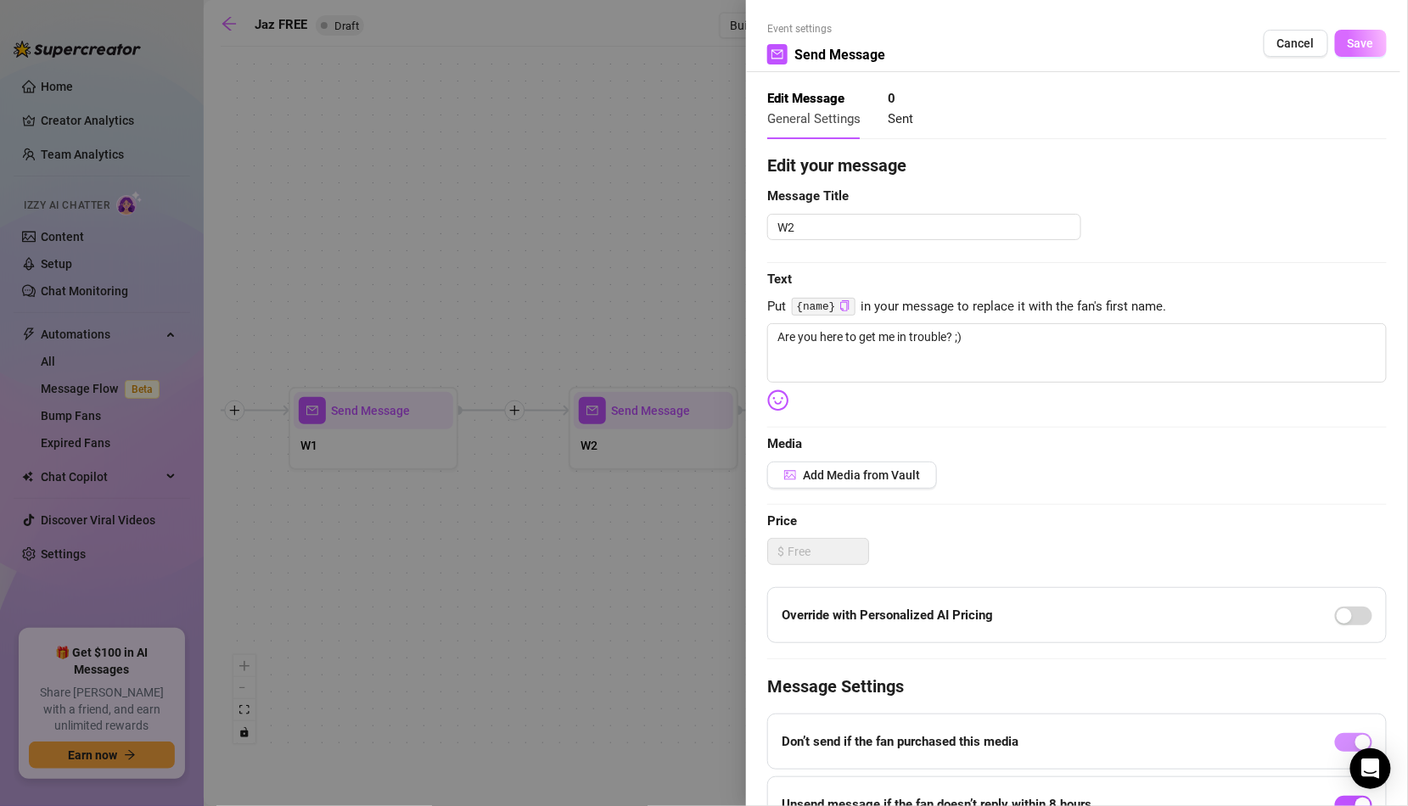
click at [1366, 45] on span "Save" at bounding box center [1361, 43] width 26 height 14
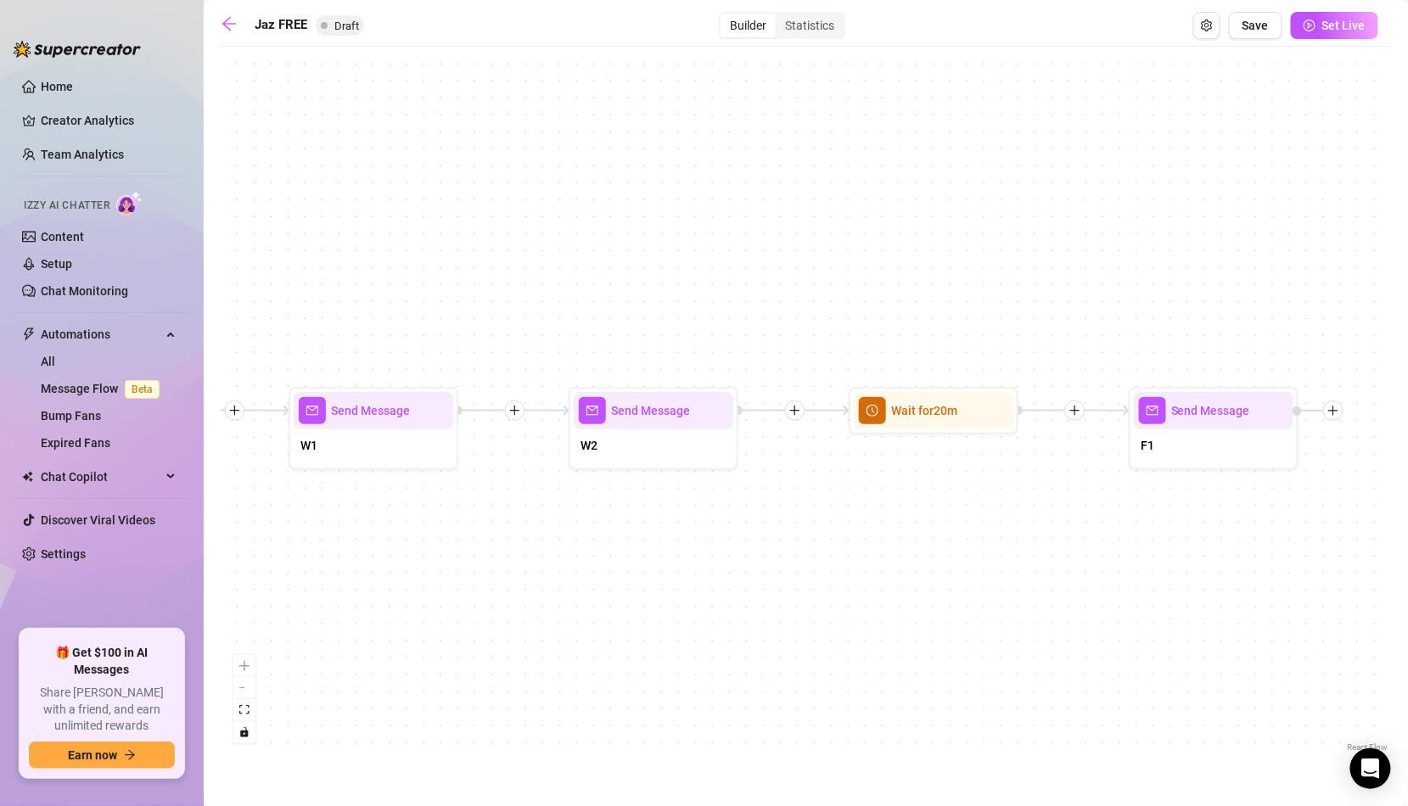
click at [412, 438] on div "W1" at bounding box center [374, 447] width 160 height 36
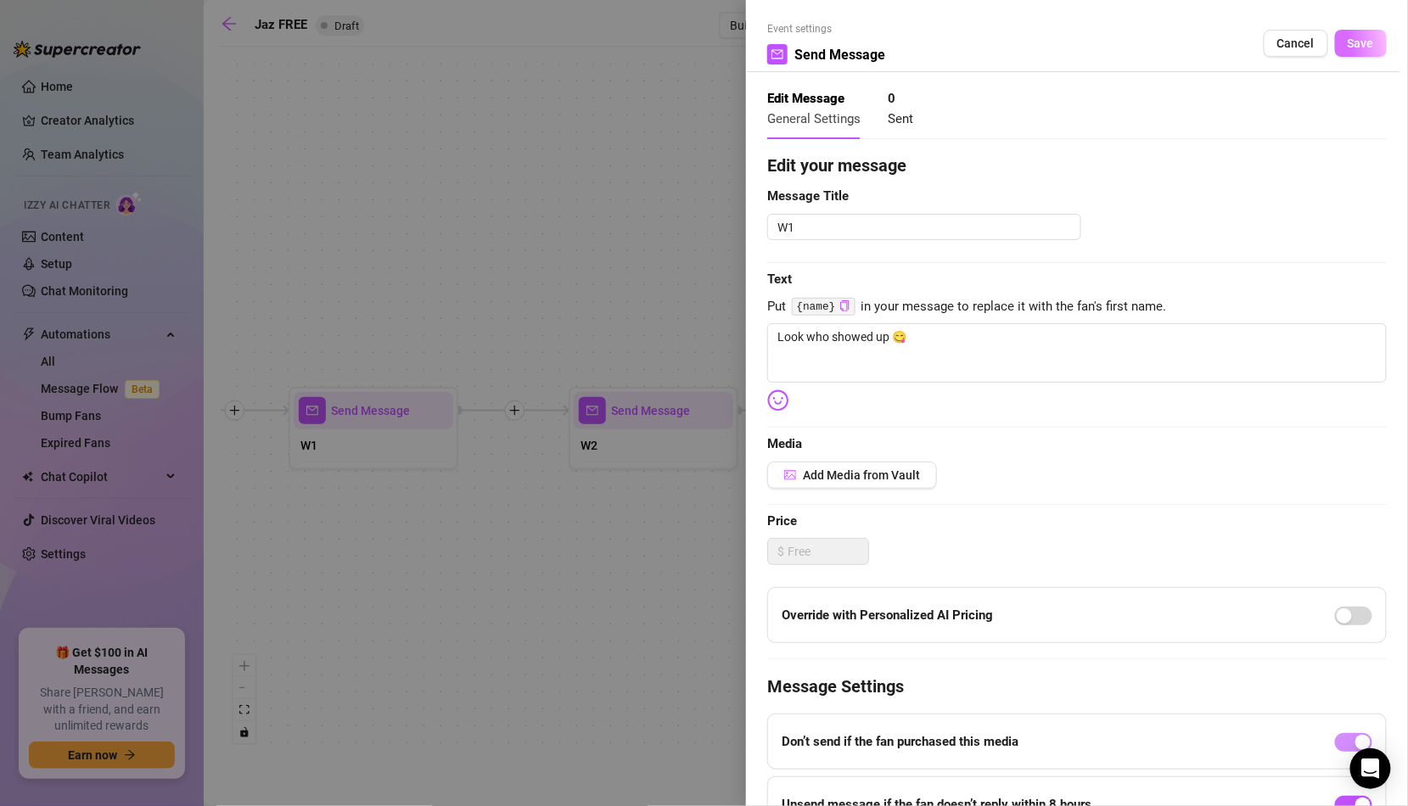
click at [1359, 51] on button "Save" at bounding box center [1361, 43] width 52 height 27
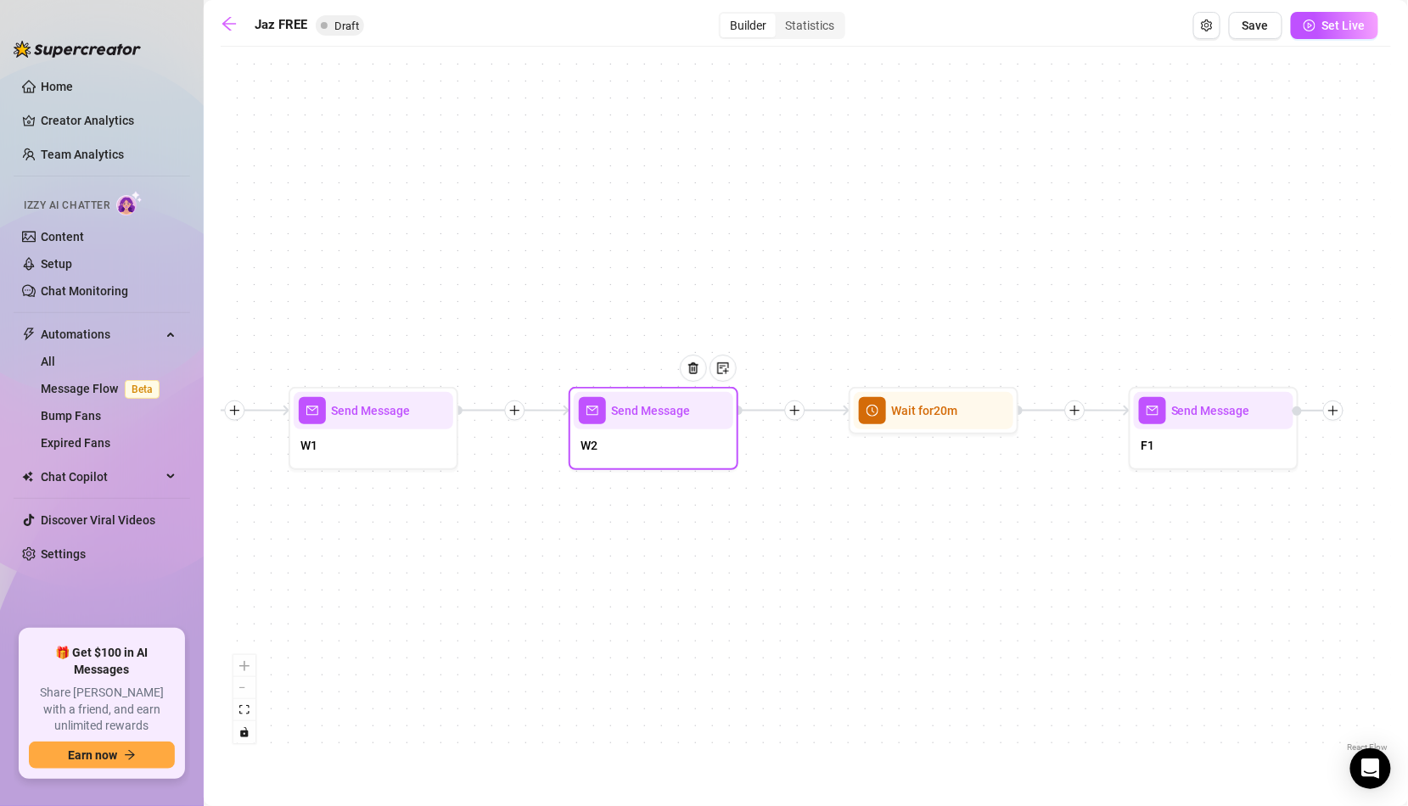
click at [704, 446] on div "W2" at bounding box center [654, 447] width 160 height 36
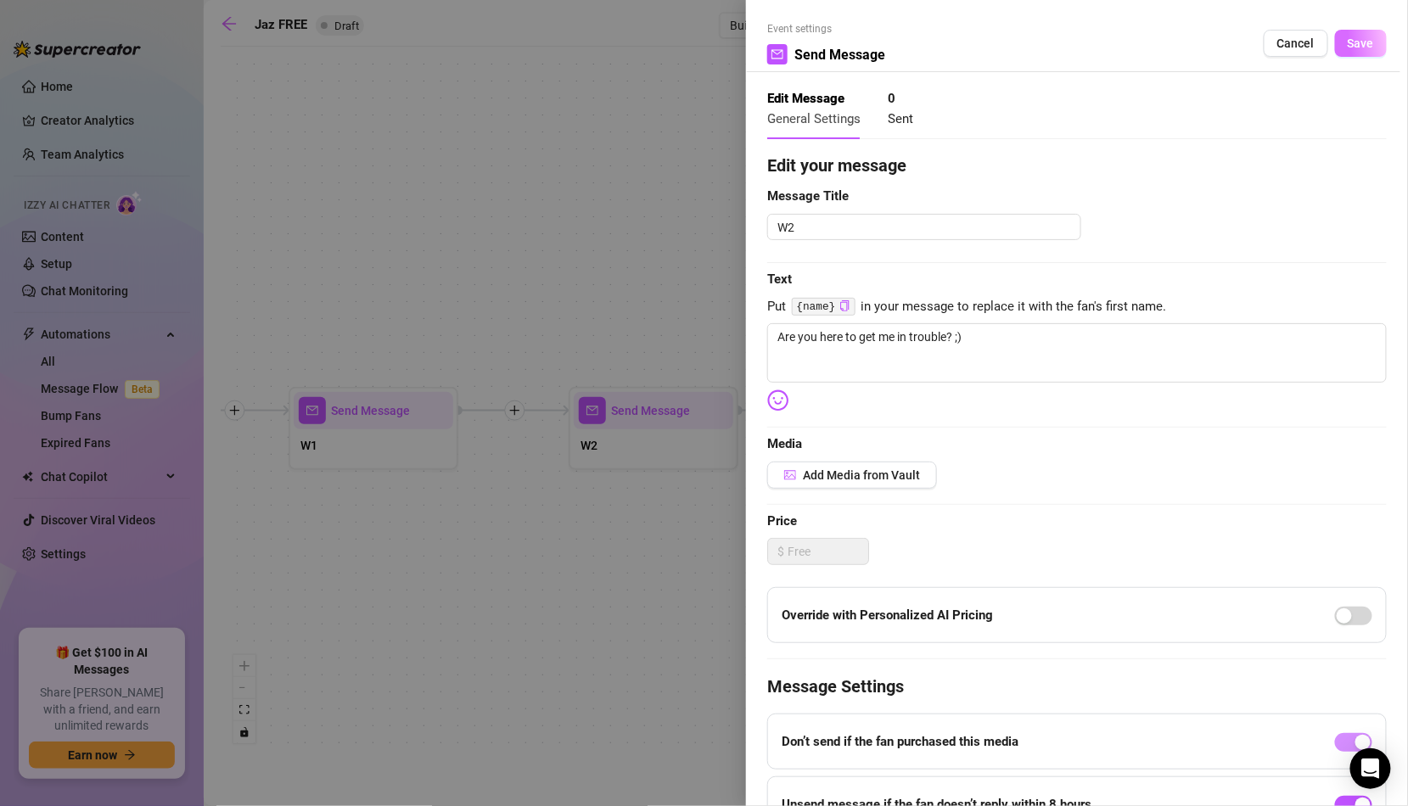
click at [1351, 43] on span "Save" at bounding box center [1361, 43] width 26 height 14
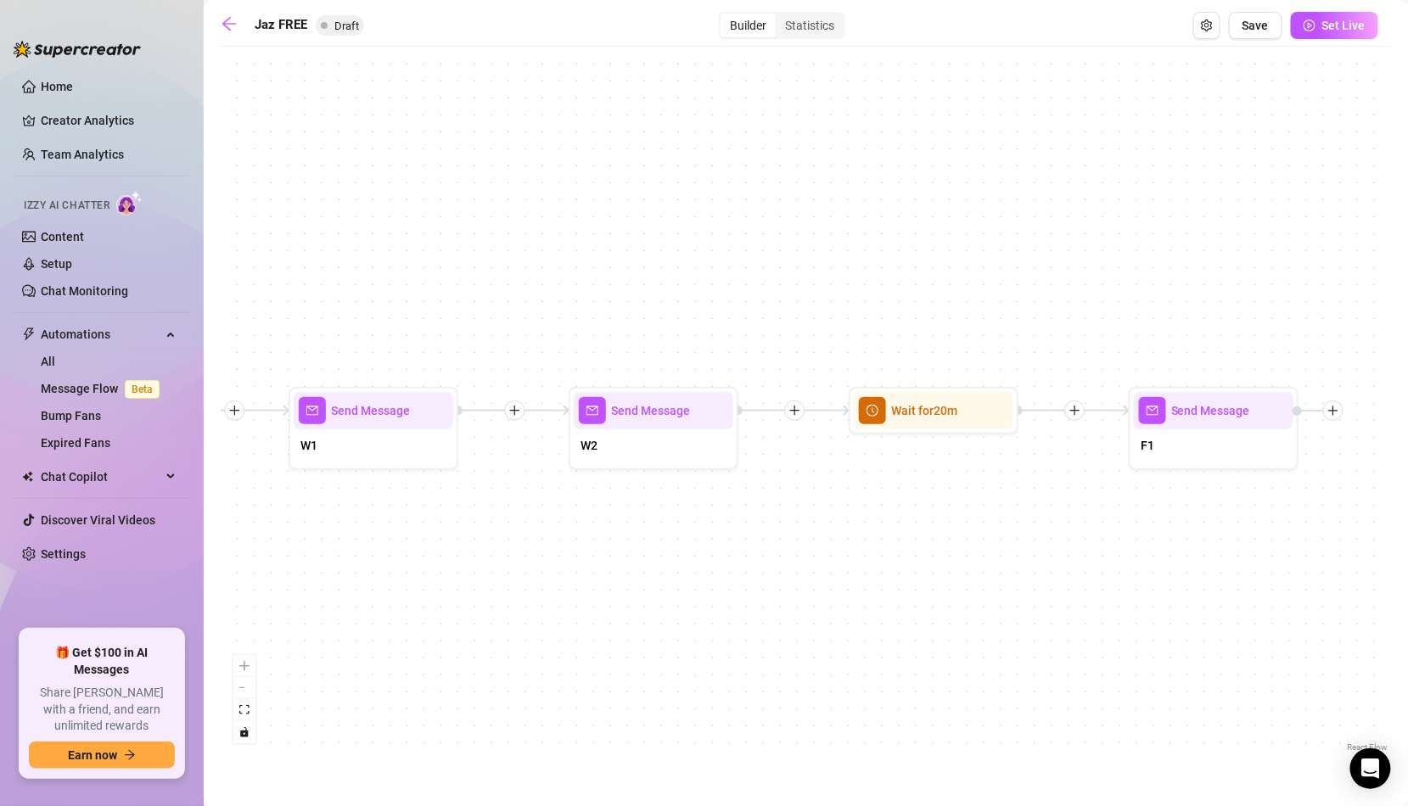
click at [720, 425] on div "Send Message" at bounding box center [654, 410] width 160 height 37
click at [694, 445] on div "W2" at bounding box center [654, 447] width 160 height 36
click at [618, 432] on div "W2" at bounding box center [654, 447] width 160 height 36
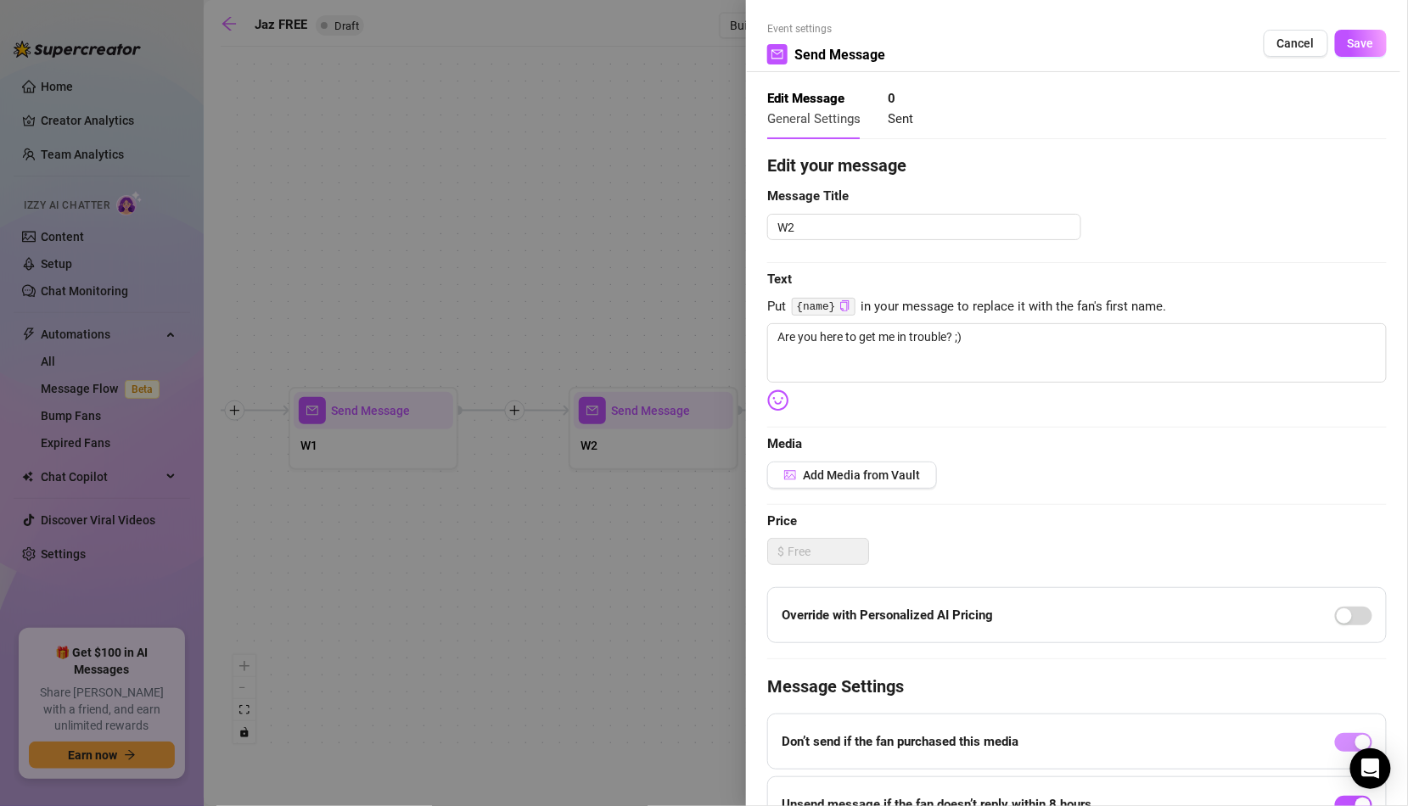
click at [423, 478] on div at bounding box center [704, 403] width 1408 height 806
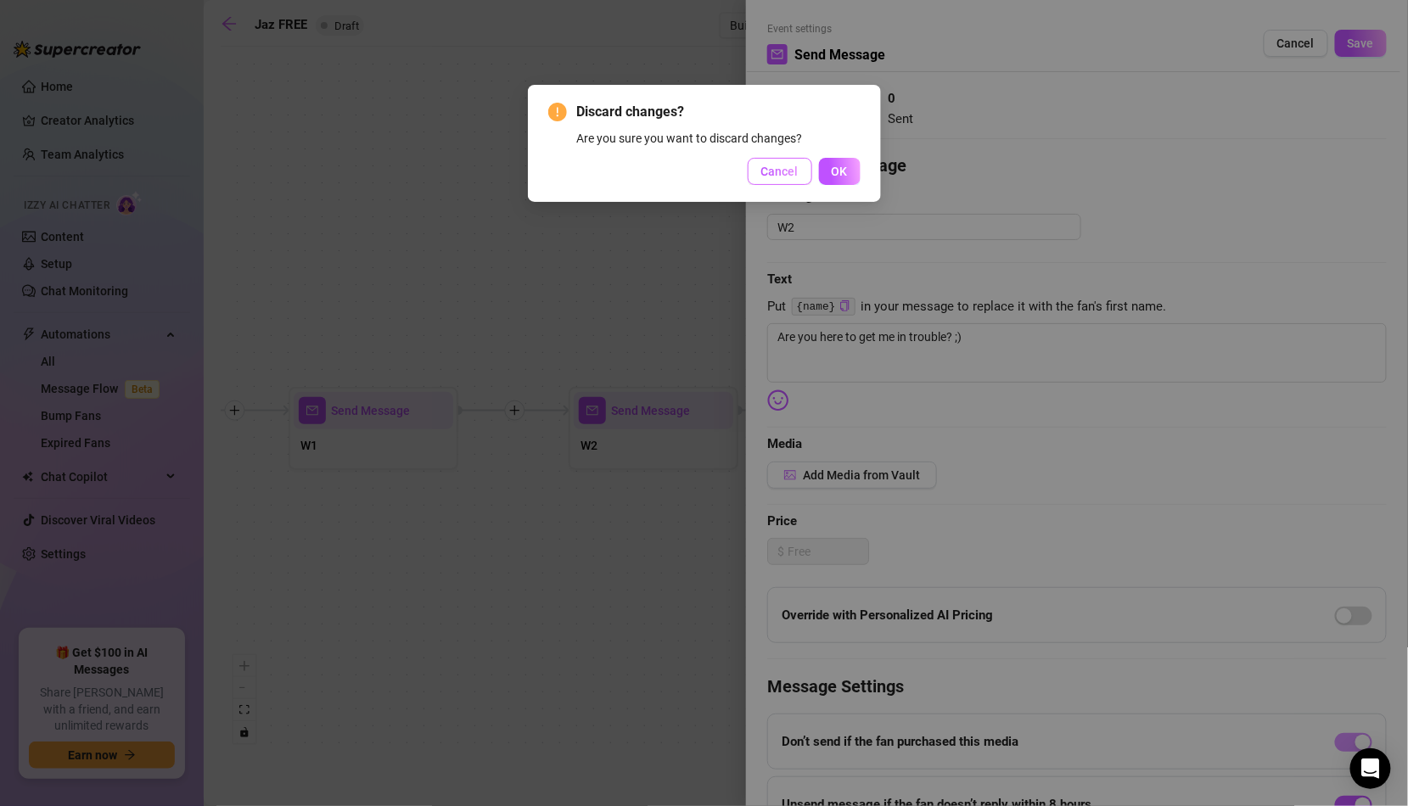
click at [784, 170] on span "Cancel" at bounding box center [779, 172] width 37 height 14
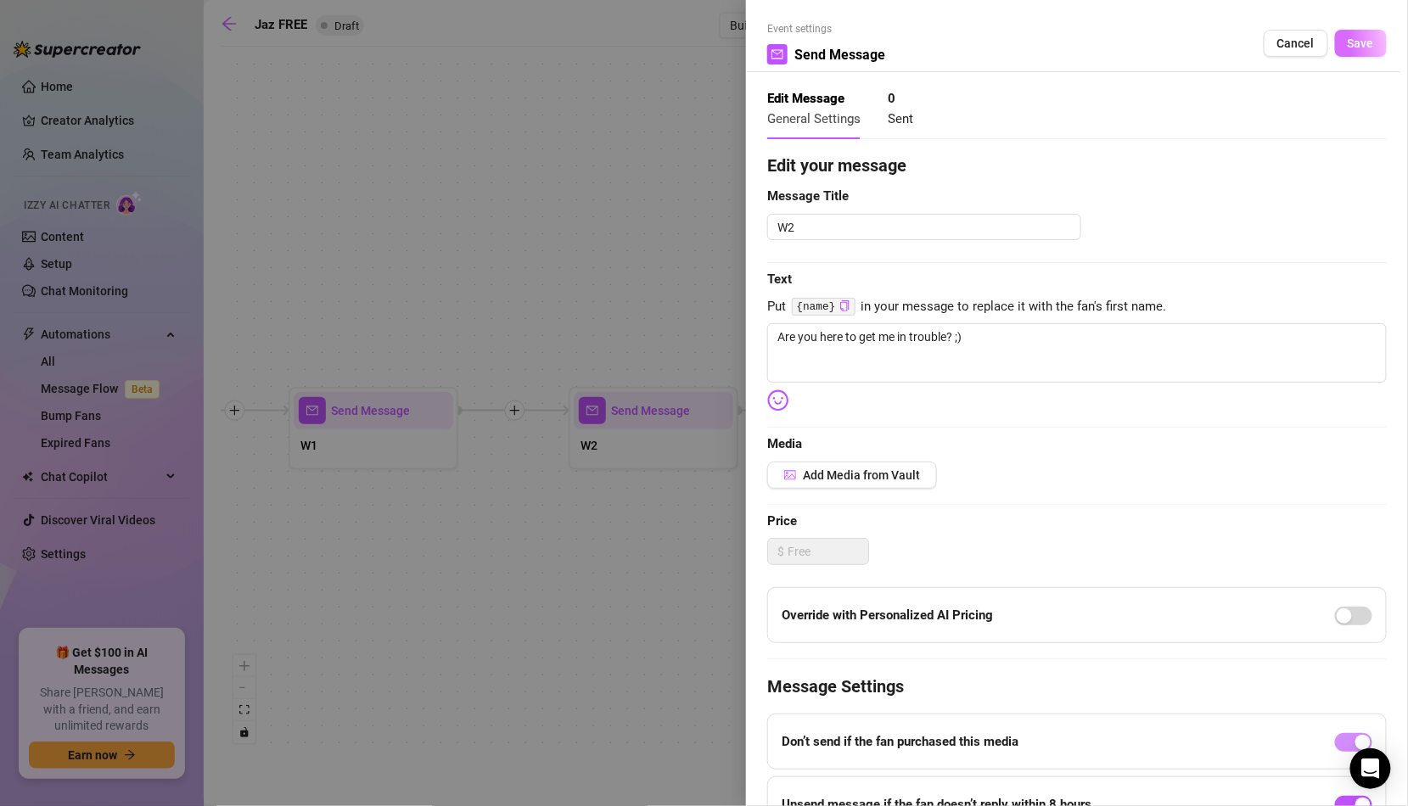
click at [1352, 31] on button "Save" at bounding box center [1361, 43] width 52 height 27
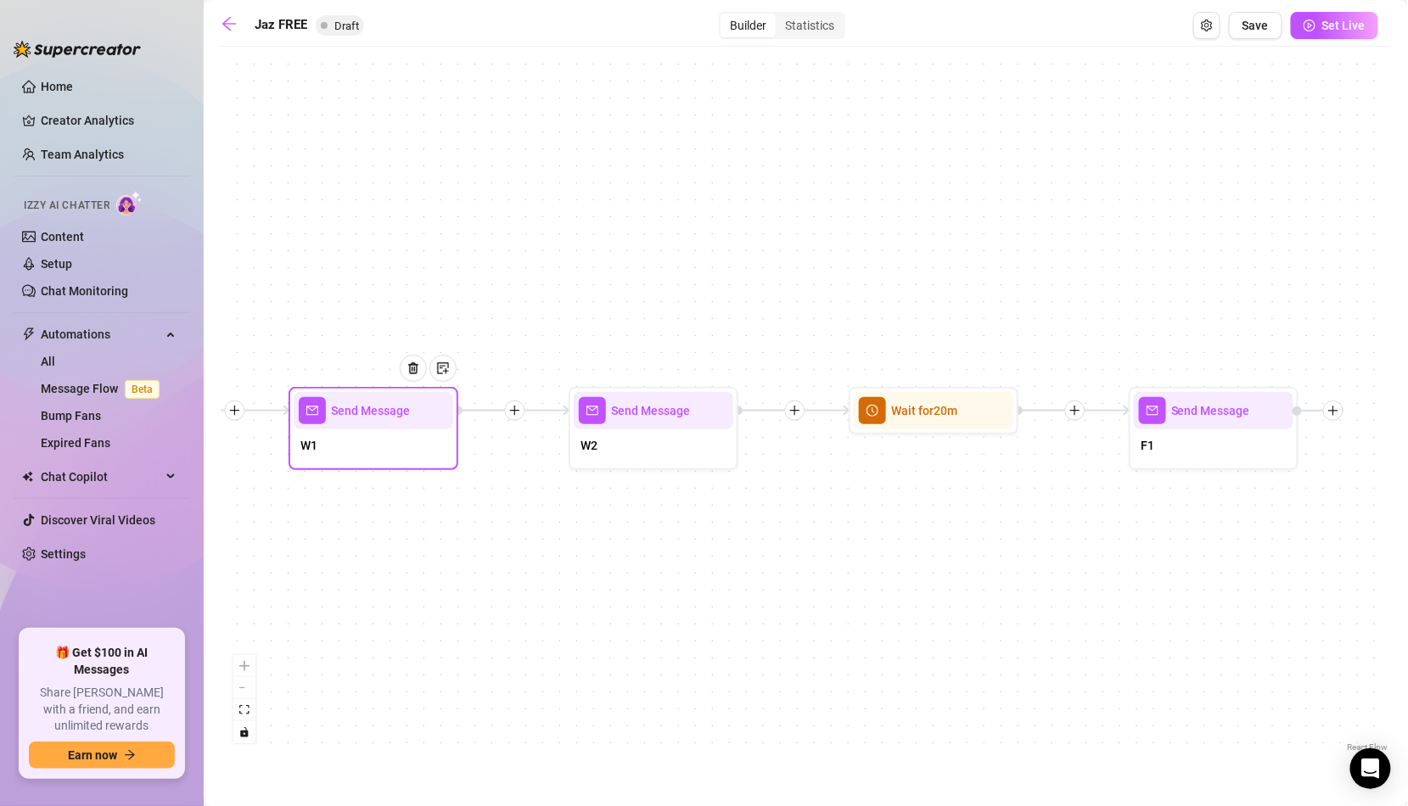
click at [411, 439] on div "W1" at bounding box center [374, 447] width 160 height 36
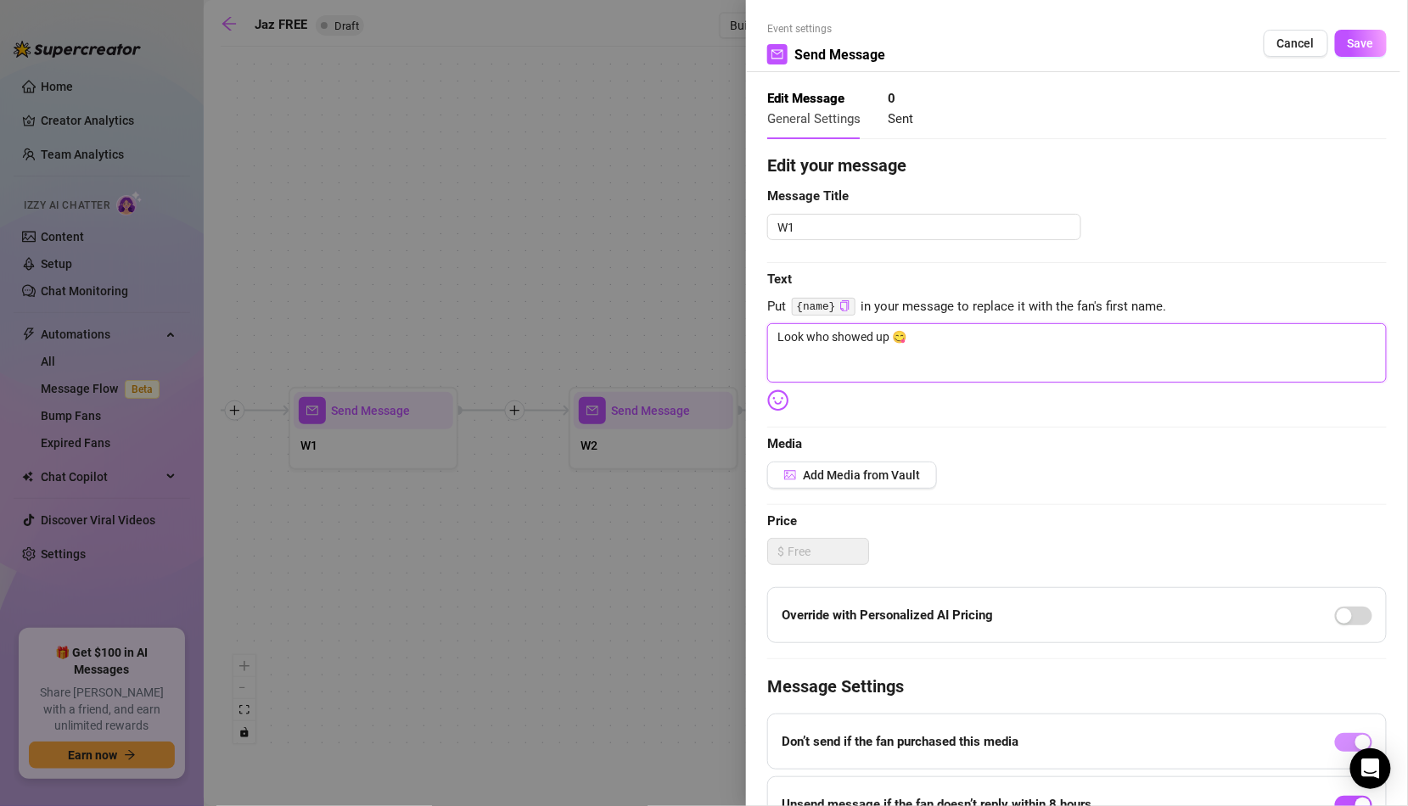
click at [1020, 378] on textarea "Look who showed up 😋" at bounding box center [1076, 352] width 619 height 59
click at [1373, 49] on span "Save" at bounding box center [1361, 43] width 26 height 14
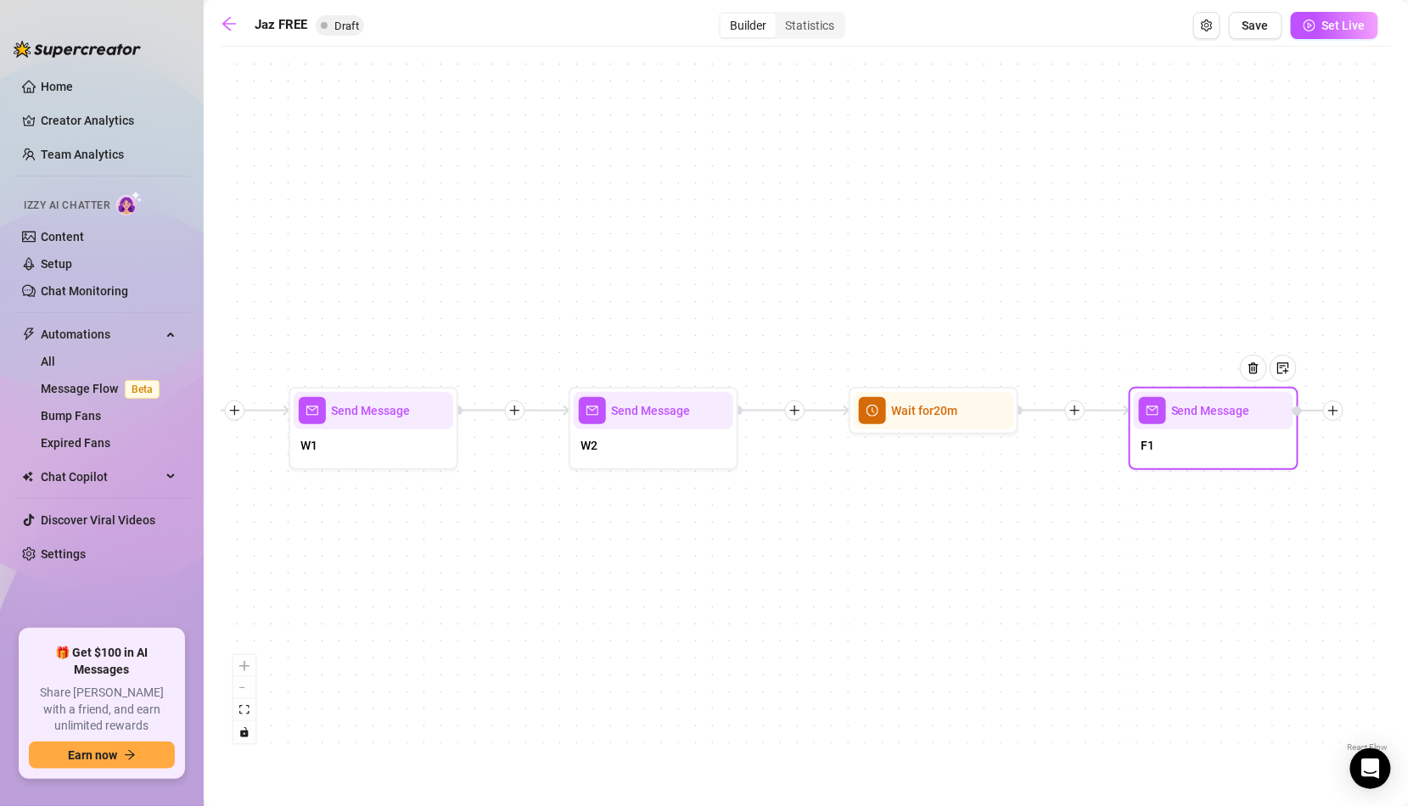
click at [1226, 411] on div at bounding box center [1260, 381] width 74 height 87
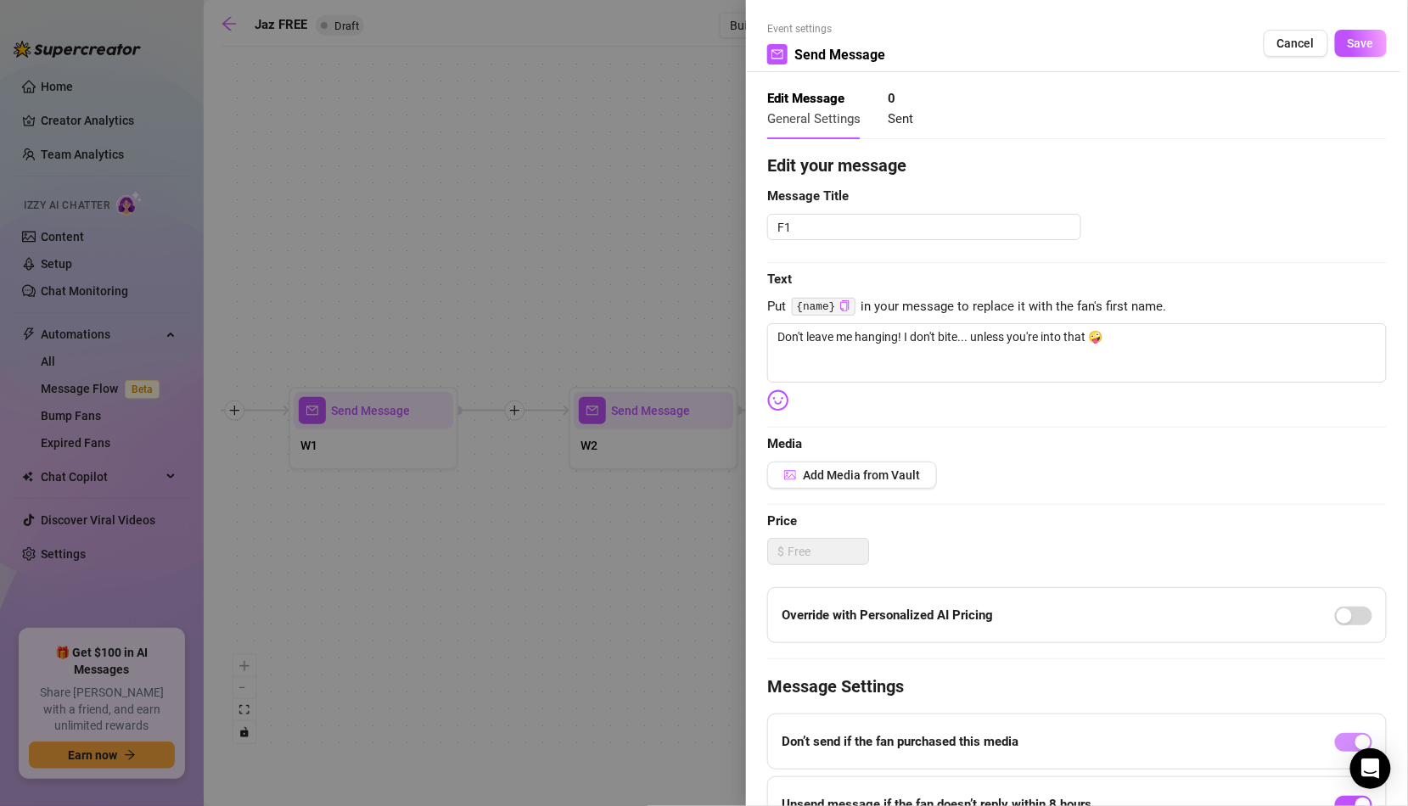
click at [1014, 411] on div "Edit your message Message Title F1 Text Put {name} in your message to replace i…" at bounding box center [1076, 537] width 619 height 768
click at [1081, 337] on textarea "Don't leave me hanging! I don't bite... unless you're into that 🤪" at bounding box center [1076, 352] width 619 height 59
click at [1155, 344] on textarea "Don't leave me hanging! I don't bite... unless you're into that 🤪" at bounding box center [1076, 352] width 619 height 59
click at [1357, 45] on span "Save" at bounding box center [1361, 43] width 26 height 14
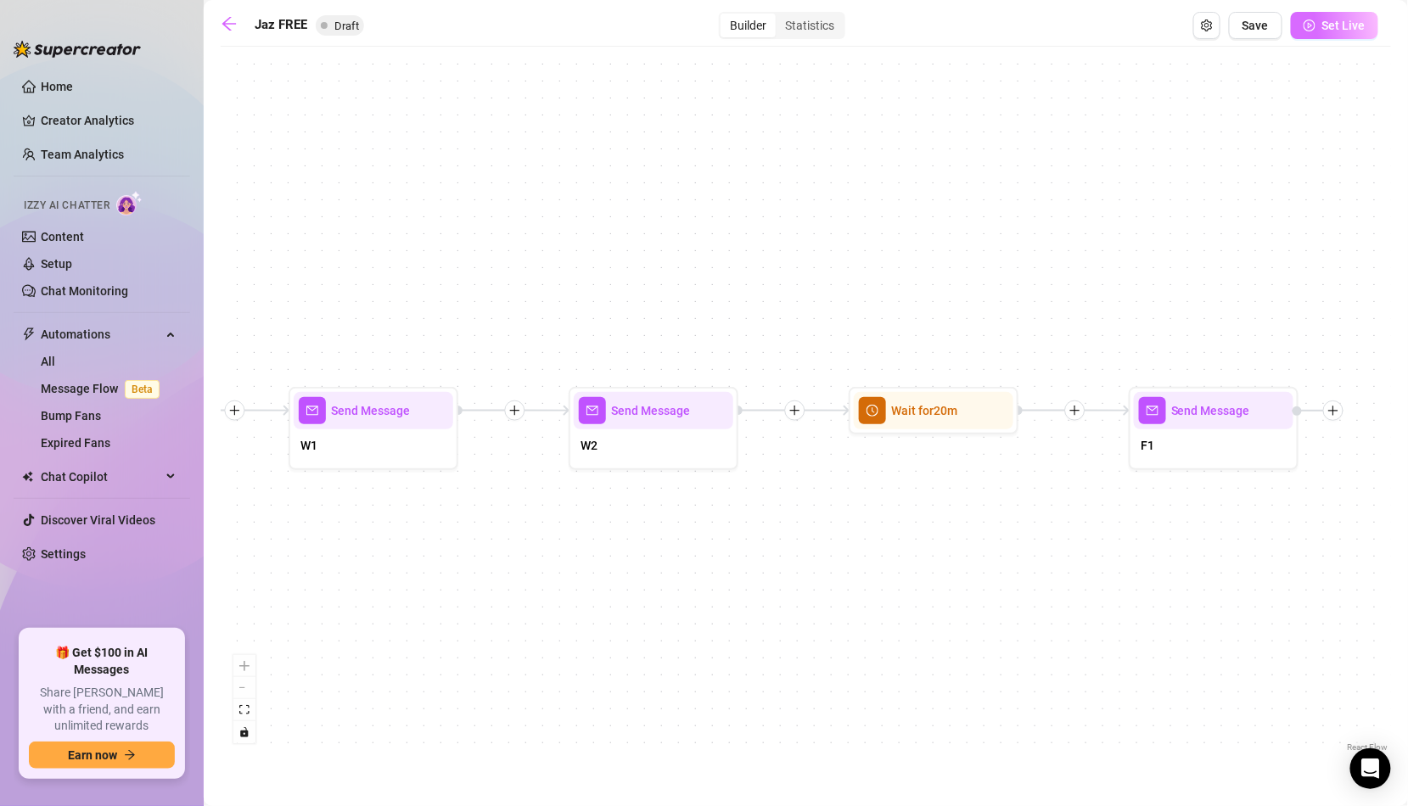
click at [1331, 23] on span "Set Live" at bounding box center [1343, 26] width 43 height 14
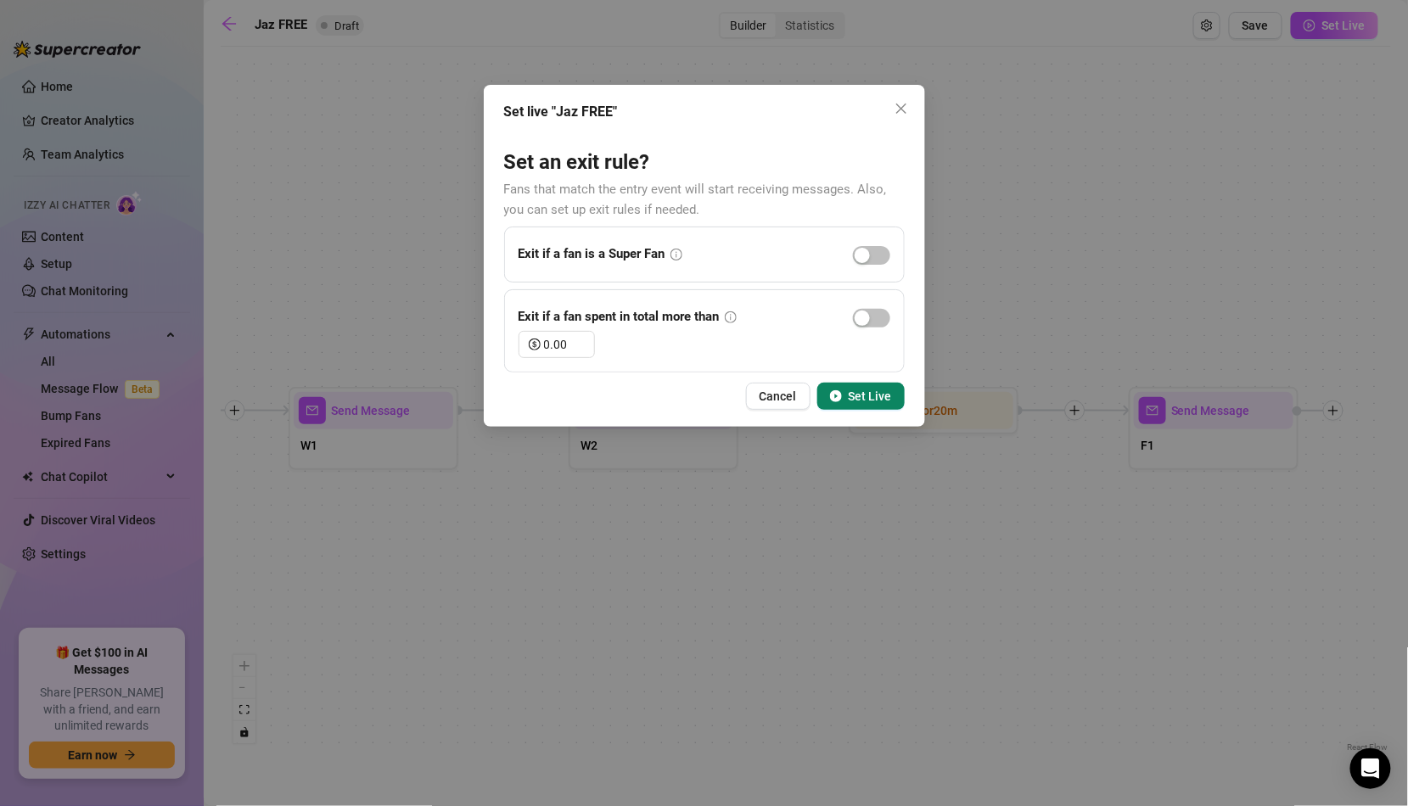
click at [869, 373] on div "Set live "Jaz FREE" Set an exit rule? Fans that match the entry event will star…" at bounding box center [704, 256] width 441 height 342
click at [860, 399] on span "Set Live" at bounding box center [870, 397] width 43 height 14
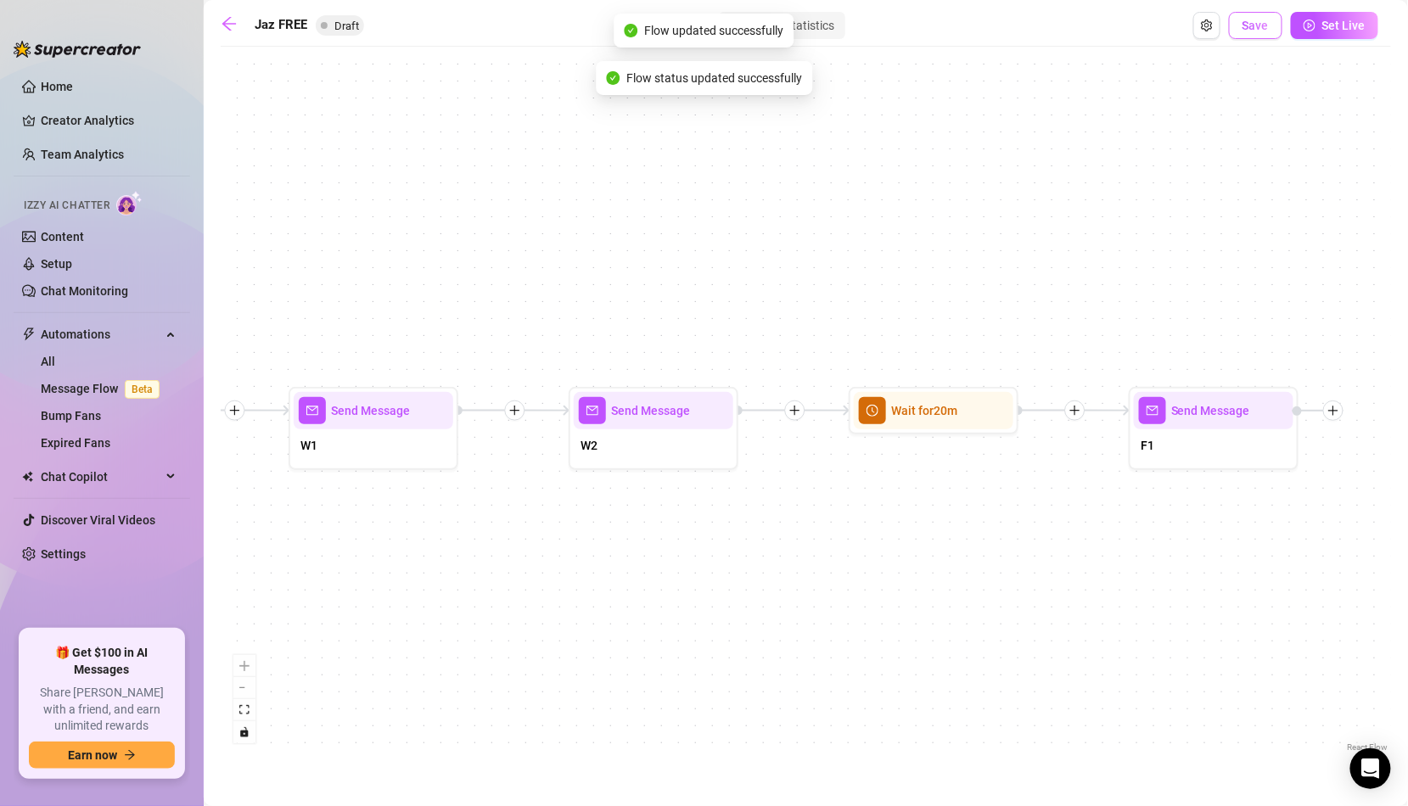
click at [1274, 30] on button "Save" at bounding box center [1255, 25] width 53 height 27
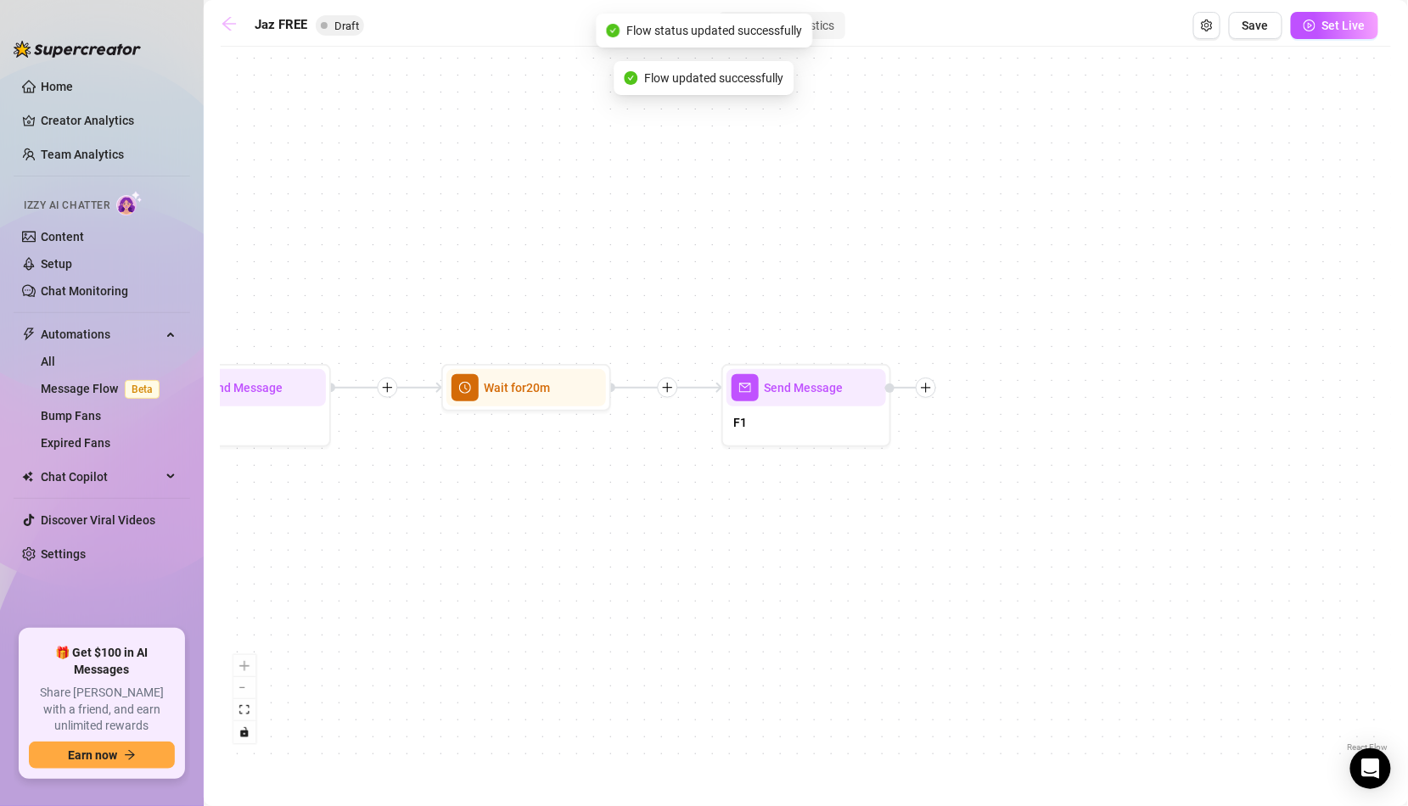
click at [231, 20] on icon "arrow-left" at bounding box center [229, 23] width 17 height 17
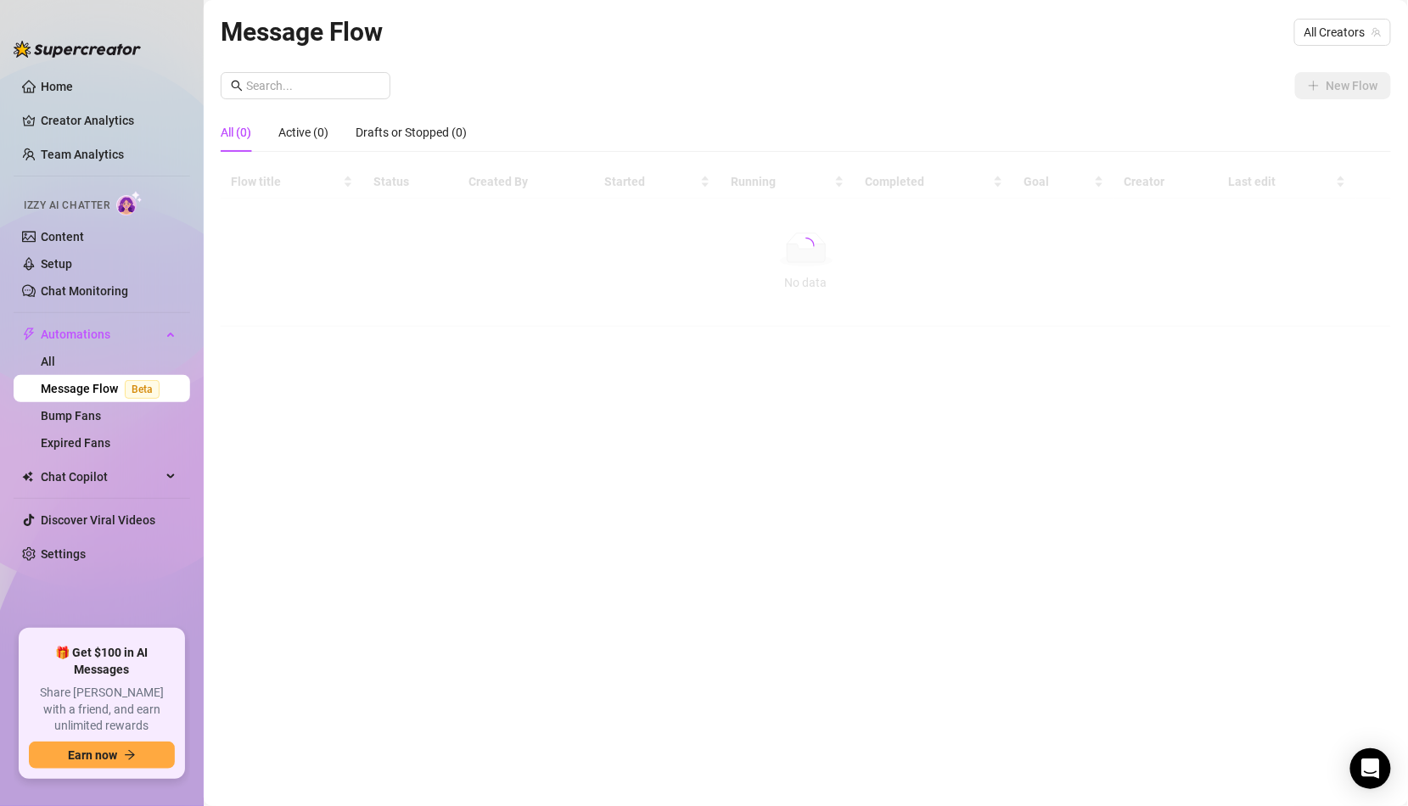
click at [90, 390] on link "Message Flow Beta" at bounding box center [104, 389] width 126 height 14
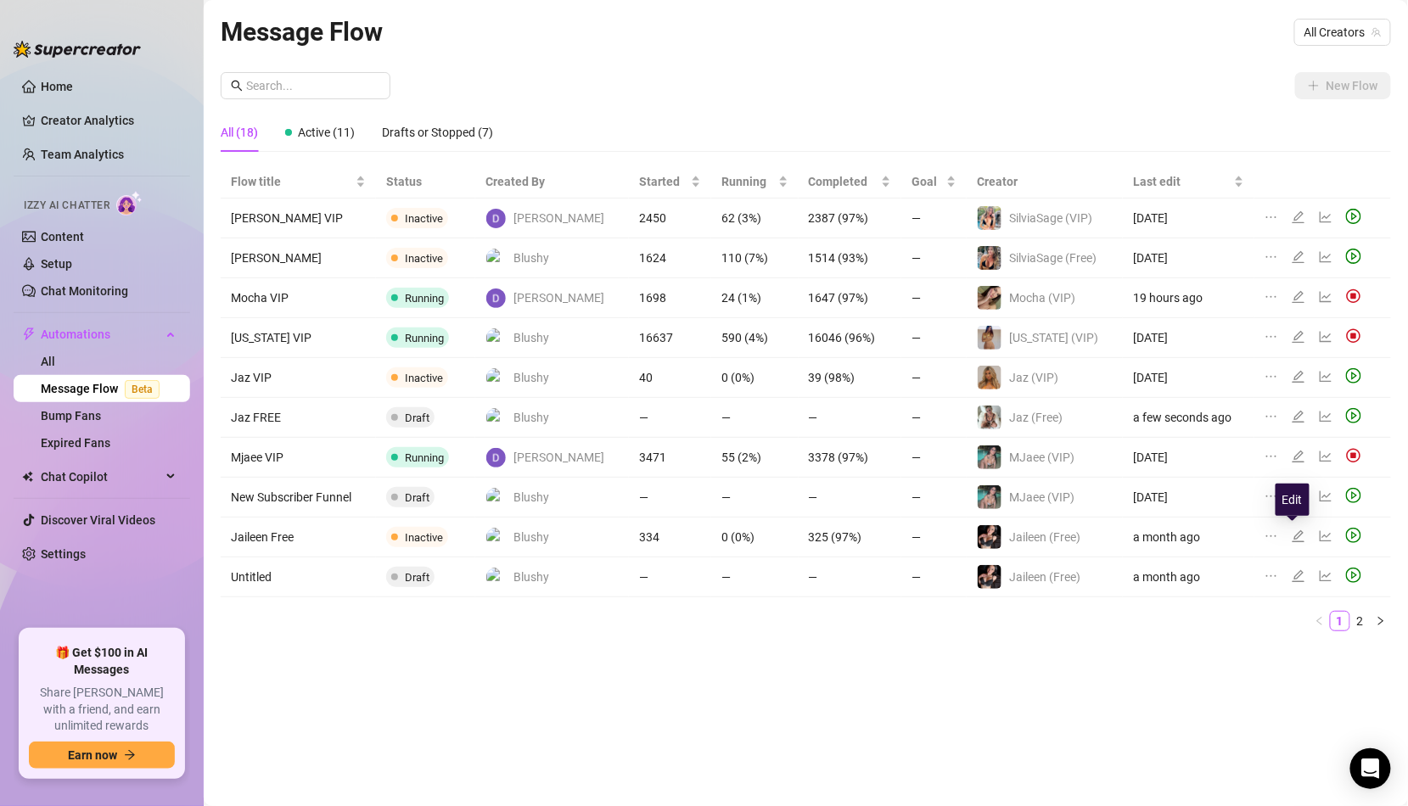
click at [1292, 530] on icon "edit" at bounding box center [1299, 537] width 14 height 14
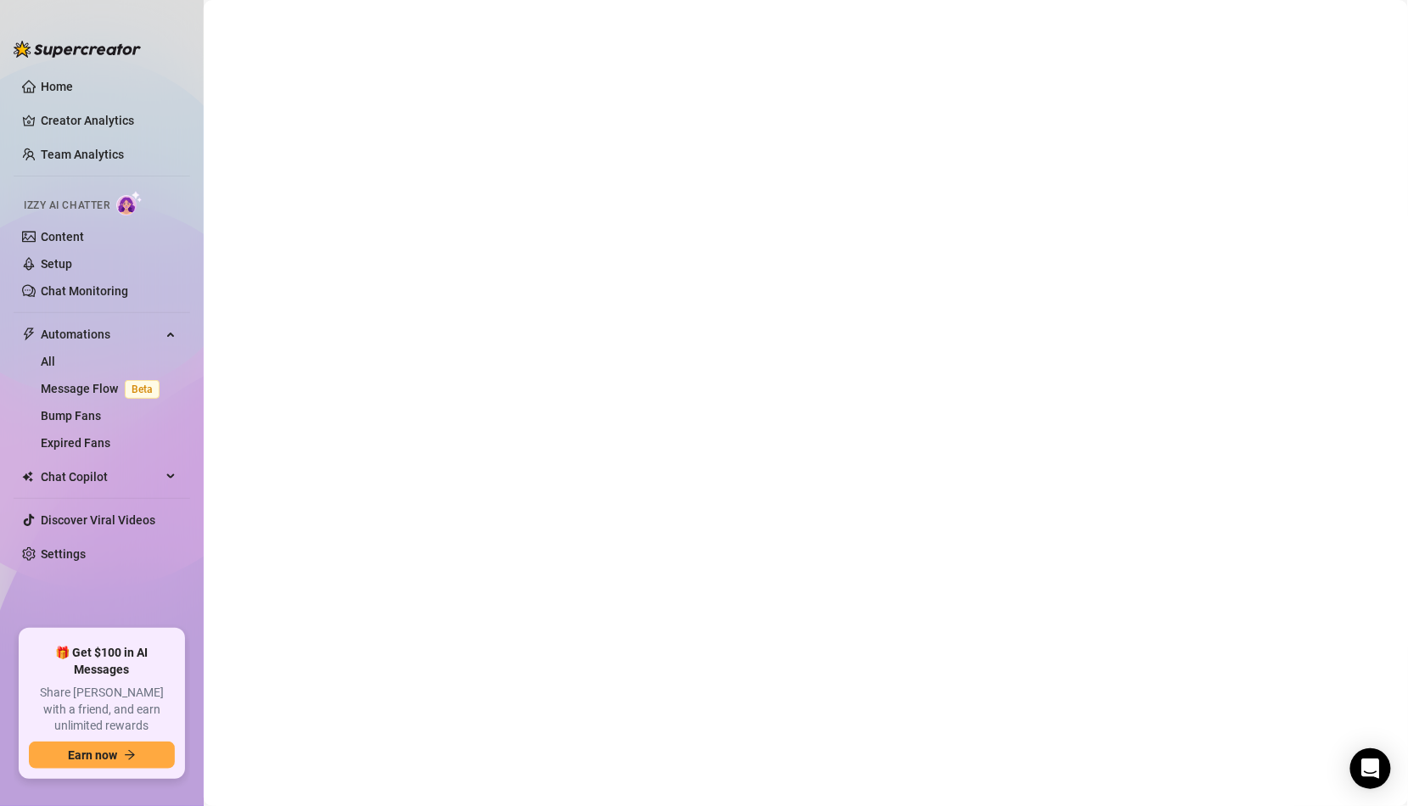
click at [705, 236] on main at bounding box center [806, 403] width 1204 height 806
click at [114, 389] on link "Message Flow Beta" at bounding box center [104, 389] width 126 height 14
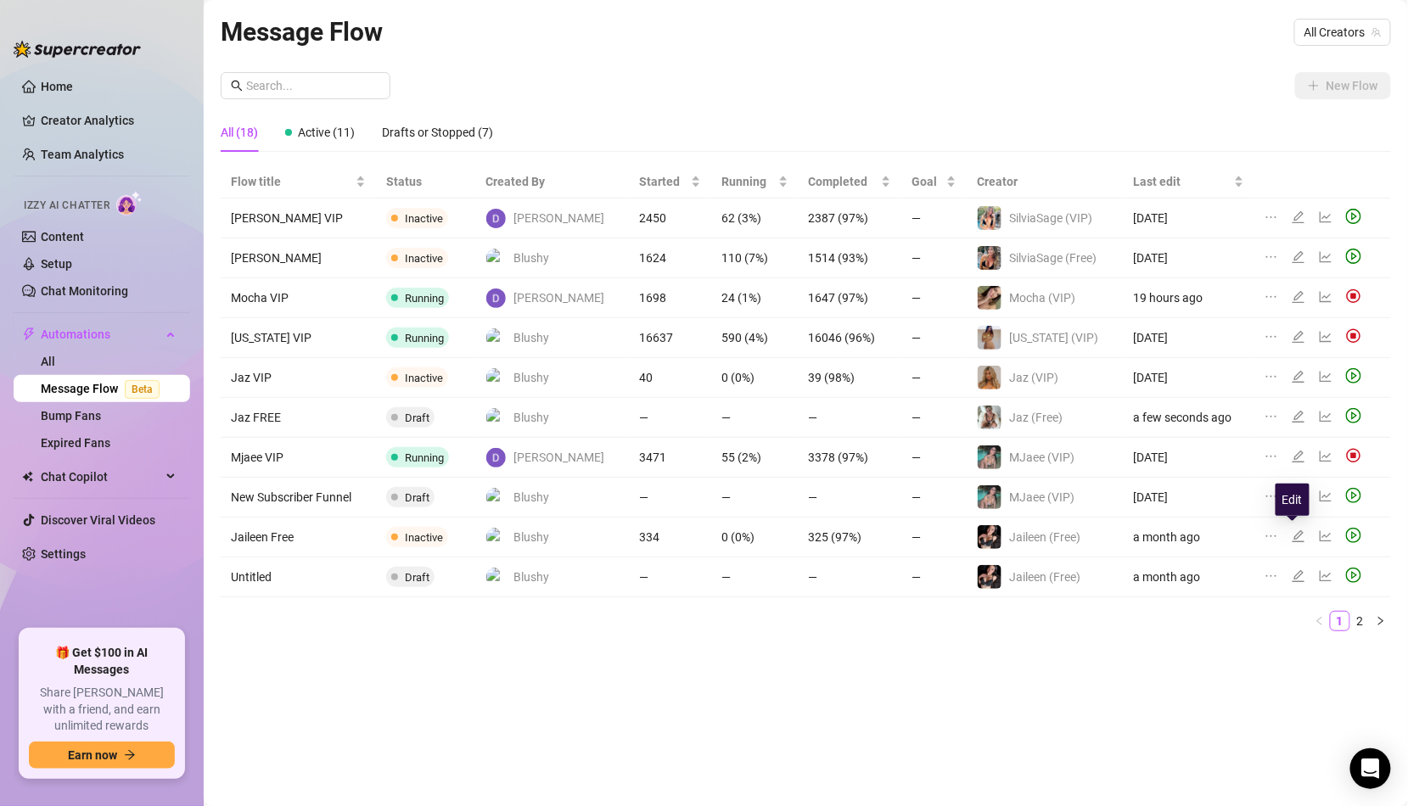
click at [1292, 537] on icon "edit" at bounding box center [1299, 537] width 14 height 14
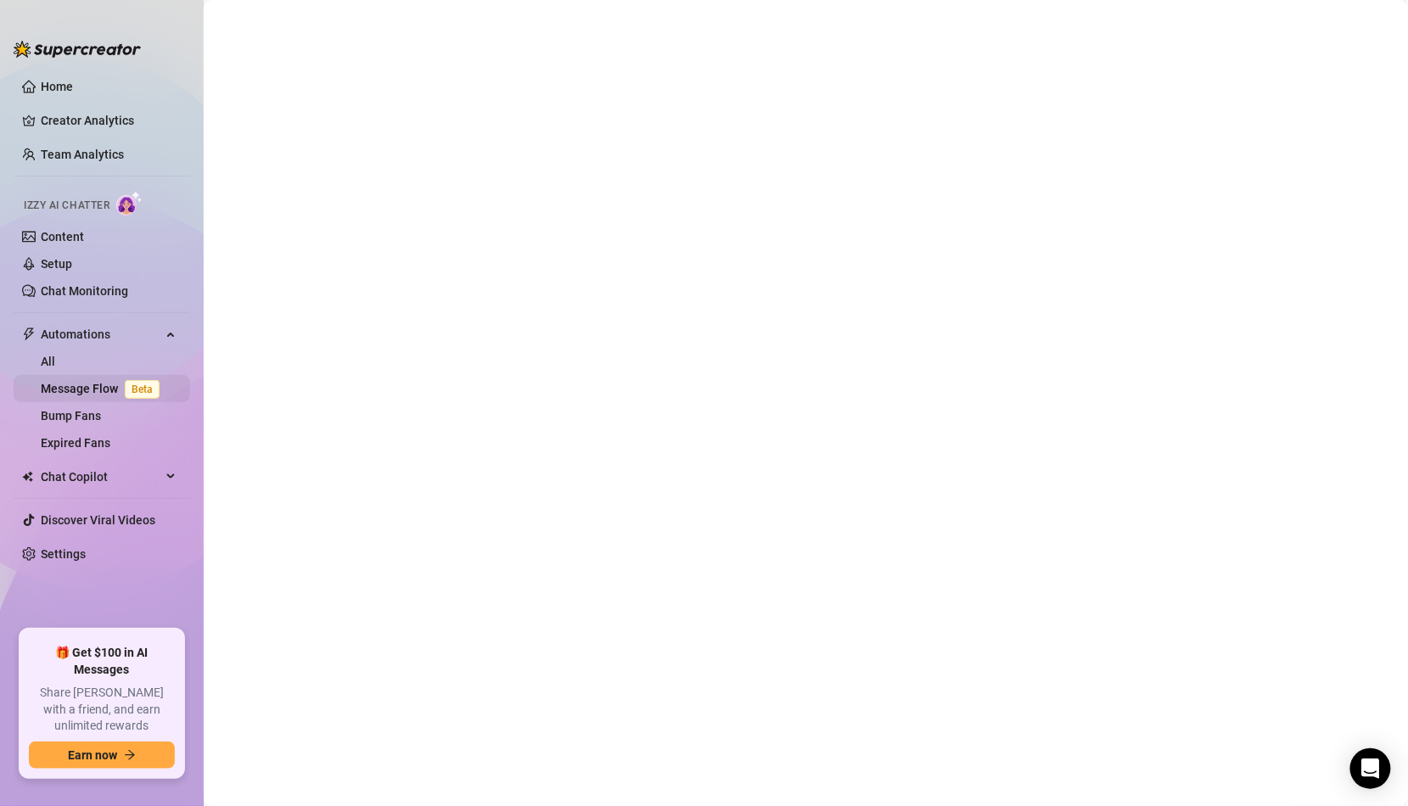
click at [107, 393] on link "Message Flow Beta" at bounding box center [104, 389] width 126 height 14
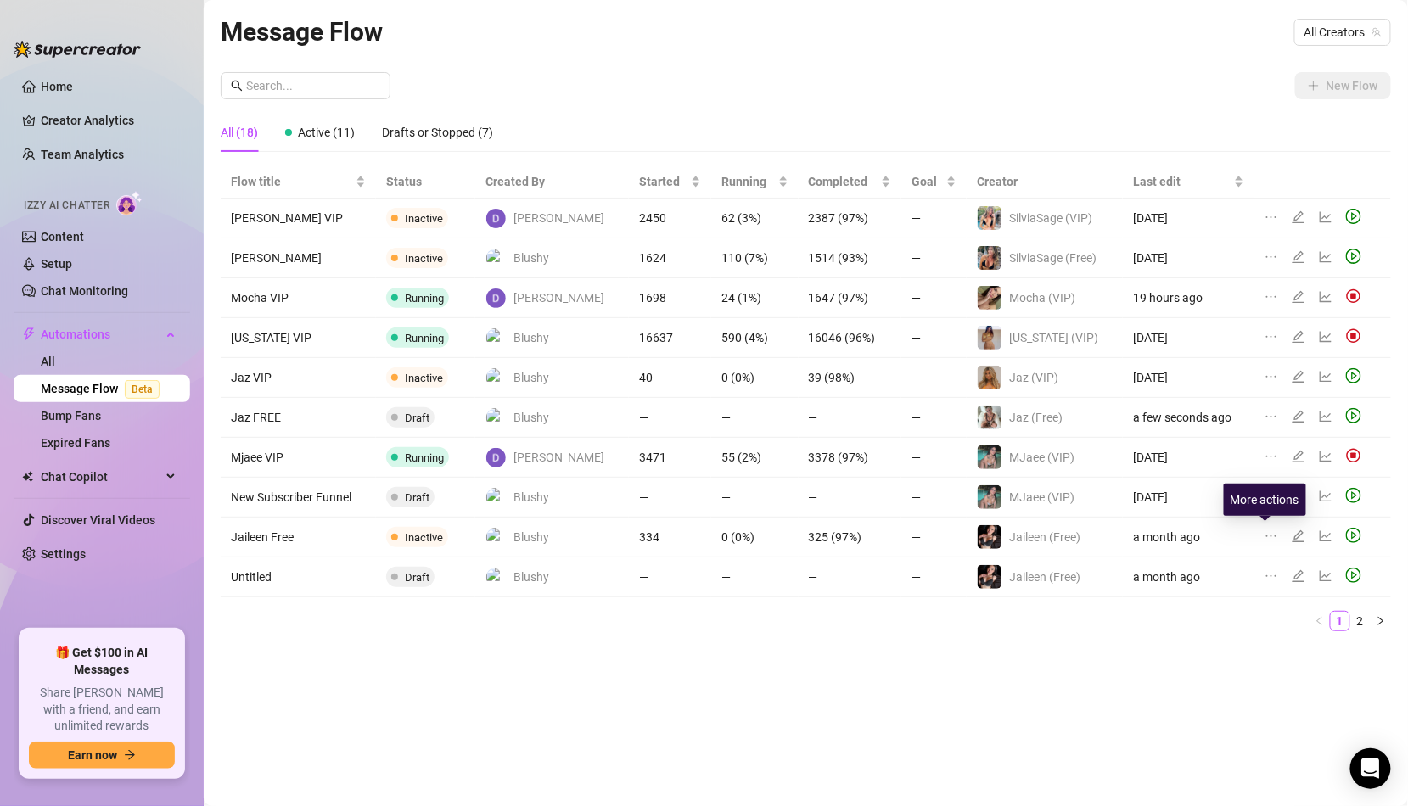
click at [1271, 530] on icon "ellipsis" at bounding box center [1271, 537] width 14 height 14
click at [1219, 580] on span "Duplicate to another creator" at bounding box center [1184, 587] width 148 height 19
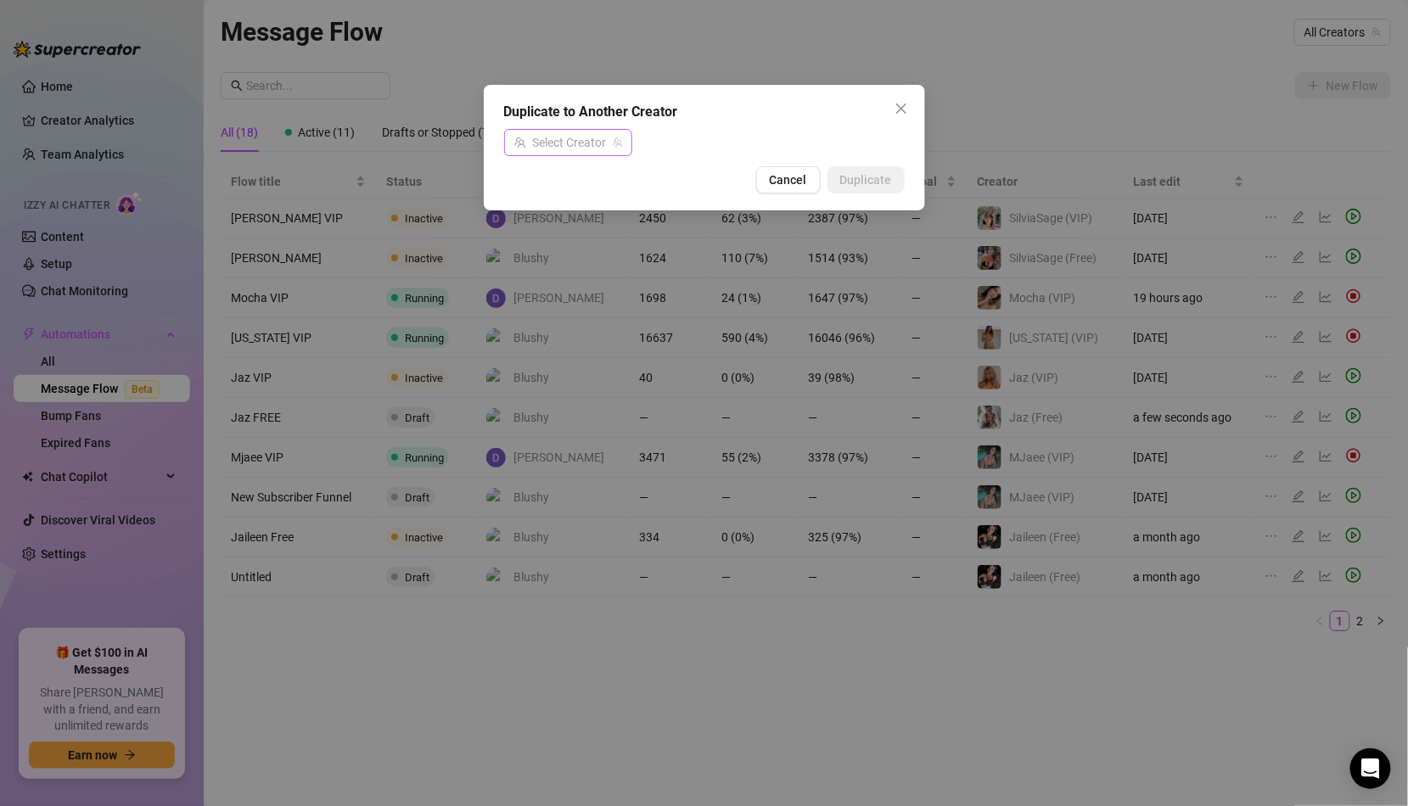
click at [552, 143] on input "search" at bounding box center [560, 142] width 92 height 25
click at [588, 199] on span "Jaz (Free)" at bounding box center [571, 206] width 53 height 19
click at [865, 177] on span "Duplicate" at bounding box center [866, 180] width 52 height 14
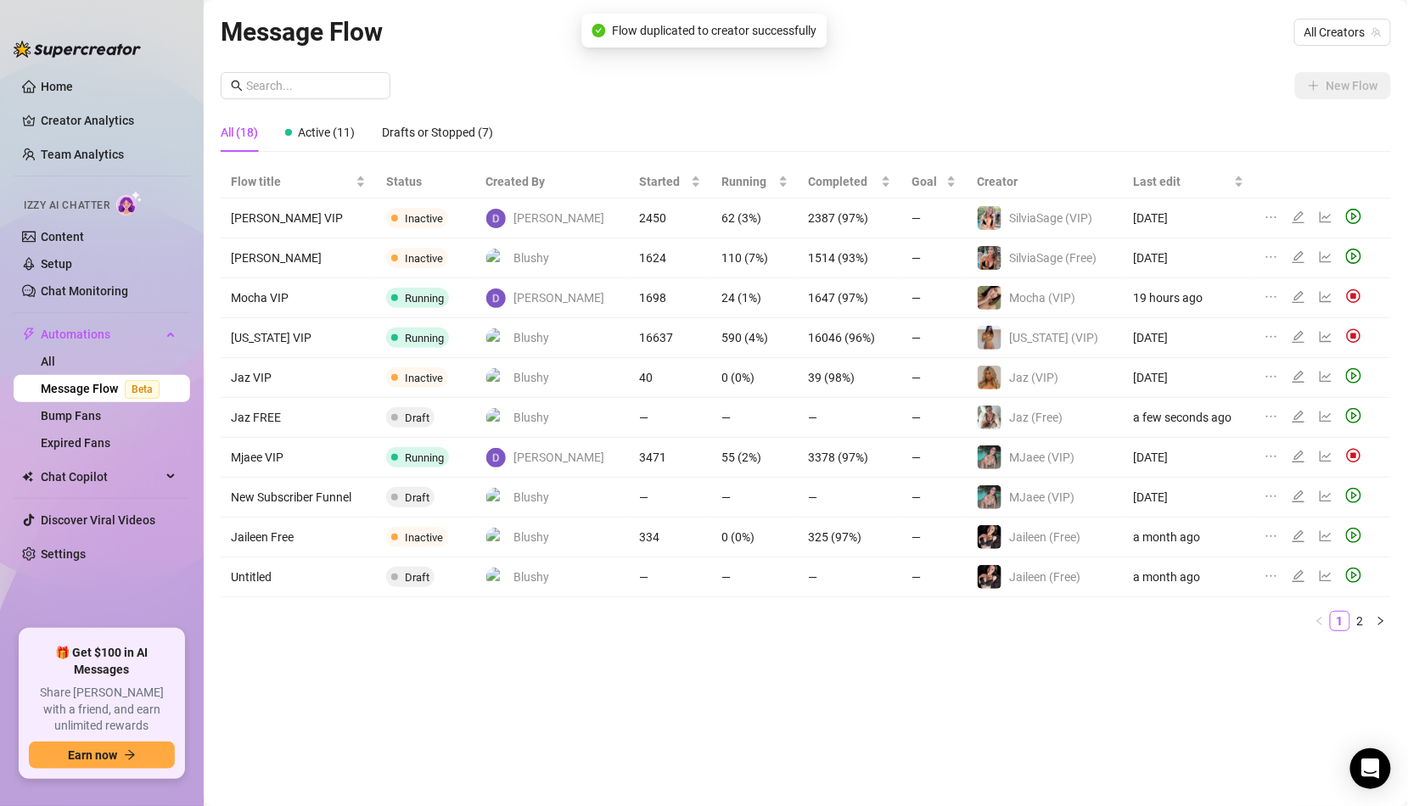
click at [392, 70] on div "Message Flow All Creators New Flow All (18) Active (11) Drafts or Stopped (7) F…" at bounding box center [806, 383] width 1170 height 743
click at [386, 88] on span at bounding box center [306, 85] width 170 height 27
click at [356, 84] on input "text" at bounding box center [313, 85] width 134 height 19
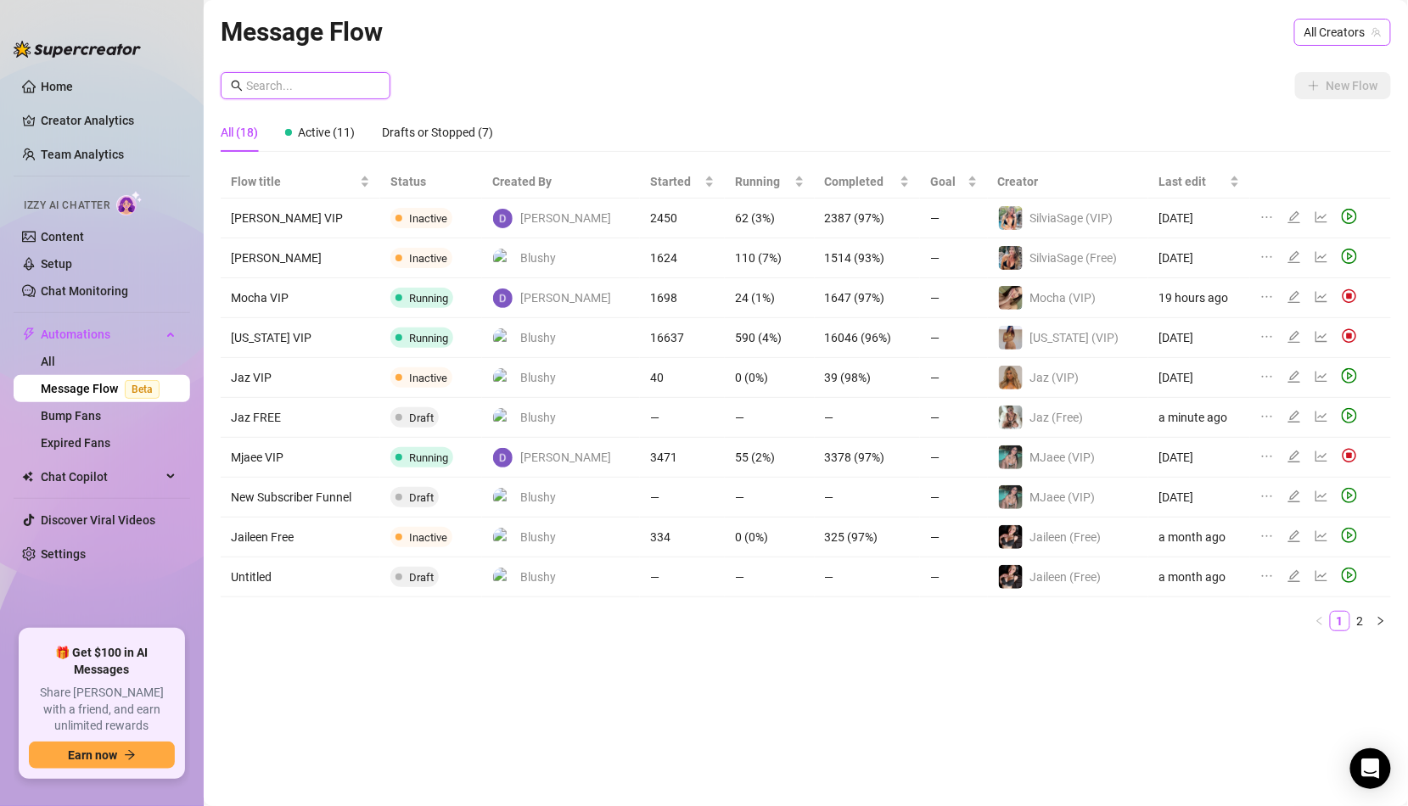
click at [1356, 43] on span "All Creators" at bounding box center [1342, 32] width 76 height 25
click at [1262, 88] on span "Jaz (Free)" at bounding box center [1257, 96] width 53 height 19
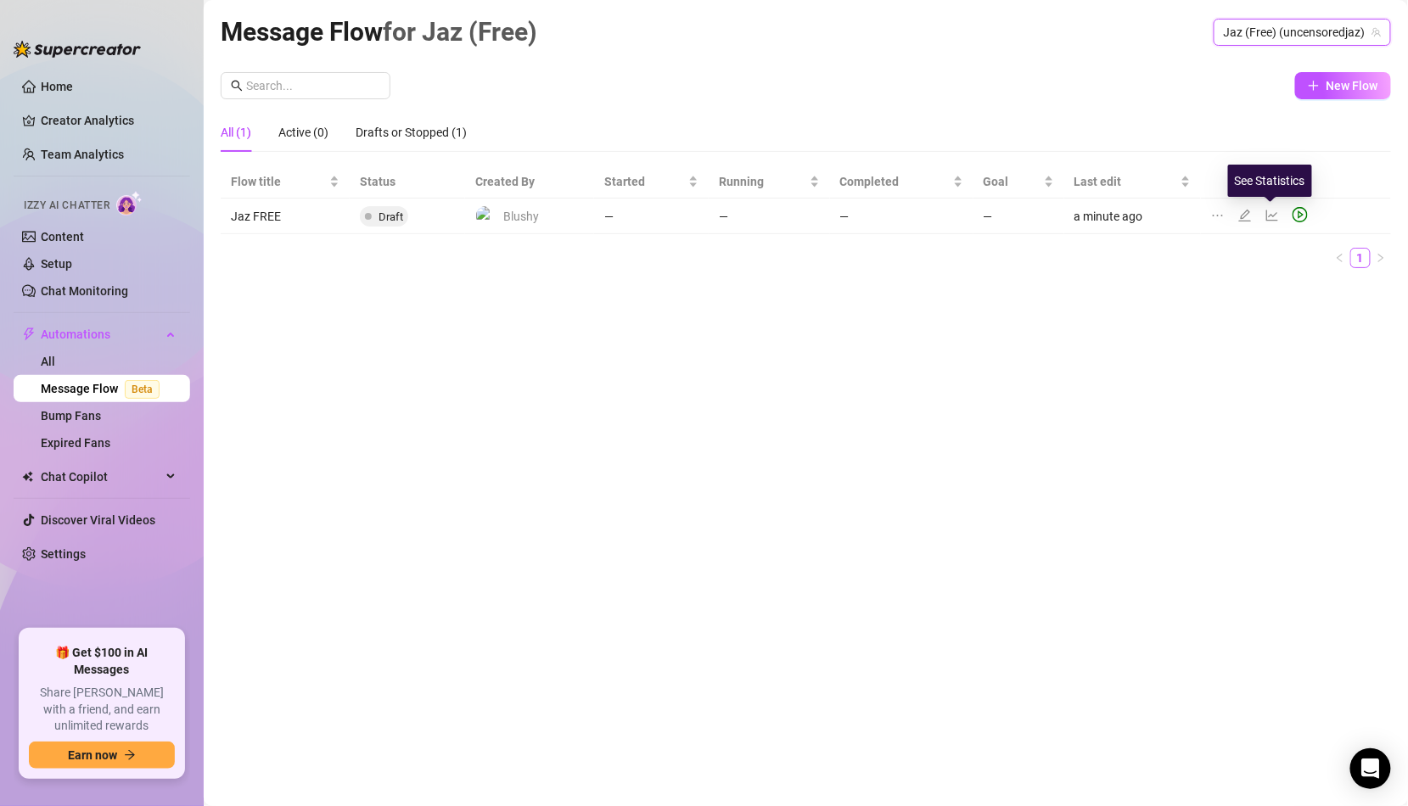
click at [1241, 216] on icon "edit" at bounding box center [1245, 215] width 12 height 12
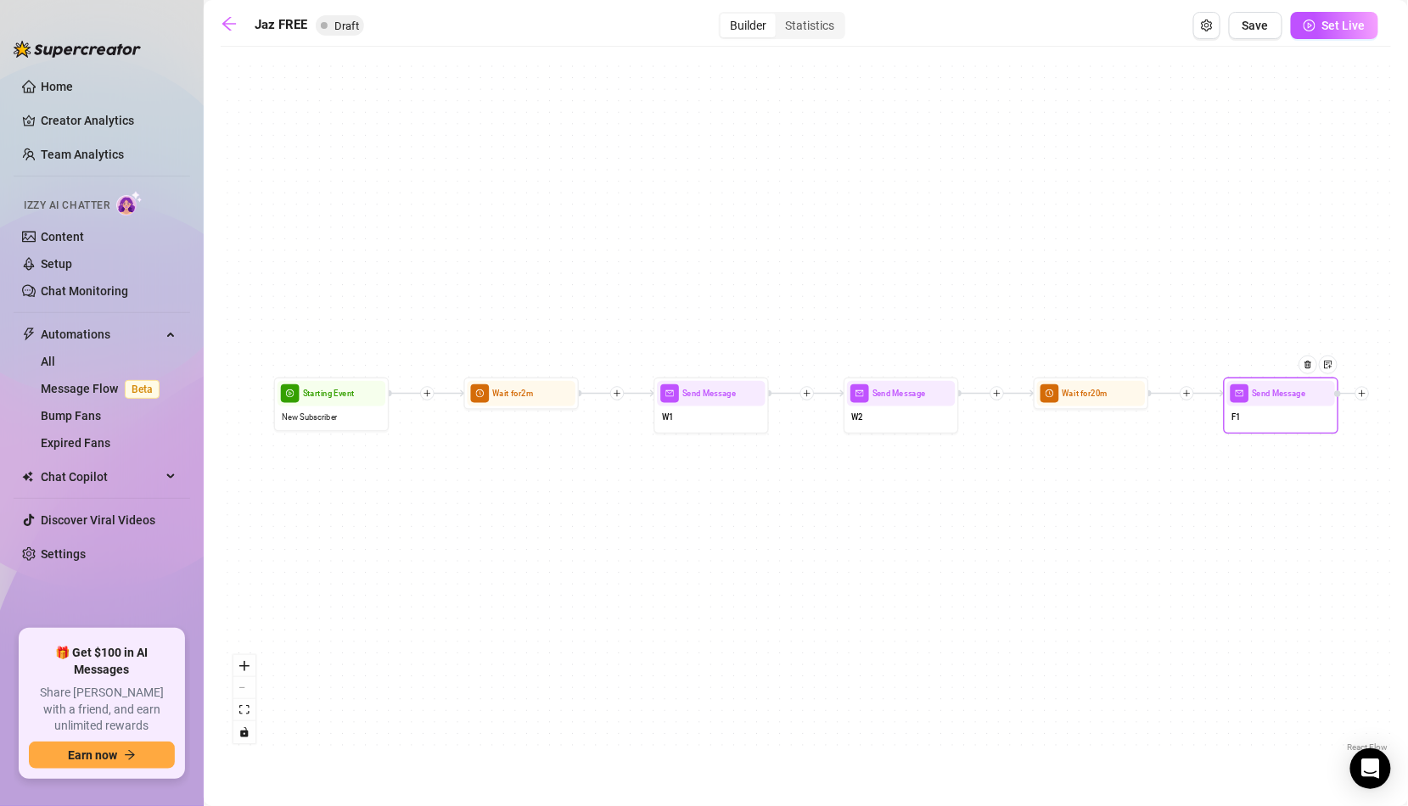
click at [1274, 415] on div "F1" at bounding box center [1281, 418] width 108 height 24
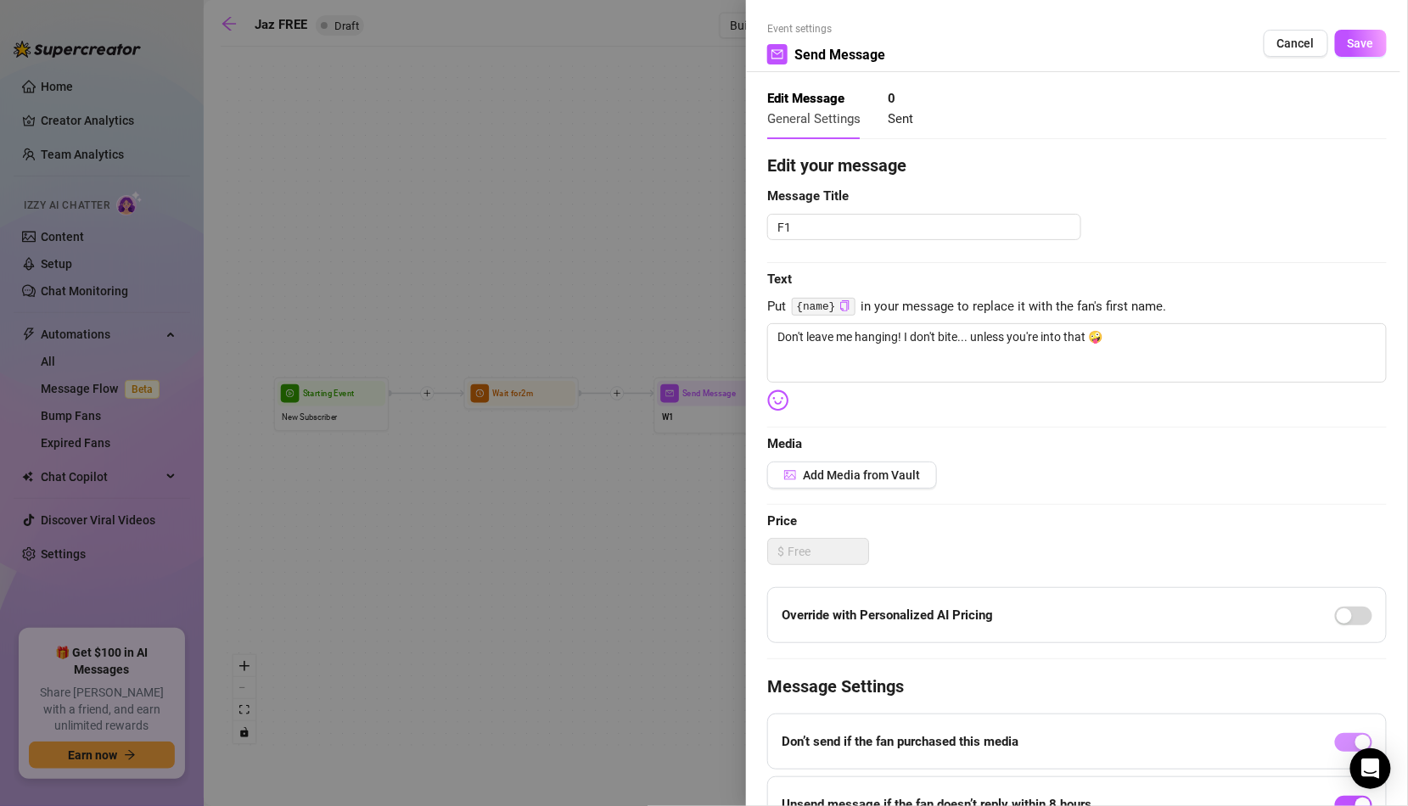
click at [490, 564] on div at bounding box center [704, 403] width 1408 height 806
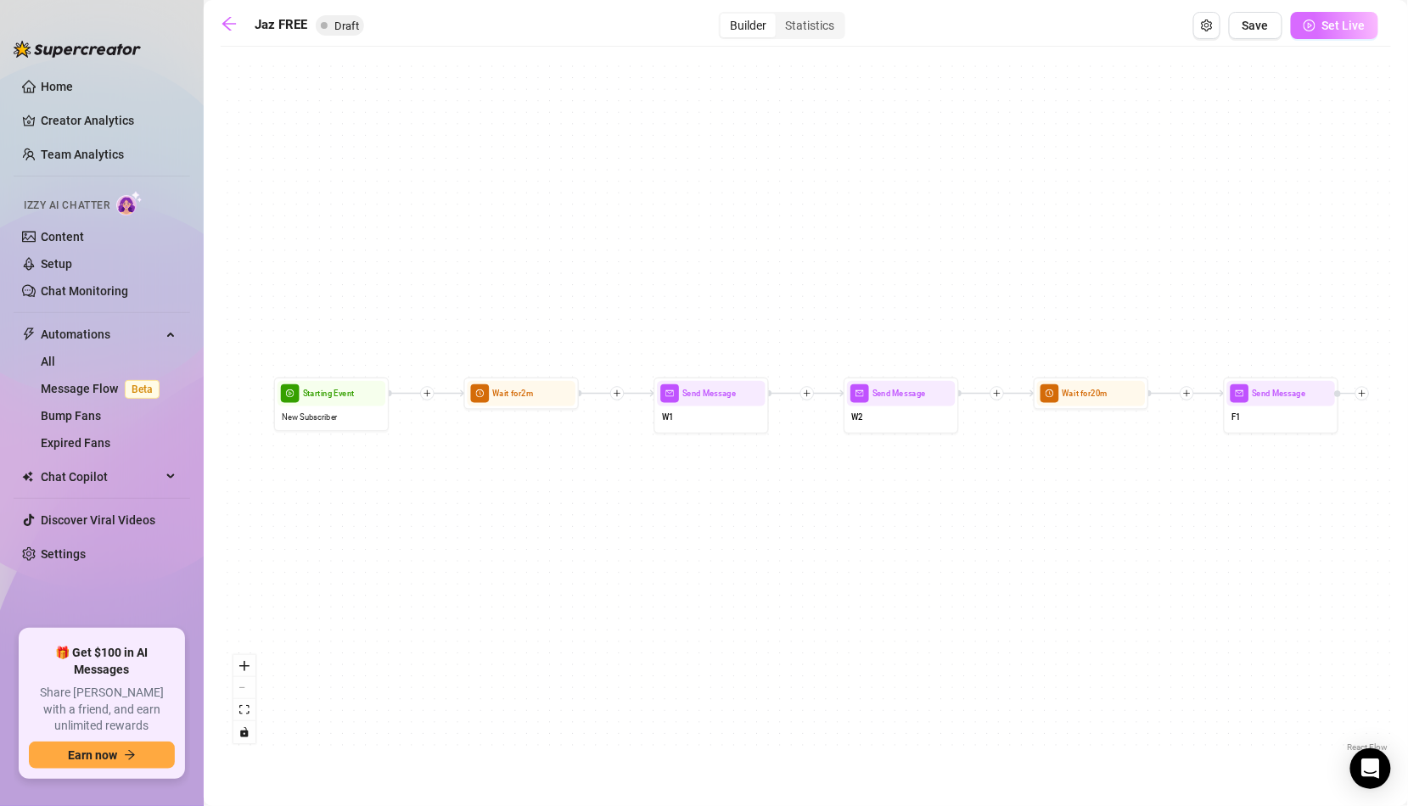
click at [1337, 28] on span "Set Live" at bounding box center [1343, 26] width 43 height 14
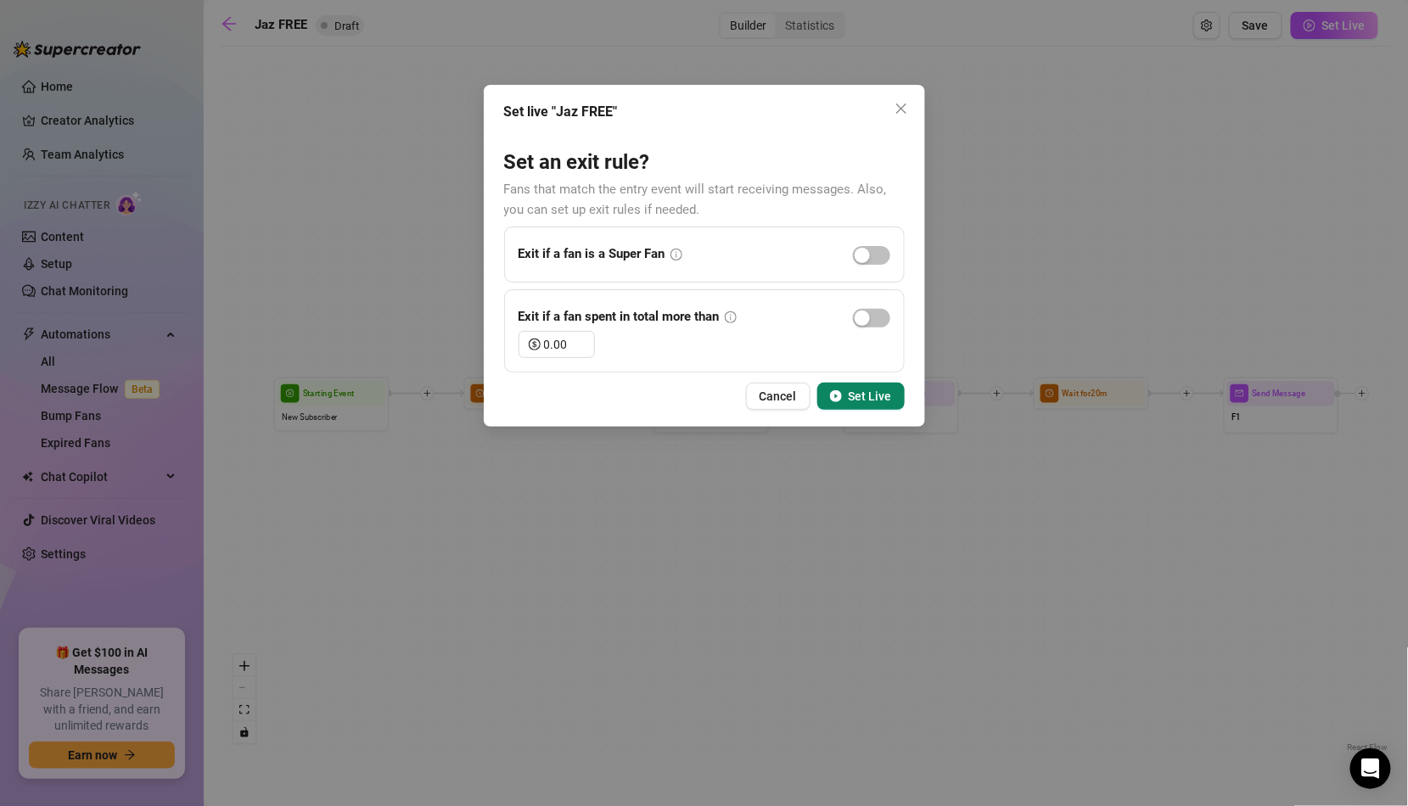
click at [884, 398] on span "Set Live" at bounding box center [870, 397] width 43 height 14
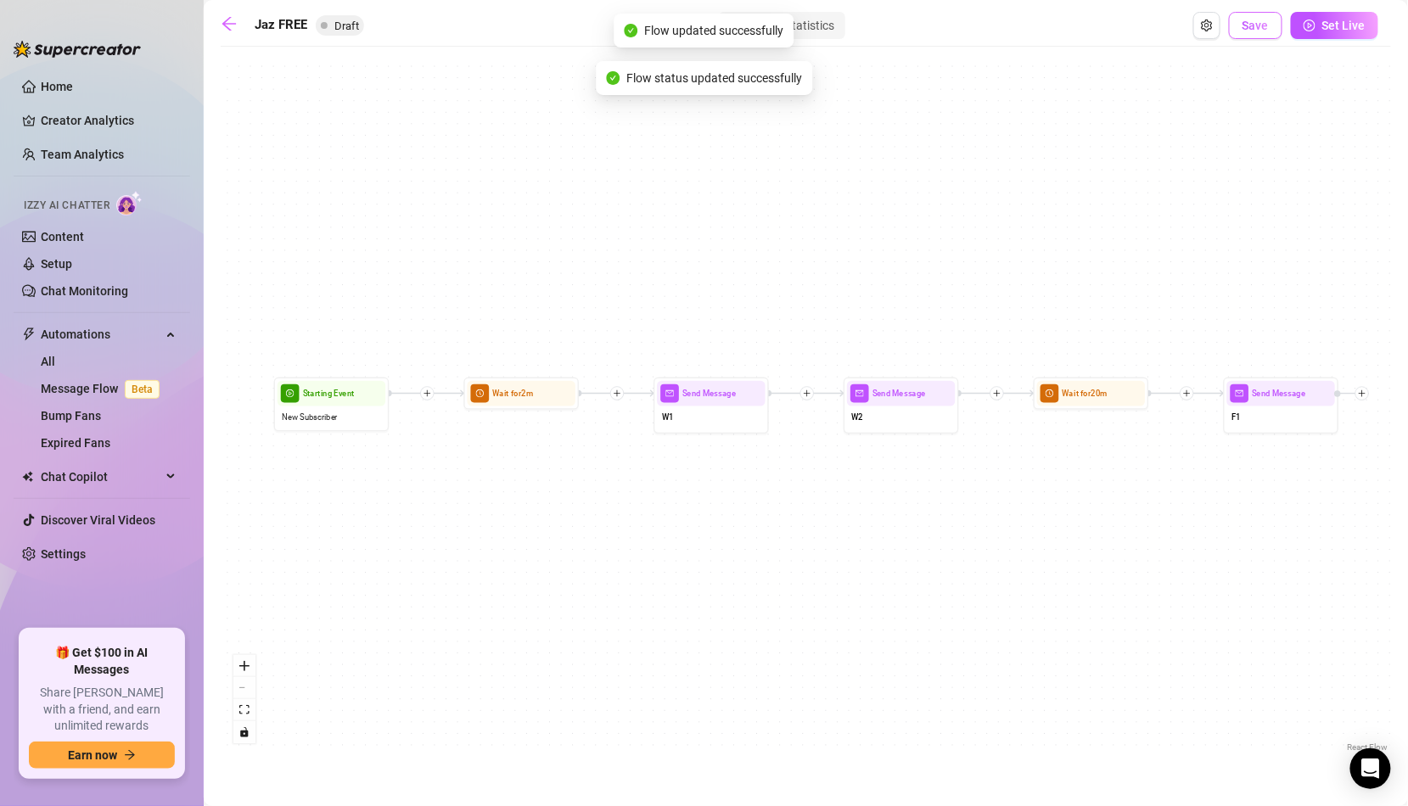
click at [1244, 29] on span "Save" at bounding box center [1255, 26] width 26 height 14
click at [1320, 29] on button "Set Live" at bounding box center [1334, 25] width 87 height 27
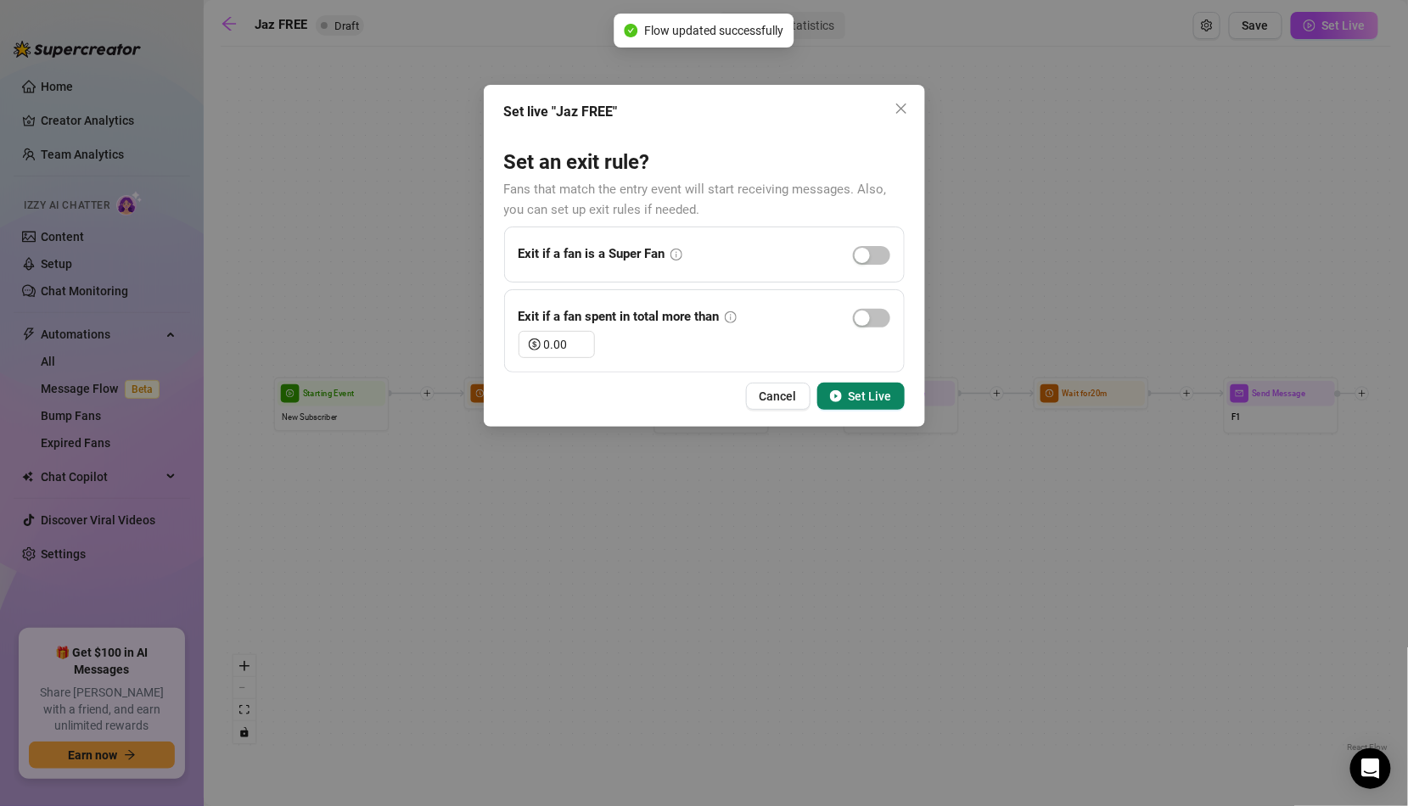
click at [862, 390] on span "Set Live" at bounding box center [870, 397] width 43 height 14
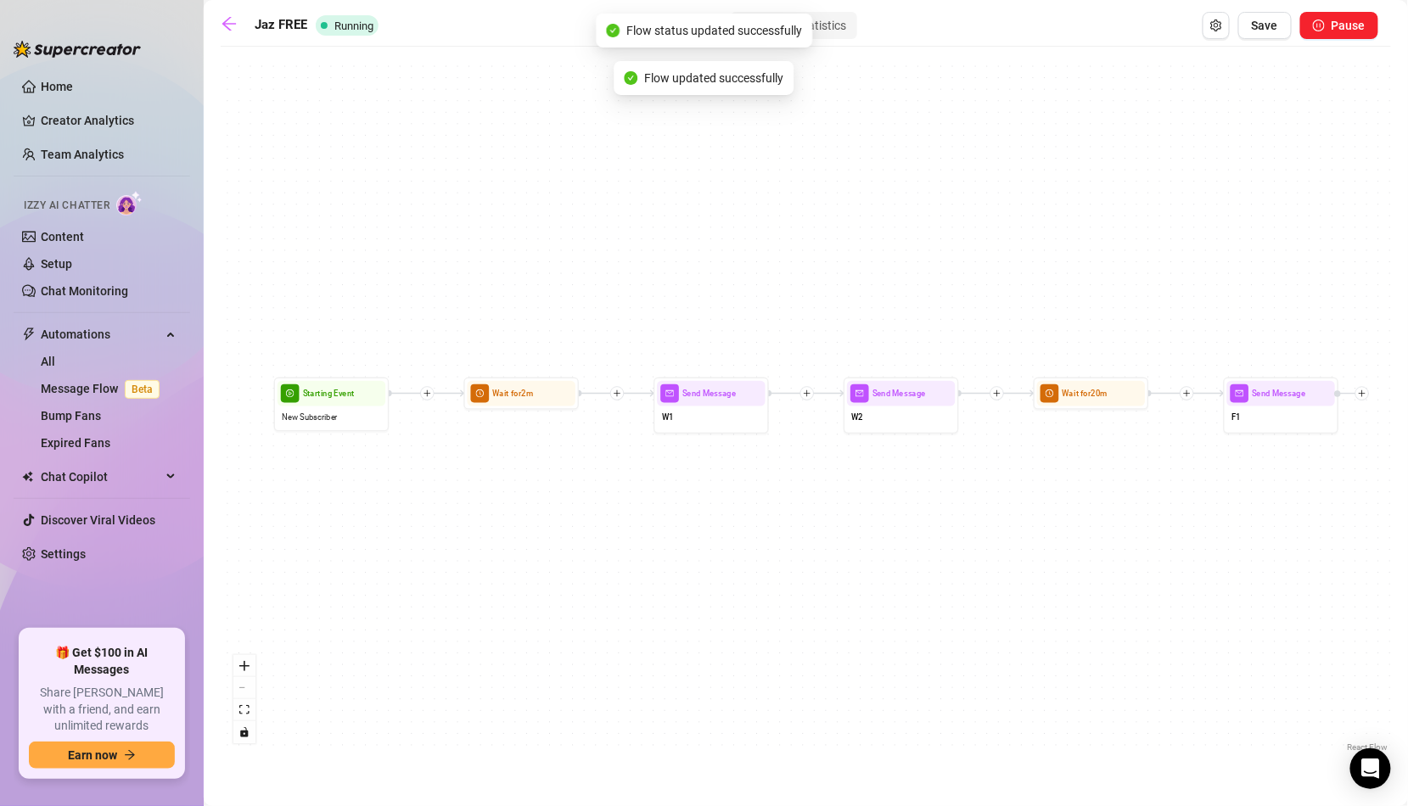
click at [1325, 31] on span "button" at bounding box center [1319, 26] width 12 height 14
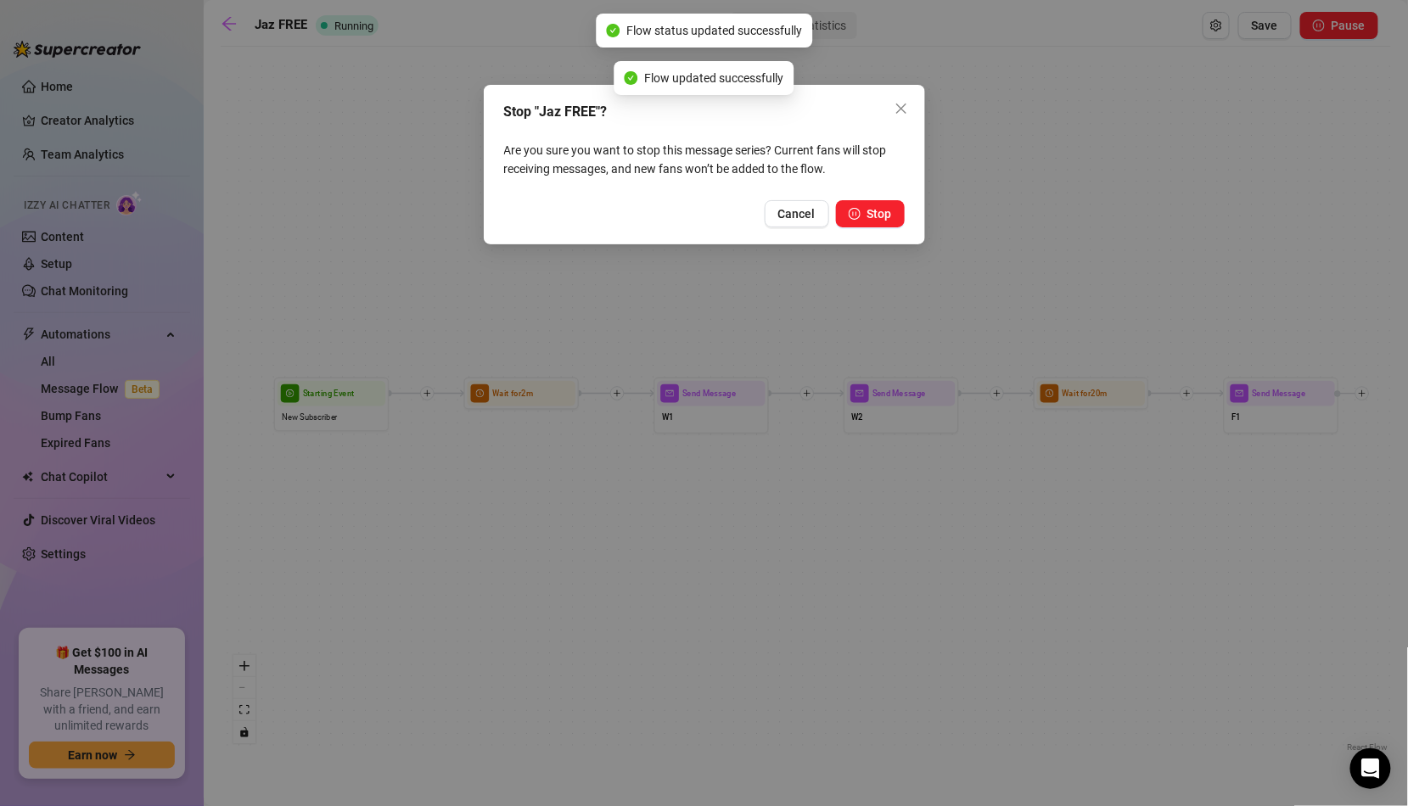
click at [917, 184] on div "Stop "Jaz FREE"? Are you sure you want to stop this message series? Current fan…" at bounding box center [704, 165] width 441 height 160
click at [904, 104] on icon "close" at bounding box center [901, 109] width 14 height 14
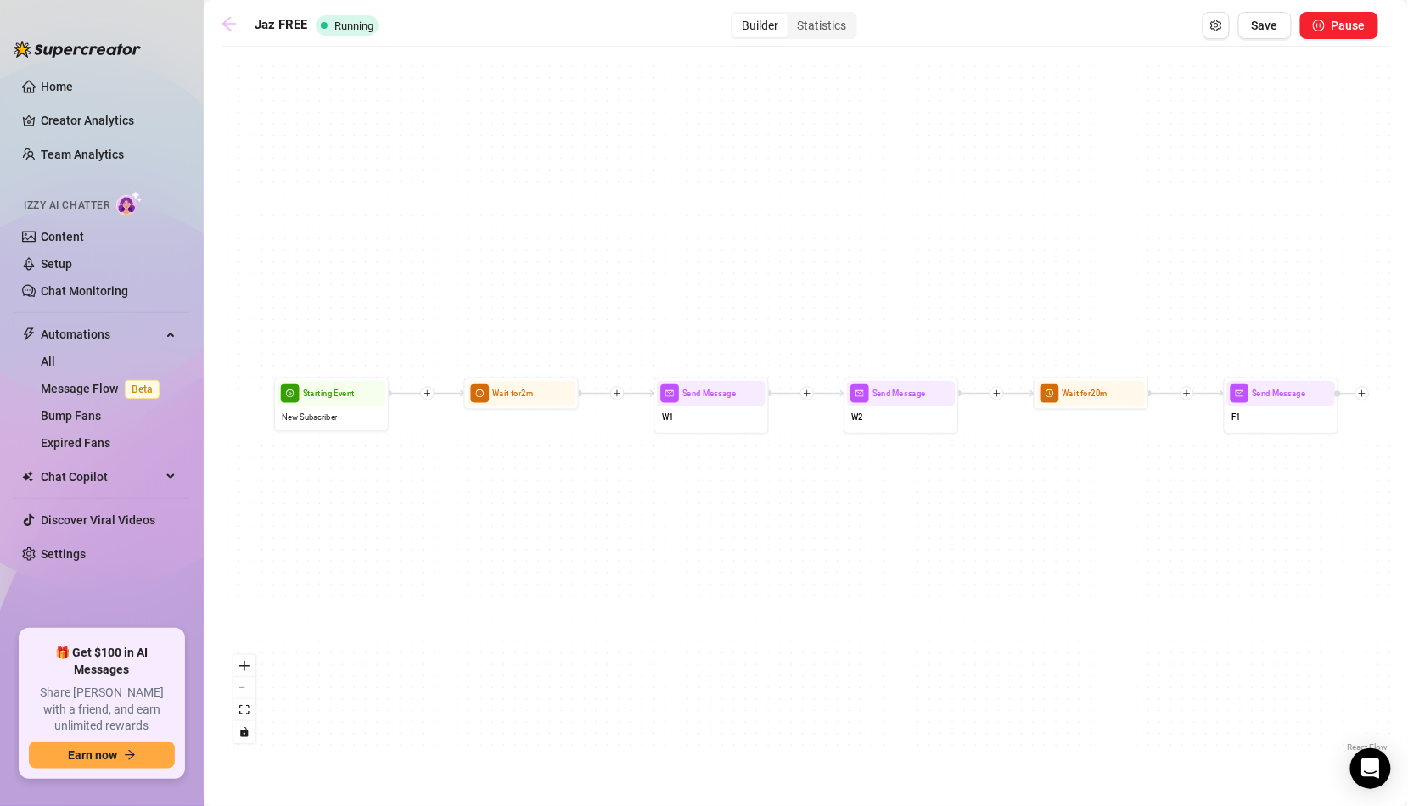
click at [245, 15] on link at bounding box center [233, 25] width 25 height 20
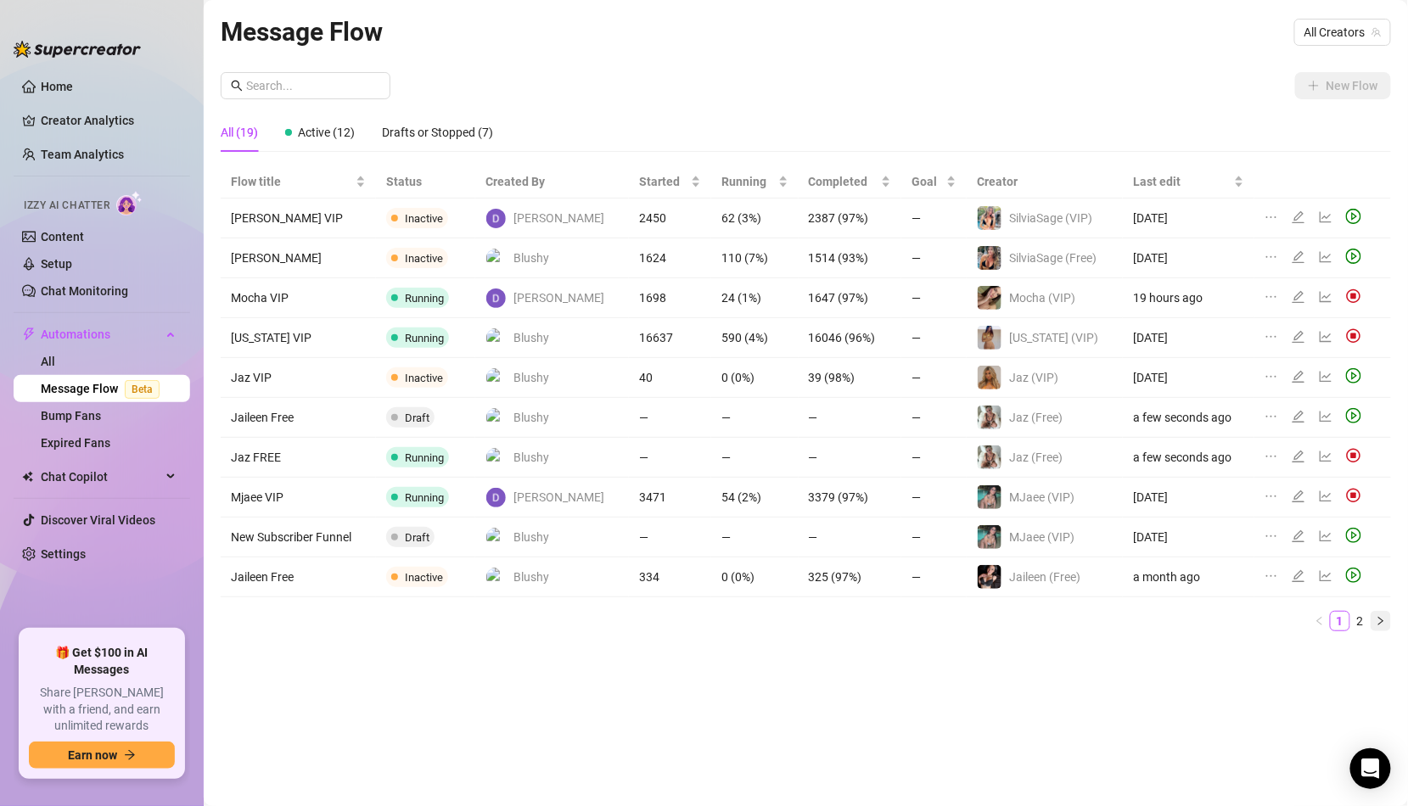
click at [1387, 614] on button "button" at bounding box center [1381, 621] width 20 height 20
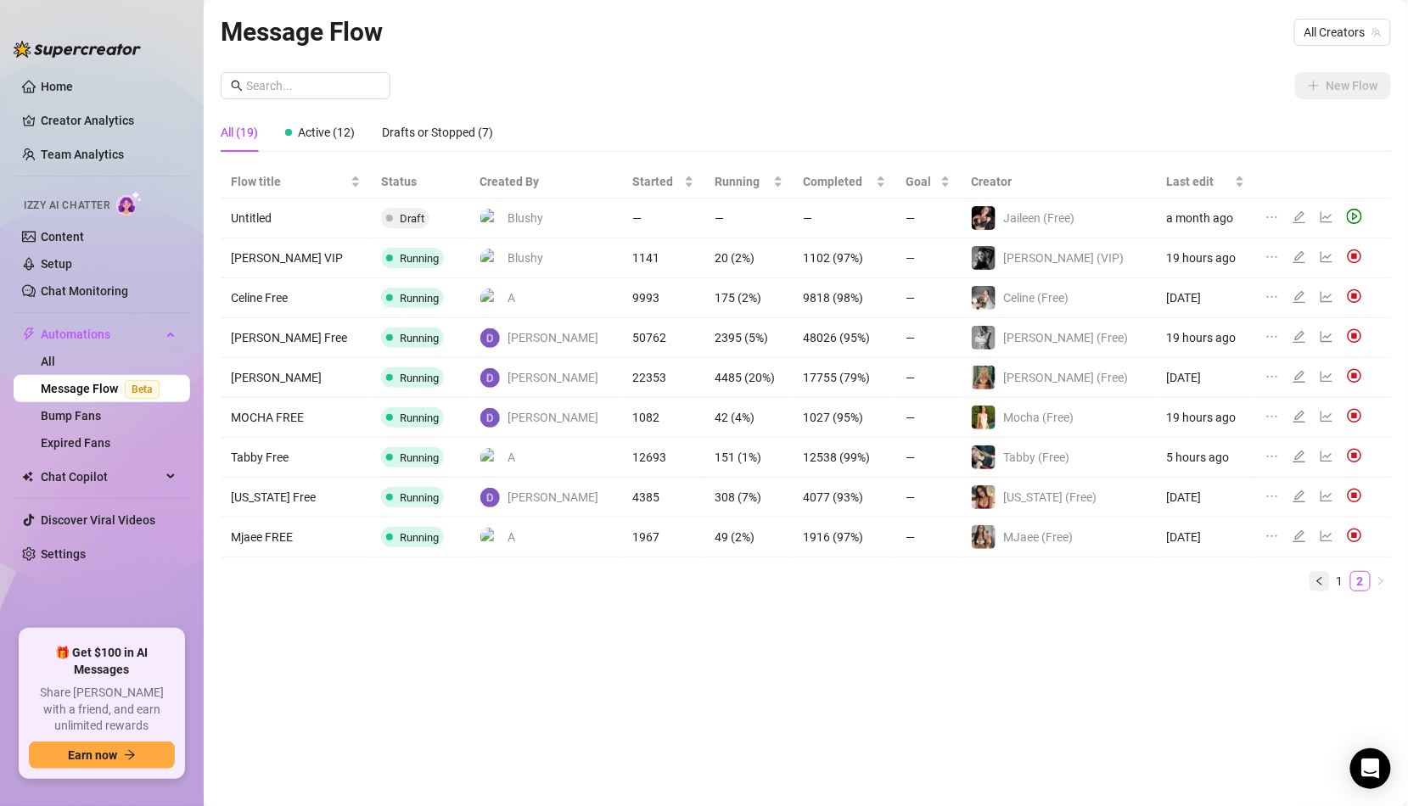
click at [1320, 571] on button "button" at bounding box center [1319, 581] width 20 height 20
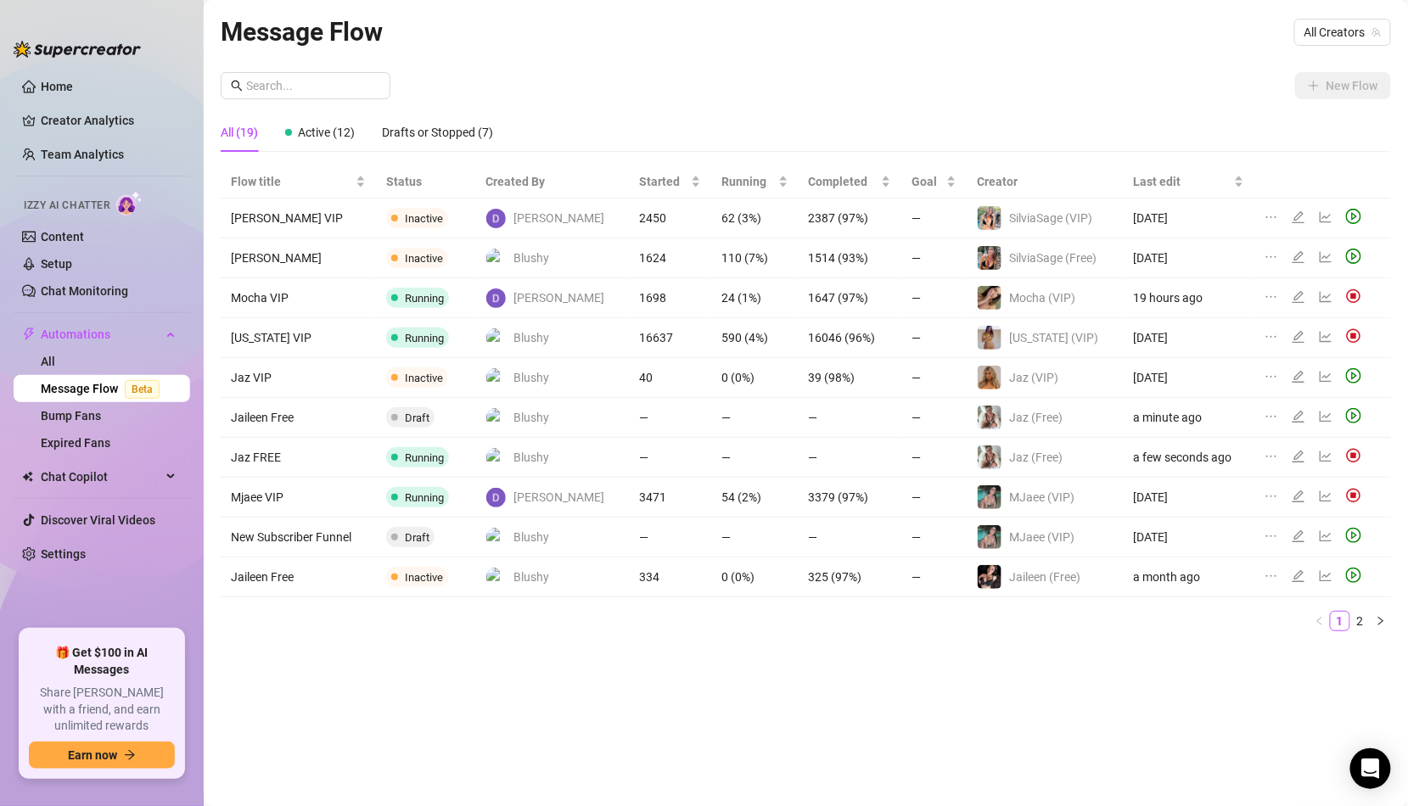
drag, startPoint x: 1289, startPoint y: 412, endPoint x: 1283, endPoint y: 443, distance: 31.1
click at [1283, 443] on tbody "[PERSON_NAME] VIP Inactive [PERSON_NAME] 2450 62 (3%) 2387 (97%) — SilviaSage (…" at bounding box center [806, 398] width 1170 height 399
click at [1292, 412] on icon "edit" at bounding box center [1298, 417] width 12 height 12
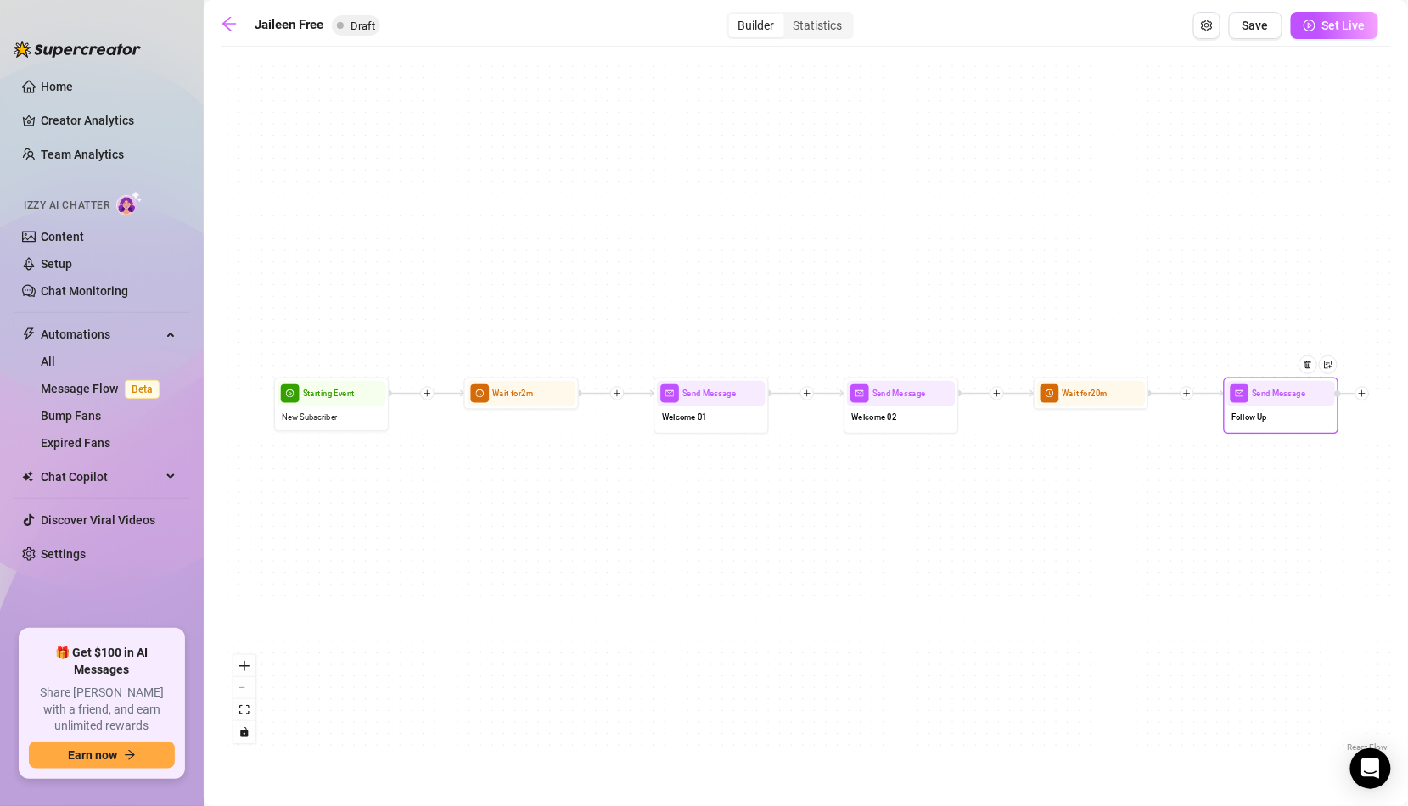
click at [1262, 426] on div "Follow Up" at bounding box center [1281, 418] width 108 height 24
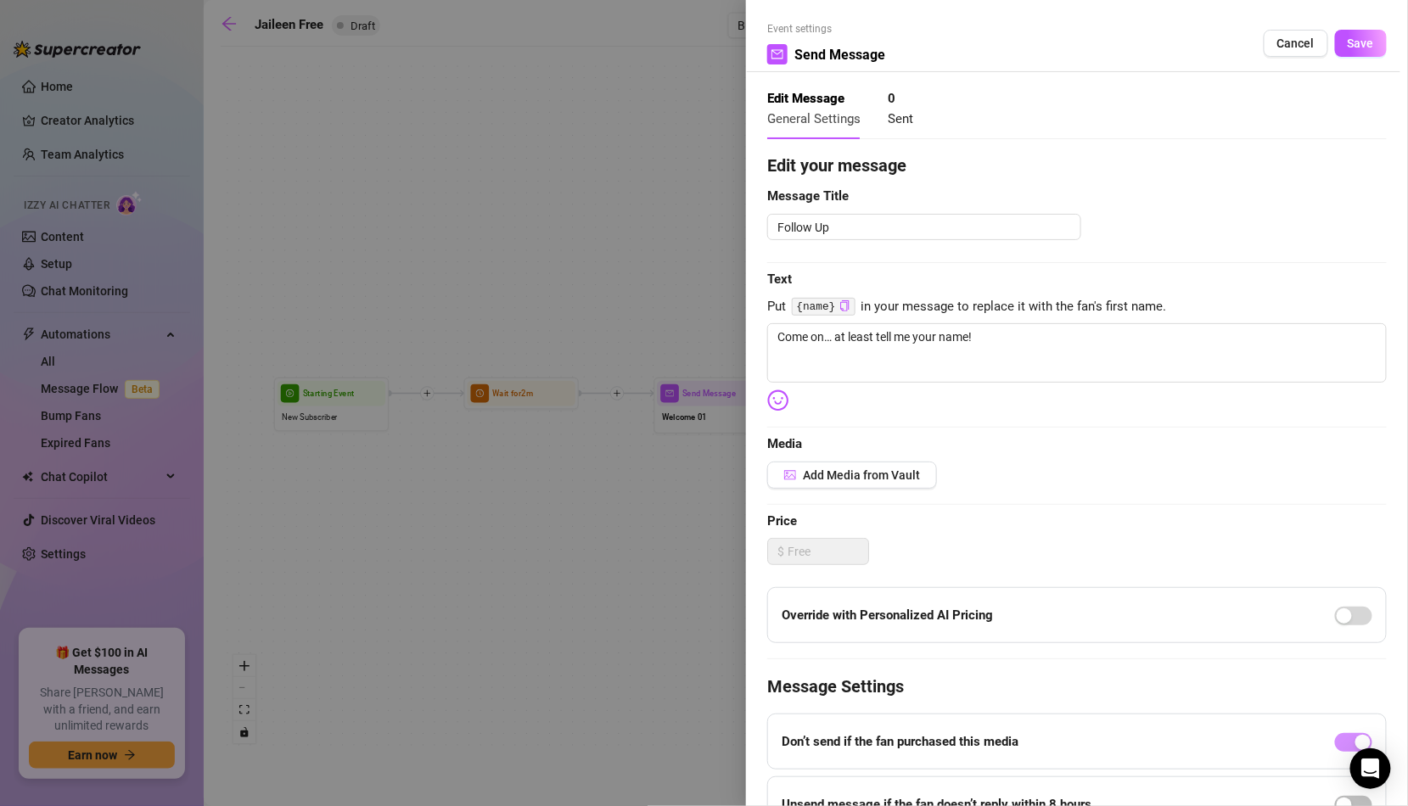
click at [522, 628] on div at bounding box center [704, 403] width 1408 height 806
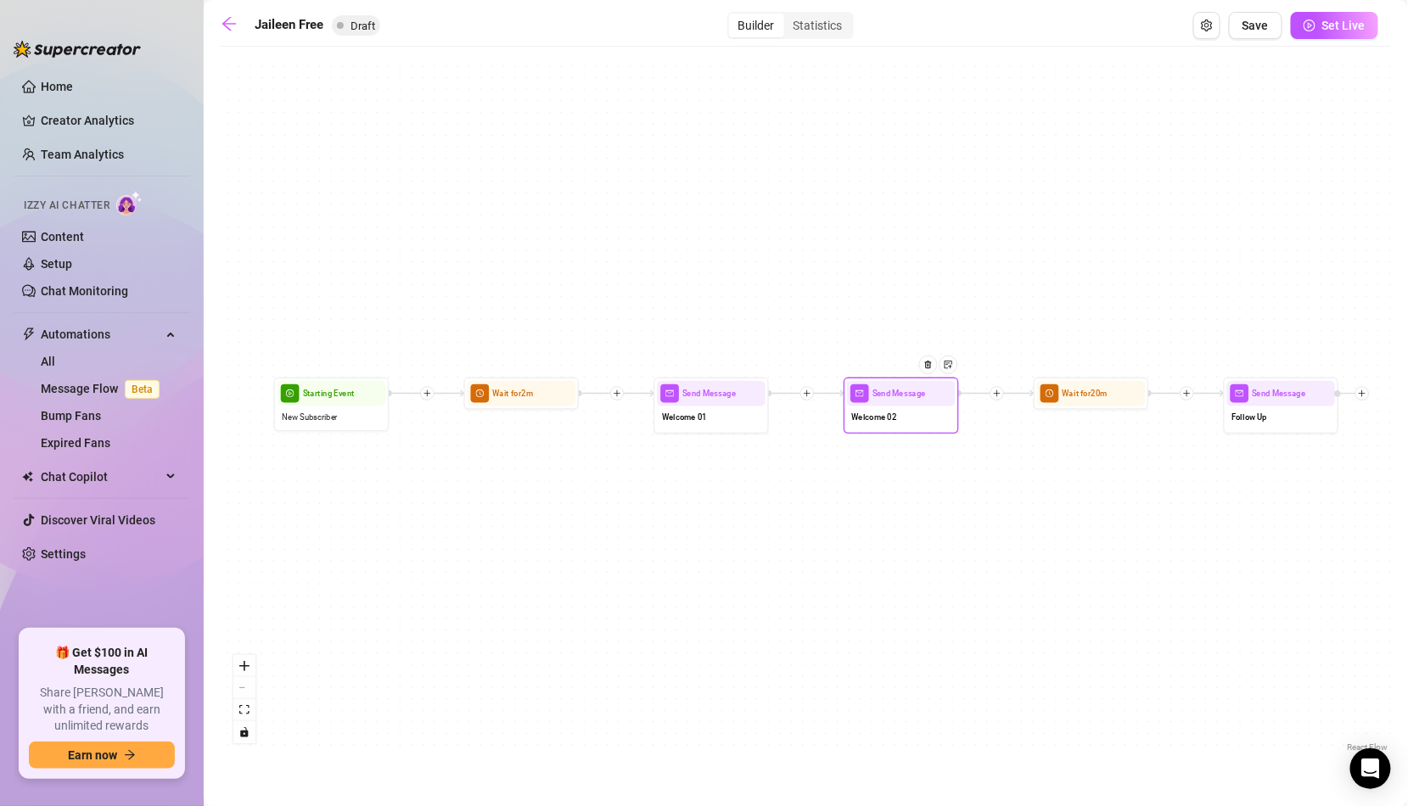
click at [901, 419] on div "Welcome 02" at bounding box center [901, 418] width 108 height 24
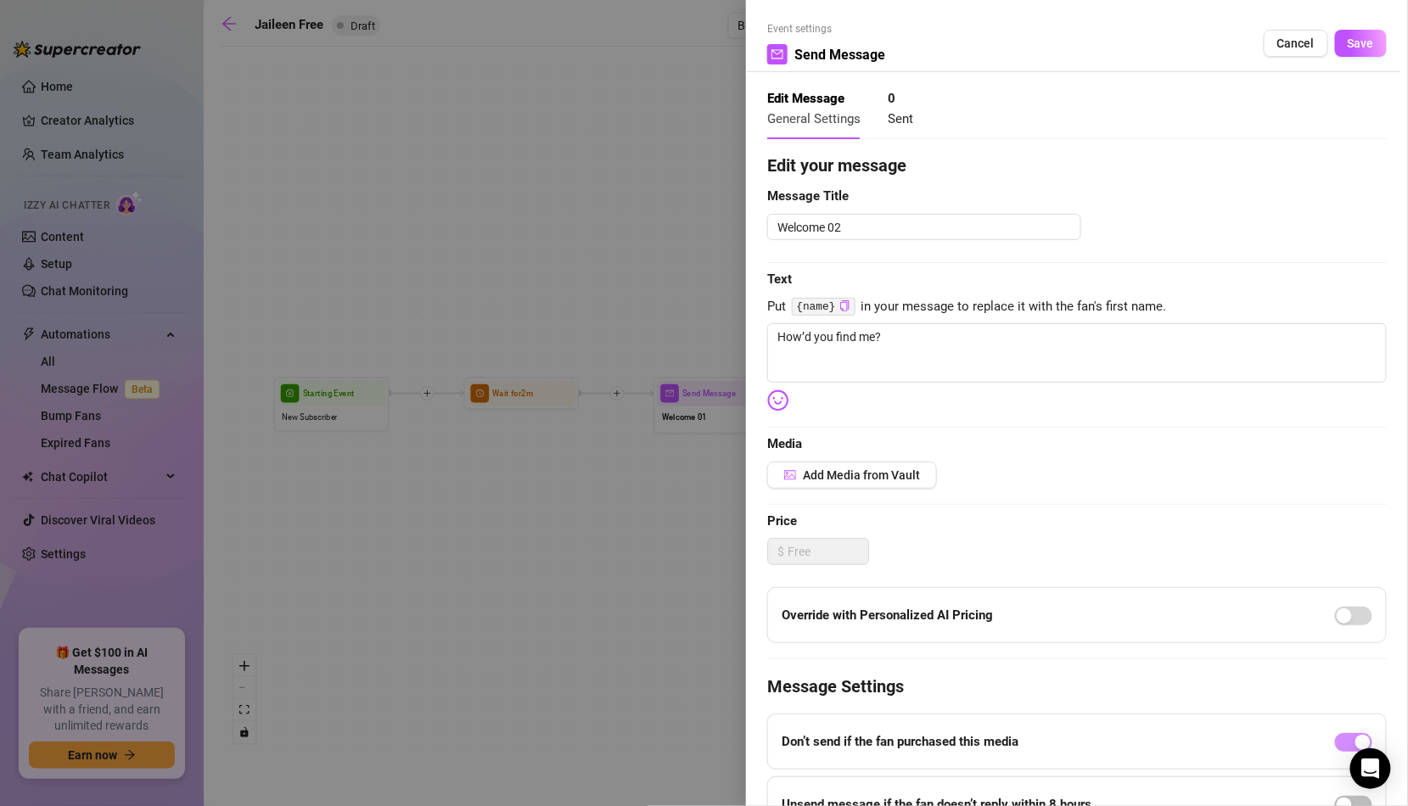
click at [680, 442] on div at bounding box center [704, 403] width 1408 height 806
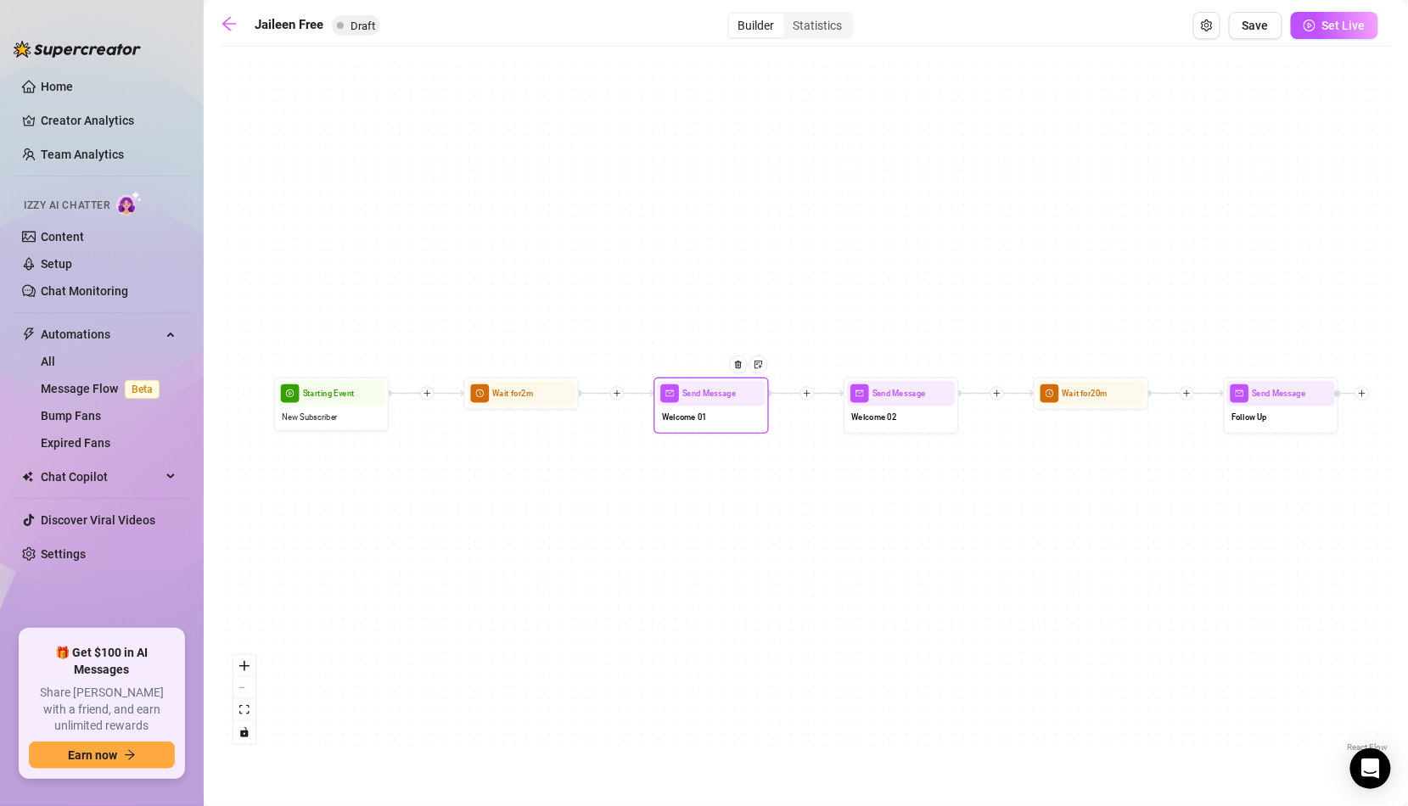
click at [704, 412] on span "Welcome 01" at bounding box center [684, 417] width 45 height 13
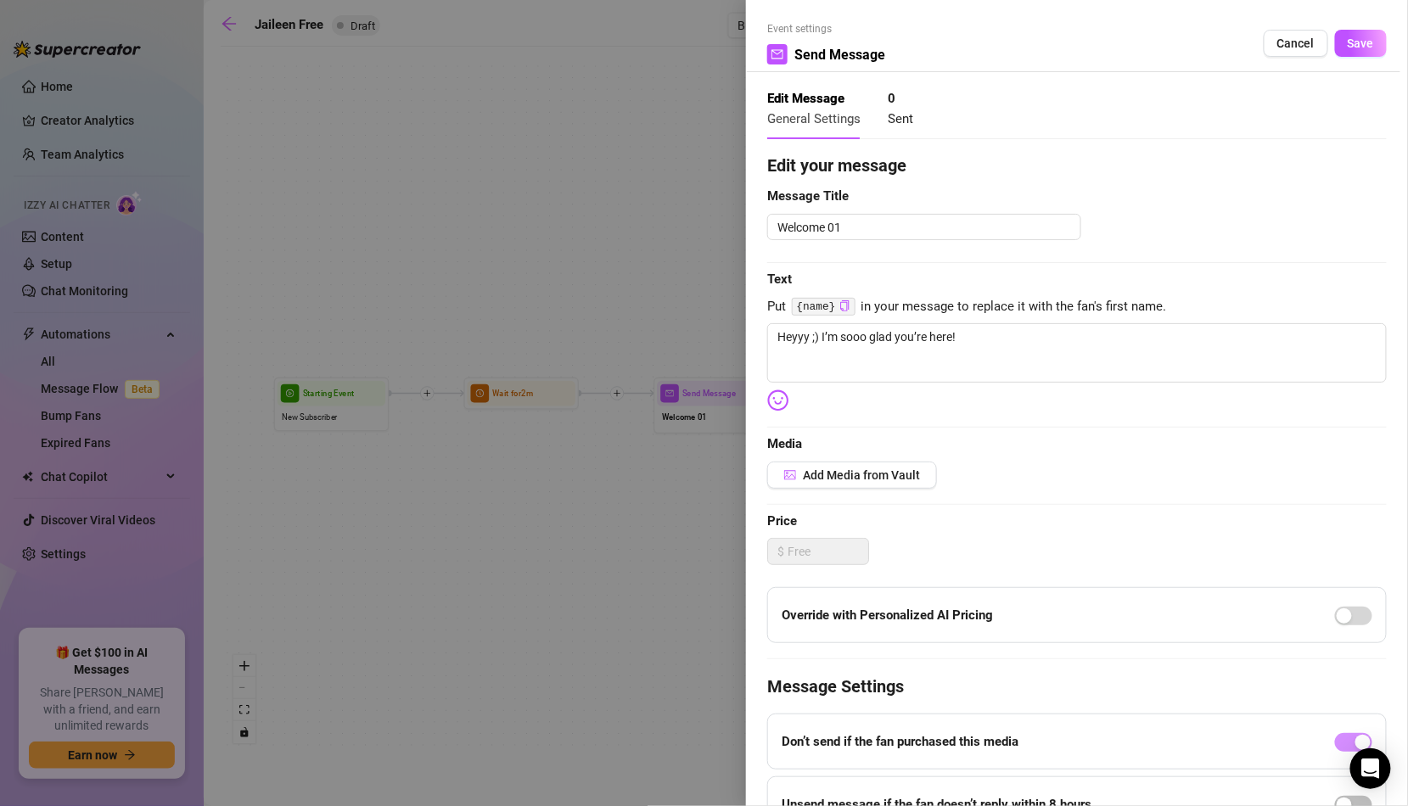
click at [657, 402] on div at bounding box center [704, 403] width 1408 height 806
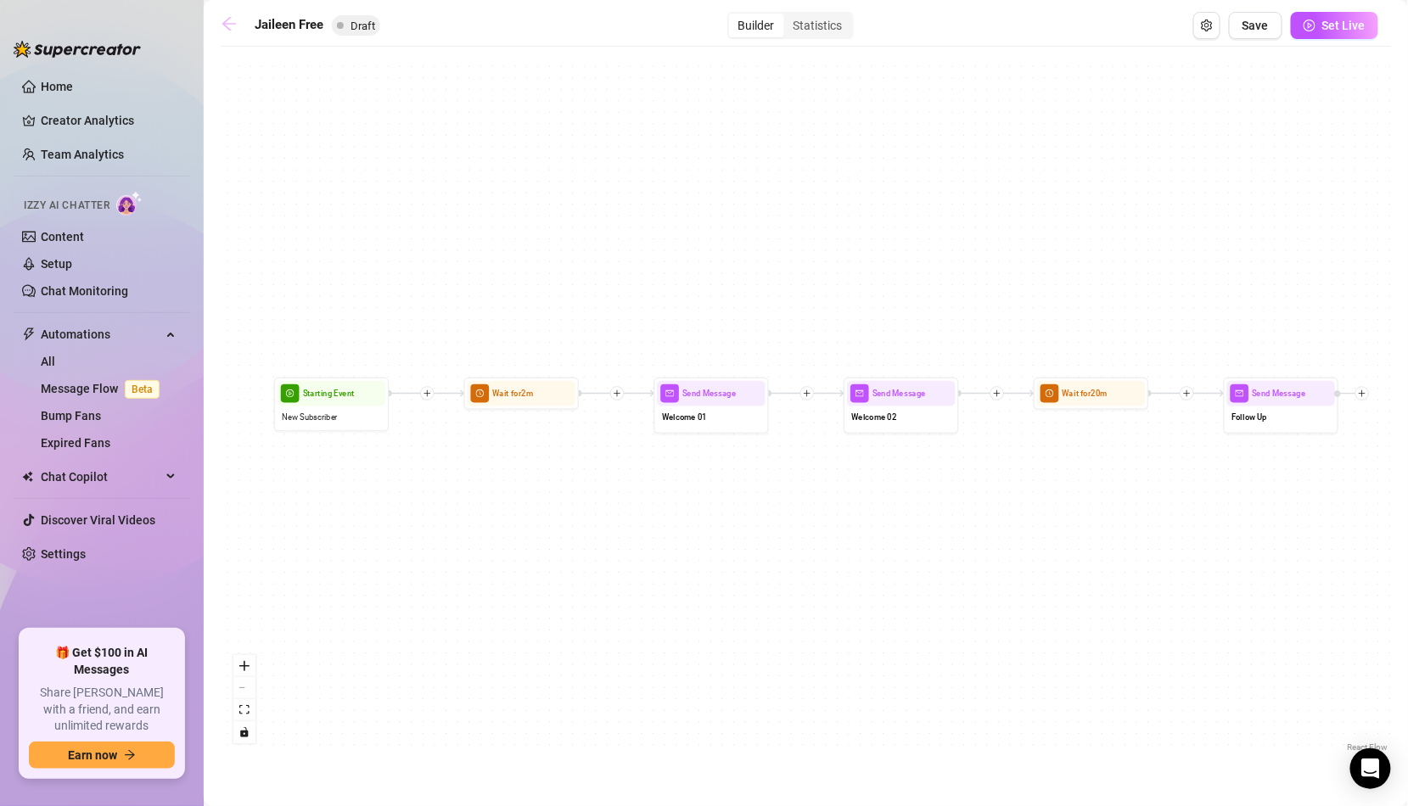
click at [238, 15] on link at bounding box center [233, 25] width 25 height 20
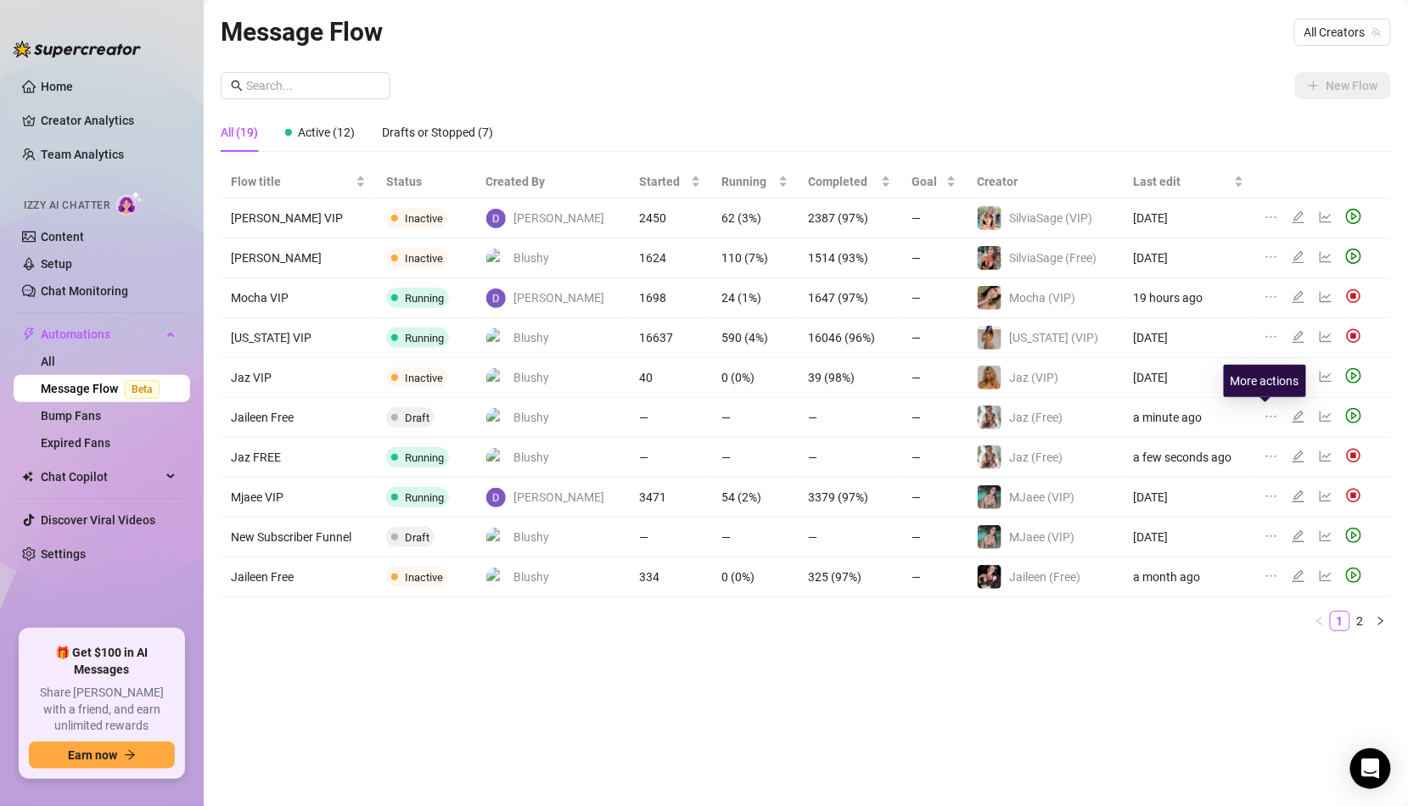
click at [1264, 413] on icon "ellipsis" at bounding box center [1271, 417] width 14 height 14
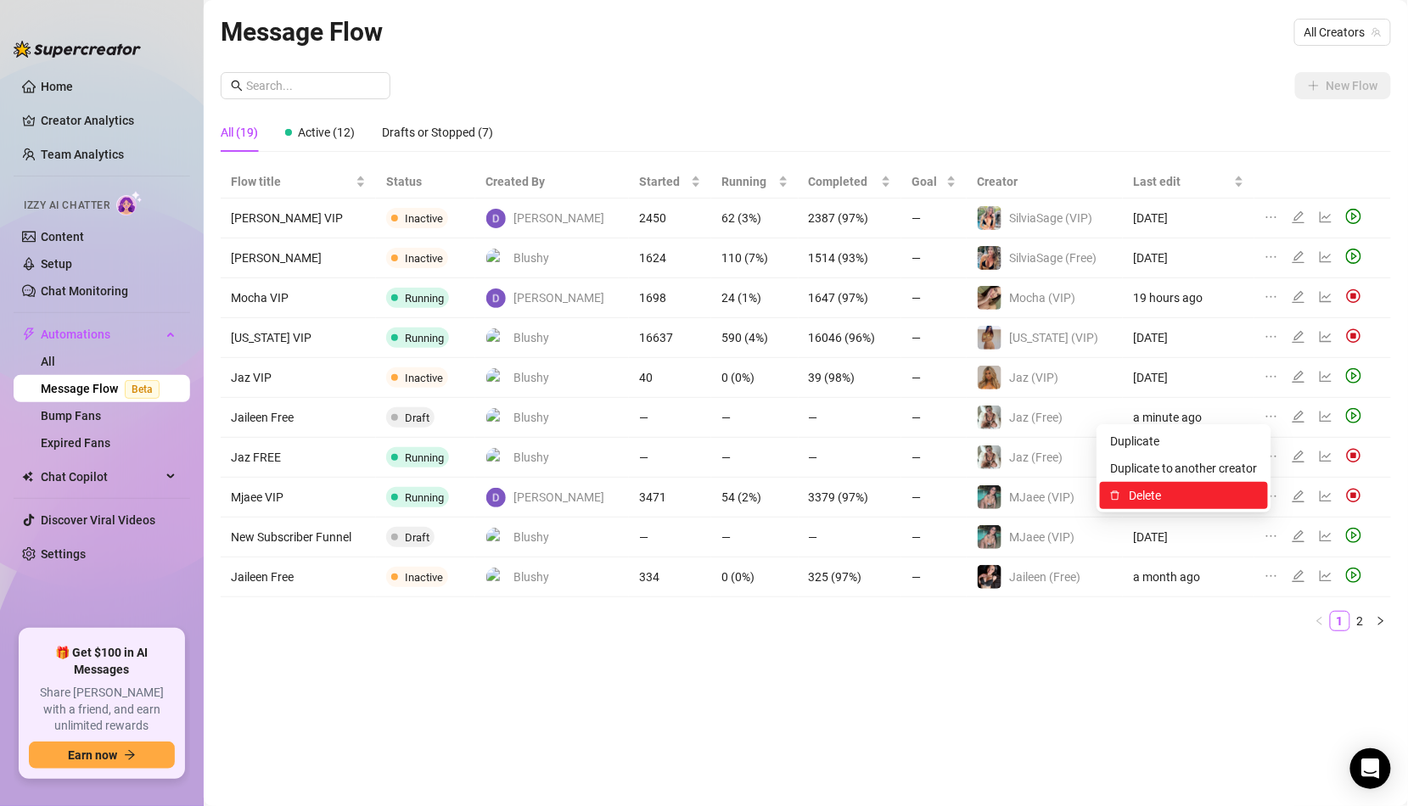
click at [1202, 496] on span "Delete" at bounding box center [1193, 495] width 129 height 19
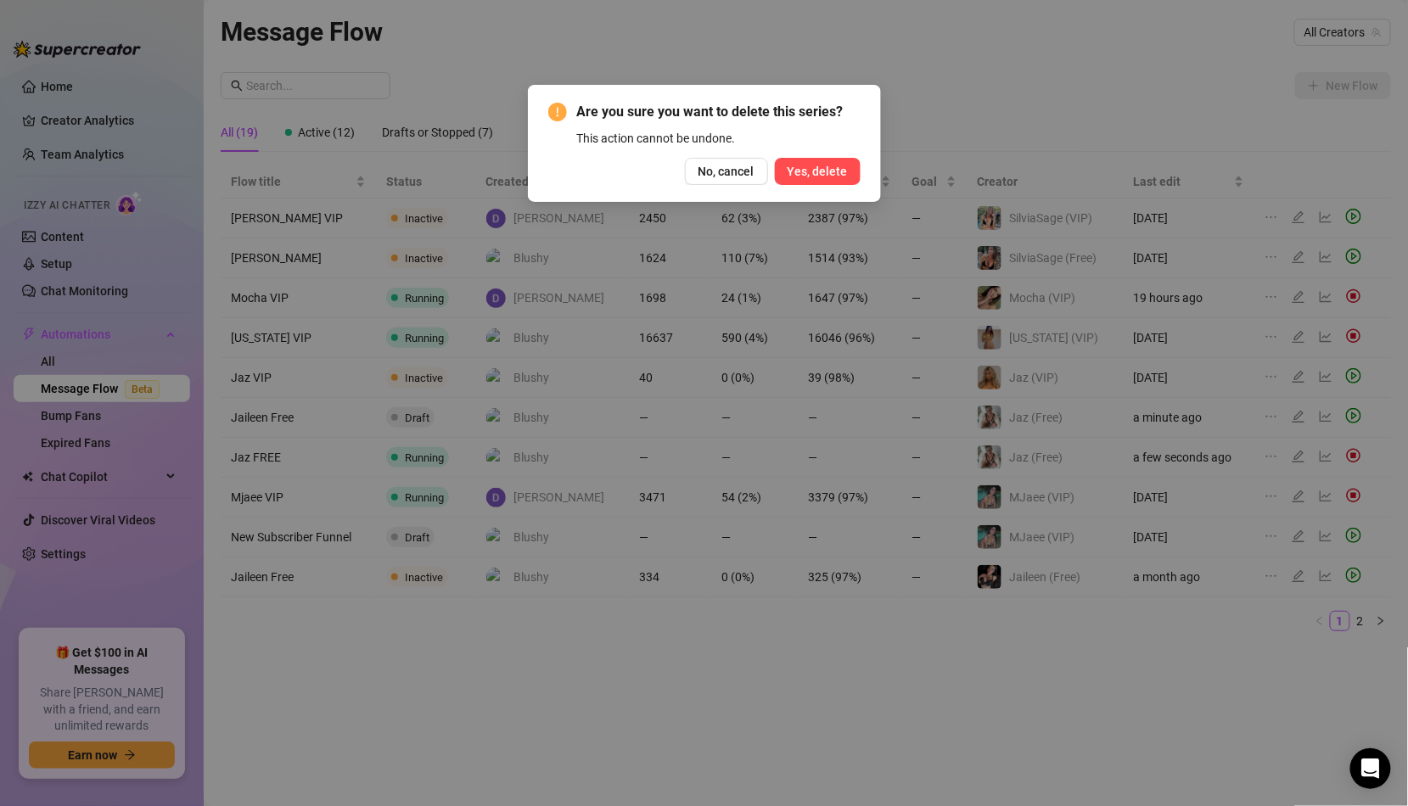
click at [835, 167] on span "Yes, delete" at bounding box center [818, 172] width 60 height 14
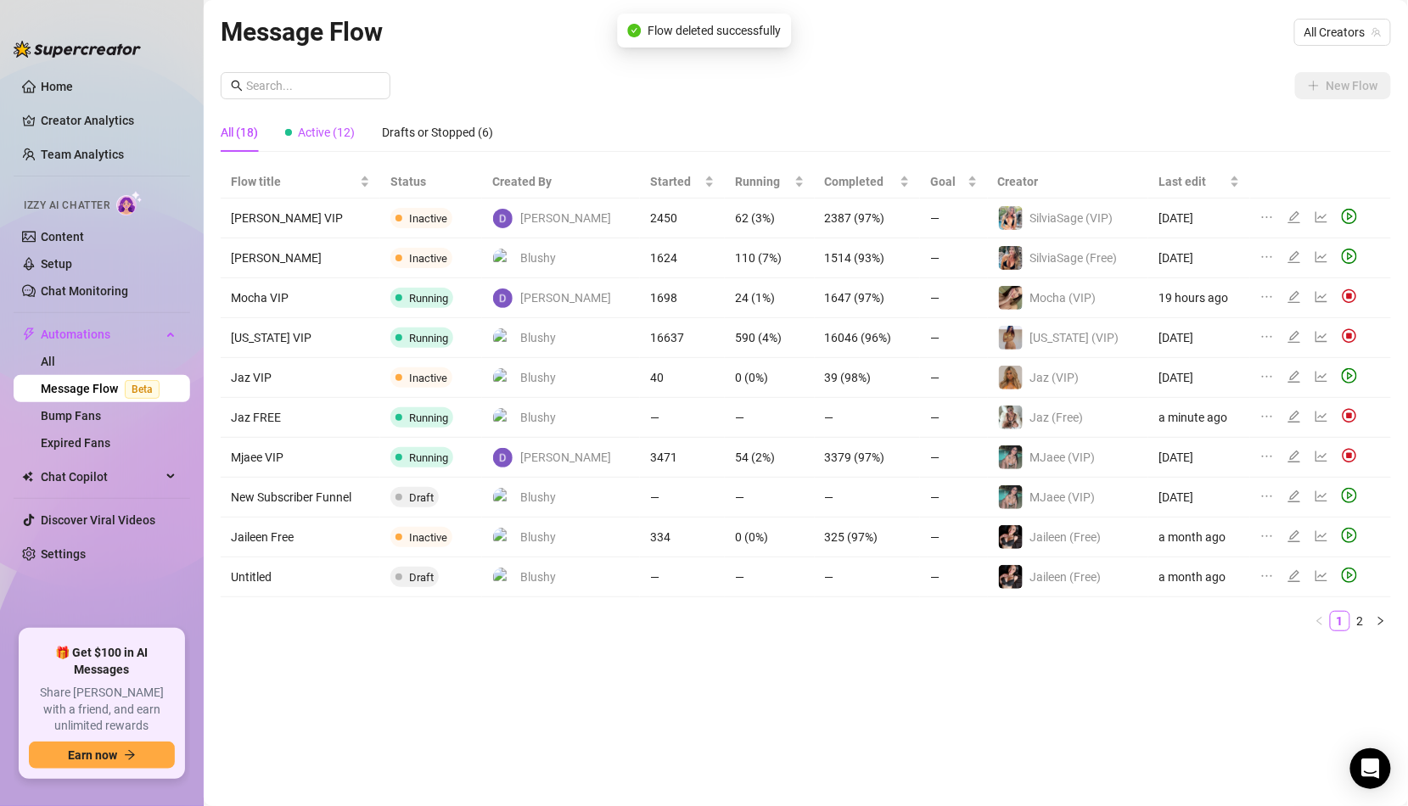
click at [322, 135] on span "Active (12)" at bounding box center [326, 133] width 57 height 14
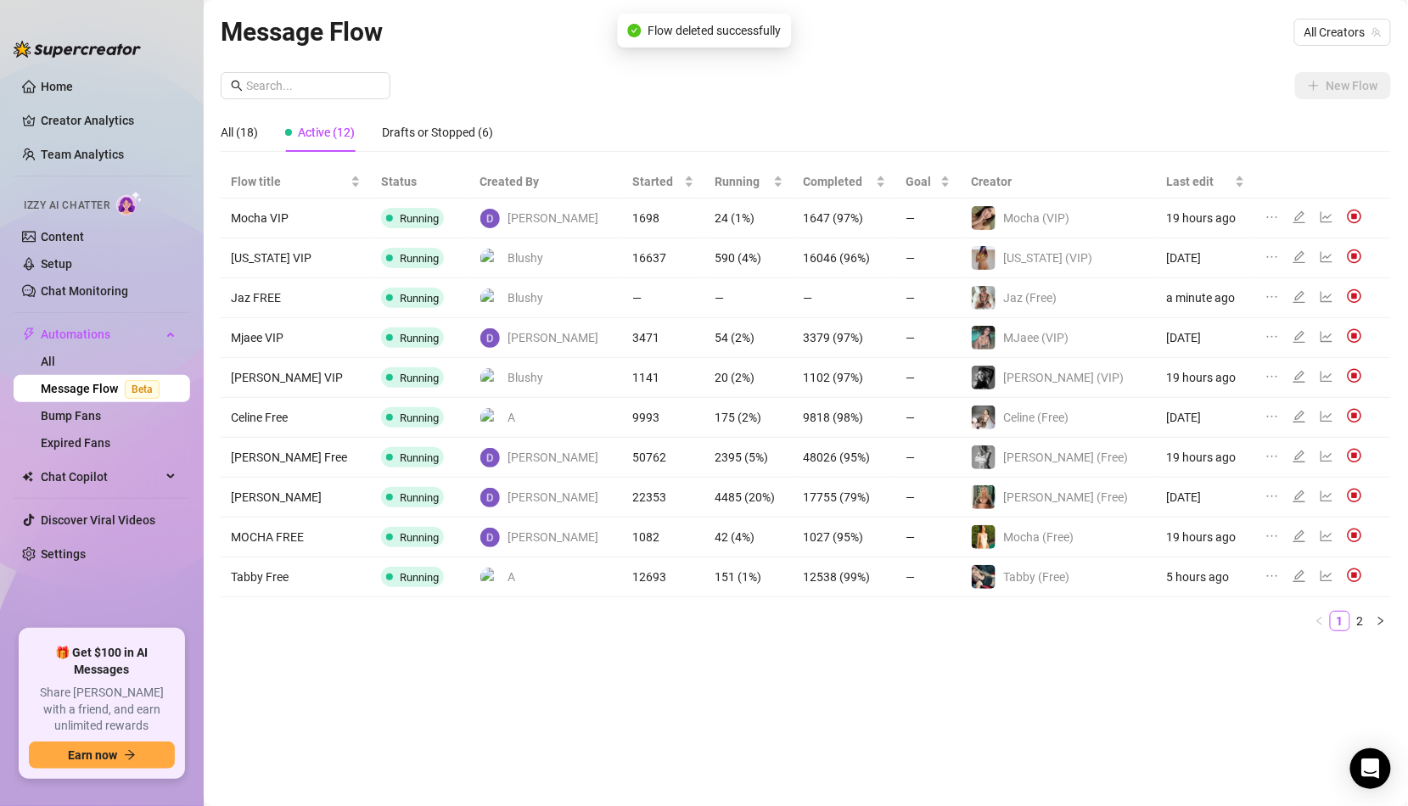
click at [261, 137] on div "All (18) Active (12) Drafts or Stopped (6)" at bounding box center [357, 132] width 272 height 39
click at [239, 134] on div "All (18)" at bounding box center [239, 132] width 37 height 19
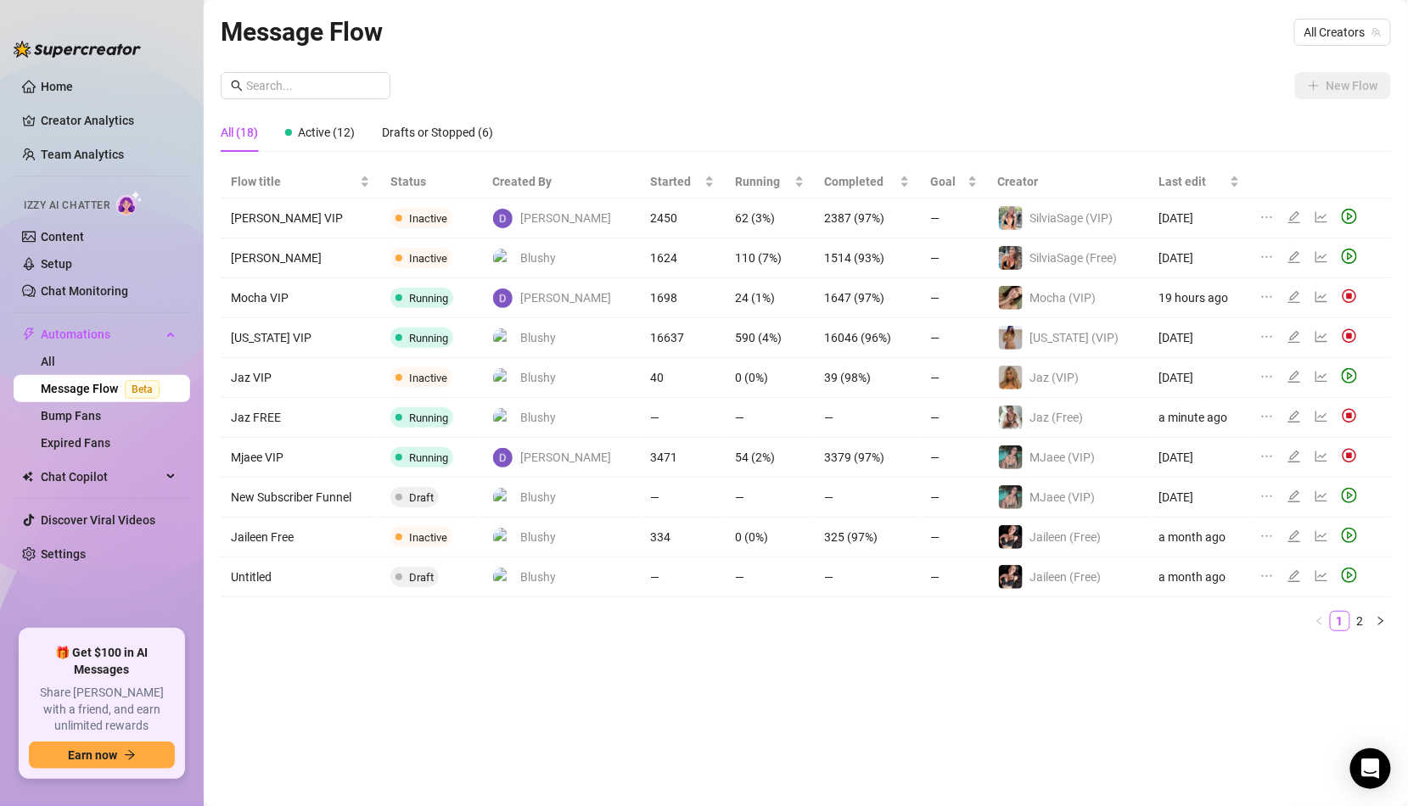
drag, startPoint x: 451, startPoint y: 636, endPoint x: 573, endPoint y: 649, distance: 122.0
click at [573, 649] on div "Message Flow All Creators New Flow All (18) Active (12) Drafts or Stopped (6) F…" at bounding box center [806, 383] width 1170 height 743
click at [1095, 407] on td "Jaz (Free)" at bounding box center [1068, 418] width 160 height 40
click at [1290, 422] on div at bounding box center [1297, 417] width 20 height 19
click at [1288, 411] on icon "edit" at bounding box center [1294, 417] width 12 height 12
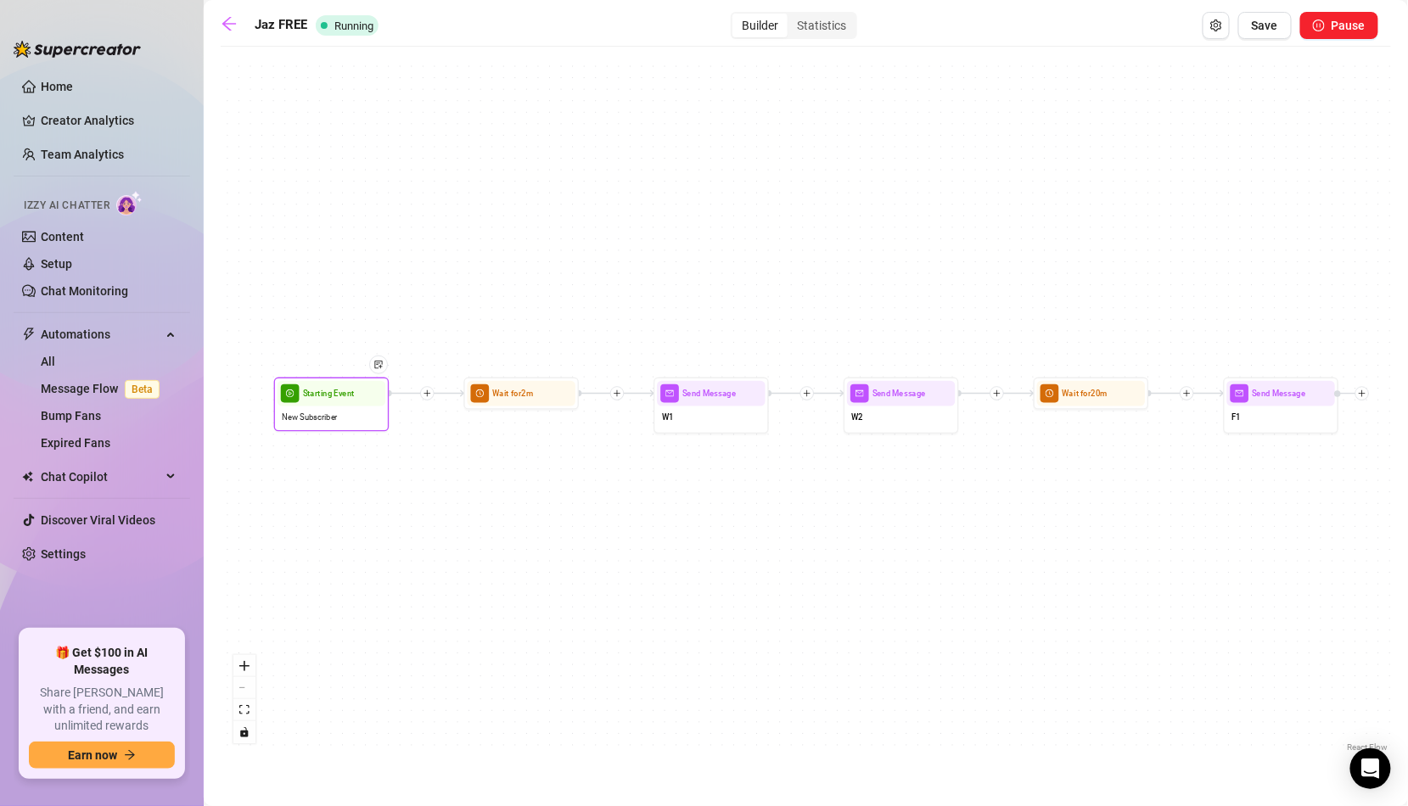
click at [356, 418] on div "New Subscriber" at bounding box center [331, 417] width 108 height 22
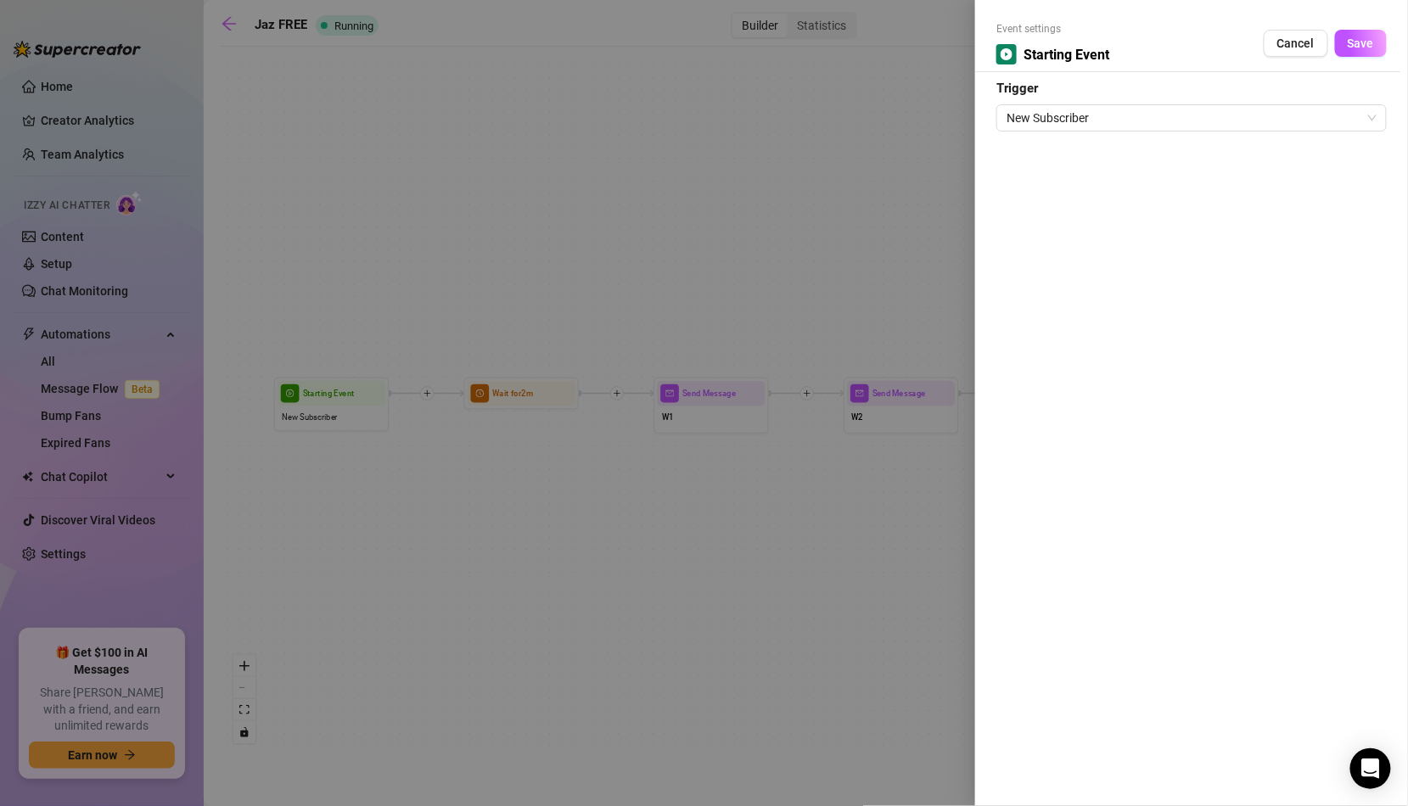
click at [697, 493] on div at bounding box center [704, 403] width 1408 height 806
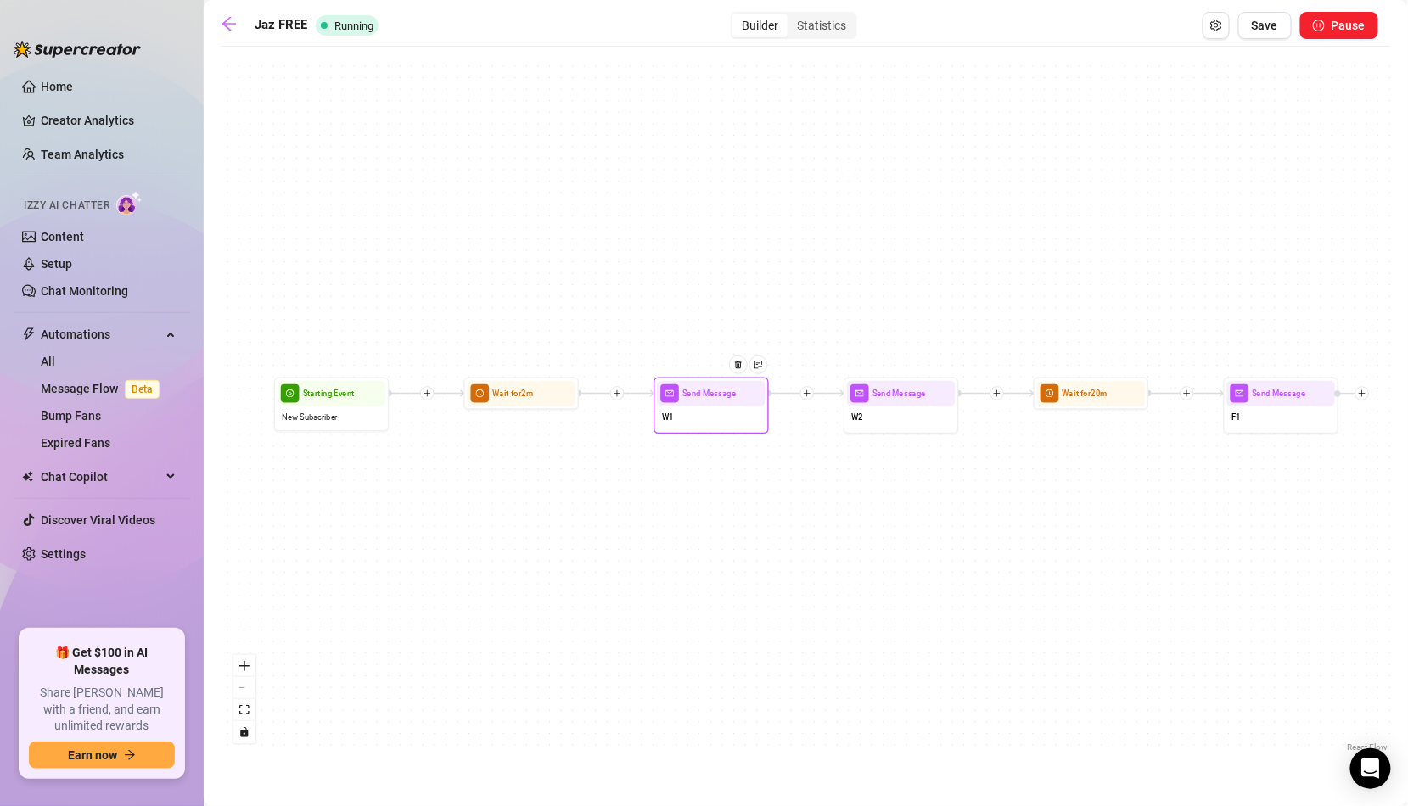
click at [714, 407] on div "W1" at bounding box center [711, 418] width 108 height 24
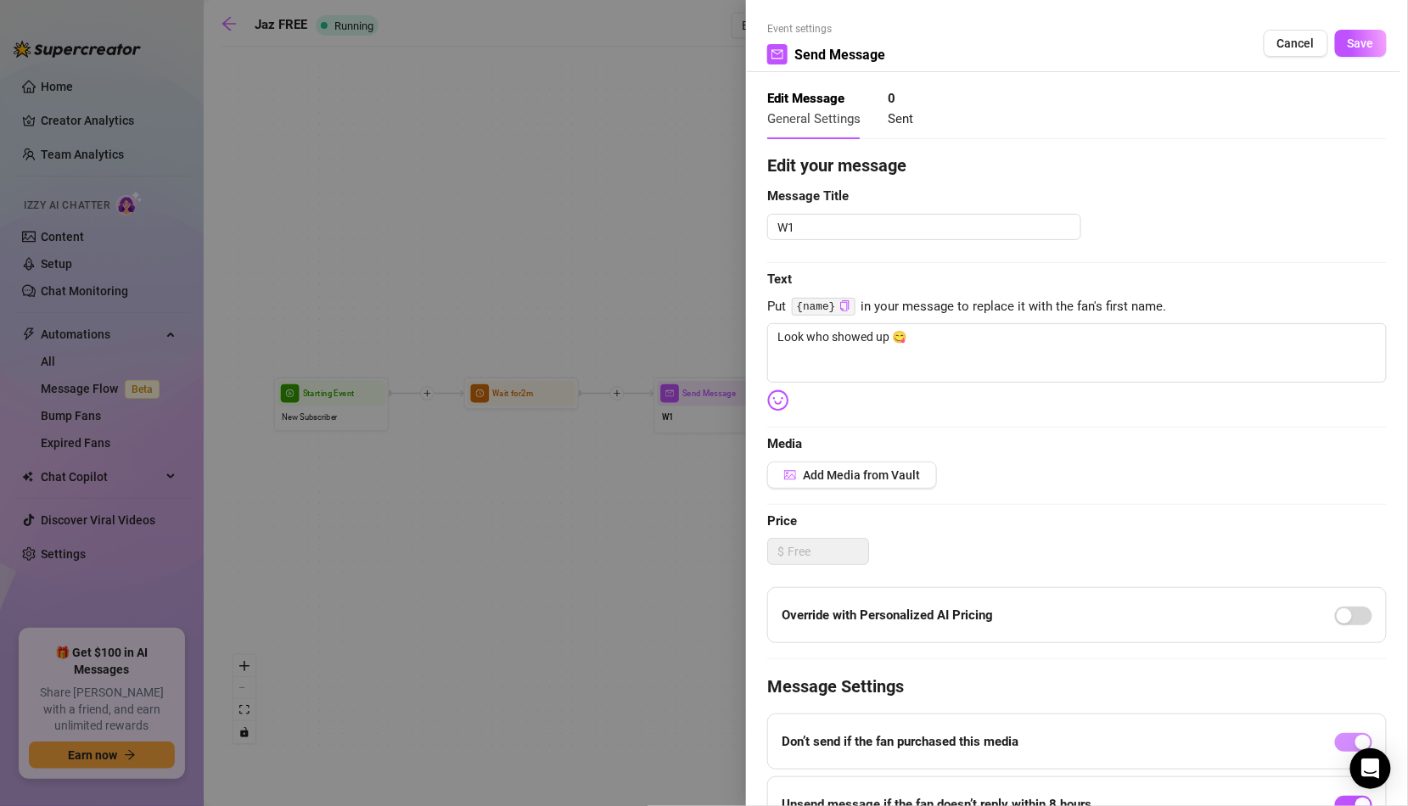
click at [697, 422] on div at bounding box center [704, 403] width 1408 height 806
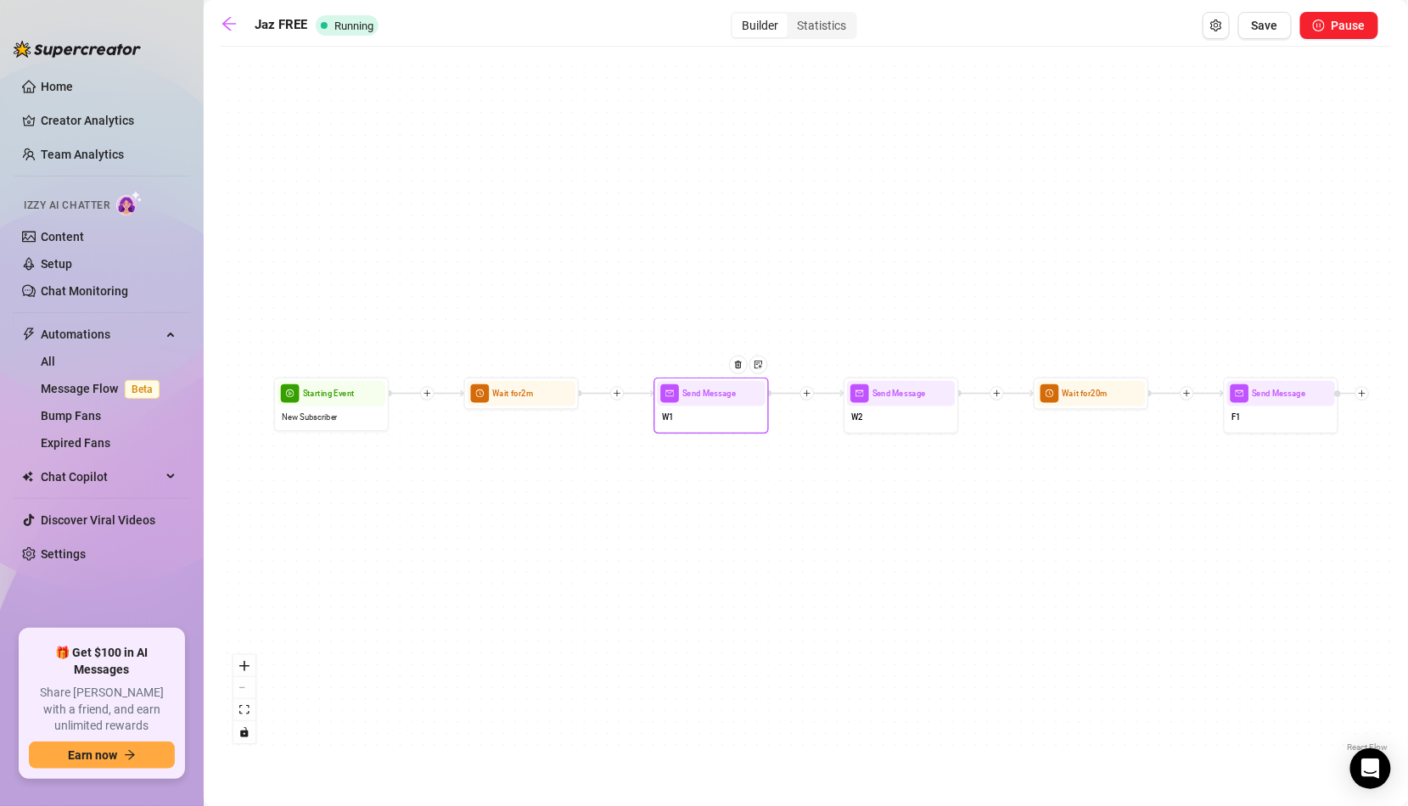
click at [703, 417] on div "W1" at bounding box center [711, 418] width 108 height 24
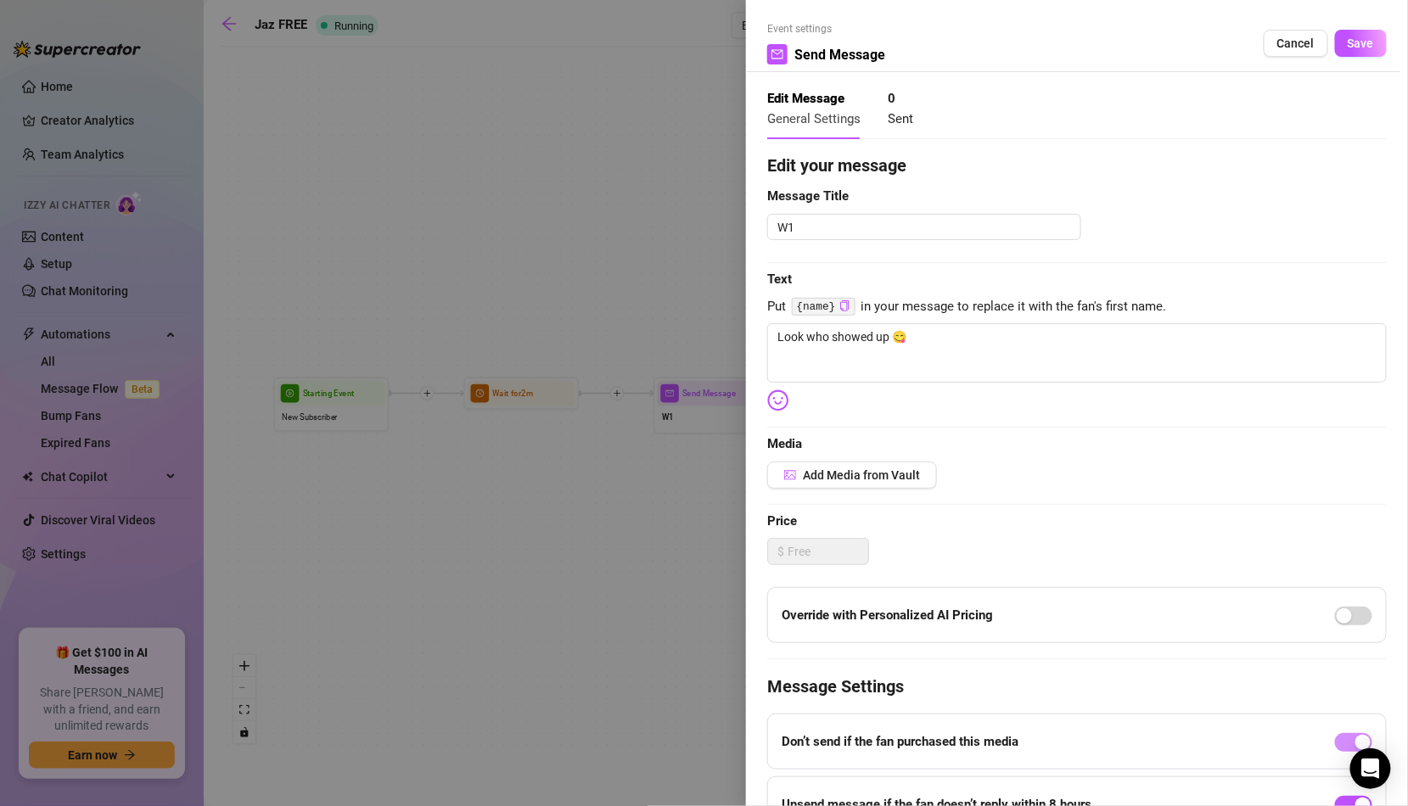
scroll to position [173, 0]
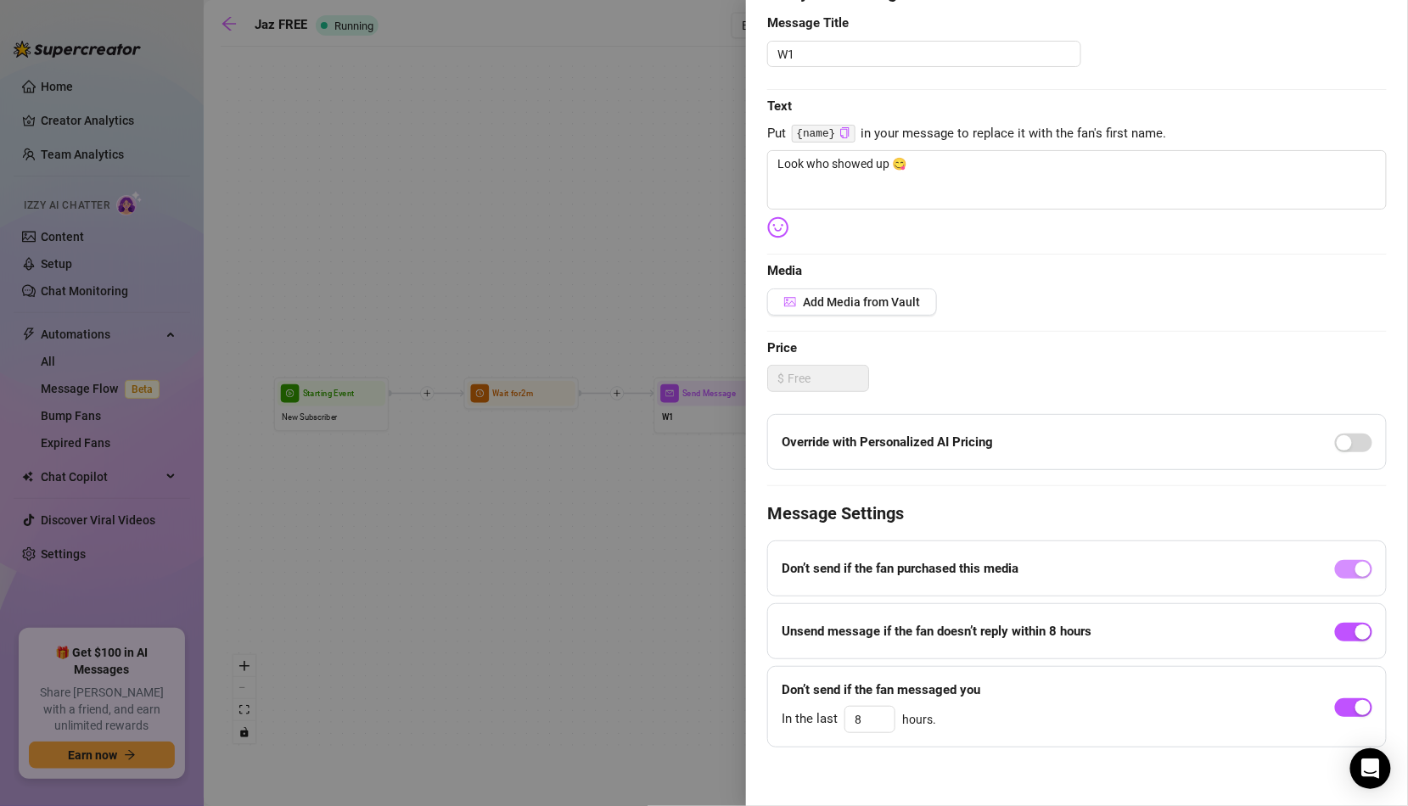
click at [672, 501] on div at bounding box center [704, 403] width 1408 height 806
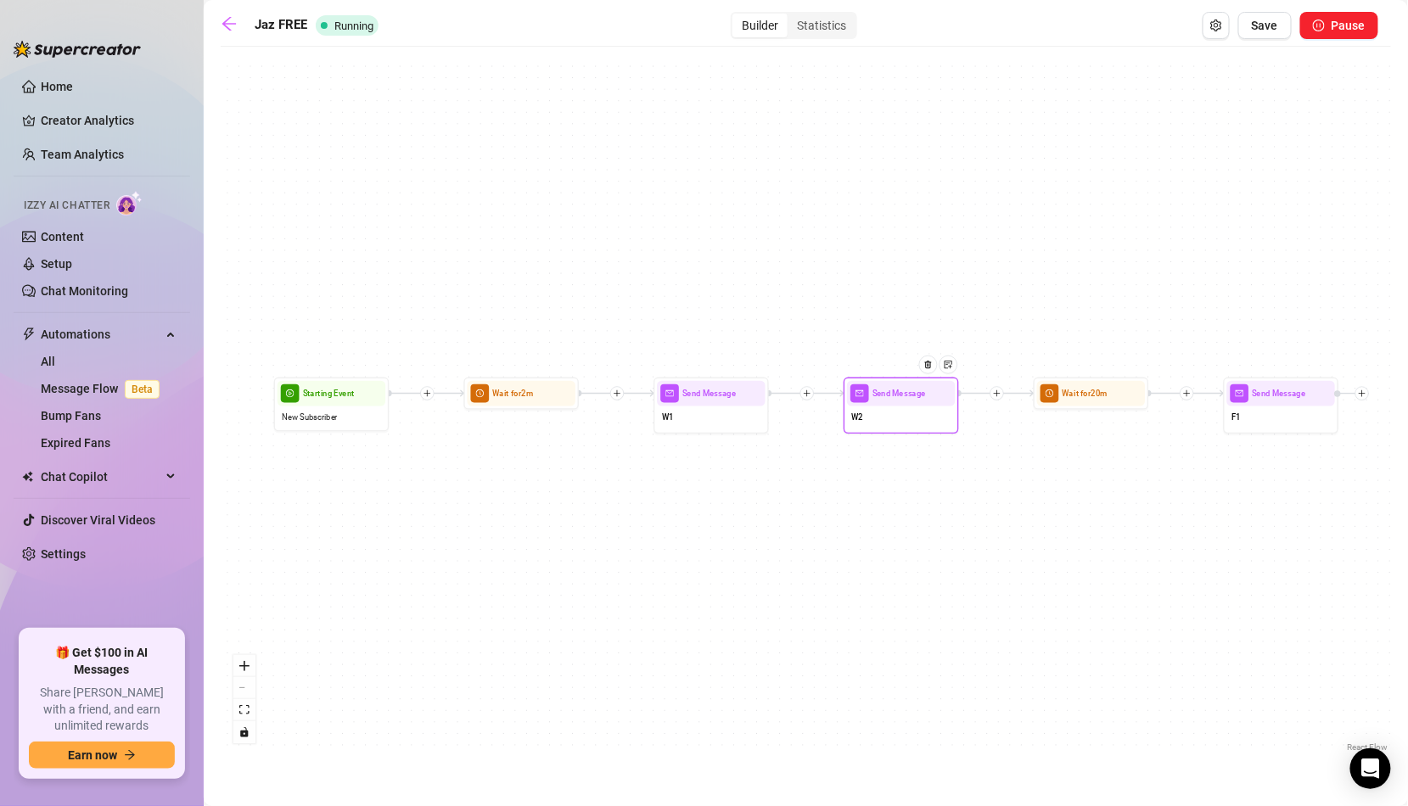
click at [855, 414] on span "W2" at bounding box center [858, 417] width 12 height 13
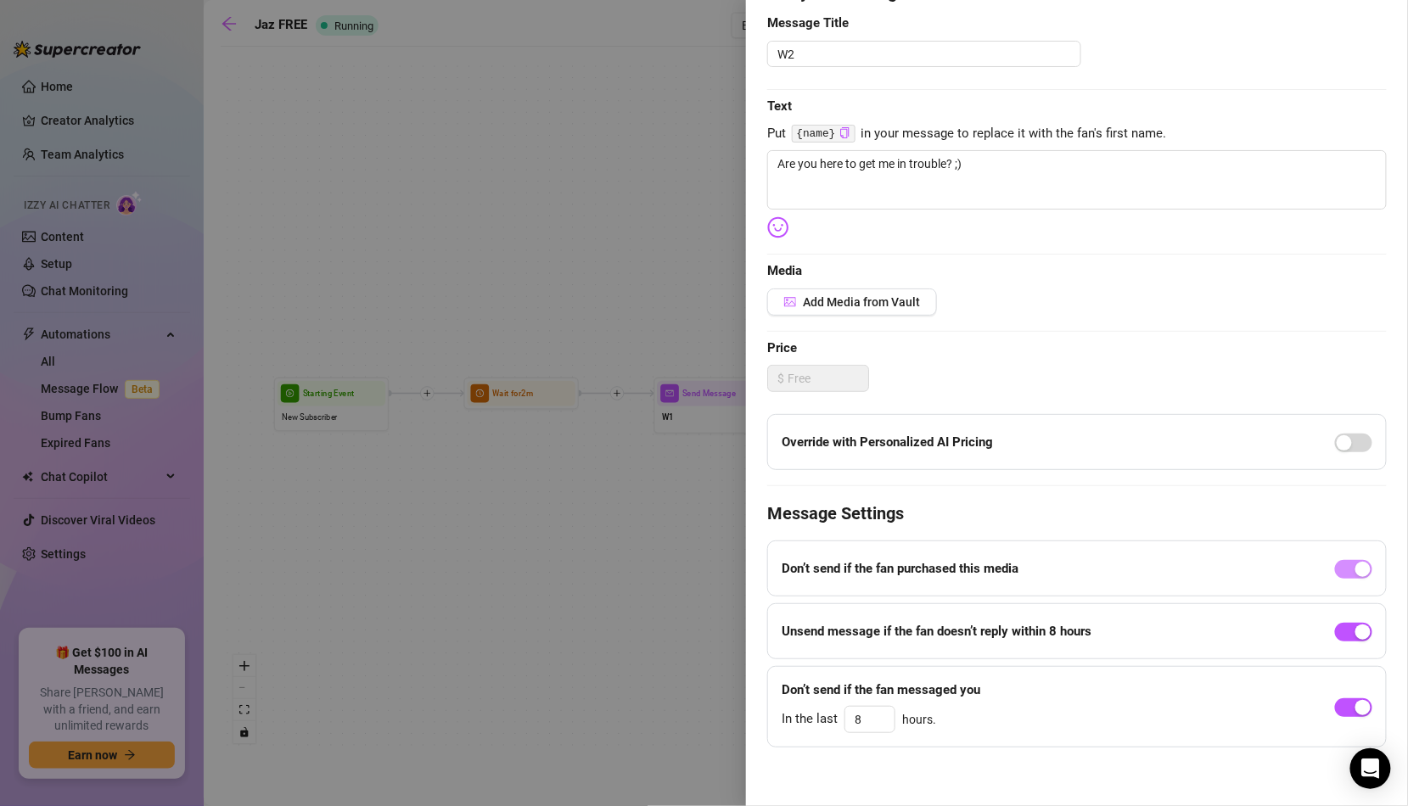
click at [687, 454] on div at bounding box center [704, 403] width 1408 height 806
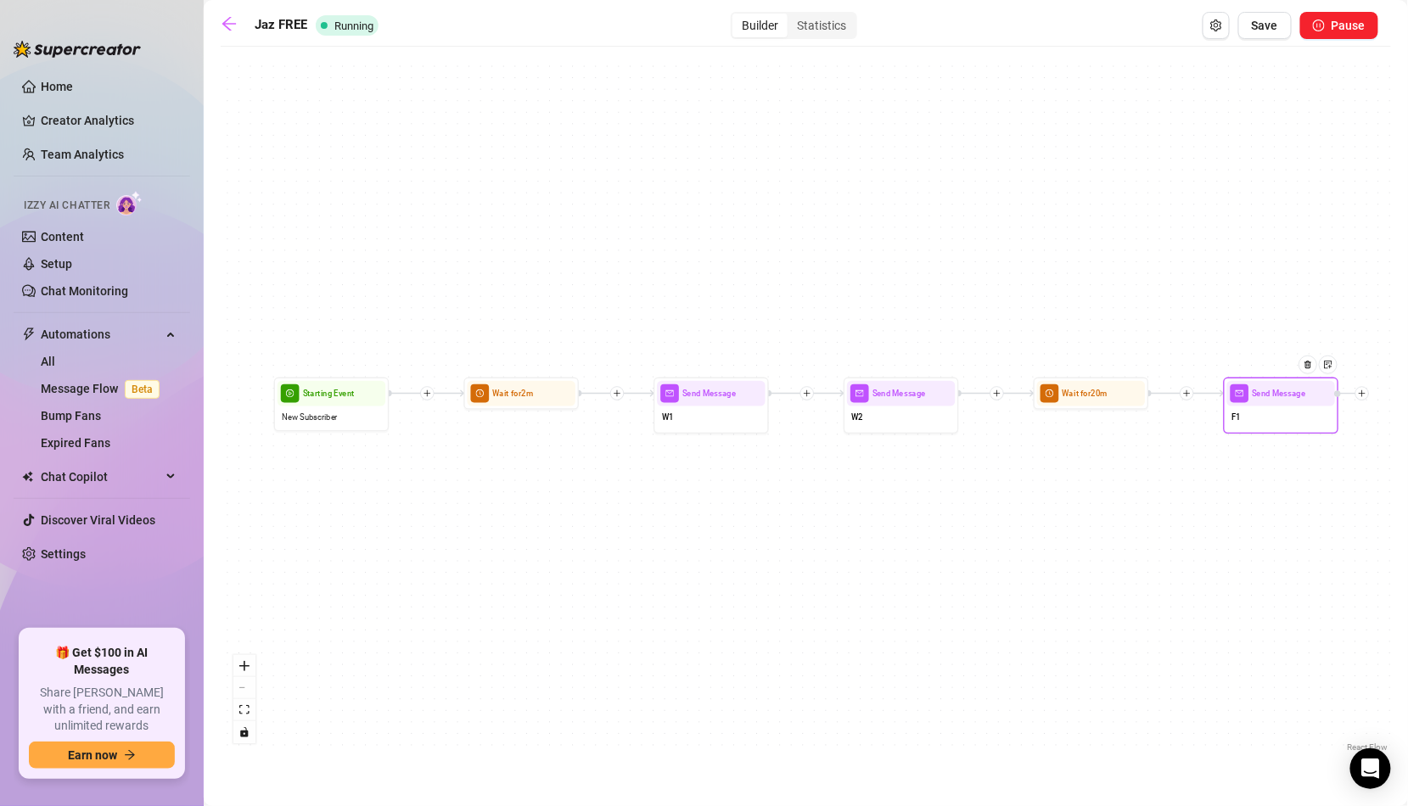
click at [1260, 411] on div "F1" at bounding box center [1281, 418] width 108 height 24
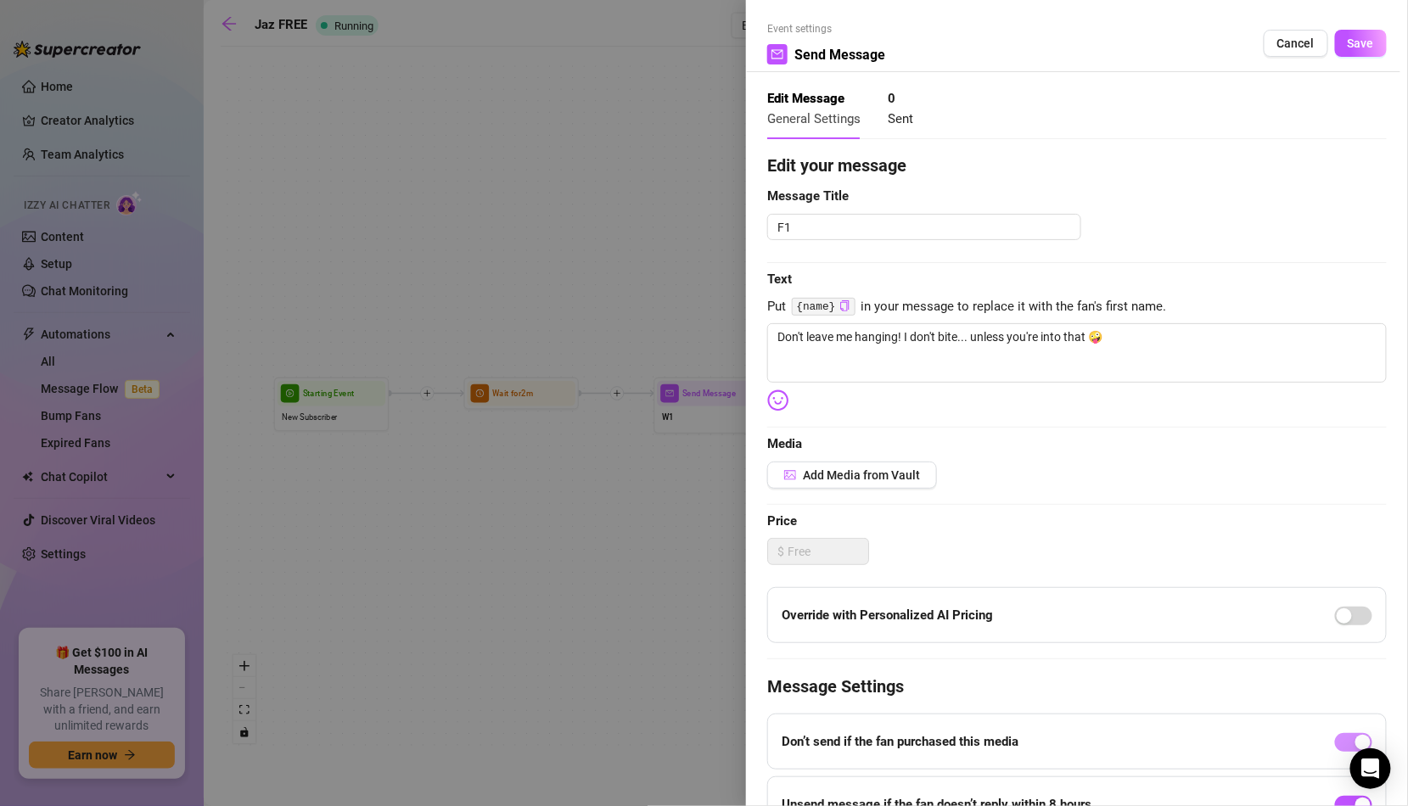
click at [673, 434] on div at bounding box center [704, 403] width 1408 height 806
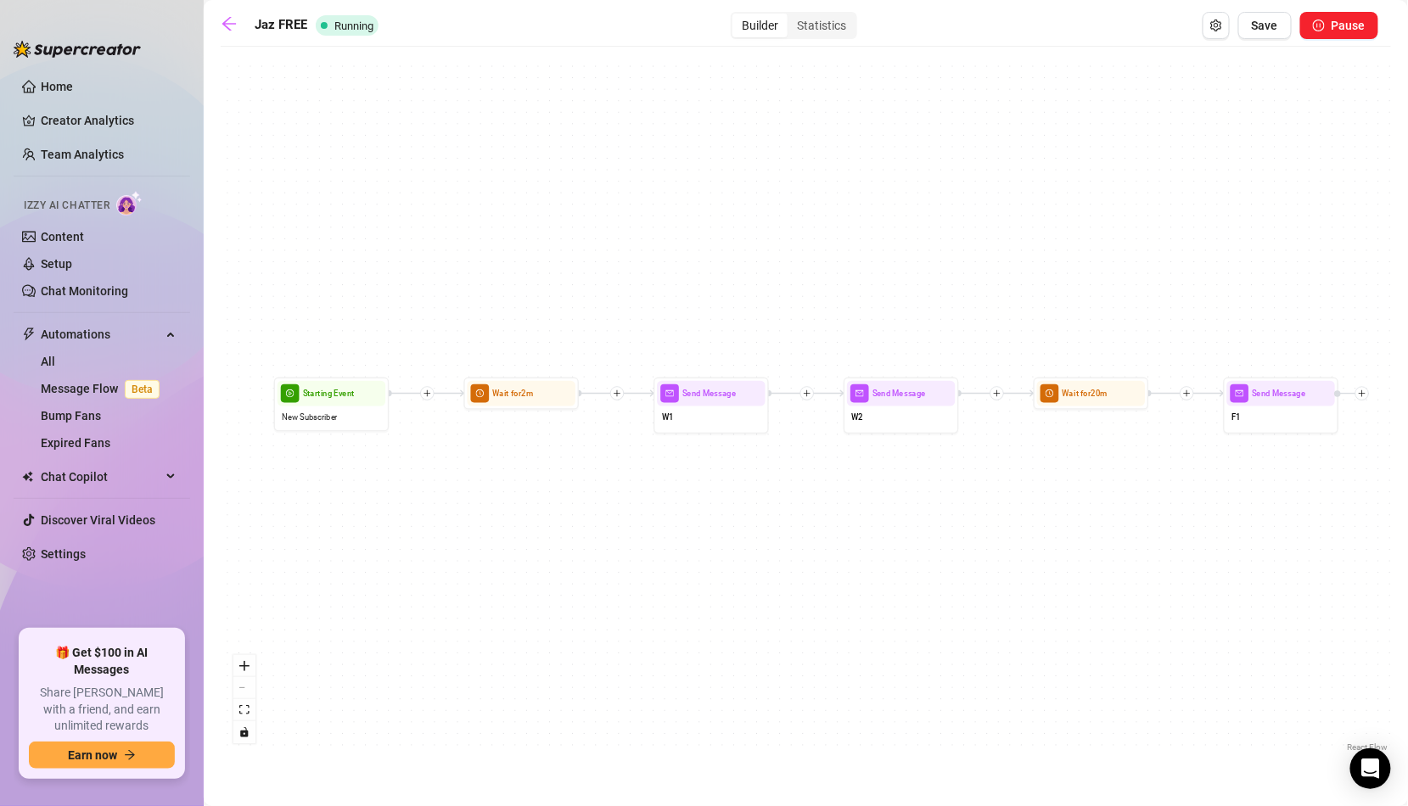
click at [225, 14] on div "Jaz FREE Running Builder Statistics Save Pause" at bounding box center [800, 25] width 1158 height 27
click at [226, 24] on icon "arrow-left" at bounding box center [229, 24] width 14 height 14
